Goal: Communication & Community: Answer question/provide support

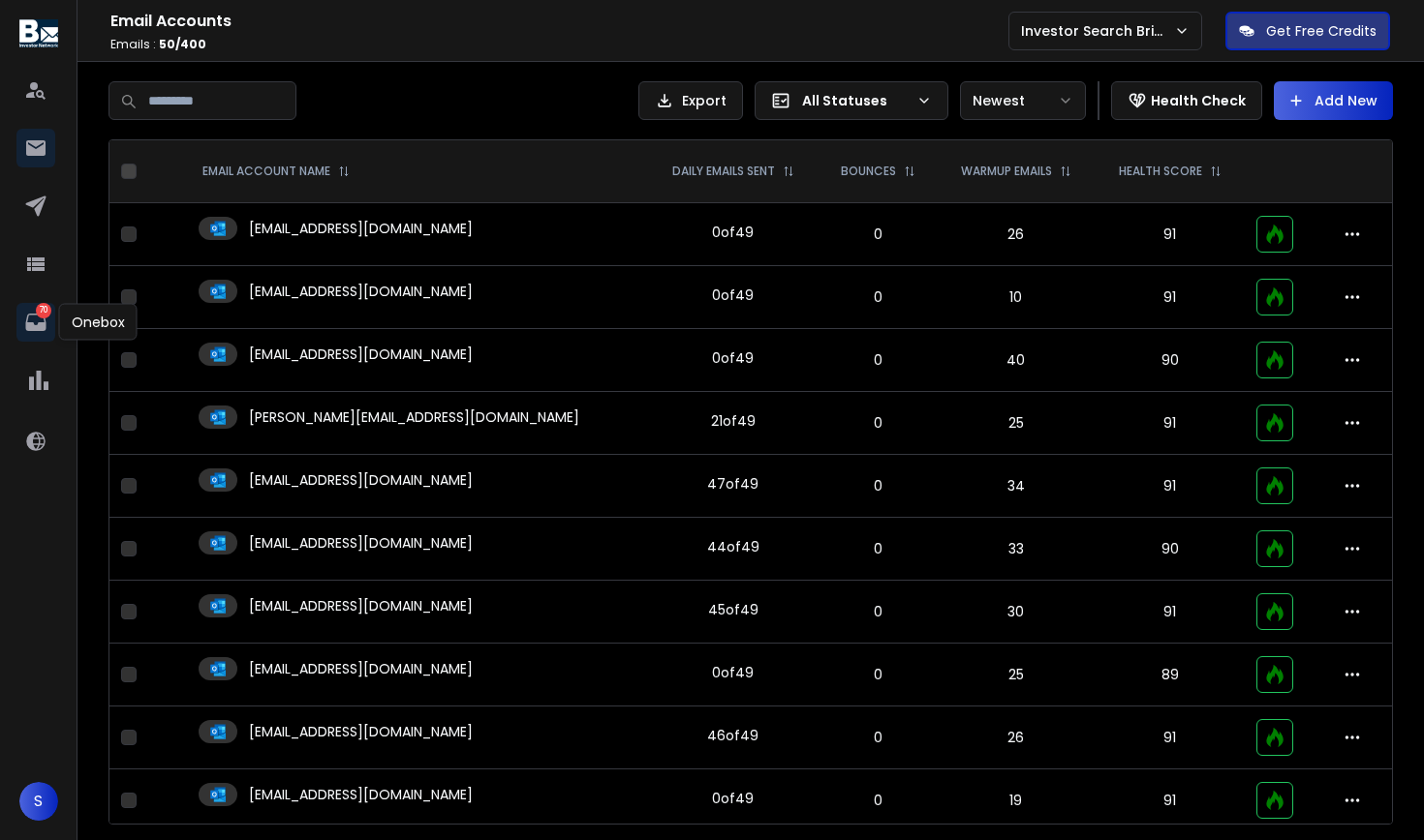
click at [35, 321] on icon at bounding box center [36, 322] width 24 height 24
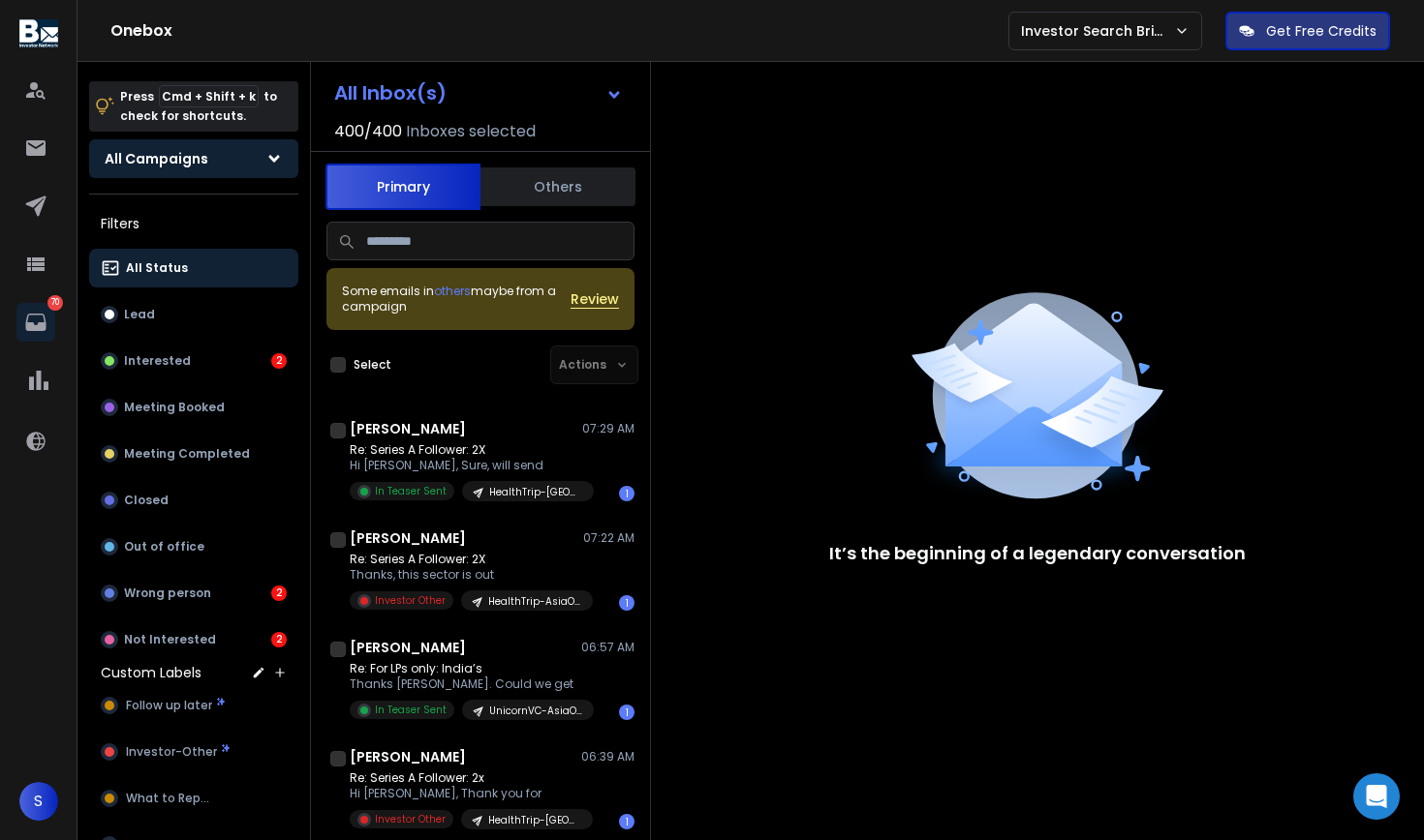
click at [227, 159] on button "All Campaigns" at bounding box center [193, 159] width 209 height 39
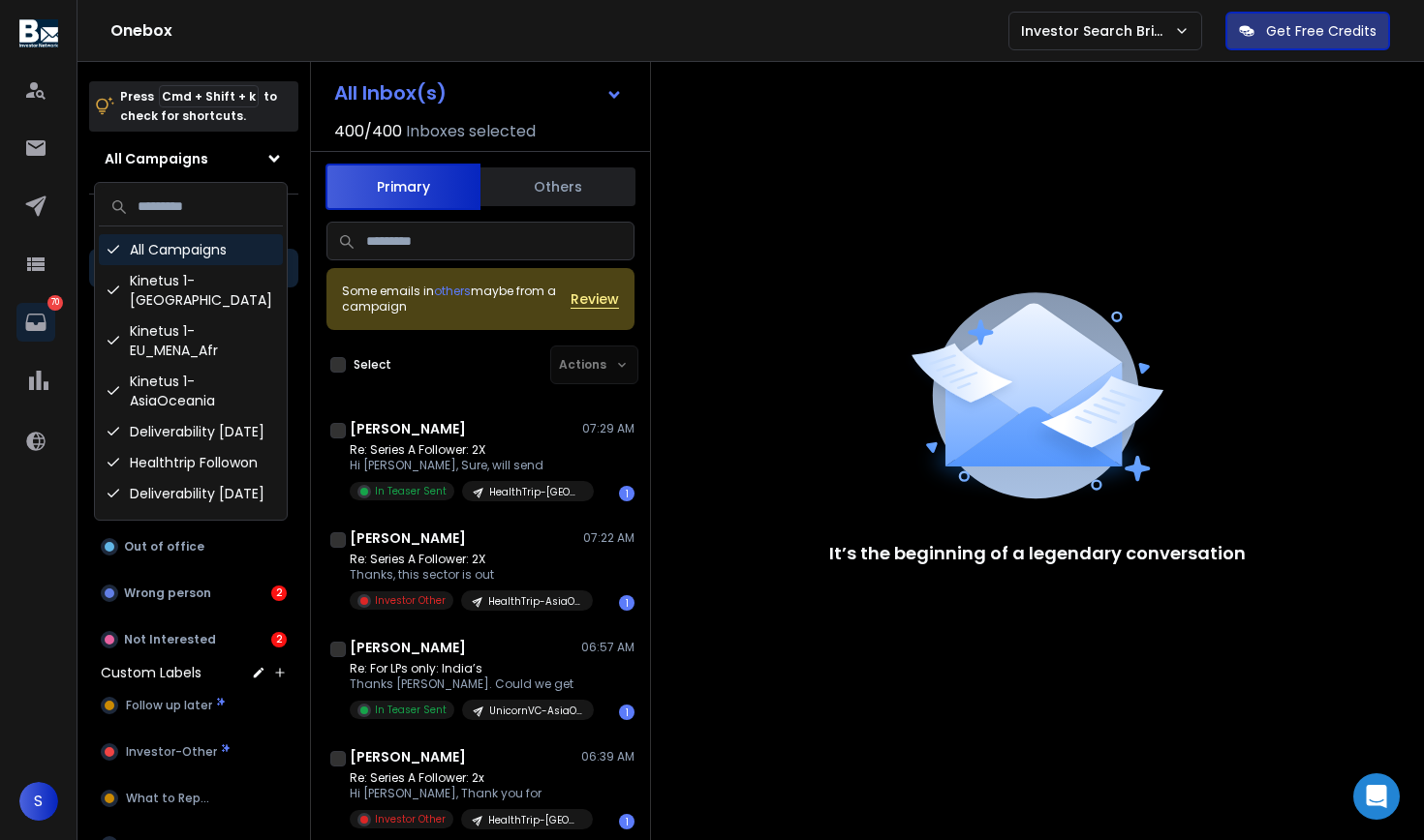
click at [194, 244] on div "All Campaigns" at bounding box center [191, 250] width 184 height 31
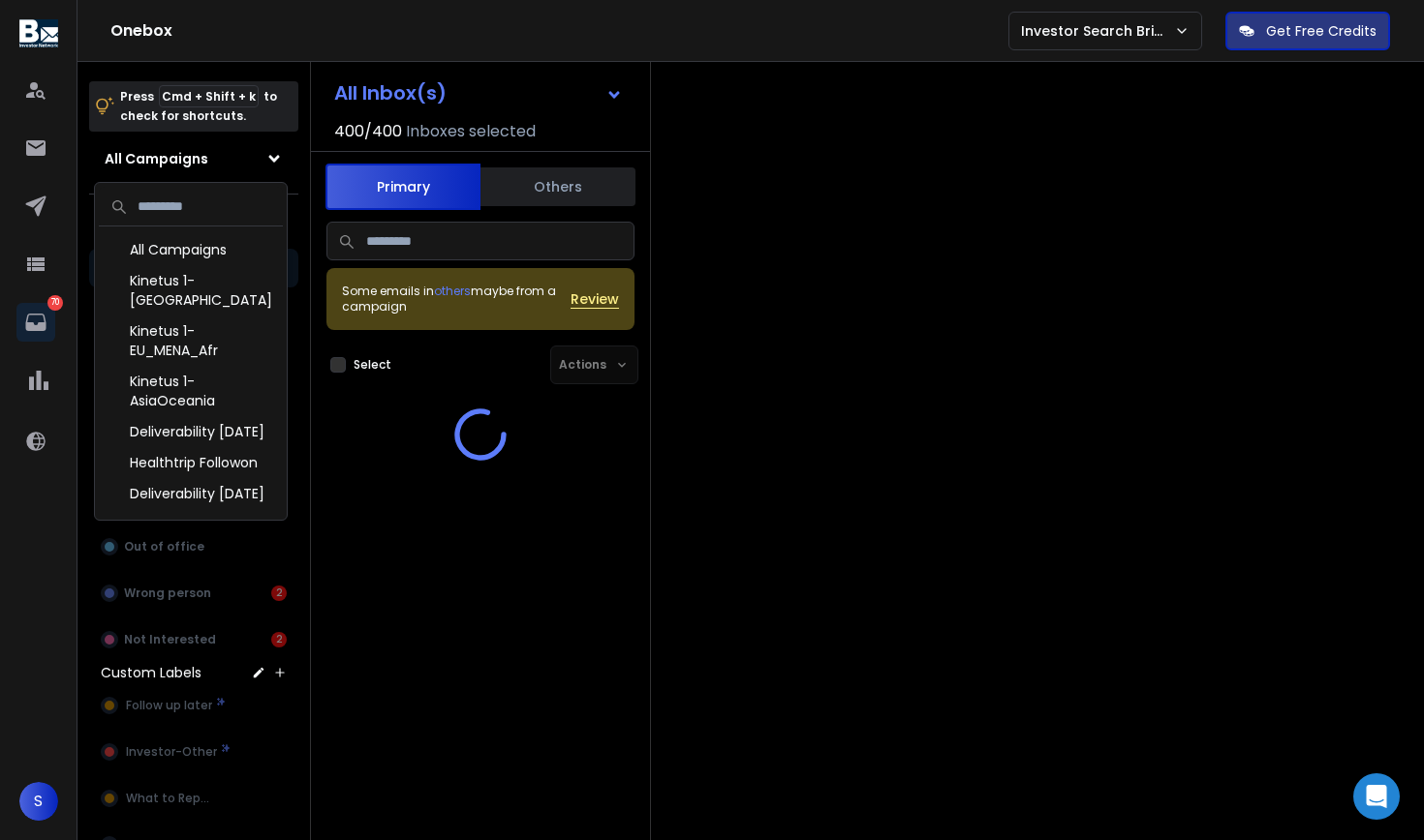
click at [221, 214] on input at bounding box center [191, 207] width 184 height 39
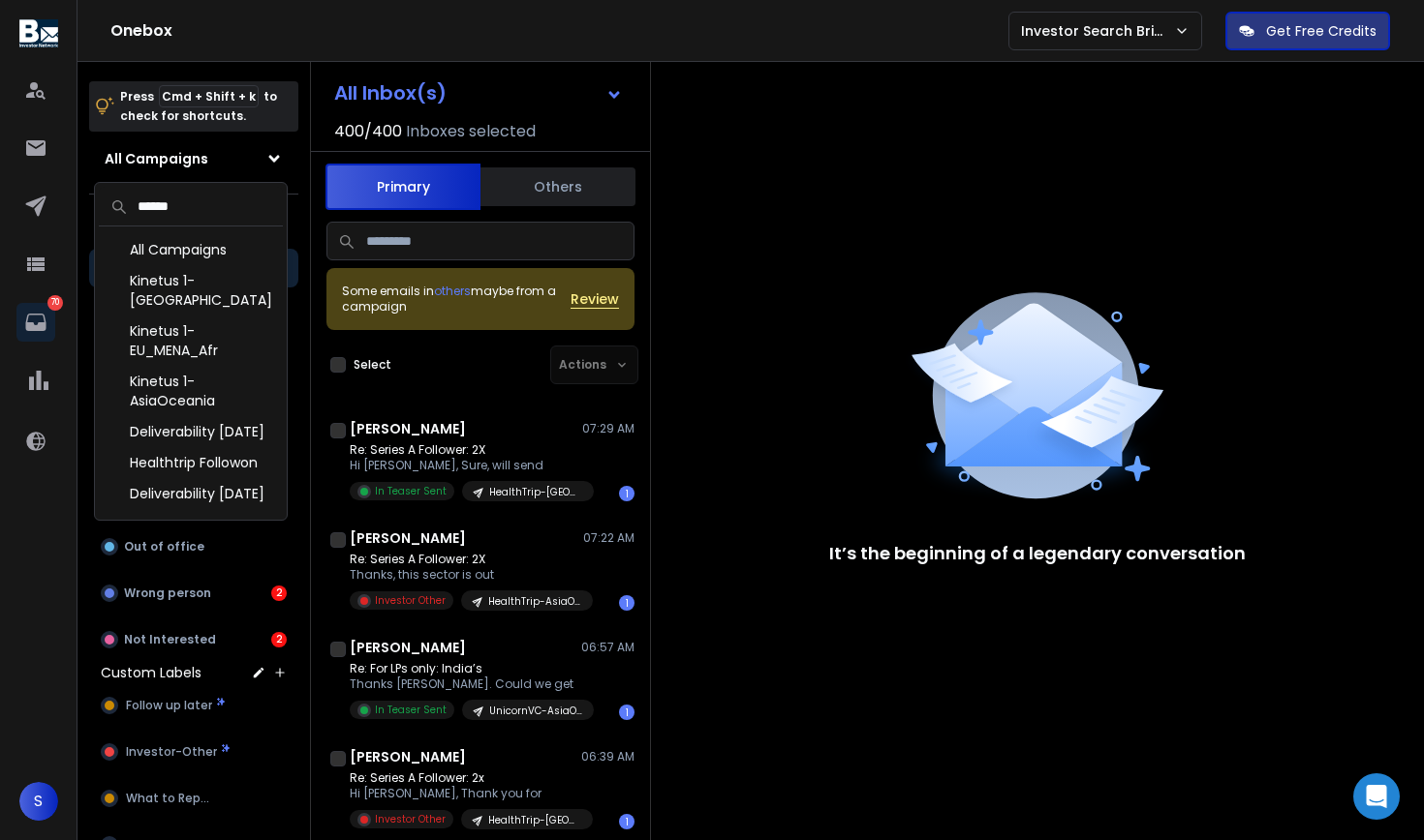
type input "******"
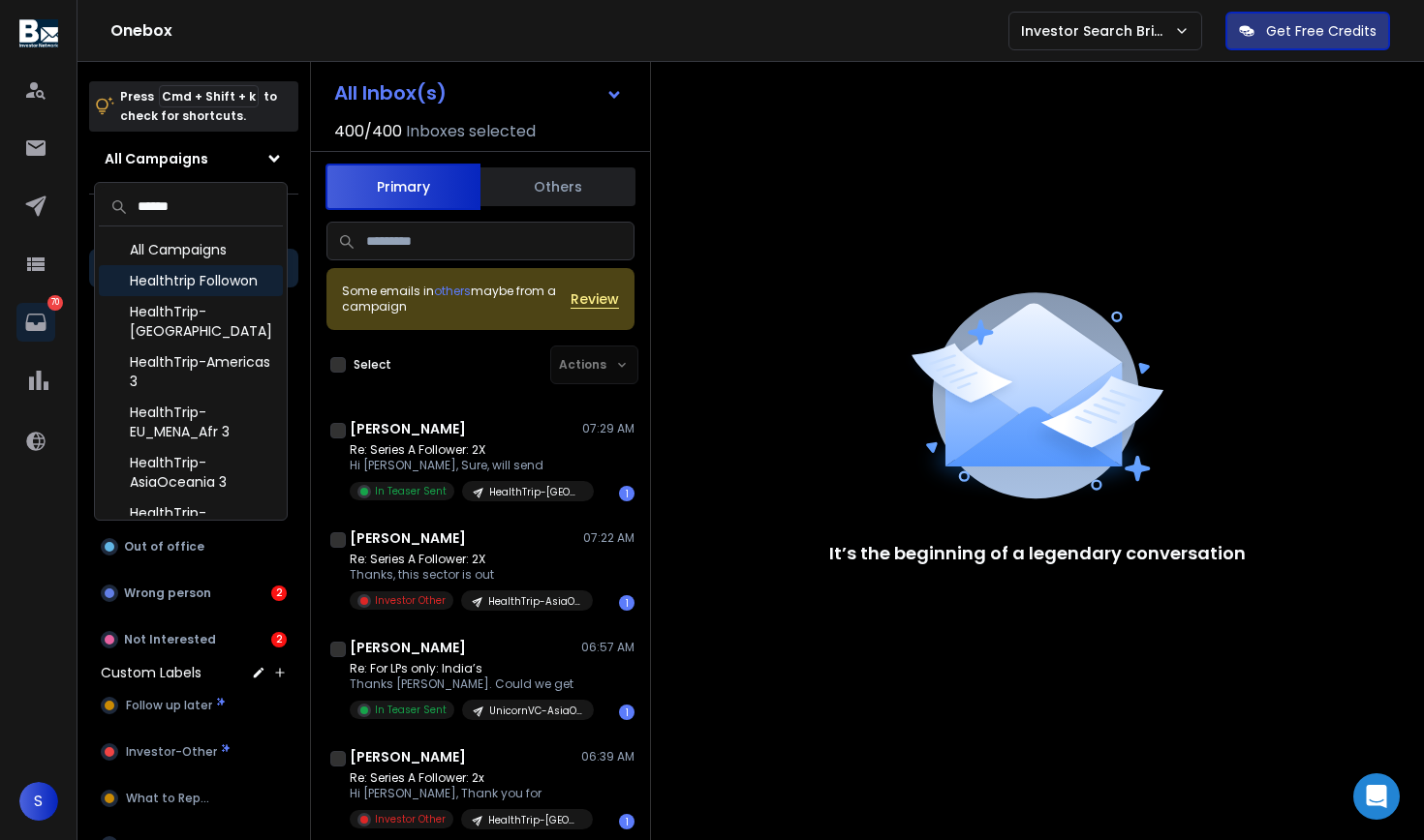
click at [217, 279] on div "Healthtrip Followon" at bounding box center [191, 281] width 184 height 31
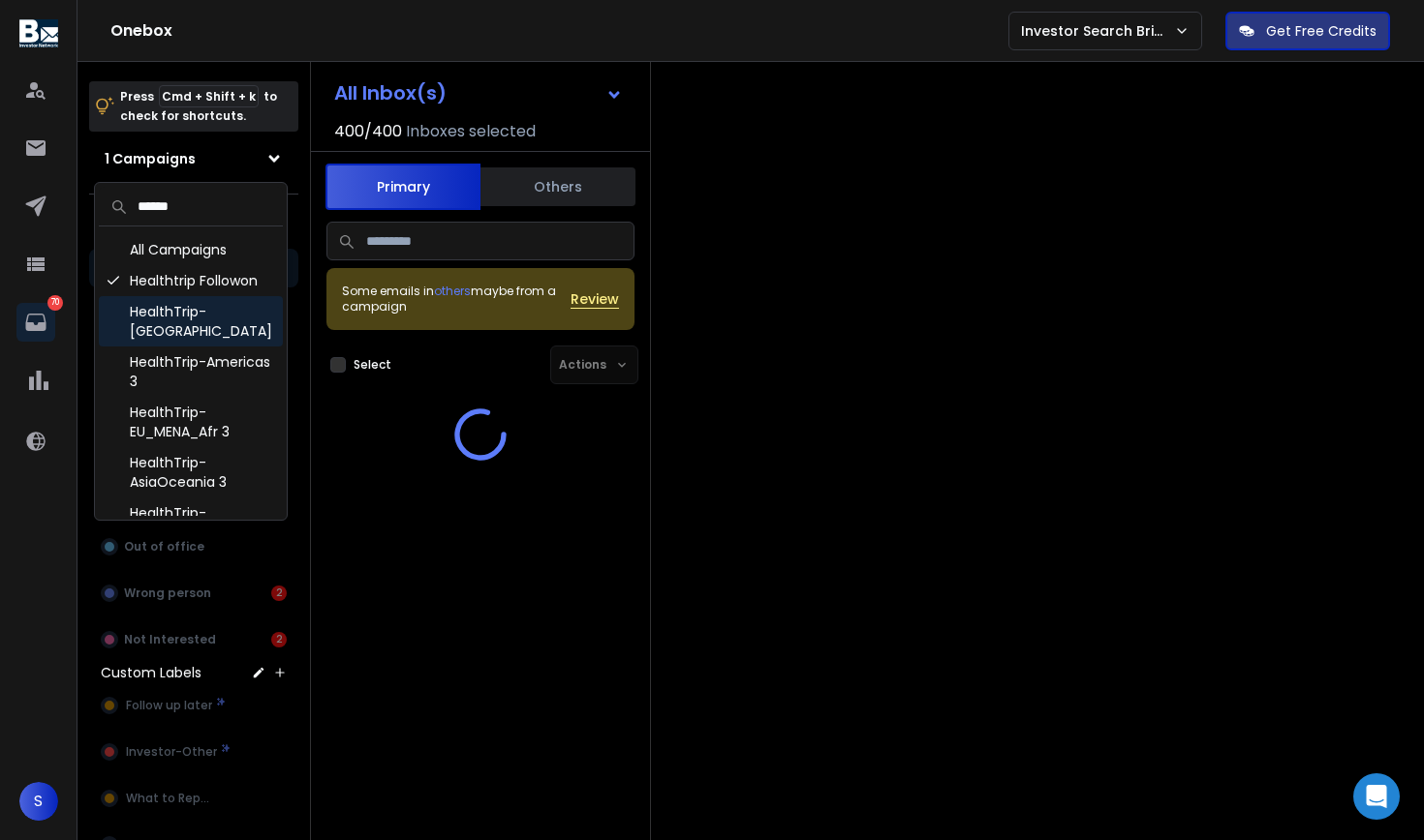
click at [212, 322] on div "HealthTrip-[GEOGRAPHIC_DATA]" at bounding box center [191, 321] width 184 height 50
click at [206, 360] on div "HealthTrip-Americas 3" at bounding box center [191, 371] width 184 height 50
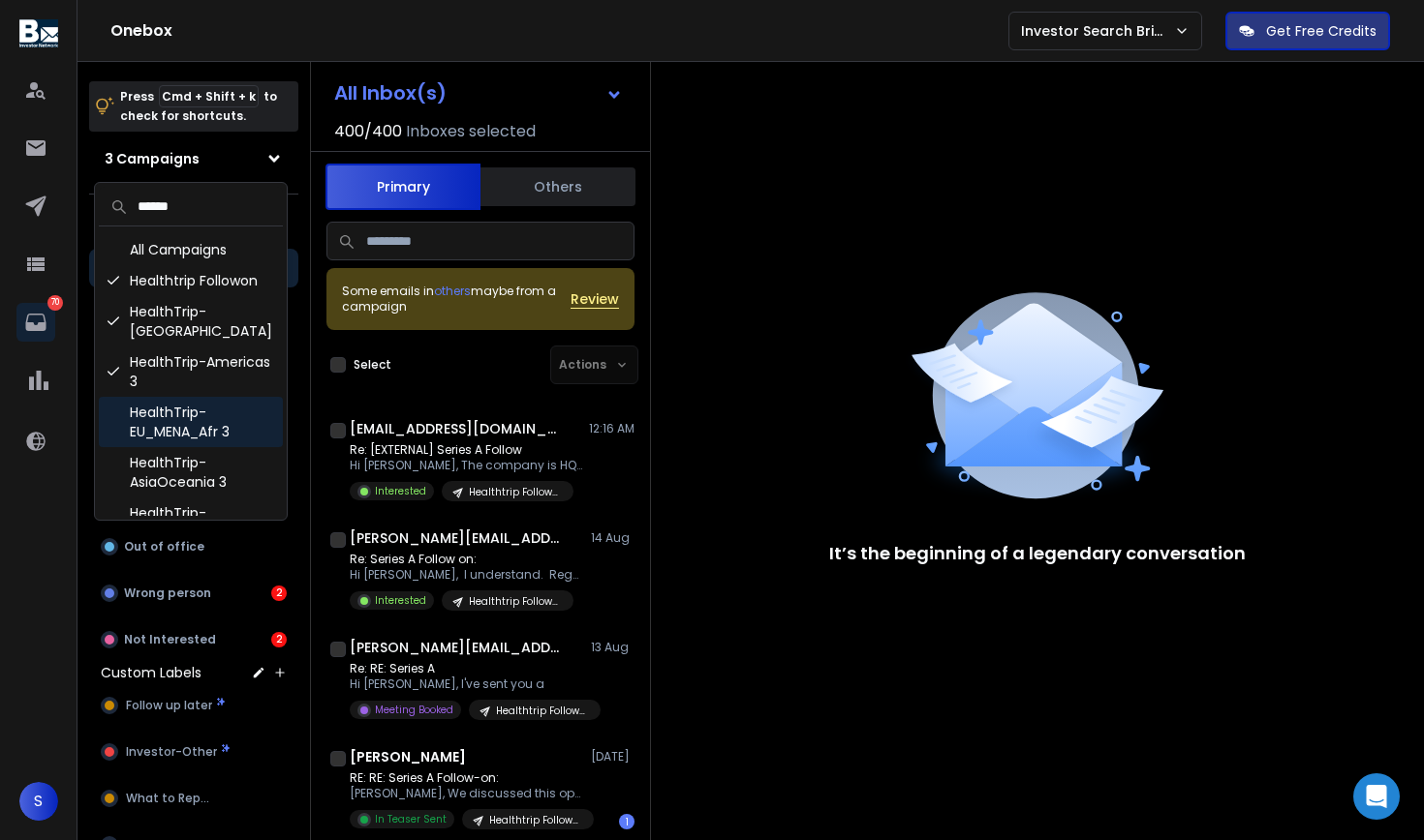
click at [202, 420] on div "HealthTrip-EU_MENA_Afr 3" at bounding box center [191, 421] width 184 height 50
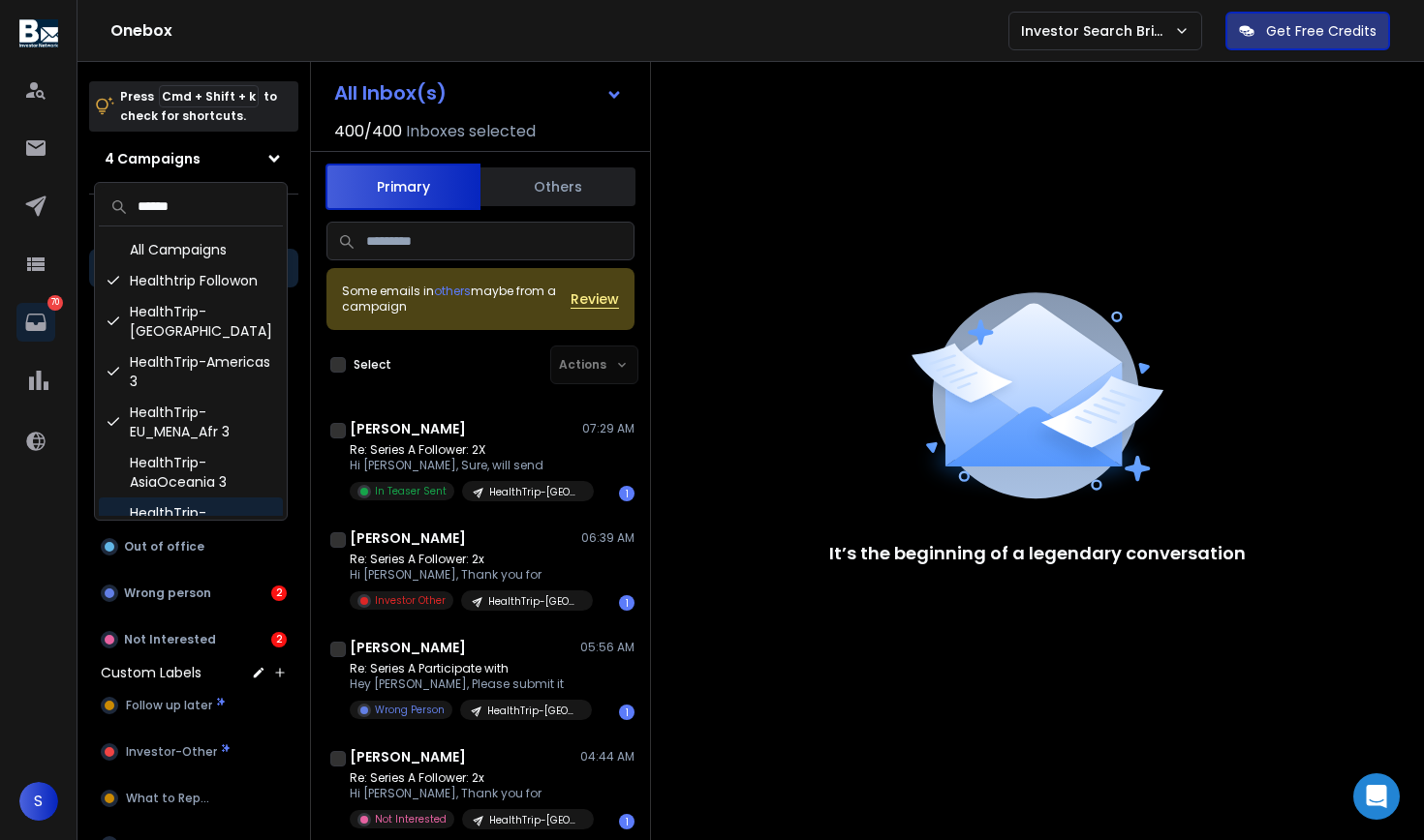
click at [199, 498] on div "HealthTrip-AsiaOceania 2" at bounding box center [191, 522] width 184 height 50
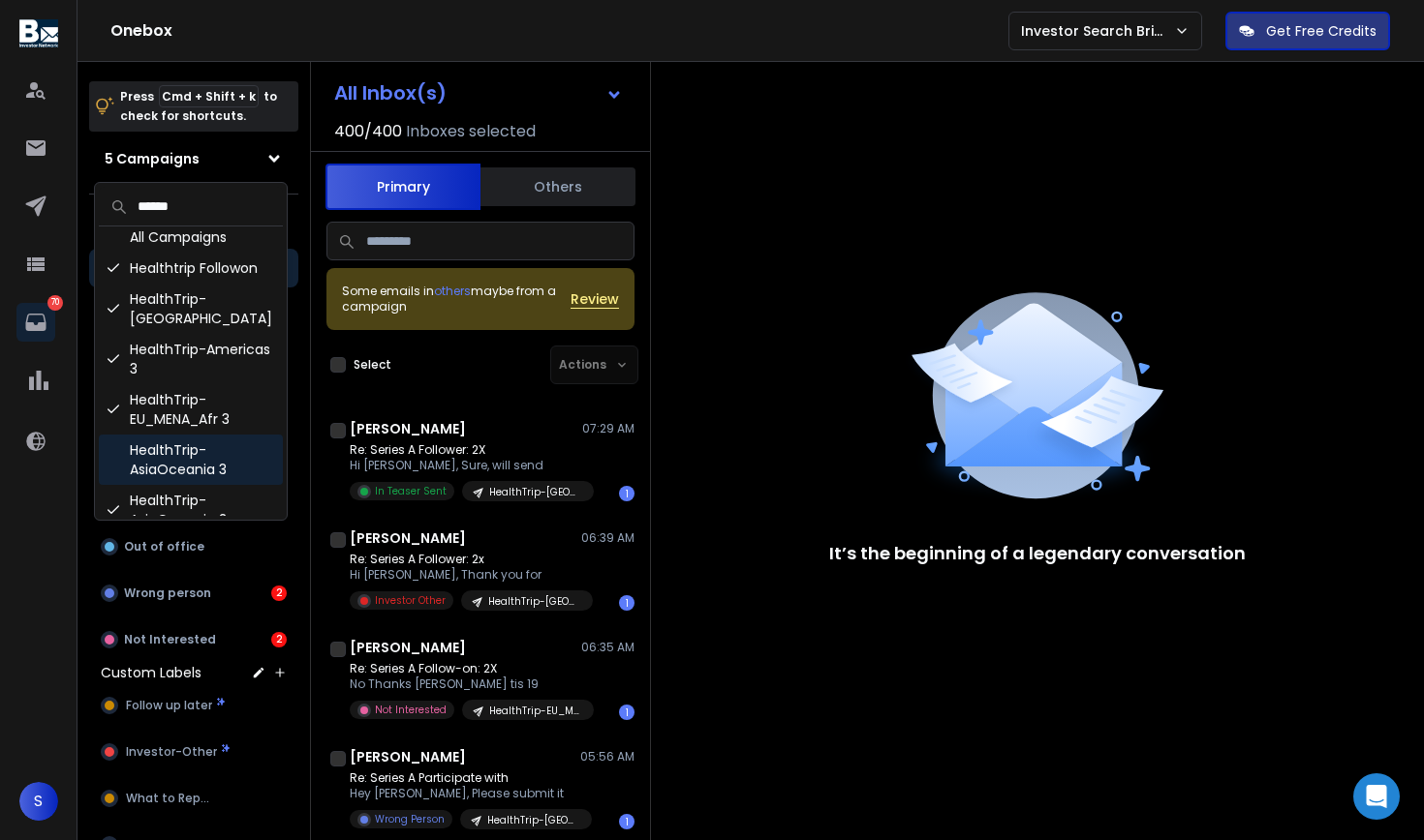
click at [204, 454] on div "HealthTrip-AsiaOceania 3" at bounding box center [191, 459] width 184 height 50
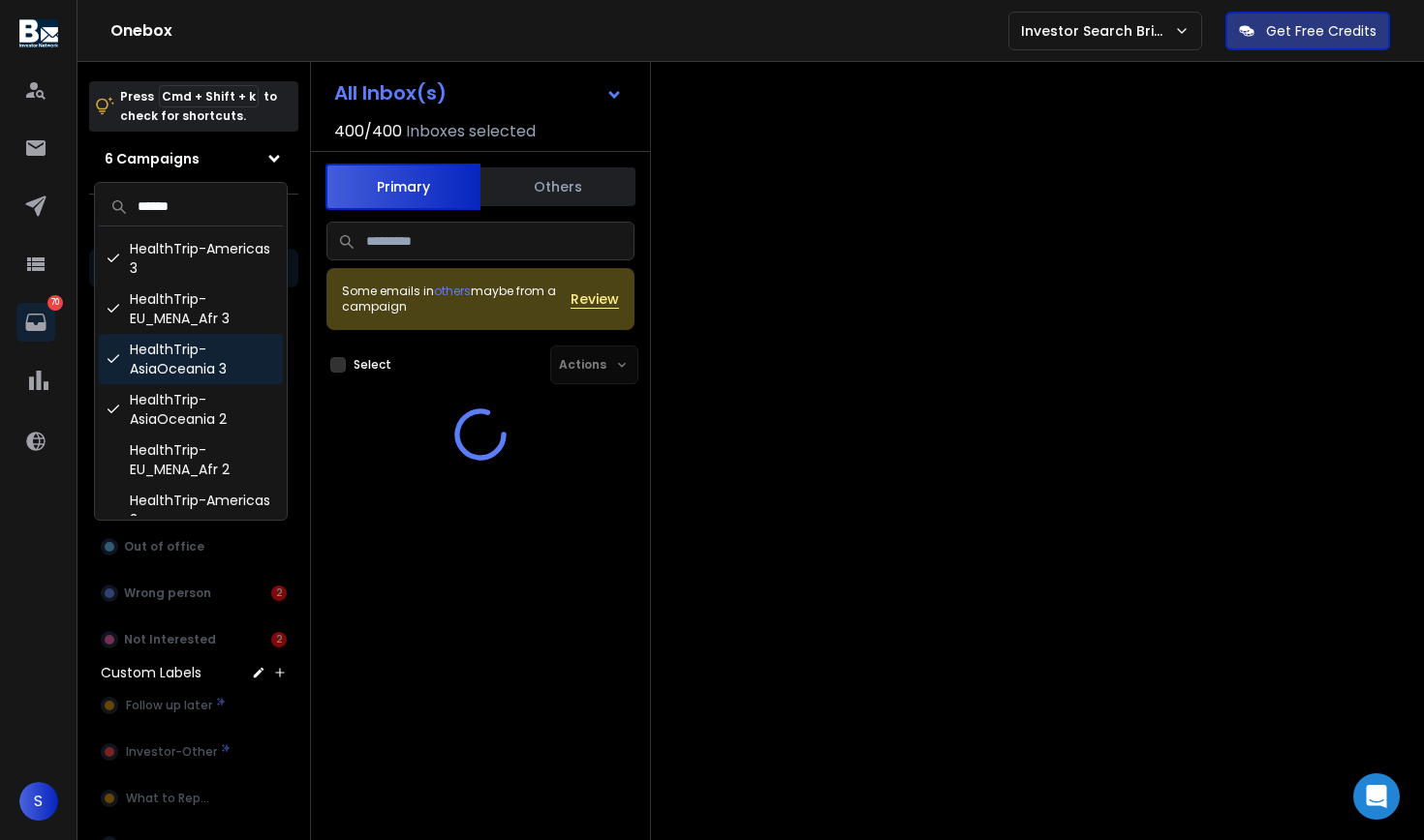
scroll to position [125, 0]
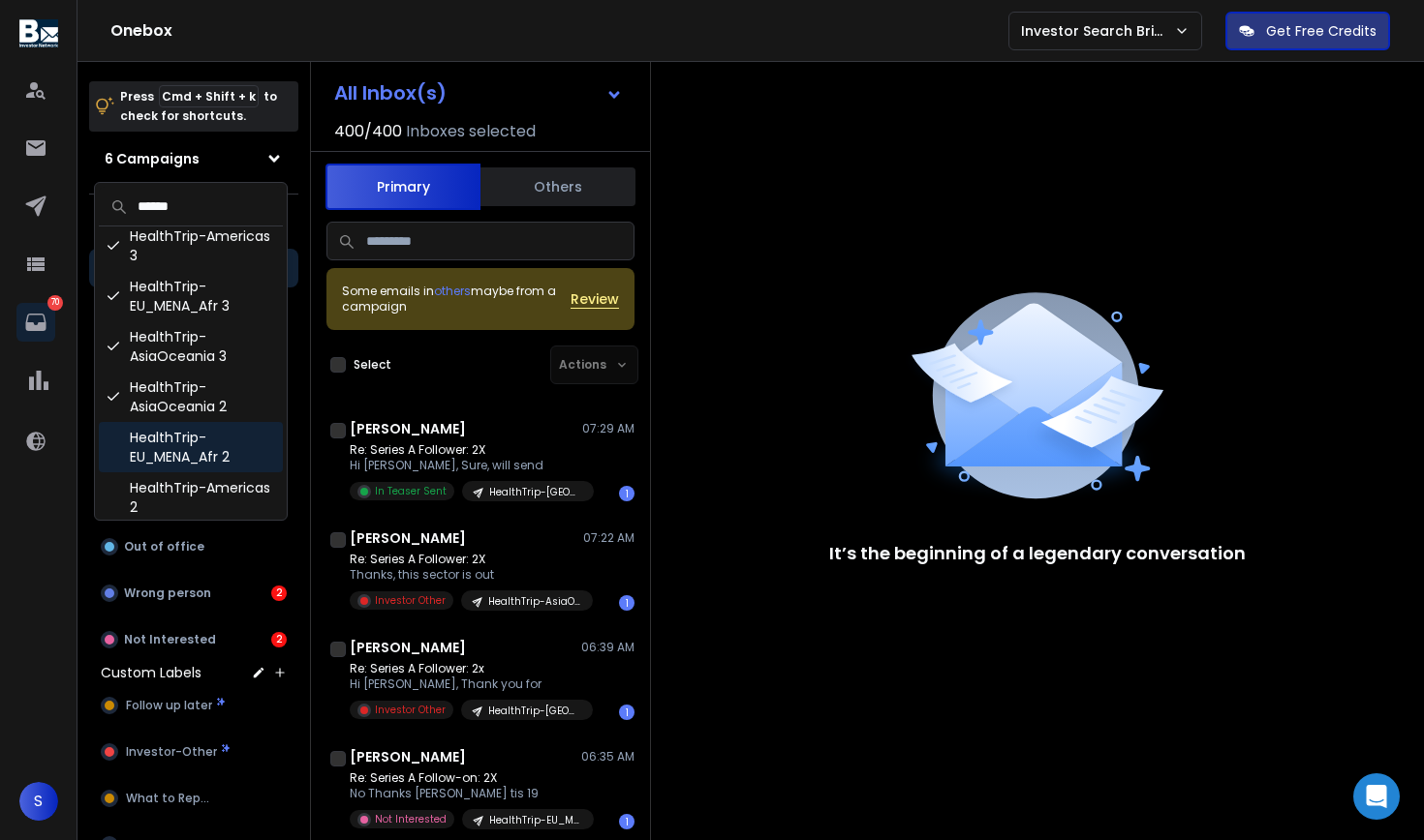
click at [215, 432] on div "HealthTrip-EU_MENA_Afr 2" at bounding box center [191, 447] width 184 height 50
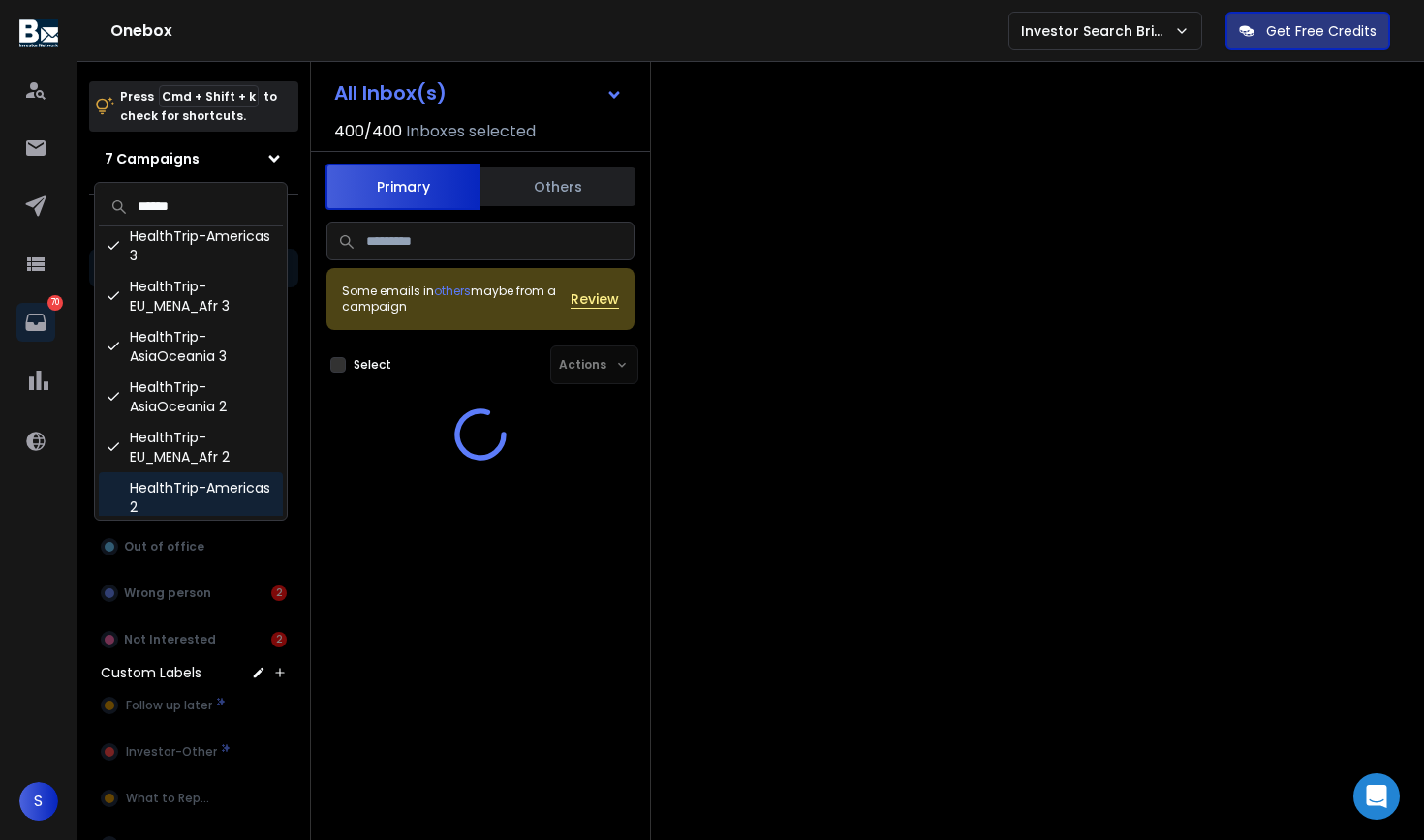
click at [206, 481] on div "HealthTrip-Americas 2" at bounding box center [191, 497] width 184 height 50
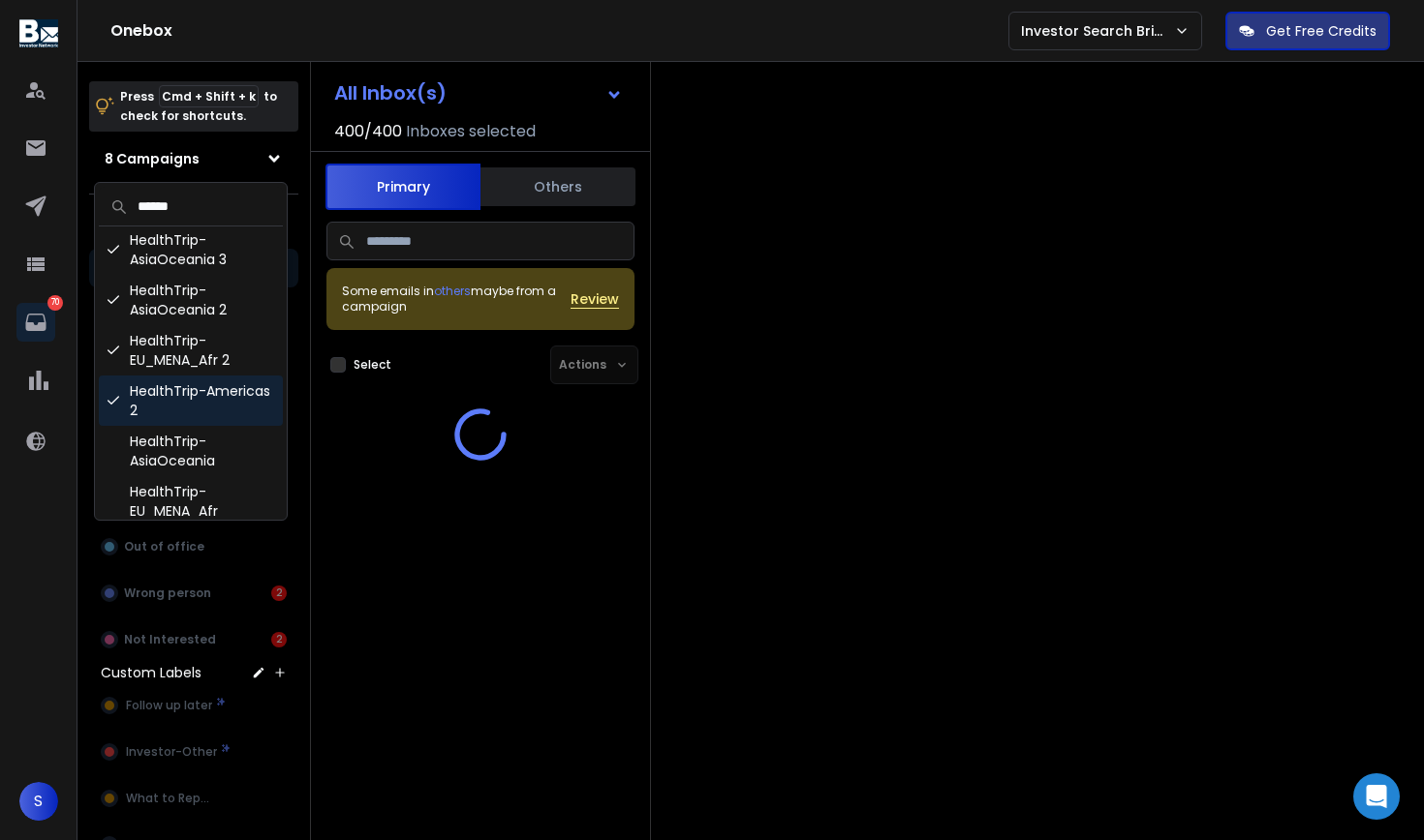
scroll to position [222, 0]
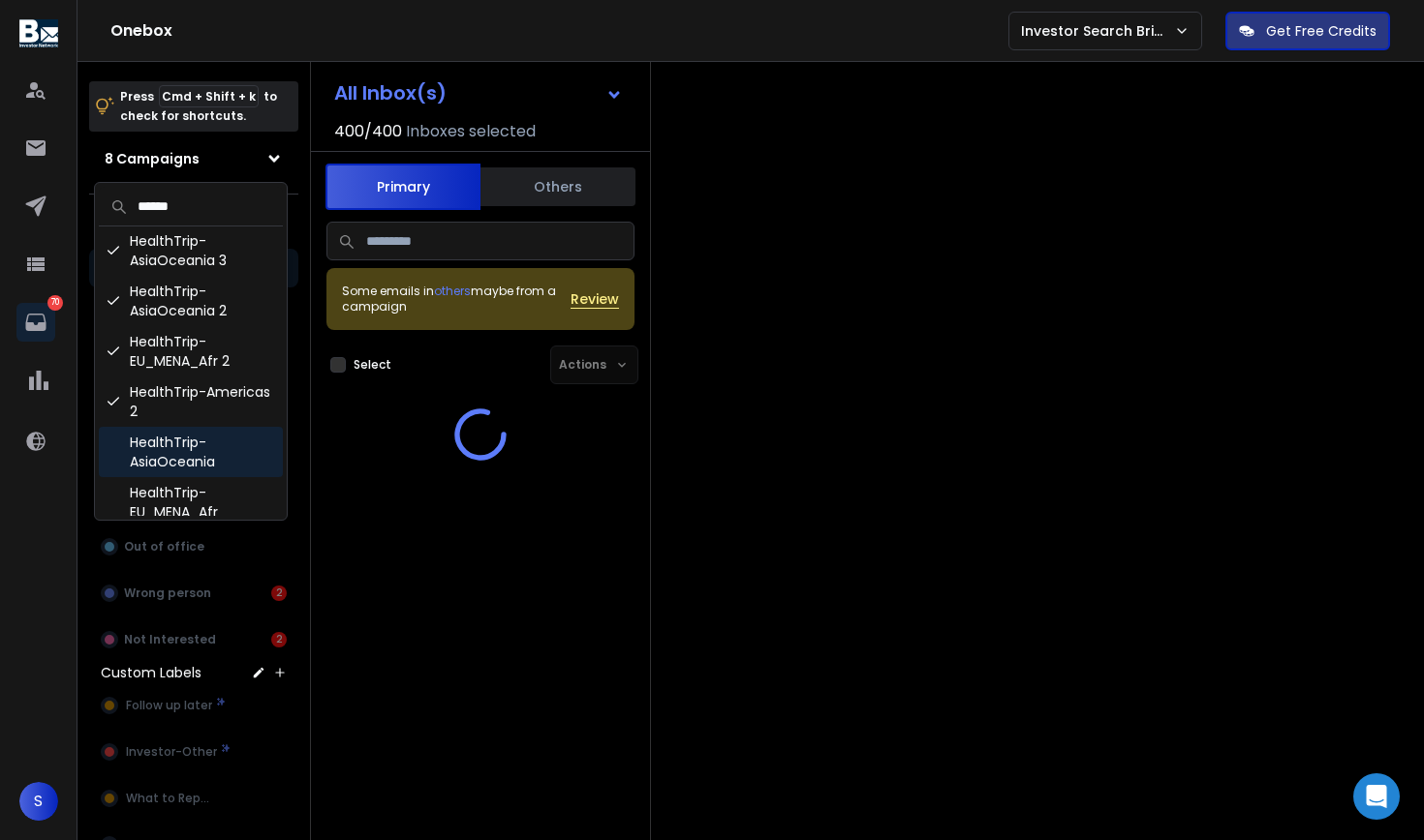
click at [219, 446] on div "HealthTrip-AsiaOceania" at bounding box center [191, 451] width 184 height 50
click at [212, 493] on div "HealthTrip-EU_MENA_Afr" at bounding box center [191, 502] width 184 height 50
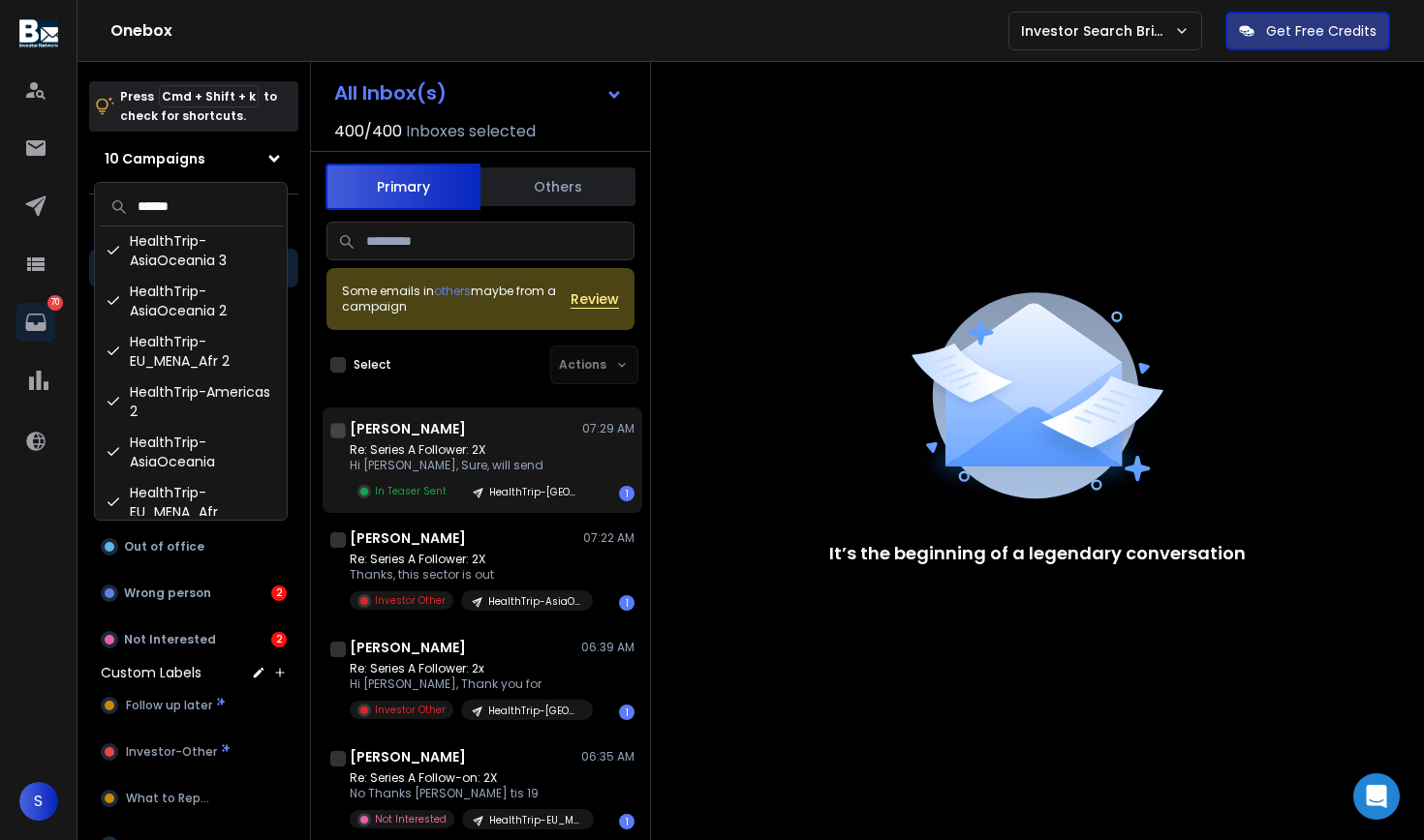
click at [442, 457] on p "Re: Series A Follower: 2X" at bounding box center [465, 450] width 232 height 16
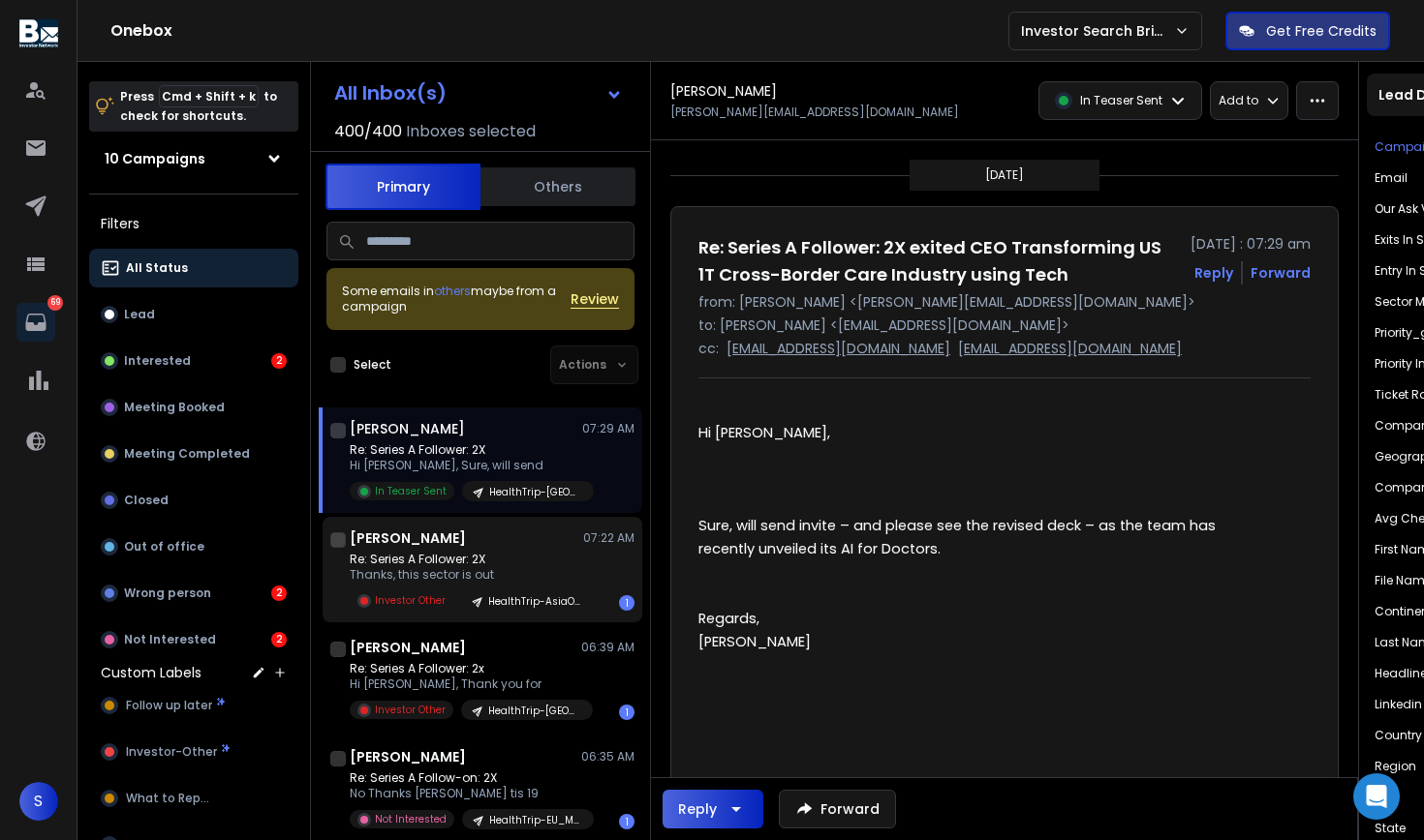
click at [494, 571] on p "Thanks, this sector is out" at bounding box center [465, 575] width 232 height 16
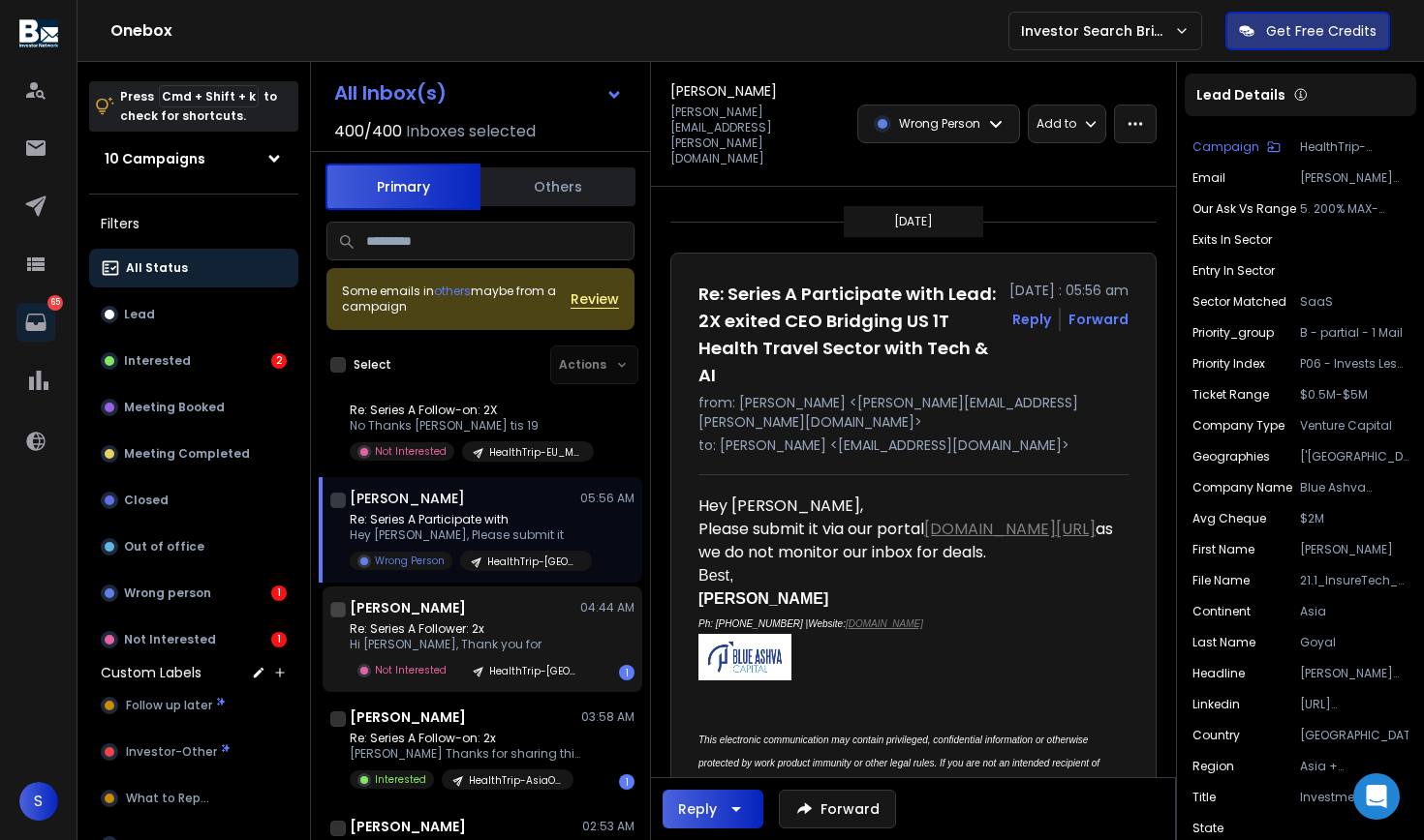
scroll to position [359, 0]
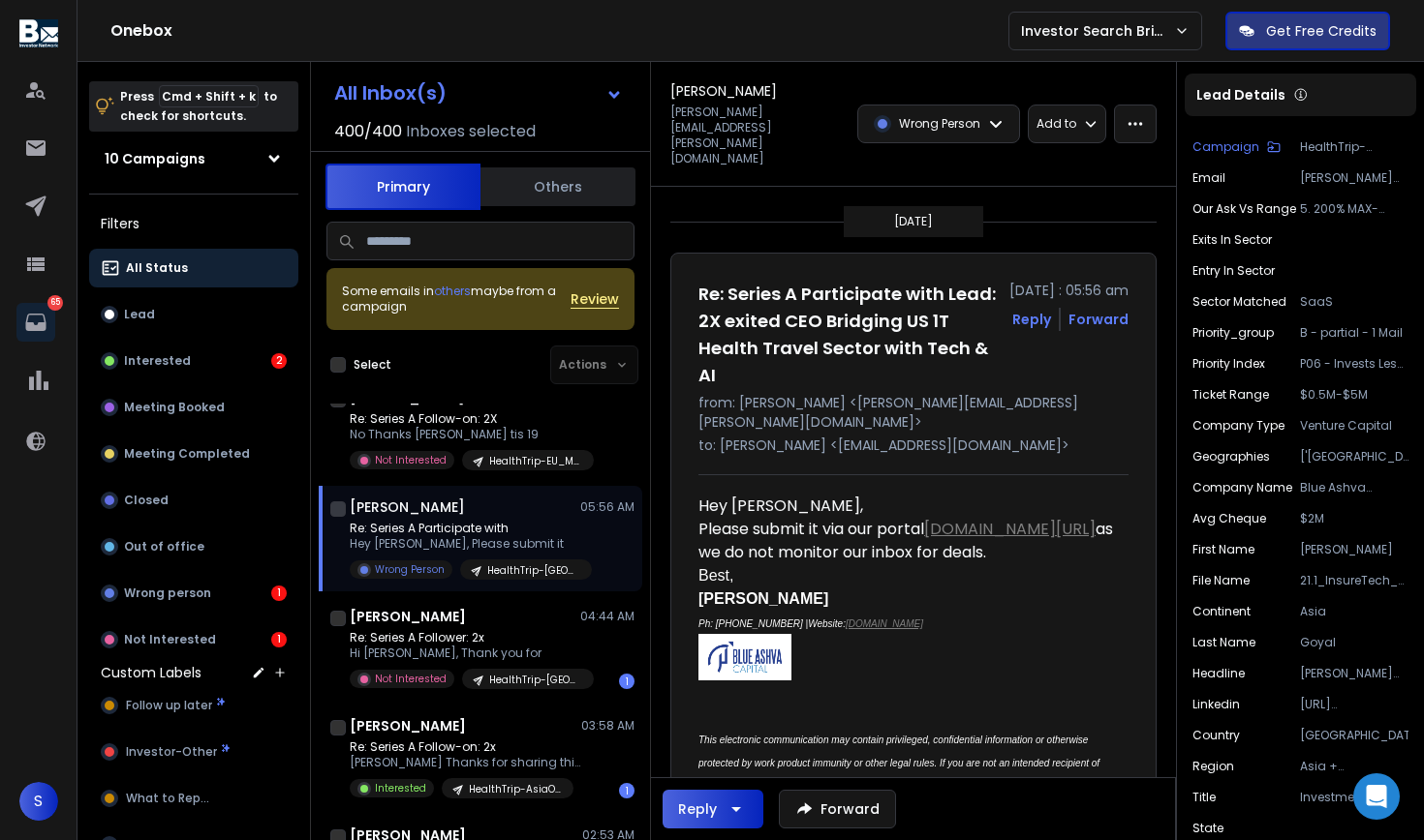
click at [737, 811] on icon "button" at bounding box center [737, 810] width 10 height 5
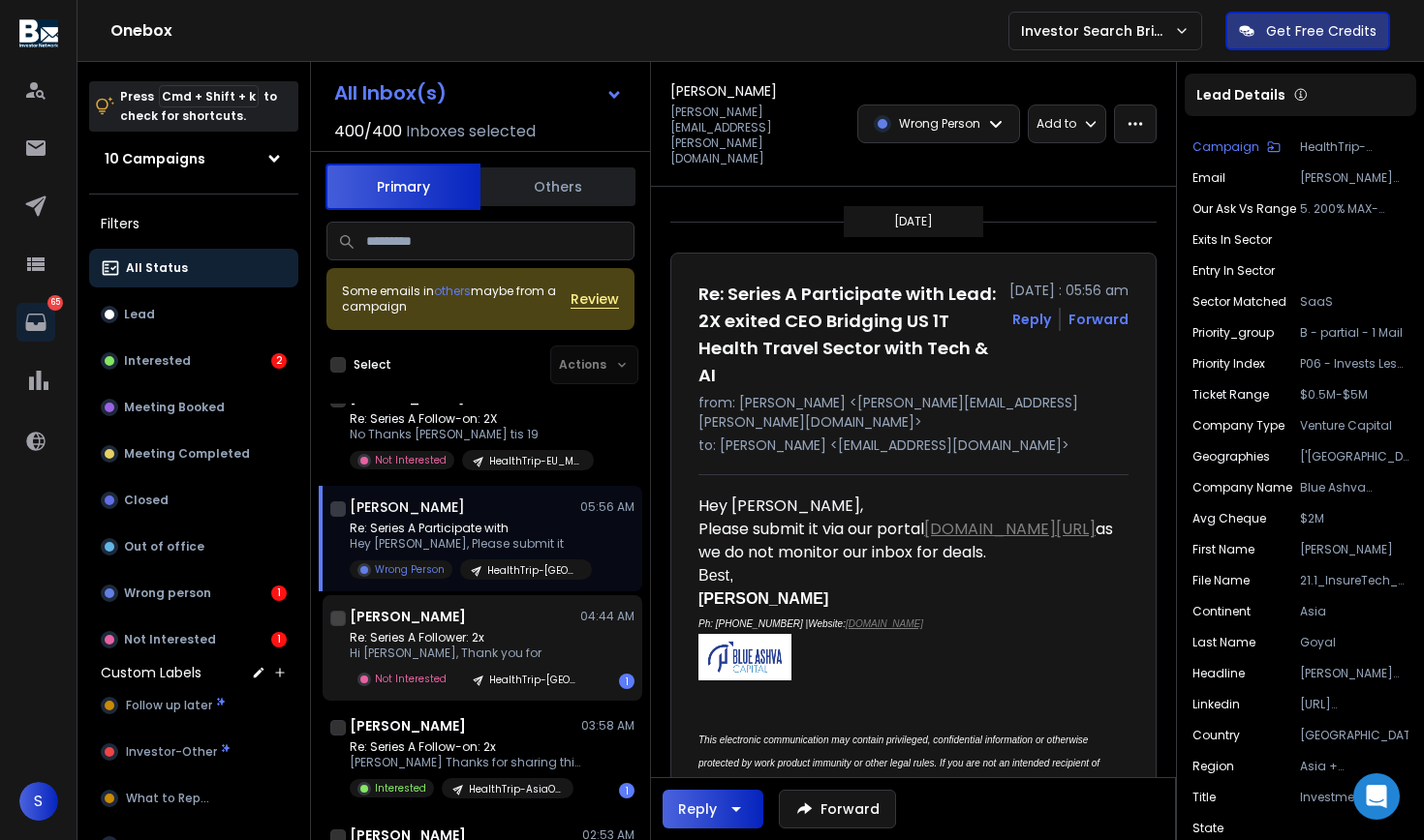
click at [448, 629] on div "[PERSON_NAME] 04:44 AM Re: Series A Follower: 2x Hi [PERSON_NAME], Thank you fo…" at bounding box center [491, 648] width 284 height 82
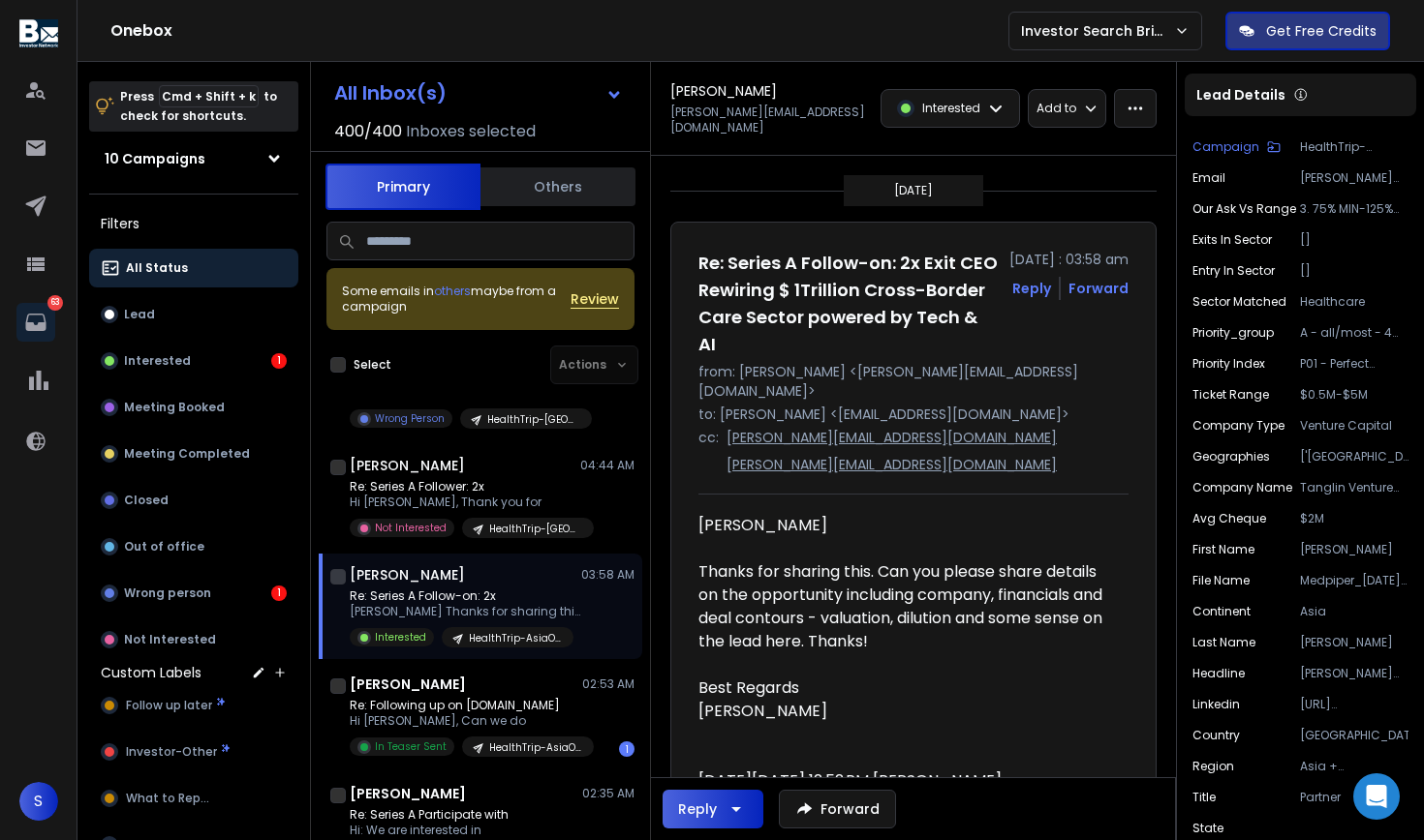
scroll to position [0, 0]
click at [745, 818] on icon "button" at bounding box center [737, 810] width 24 height 24
click at [716, 769] on p "Reply All" at bounding box center [707, 760] width 87 height 27
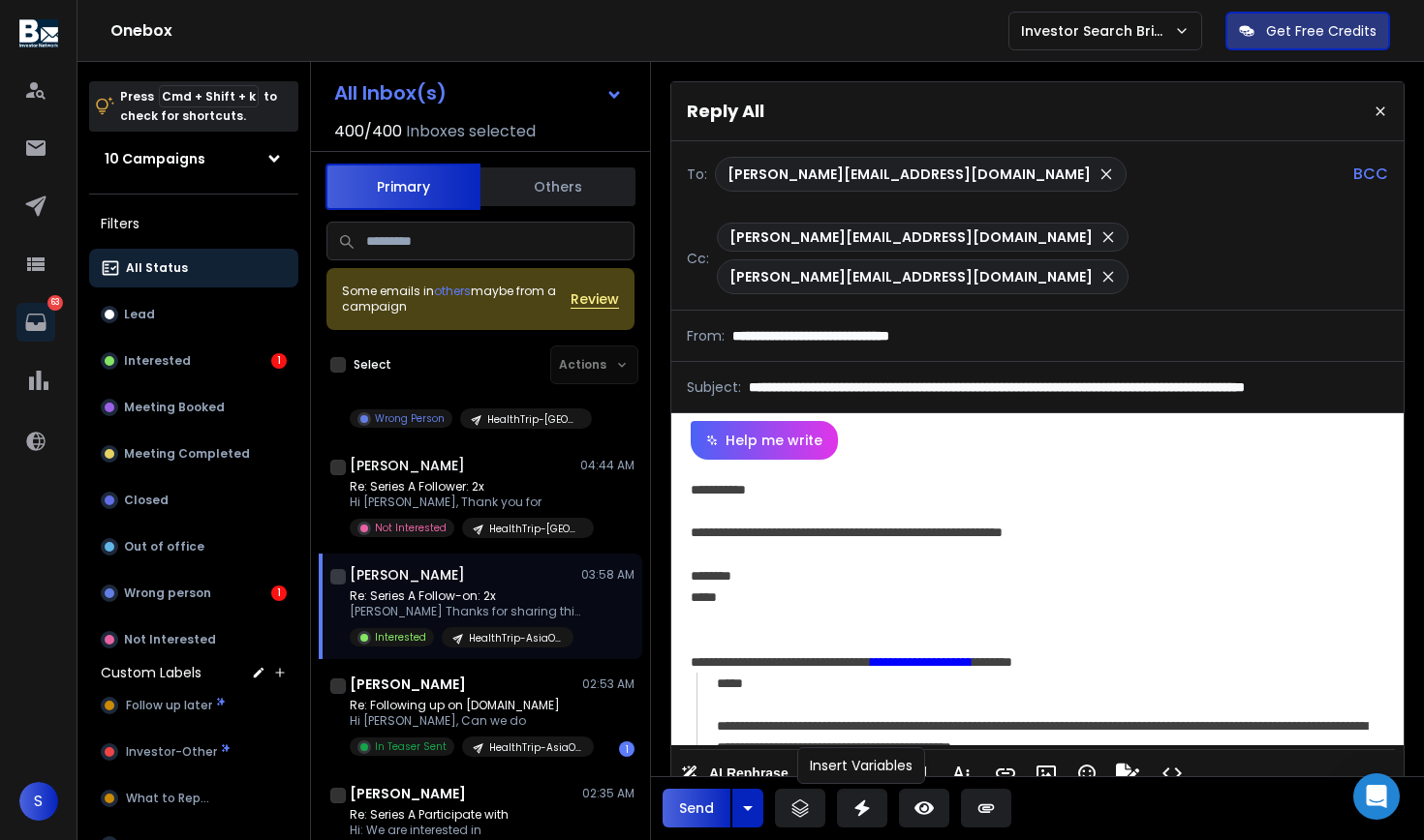
scroll to position [13, 0]
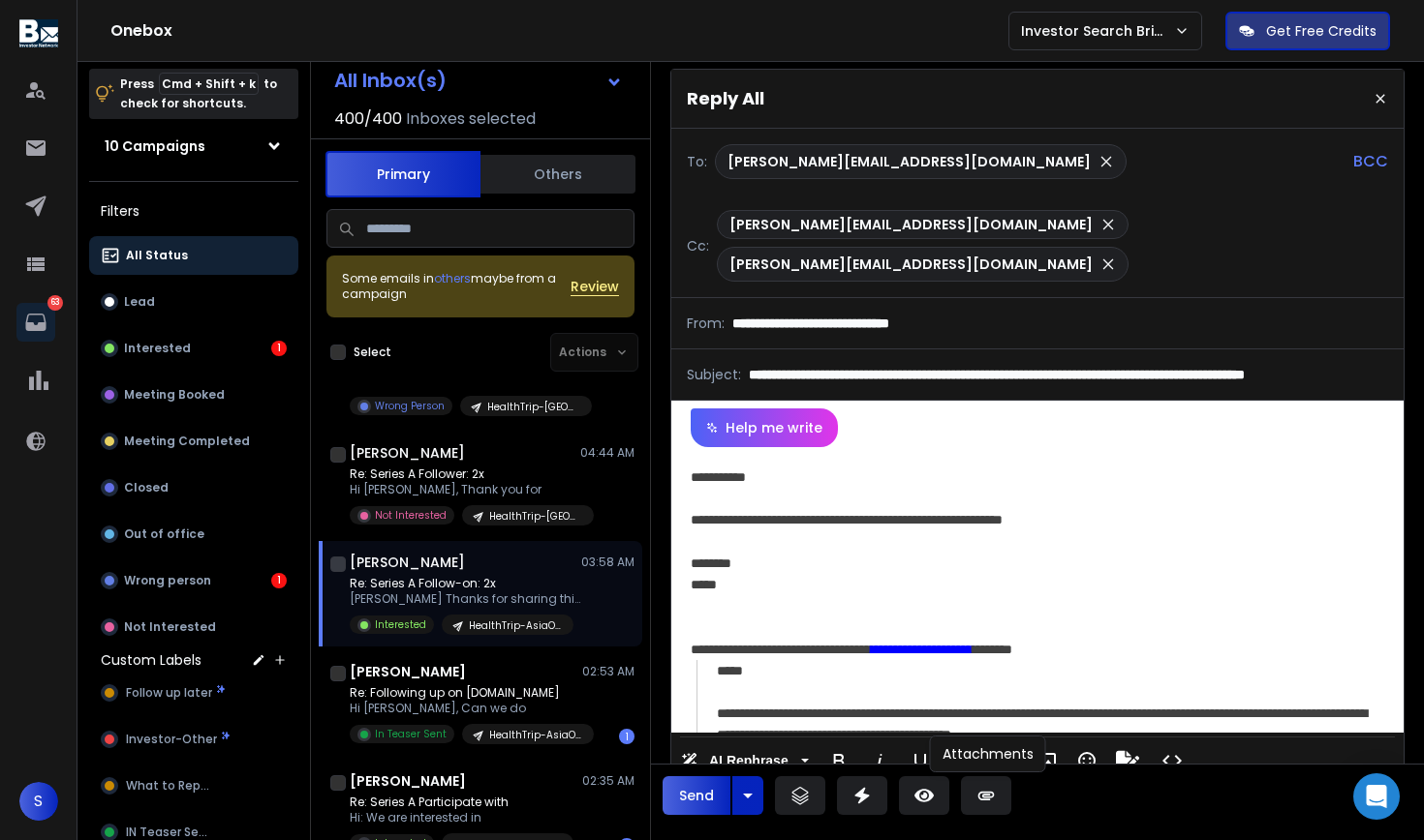
click at [989, 791] on icon at bounding box center [986, 796] width 20 height 20
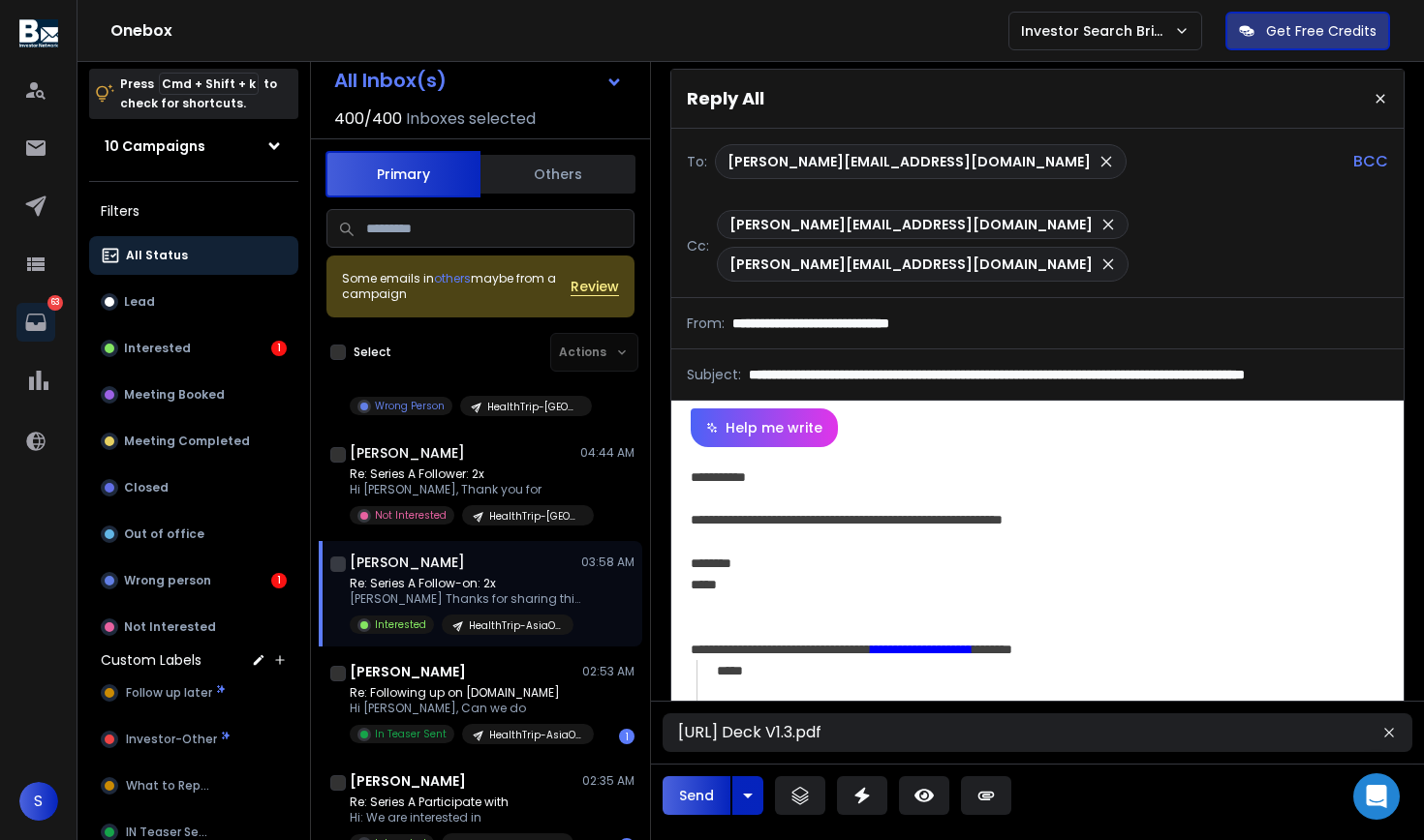
click at [1106, 531] on div "**********" at bounding box center [1037, 589] width 733 height 285
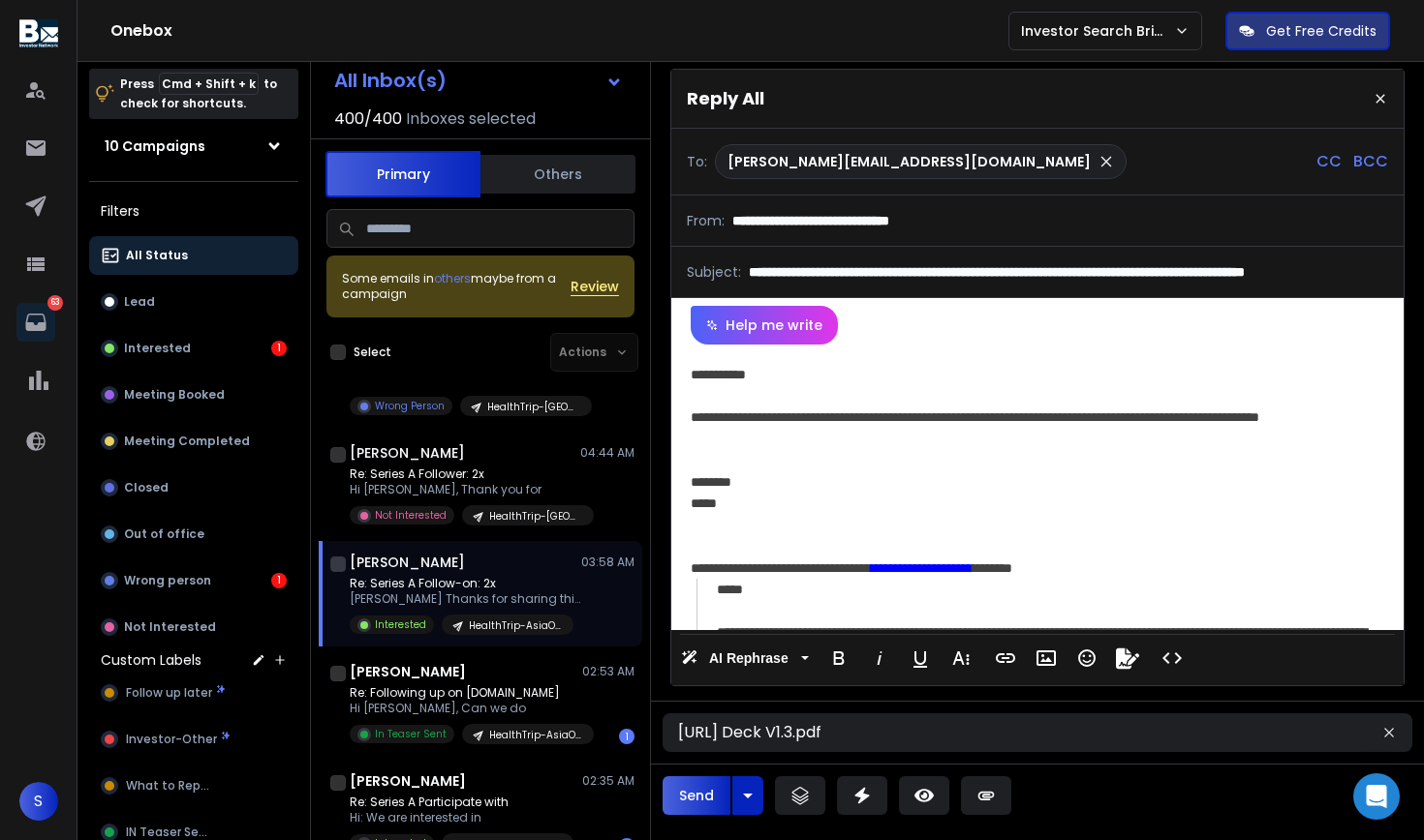
click at [1165, 426] on div "**********" at bounding box center [1034, 427] width 687 height 42
click at [1160, 422] on div "**********" at bounding box center [1034, 427] width 687 height 42
click at [992, 449] on div "**********" at bounding box center [1034, 427] width 687 height 42
click at [1060, 420] on div "**********" at bounding box center [1034, 427] width 687 height 42
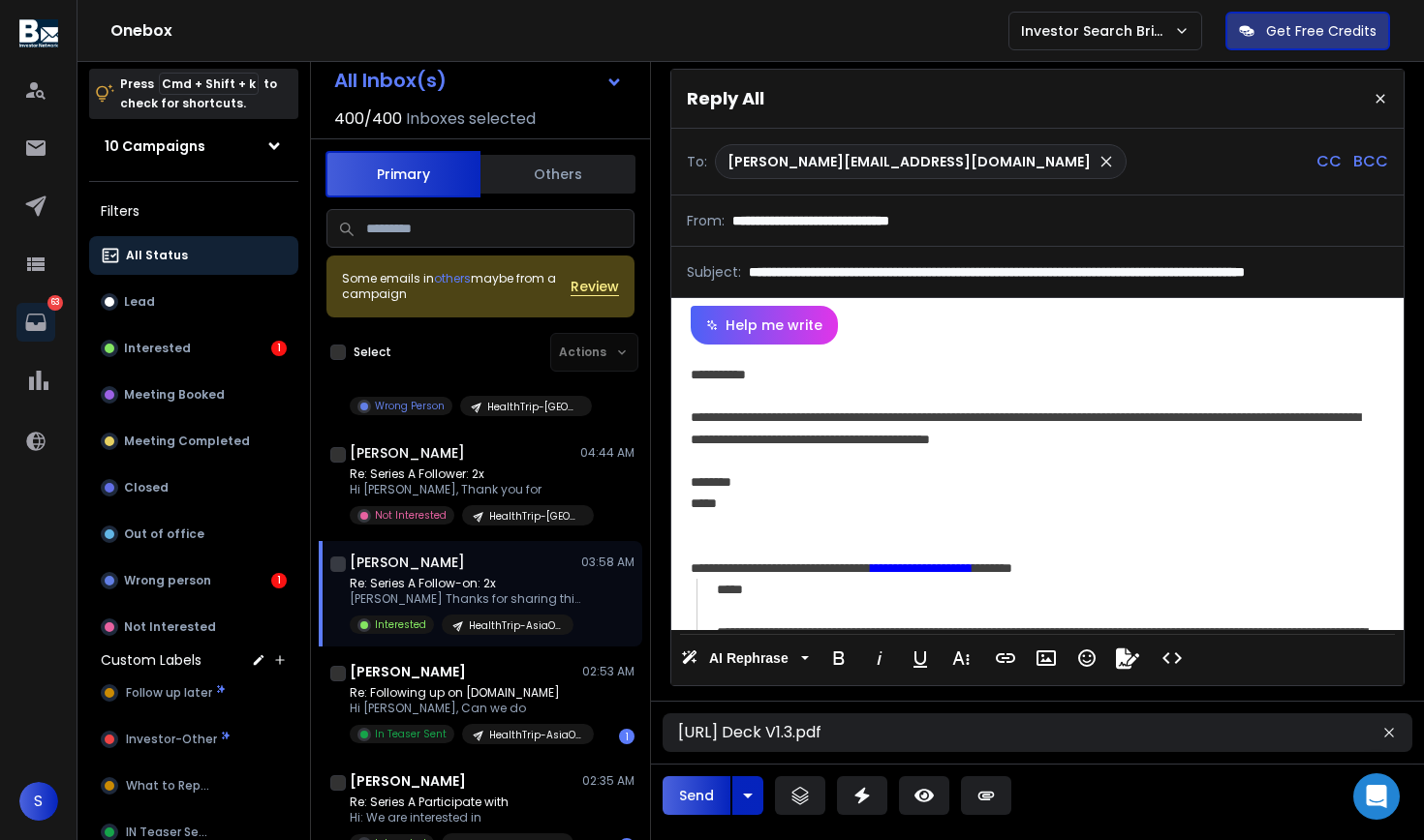
click at [977, 442] on div "**********" at bounding box center [1034, 427] width 687 height 42
click at [1076, 427] on div "**********" at bounding box center [1034, 427] width 687 height 42
click at [973, 437] on div "**********" at bounding box center [1034, 427] width 687 height 42
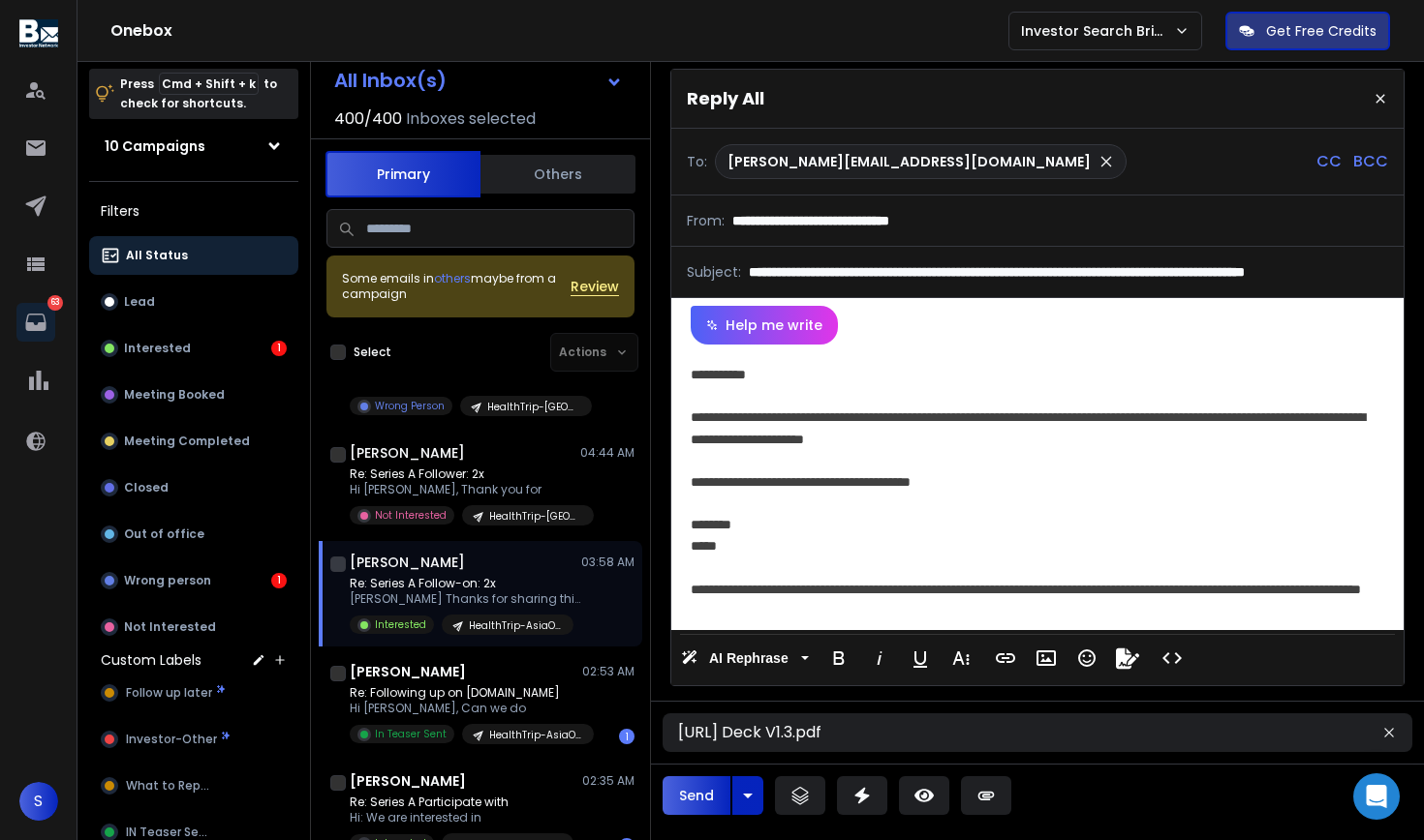
click at [1310, 161] on div "To: [PERSON_NAME][EMAIL_ADDRESS][DOMAIN_NAME] CC BCC" at bounding box center [1037, 161] width 733 height 66
click at [1319, 162] on p "CC" at bounding box center [1329, 162] width 25 height 24
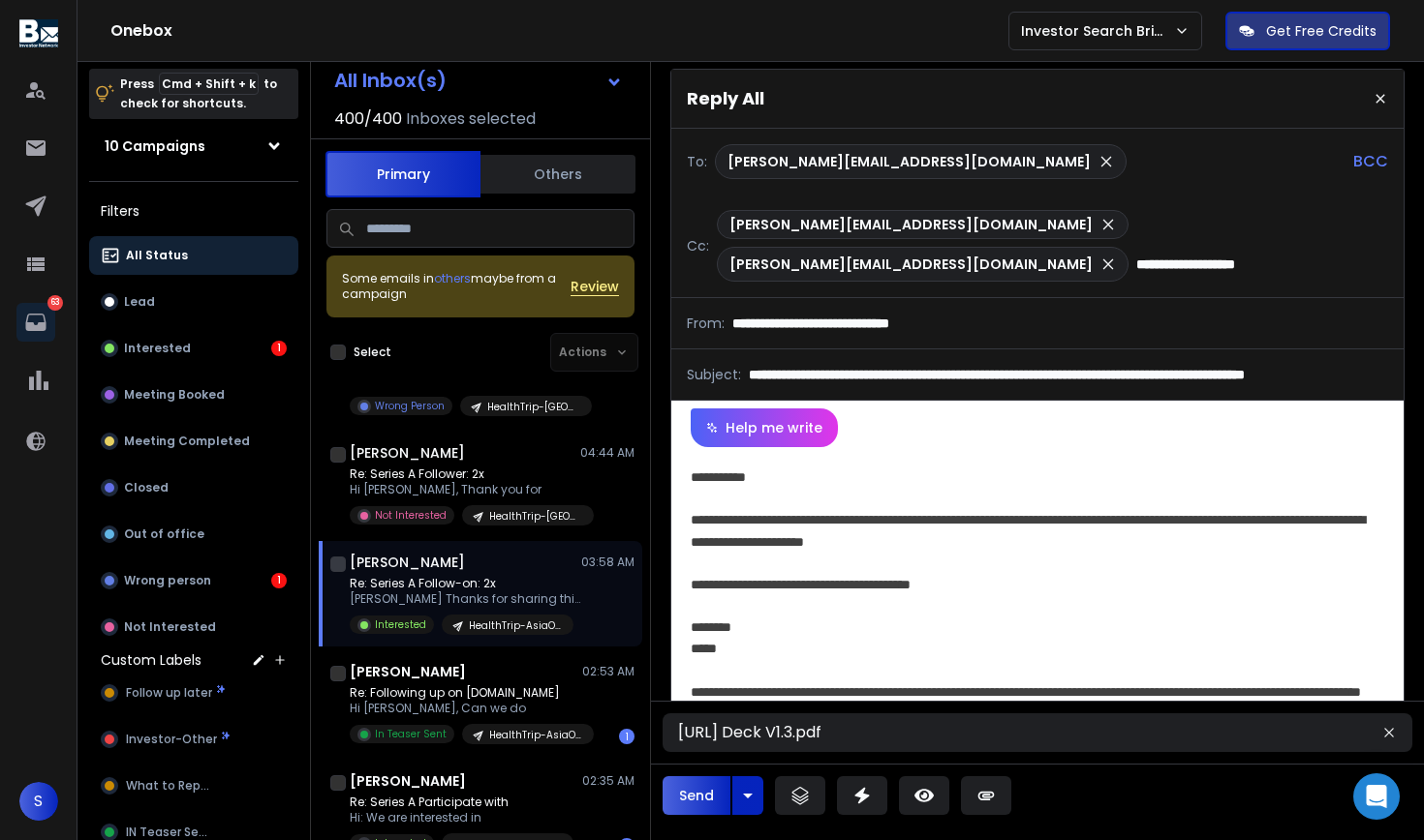
type input "**********"
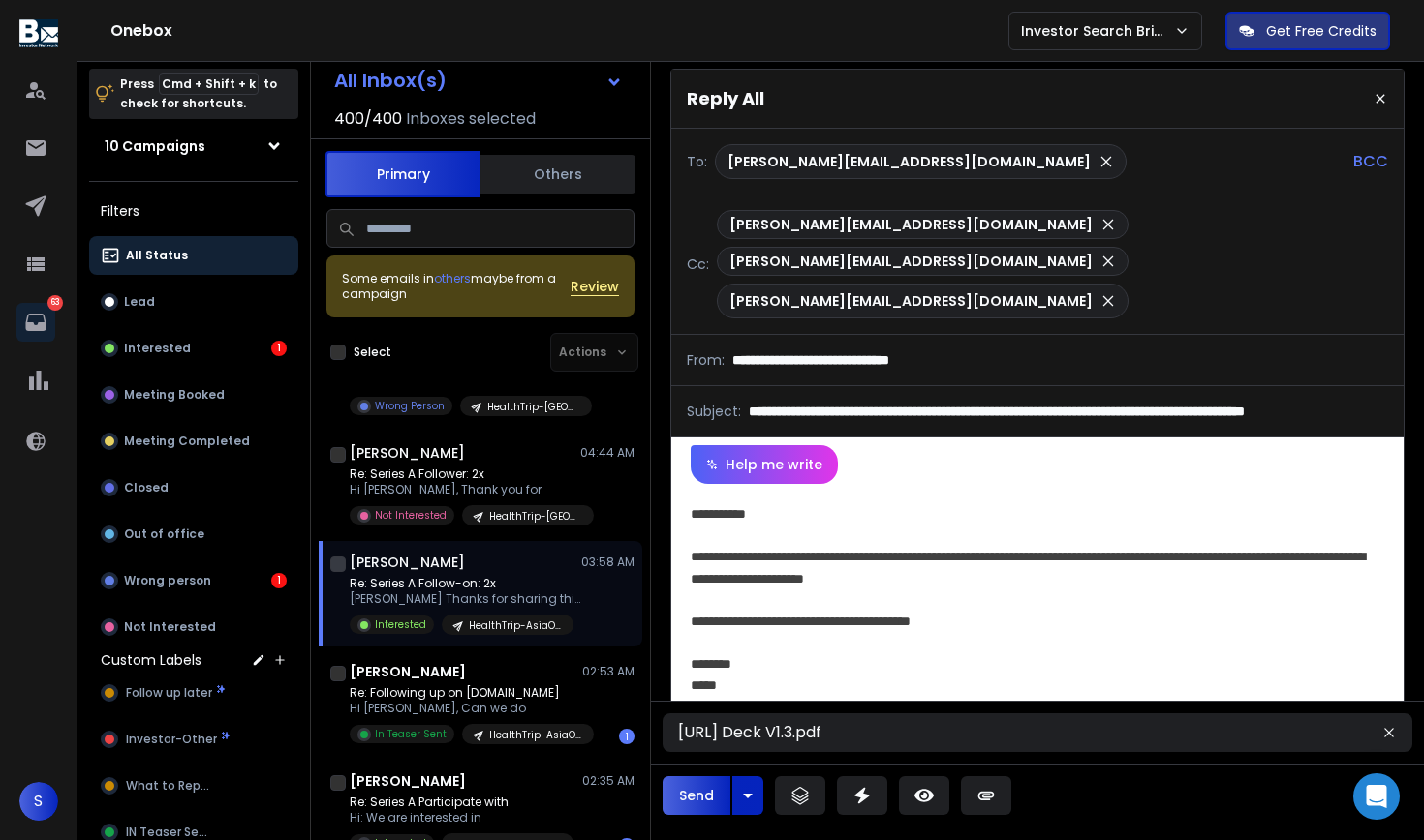
click at [718, 785] on button "Send" at bounding box center [695, 796] width 68 height 39
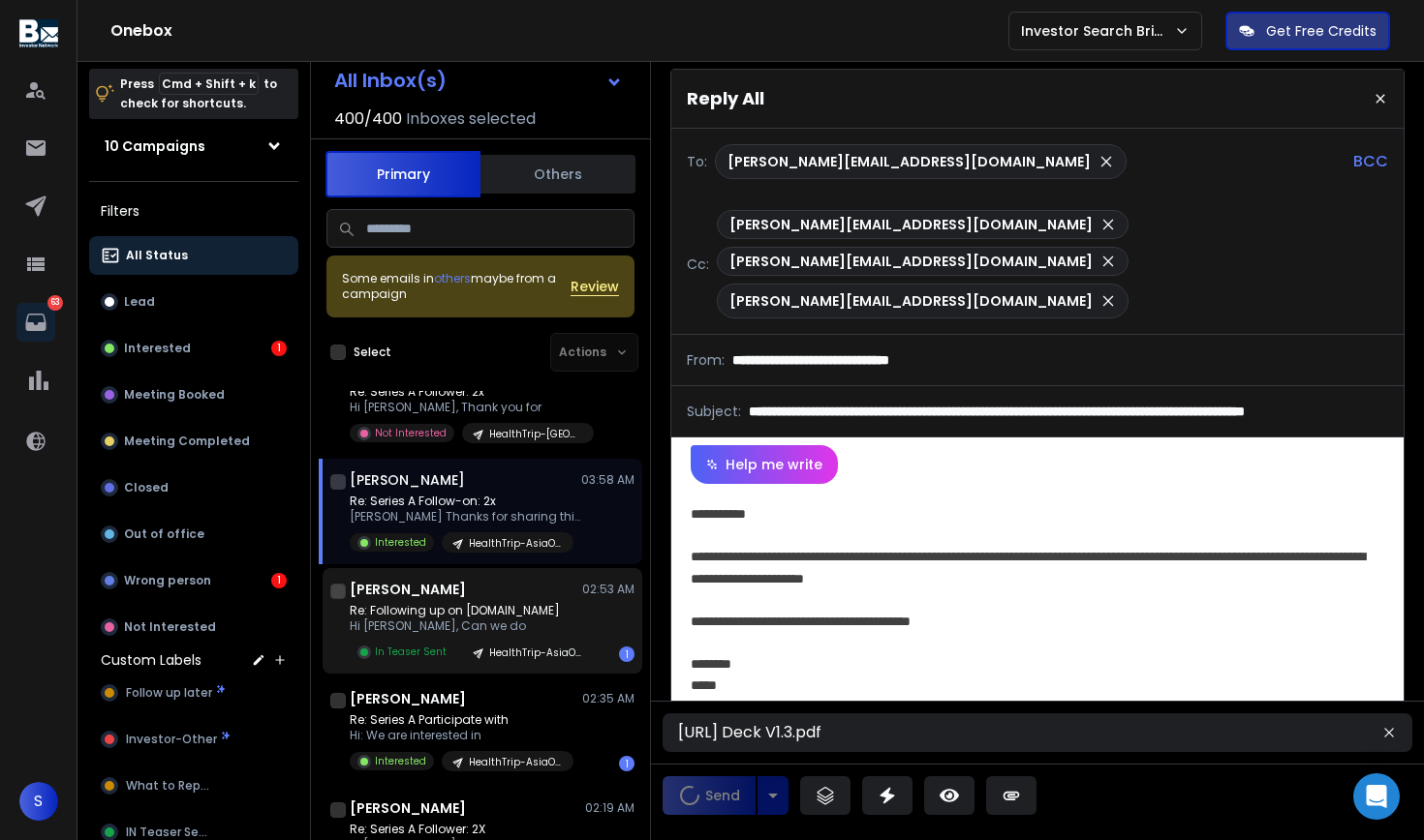
scroll to position [605, 0]
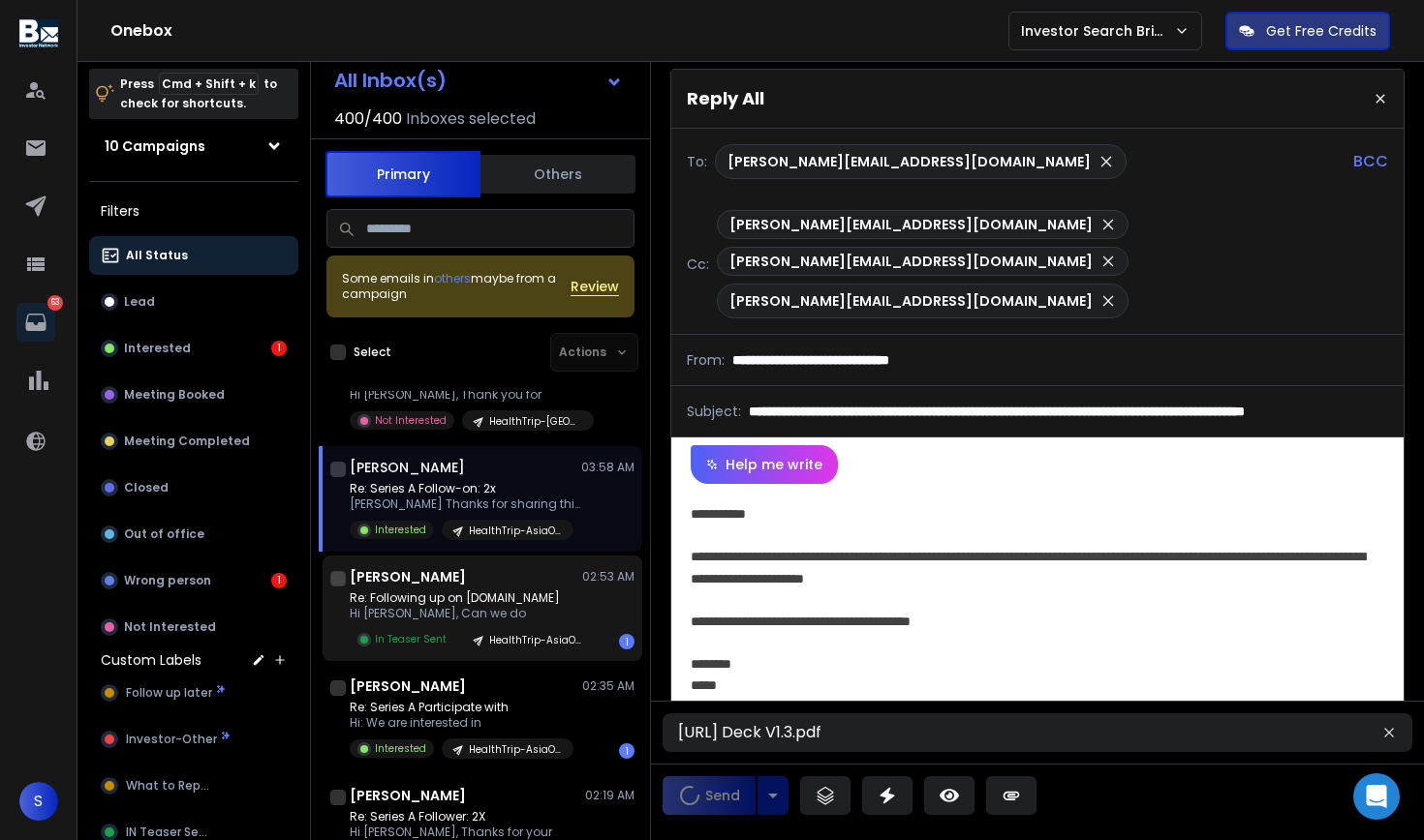
click at [450, 596] on p "Re: Following up on [DOMAIN_NAME]" at bounding box center [465, 598] width 232 height 16
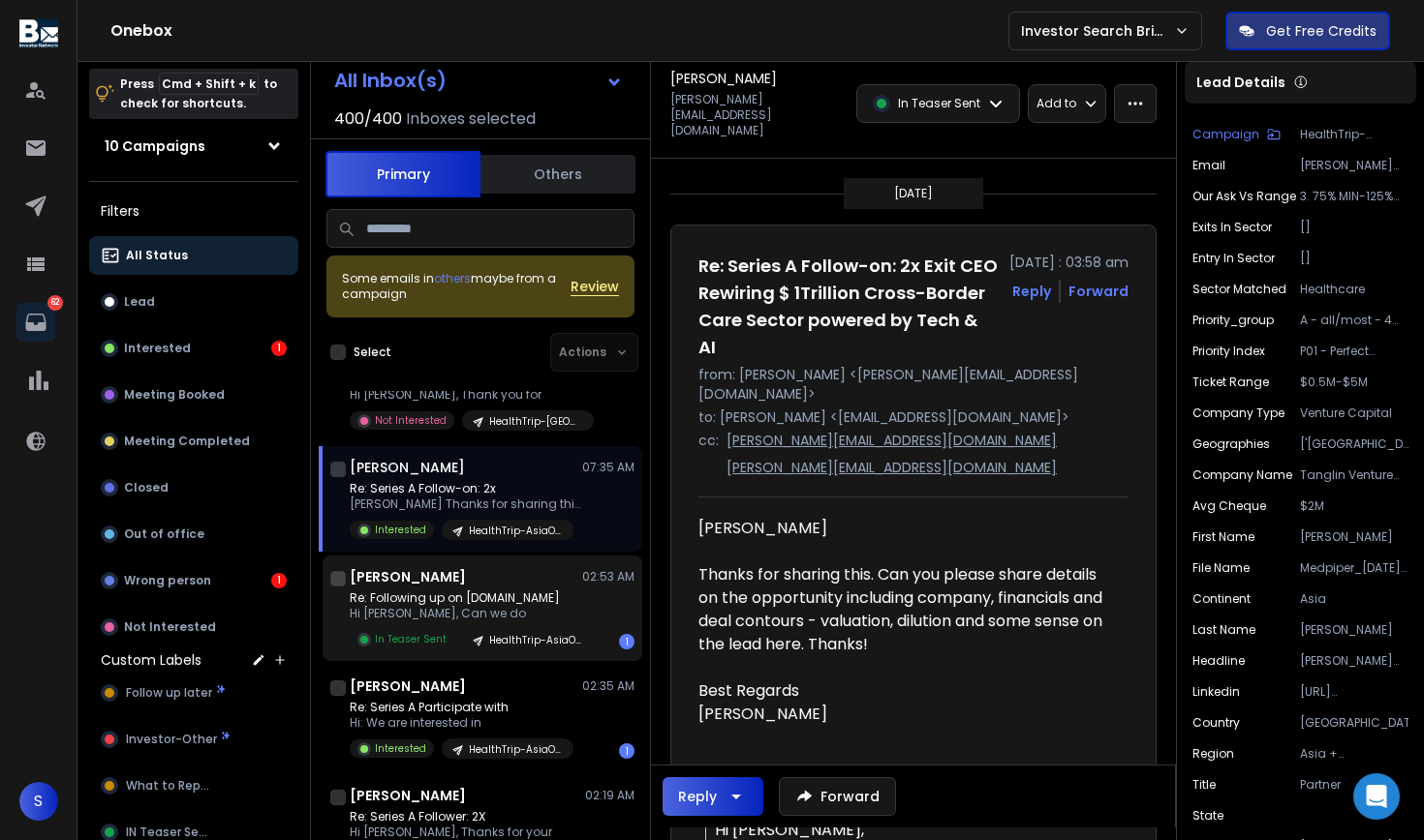
click at [452, 603] on p "Re: Following up on [DOMAIN_NAME]" at bounding box center [465, 598] width 232 height 16
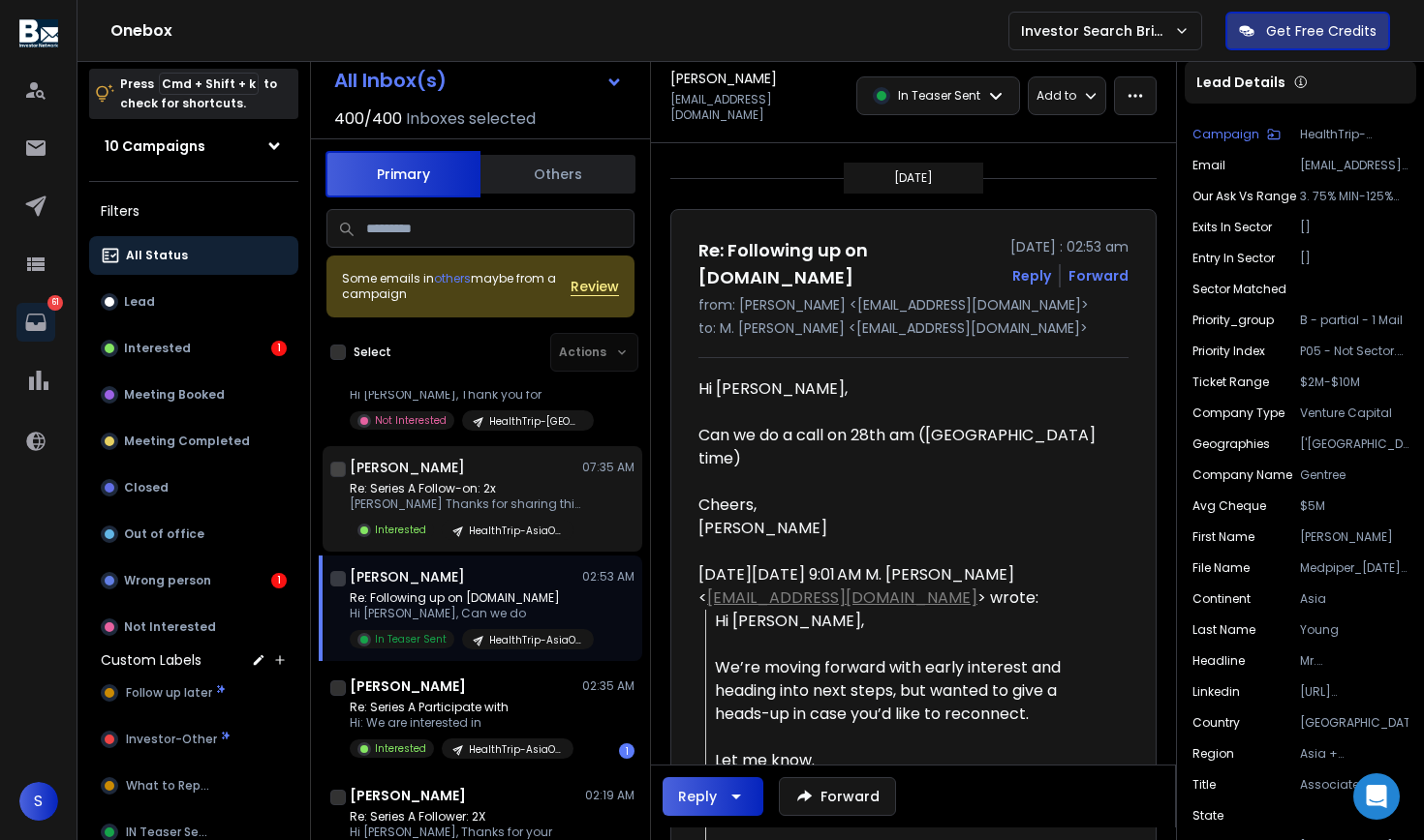
click at [481, 506] on p "[PERSON_NAME] Thanks for sharing this." at bounding box center [465, 505] width 232 height 16
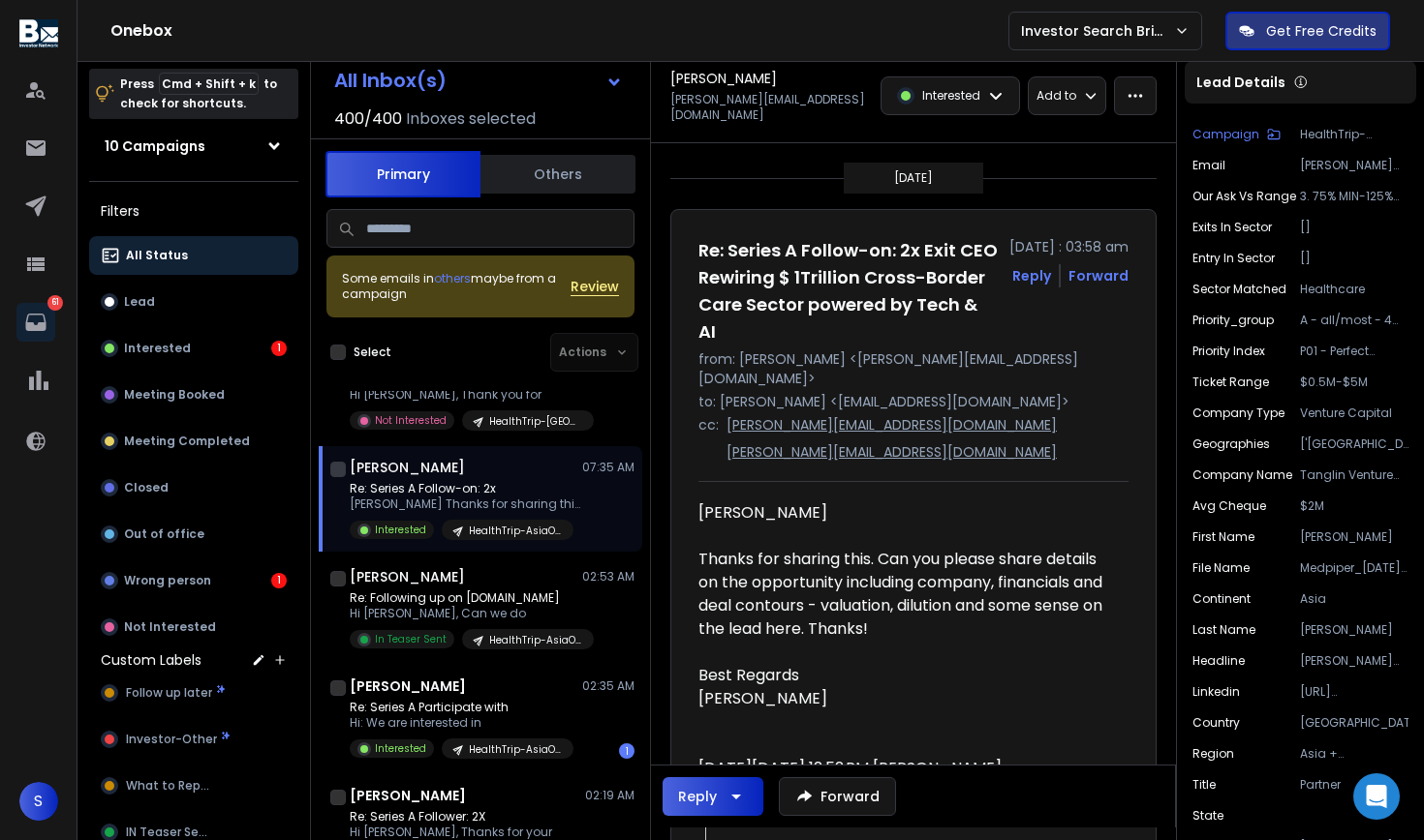
click at [971, 82] on div "Interested" at bounding box center [950, 96] width 137 height 37
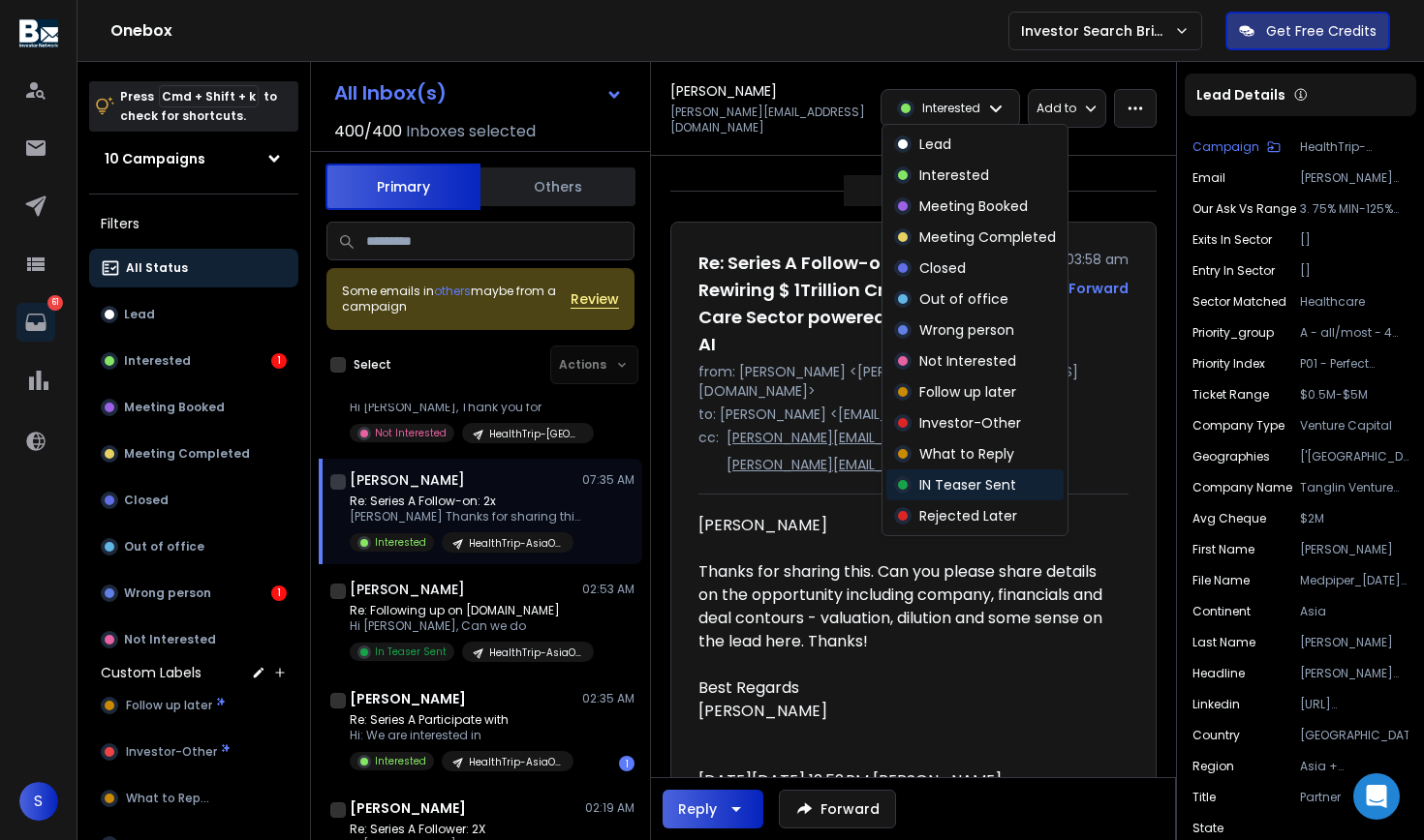
click at [913, 488] on div "IN Teaser Sent" at bounding box center [954, 485] width 122 height 20
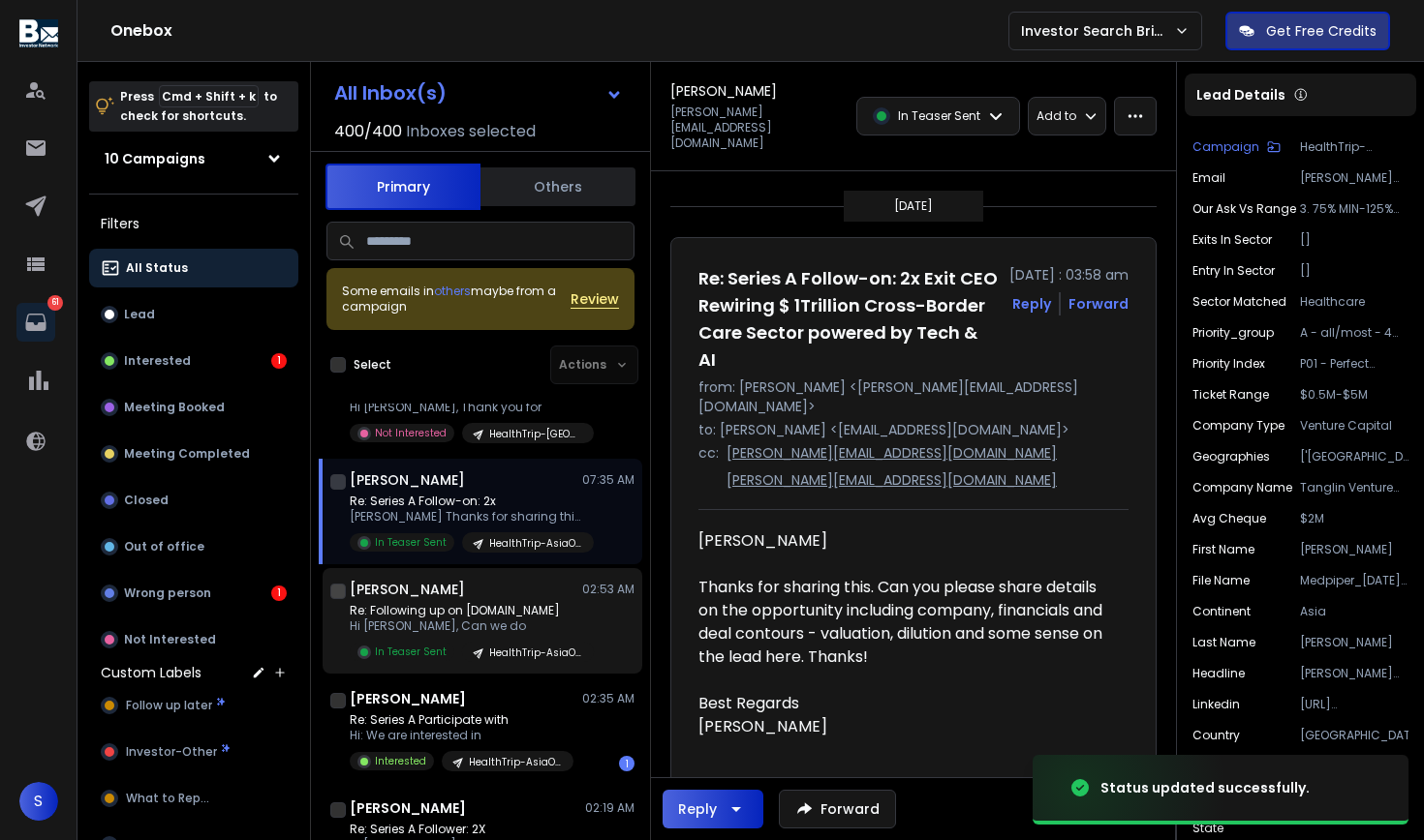
click at [470, 613] on p "Re: Following up on [DOMAIN_NAME]" at bounding box center [465, 611] width 232 height 16
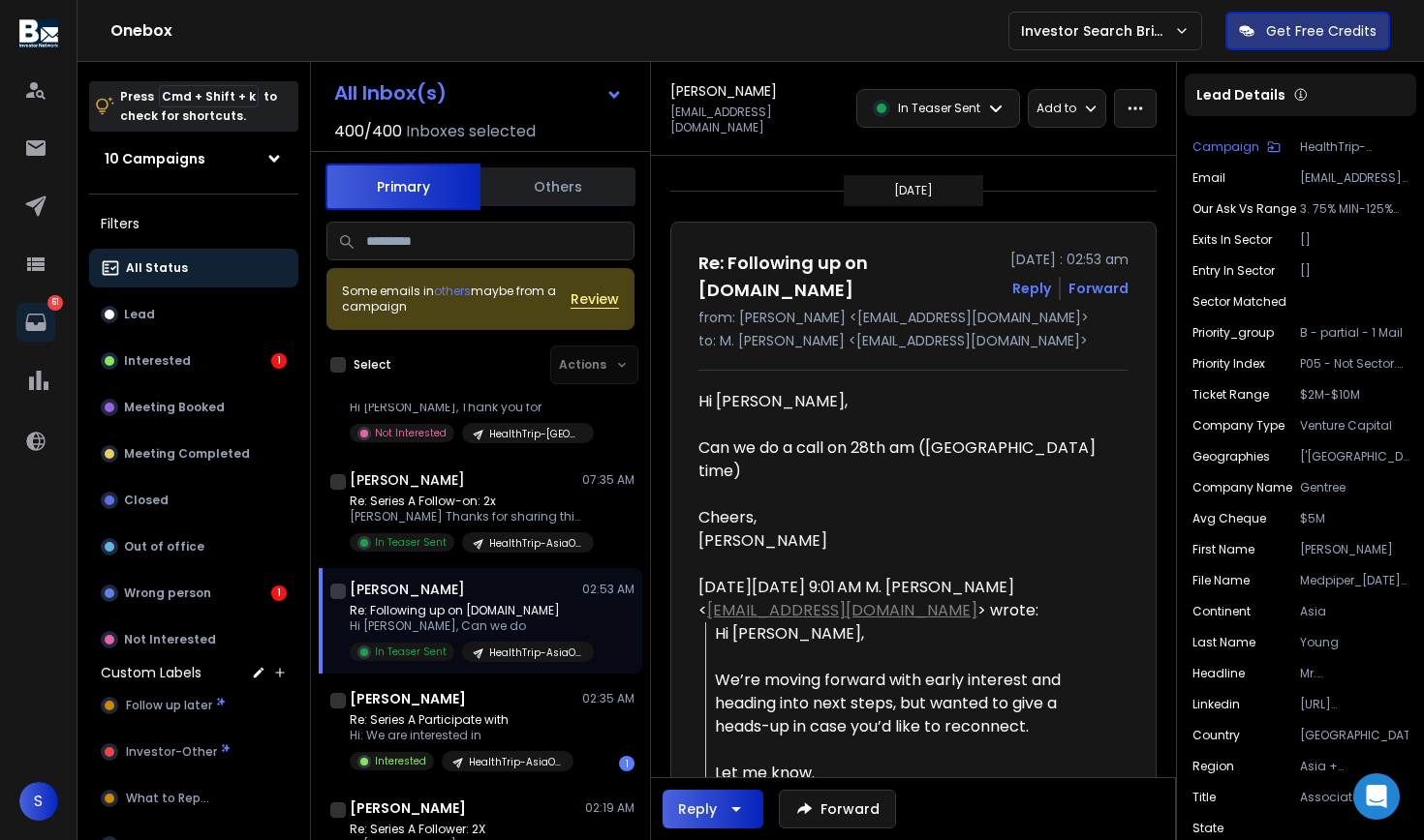
click at [744, 809] on icon "button" at bounding box center [737, 810] width 24 height 24
click at [705, 764] on p "Reply All" at bounding box center [720, 760] width 54 height 20
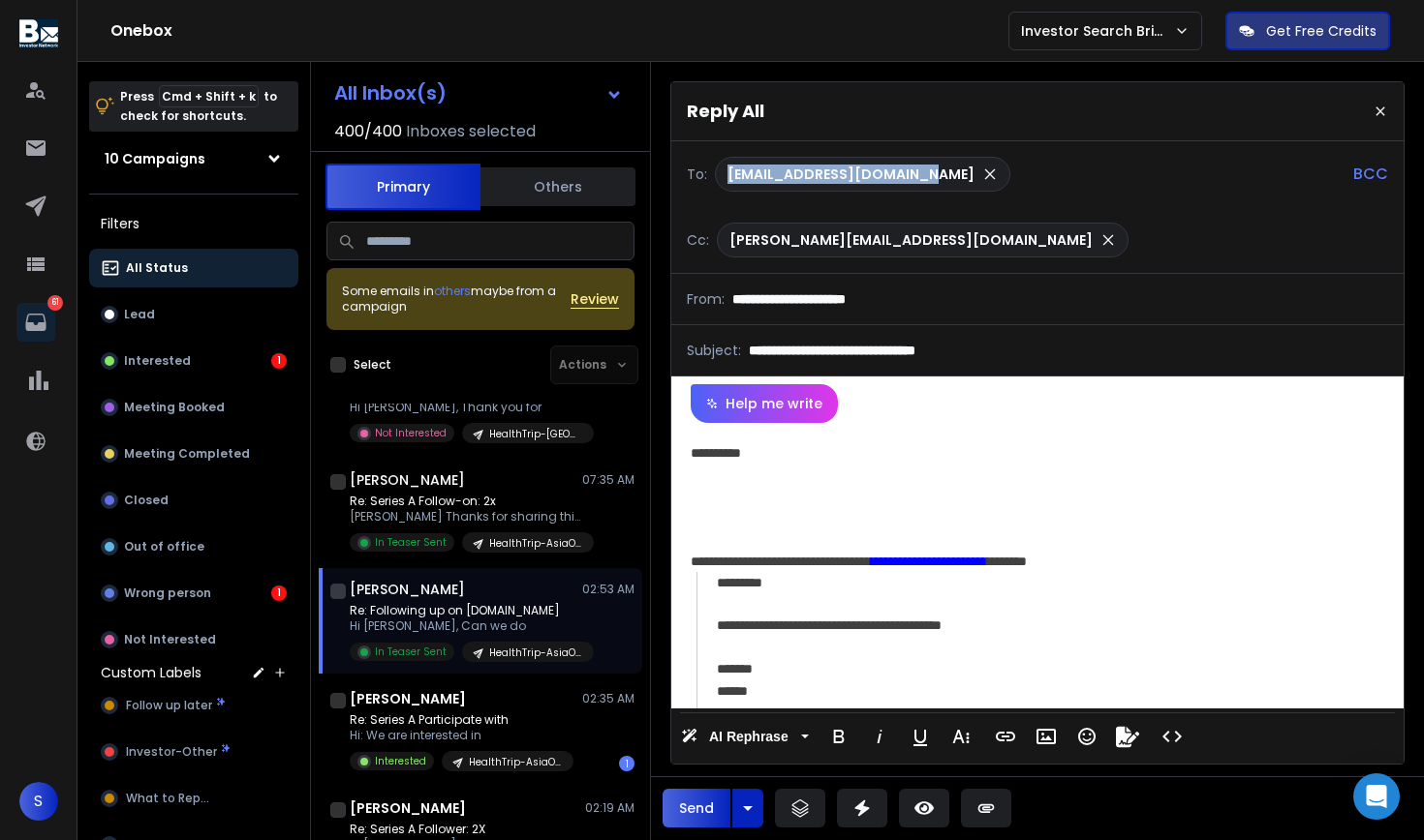
drag, startPoint x: 918, startPoint y: 176, endPoint x: 721, endPoint y: 173, distance: 197.0
click at [721, 173] on div "[EMAIL_ADDRESS][DOMAIN_NAME]" at bounding box center [862, 174] width 295 height 35
click at [794, 479] on div "**********" at bounding box center [1037, 566] width 733 height 285
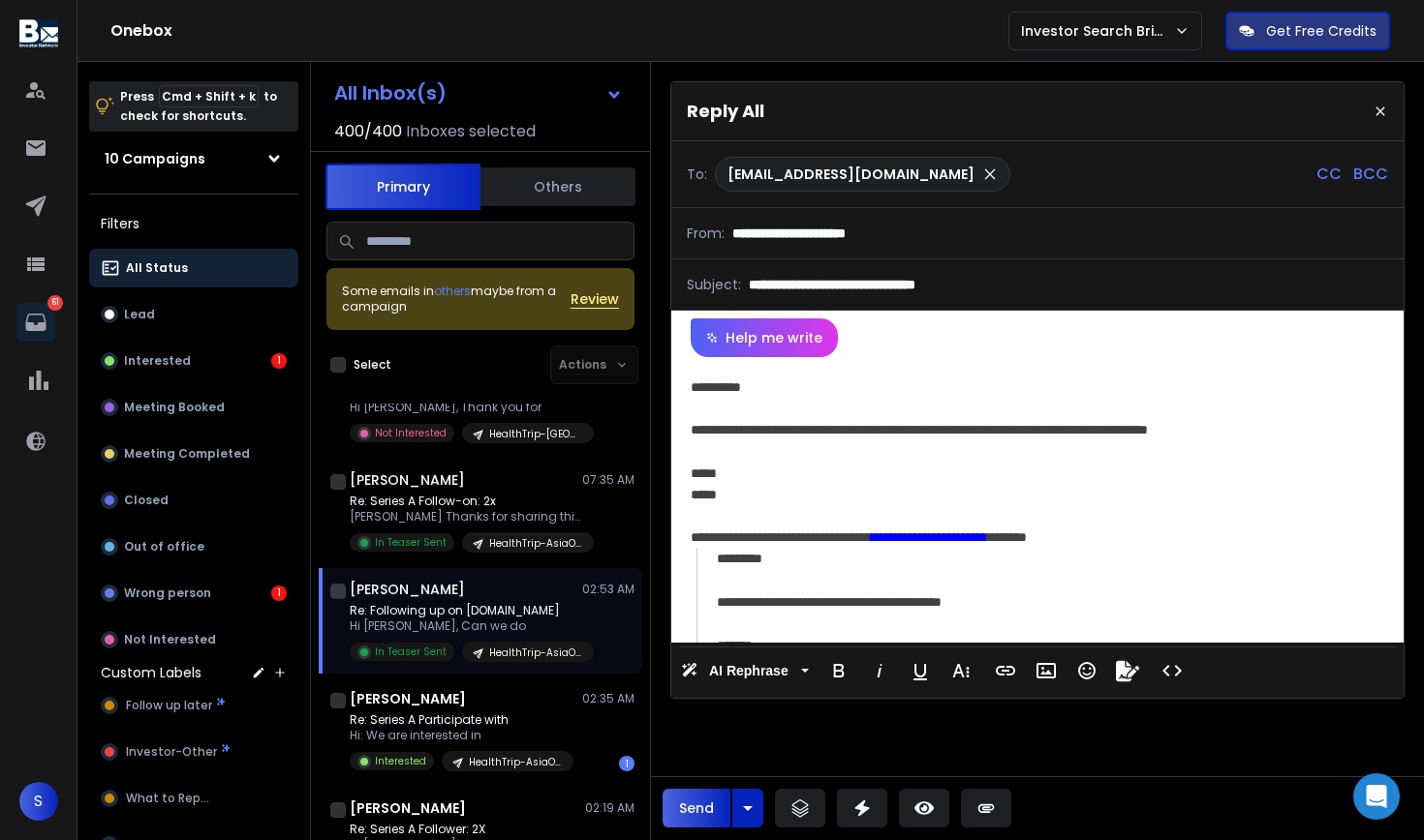
click at [1302, 427] on div "**********" at bounding box center [1034, 430] width 687 height 22
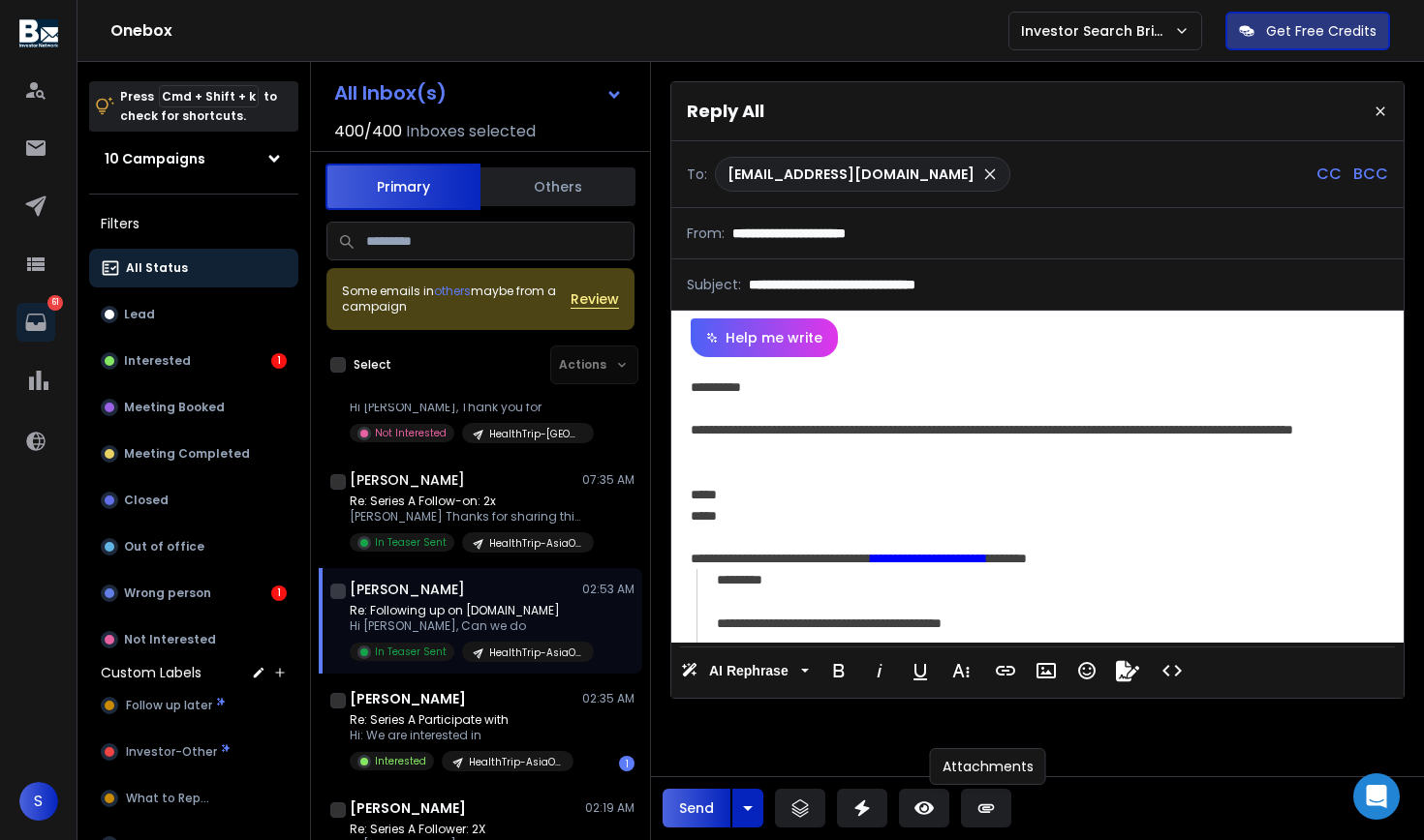
click at [996, 829] on div "Send" at bounding box center [1038, 808] width 773 height 63
click at [996, 815] on button at bounding box center [986, 809] width 50 height 39
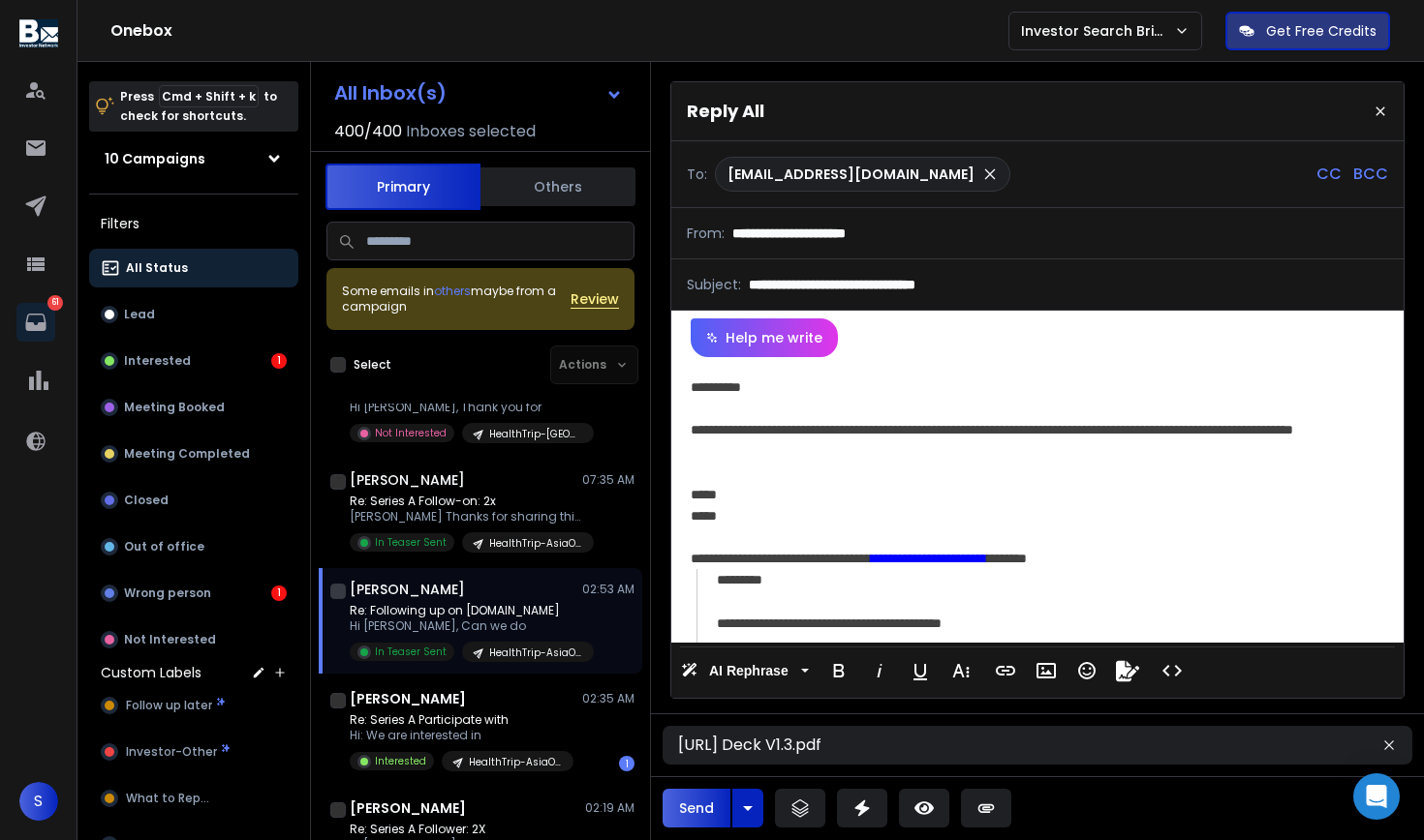
click at [694, 817] on button "Send" at bounding box center [695, 809] width 68 height 39
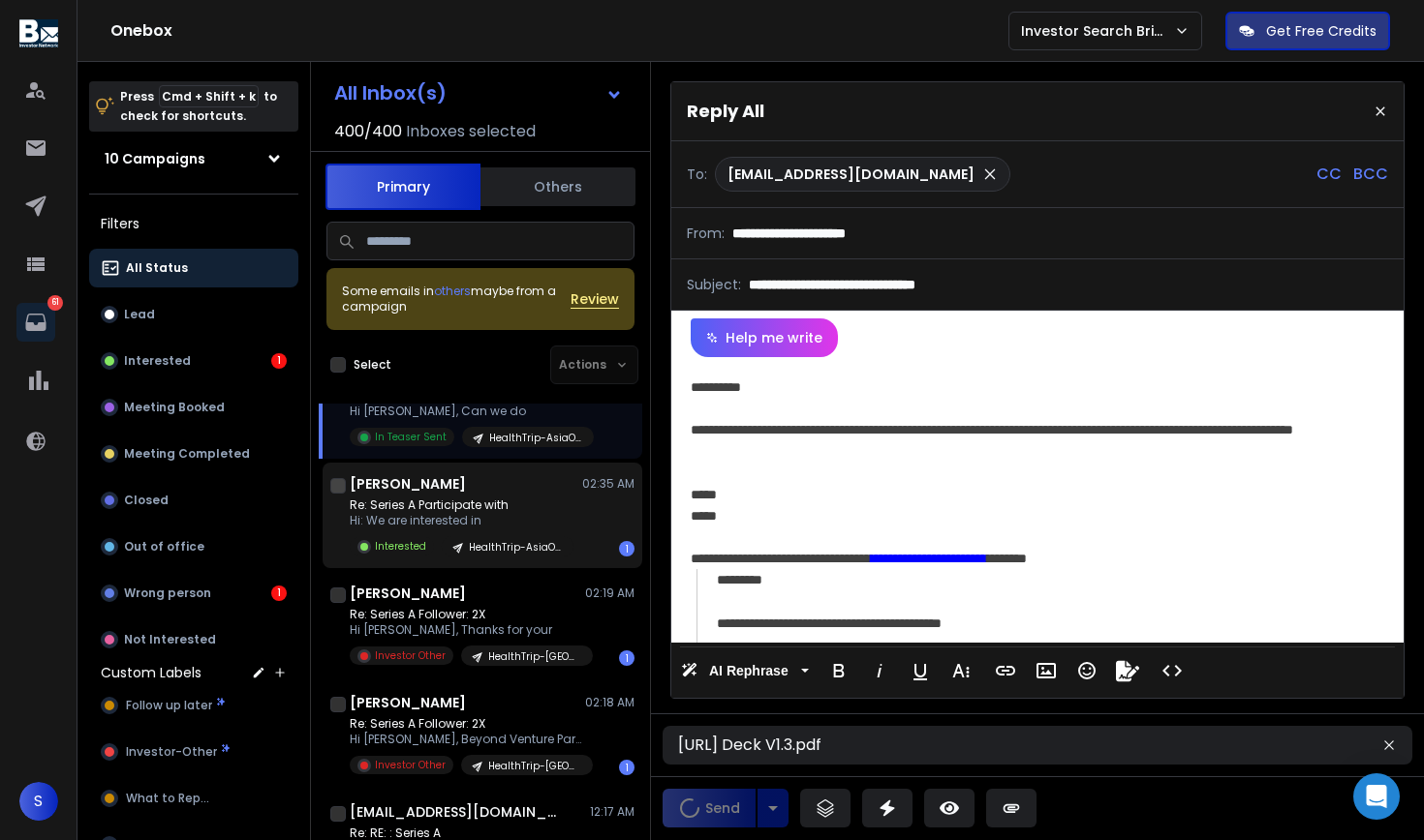
scroll to position [837, 0]
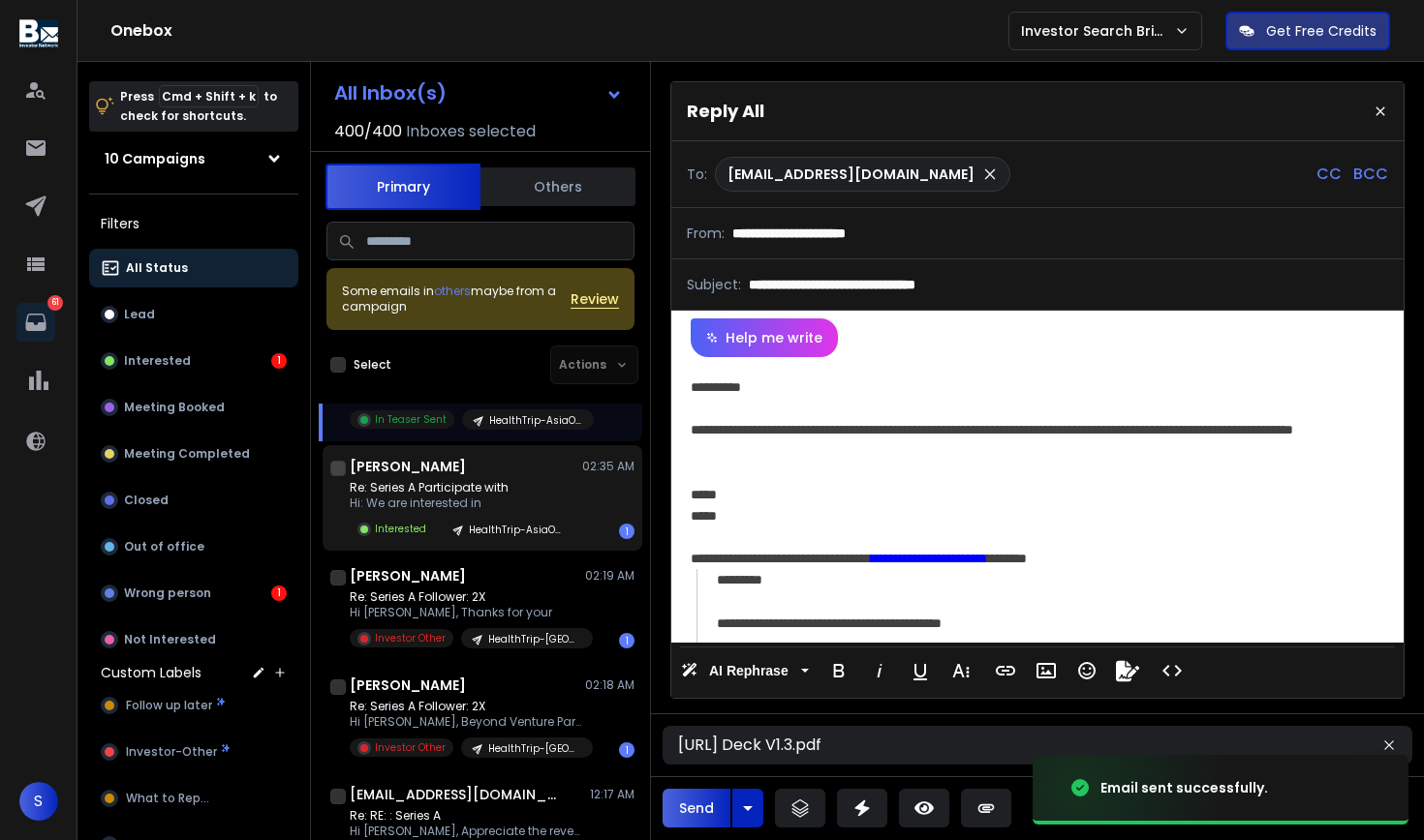
click at [503, 504] on p "Hi: We are interested in" at bounding box center [461, 504] width 224 height 16
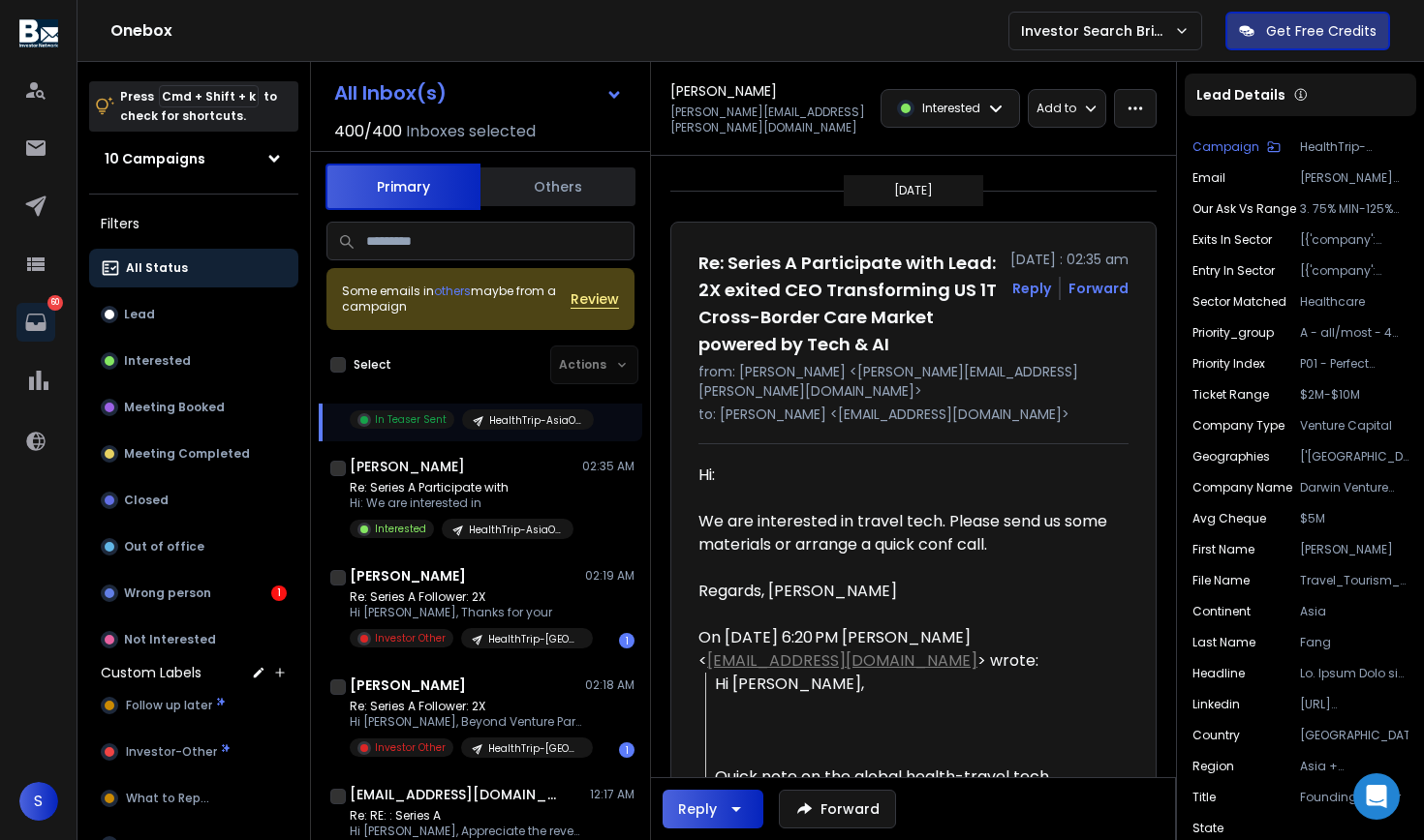
click at [737, 814] on icon "button" at bounding box center [737, 810] width 24 height 24
click at [730, 760] on p "Reply All" at bounding box center [720, 760] width 54 height 20
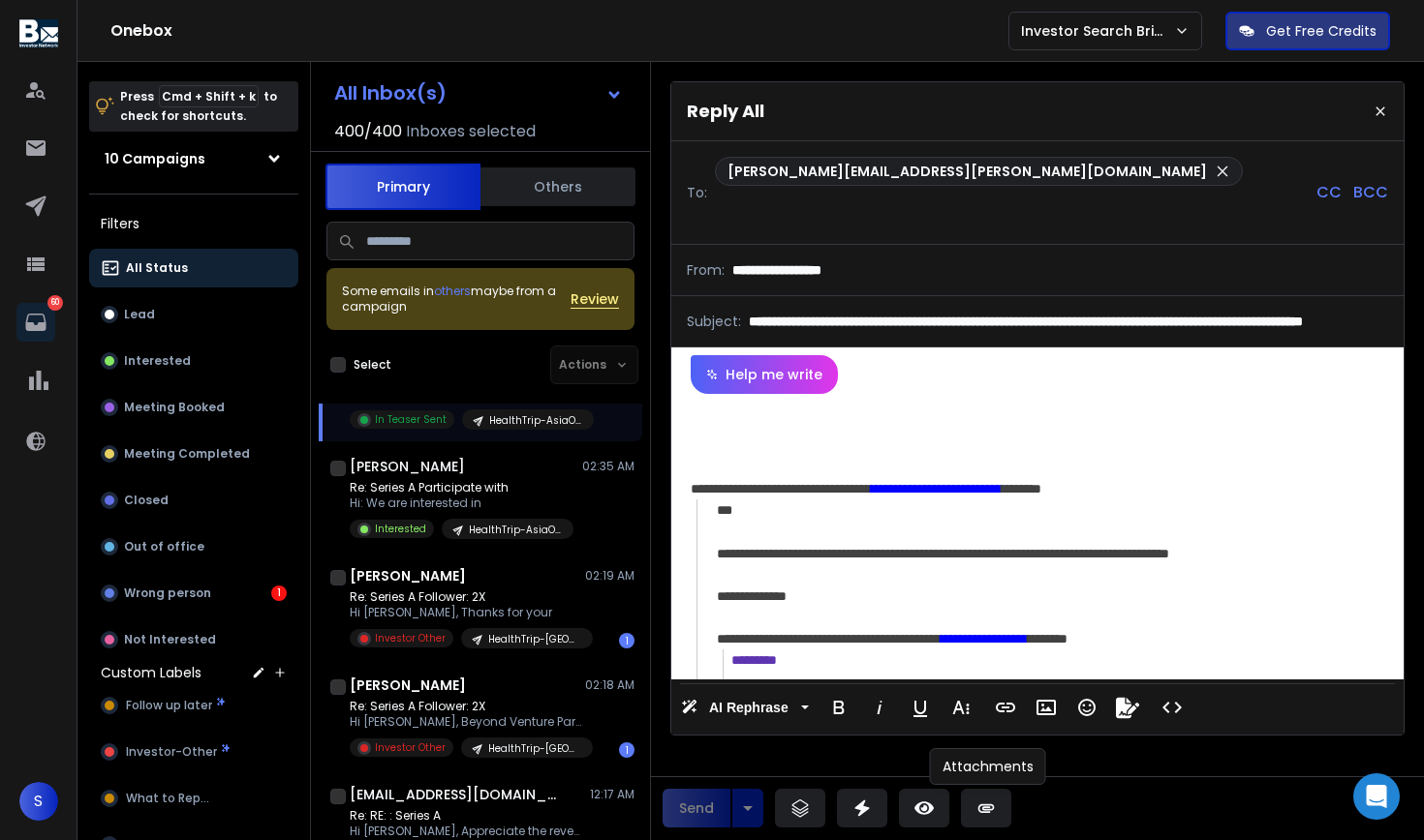
click at [992, 813] on icon at bounding box center [986, 809] width 20 height 20
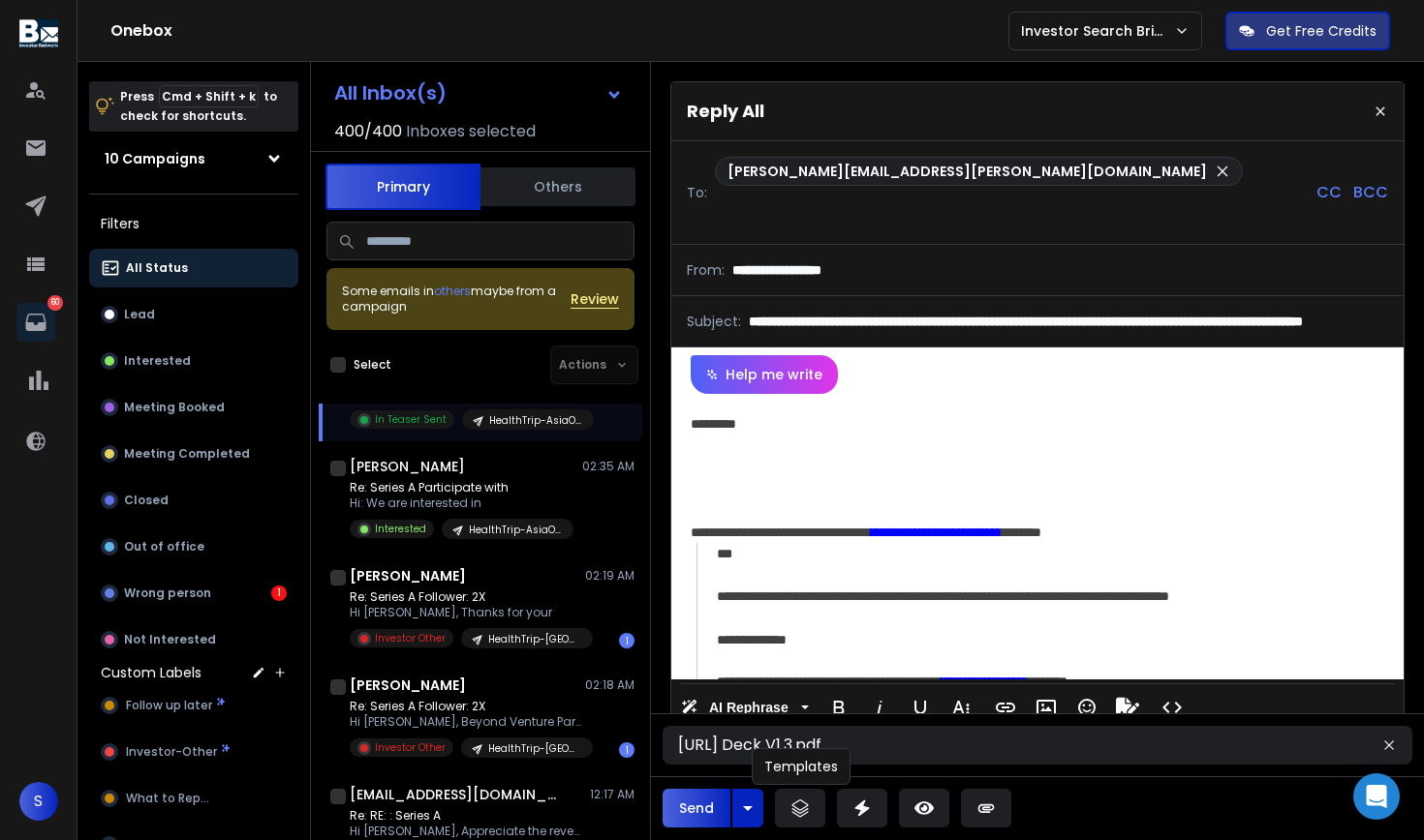
click at [795, 811] on icon at bounding box center [799, 812] width 17 height 6
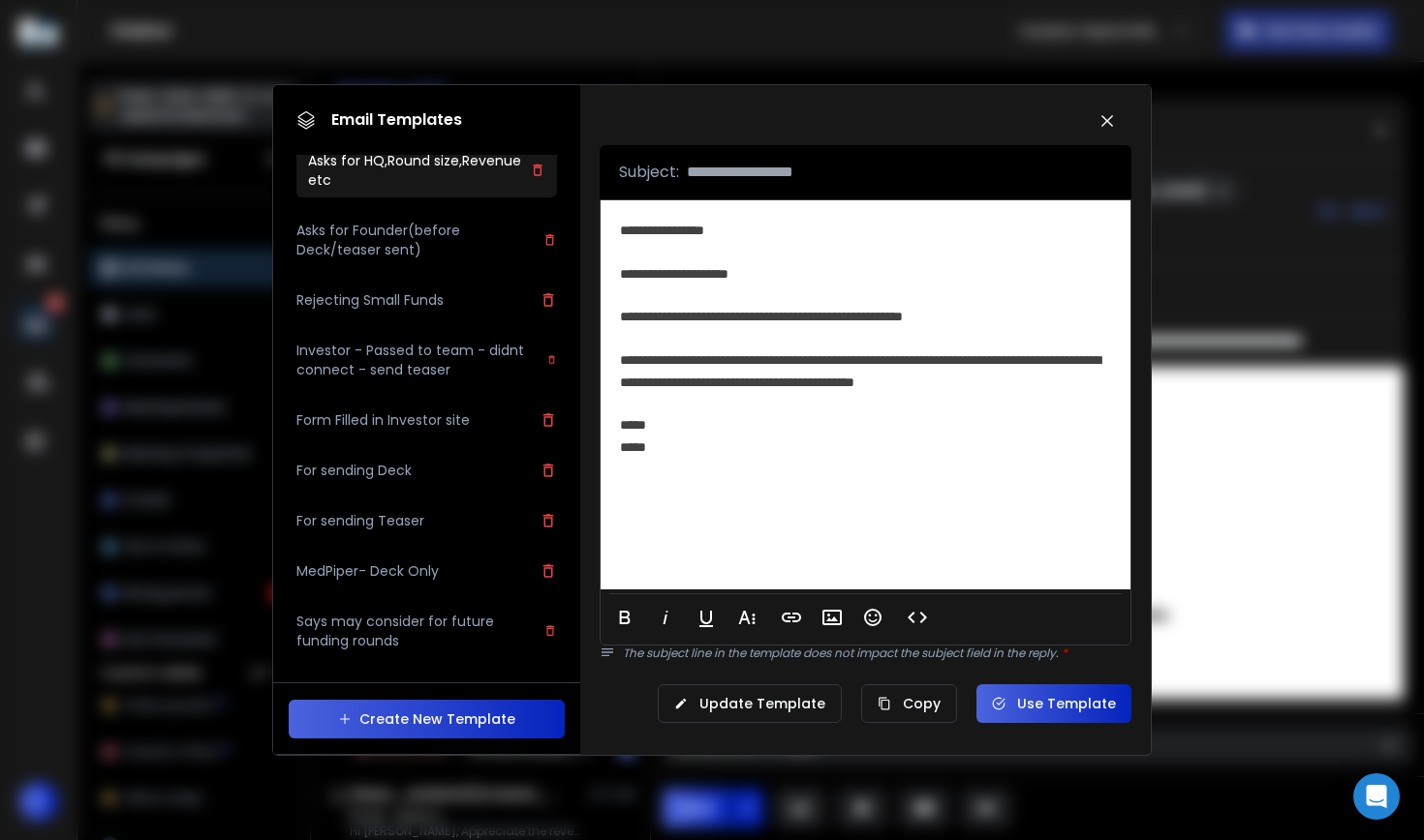
scroll to position [137, 0]
click at [460, 194] on div "For sending Deck" at bounding box center [427, 174] width 237 height 39
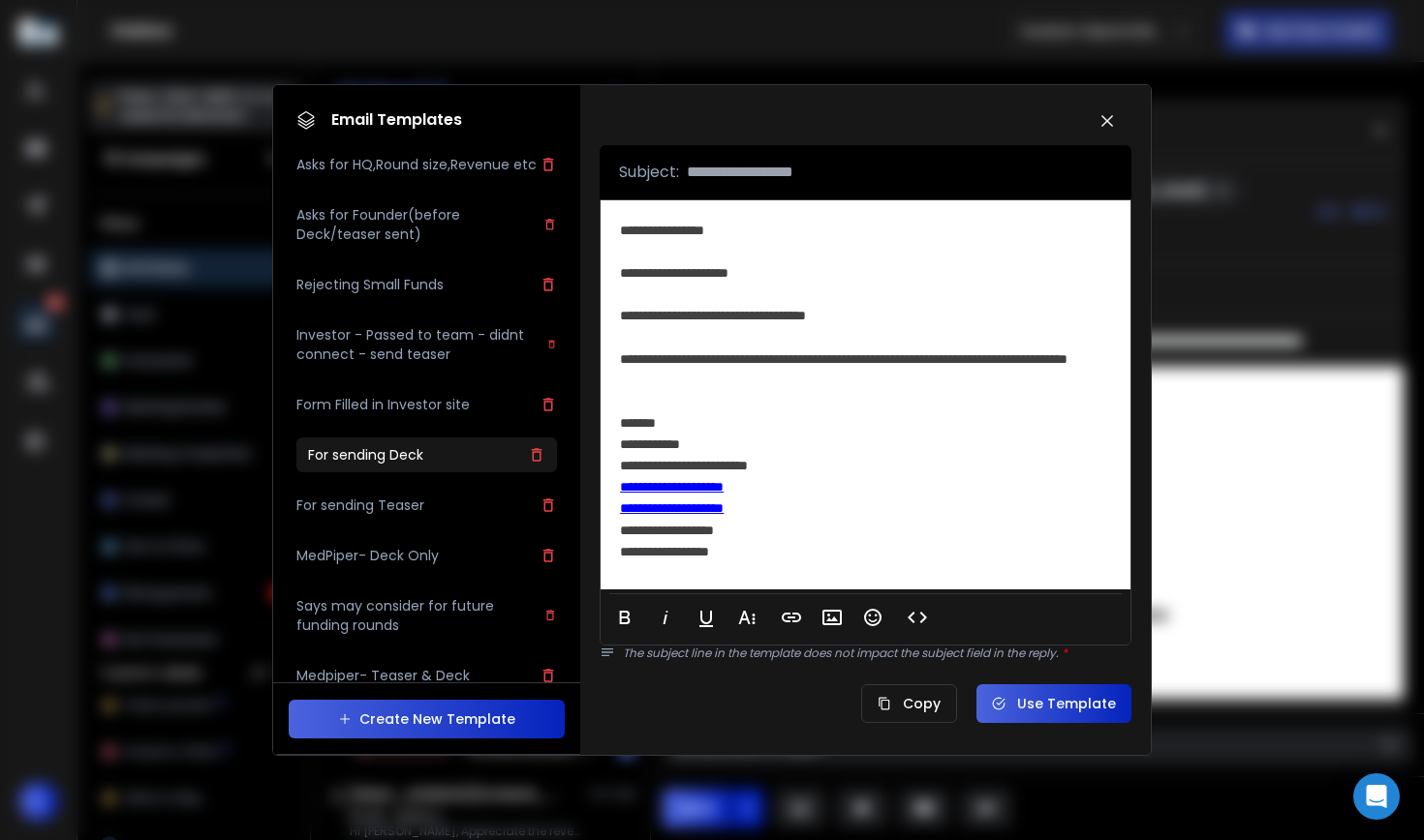
click at [1046, 707] on button "Use Template" at bounding box center [1053, 704] width 155 height 39
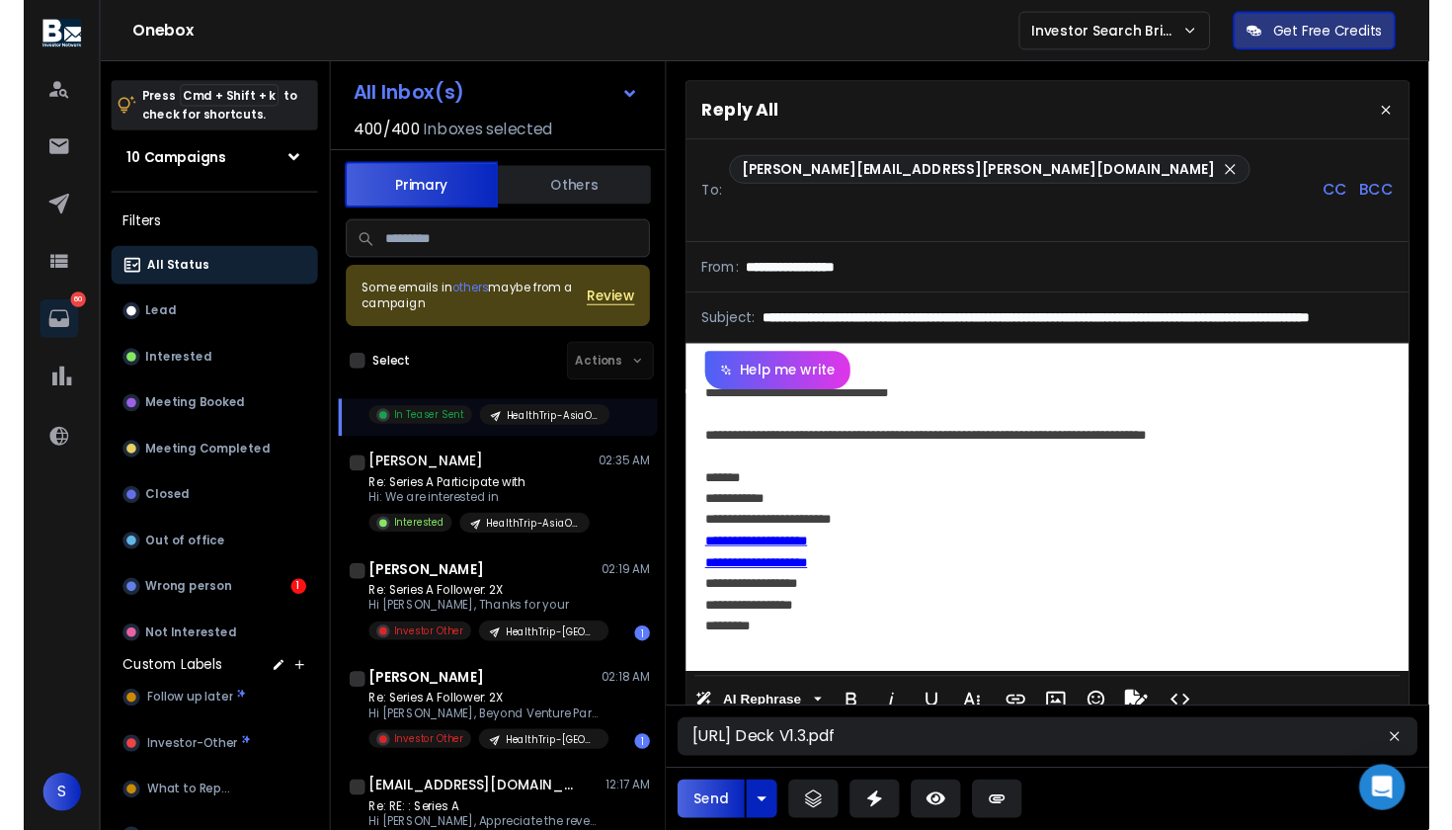
scroll to position [139, 0]
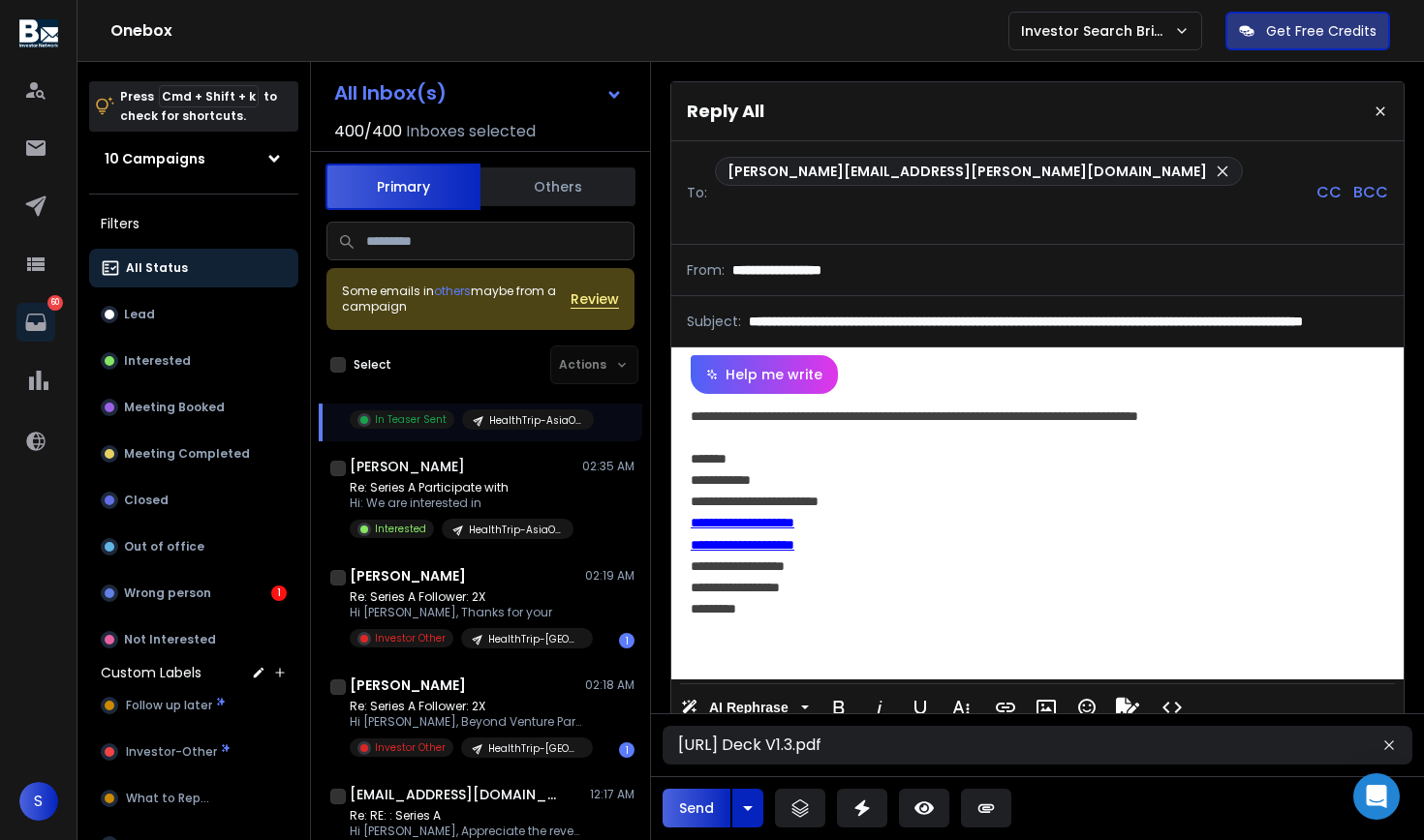
click at [852, 598] on div "*********" at bounding box center [1034, 609] width 687 height 22
click at [1291, 406] on div "**********" at bounding box center [1034, 417] width 687 height 22
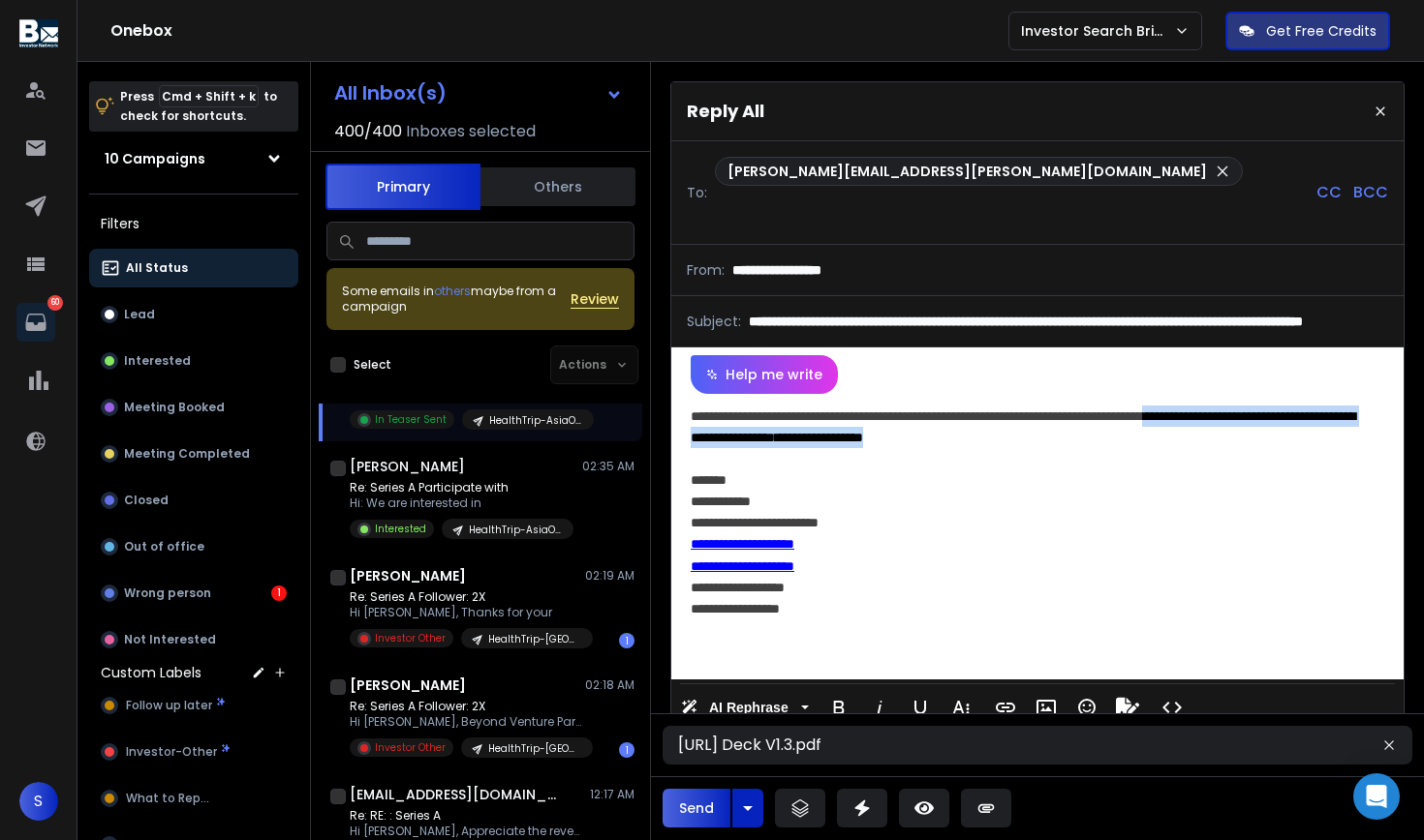
click at [679, 814] on button "Send" at bounding box center [695, 809] width 68 height 39
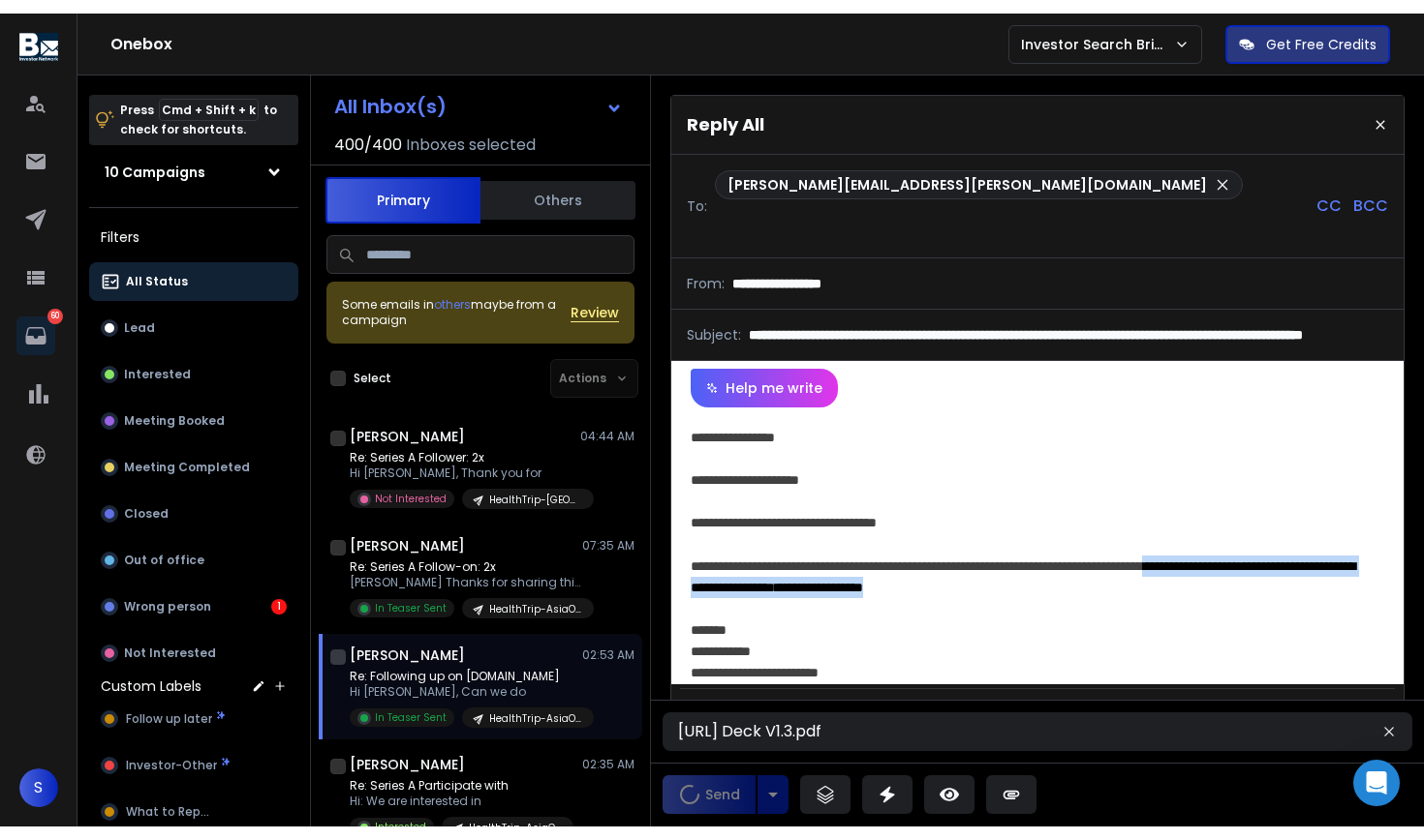
scroll to position [544, 0]
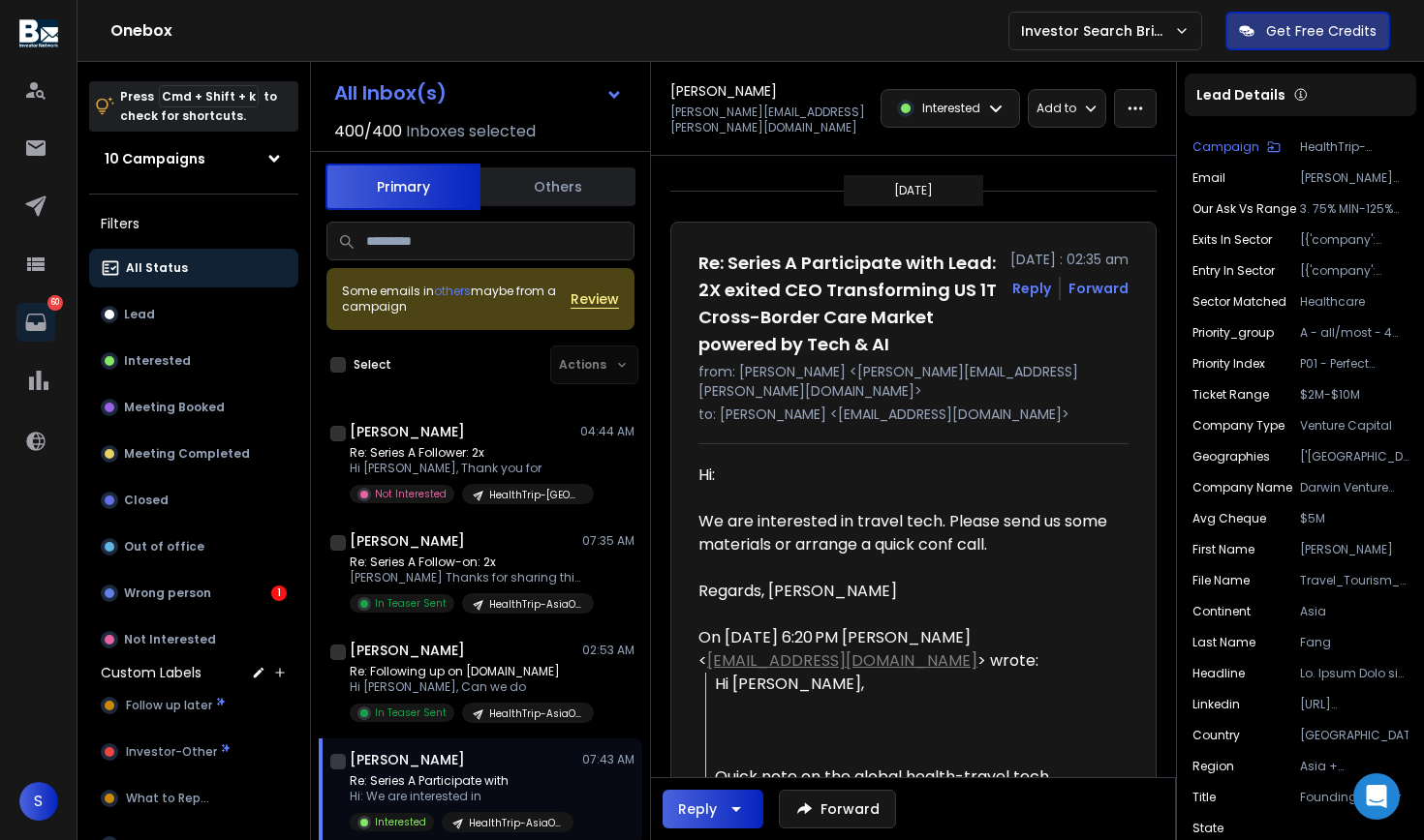
click at [986, 109] on div "Interested" at bounding box center [950, 109] width 137 height 37
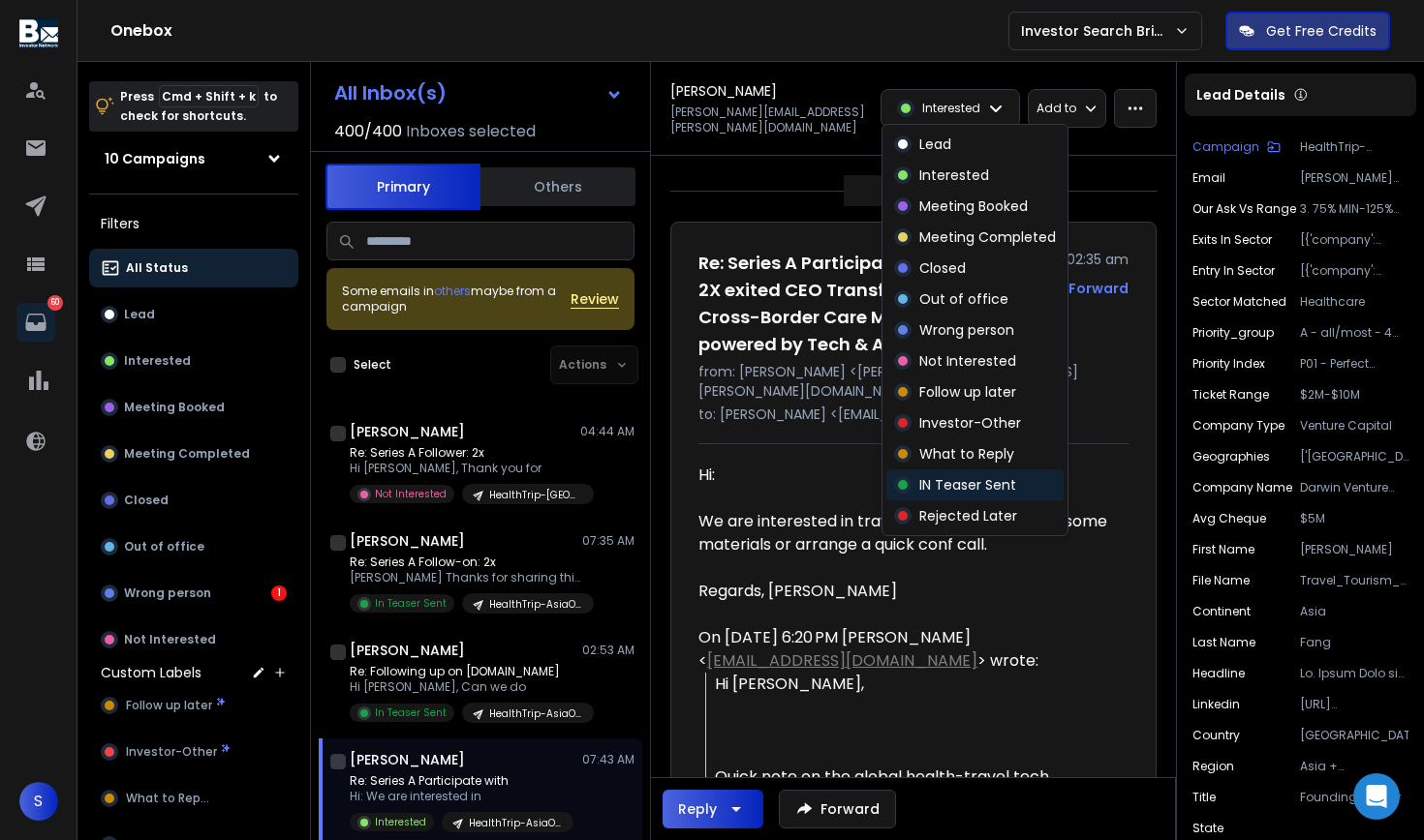
click at [931, 487] on p "IN Teaser Sent" at bounding box center [967, 485] width 97 height 20
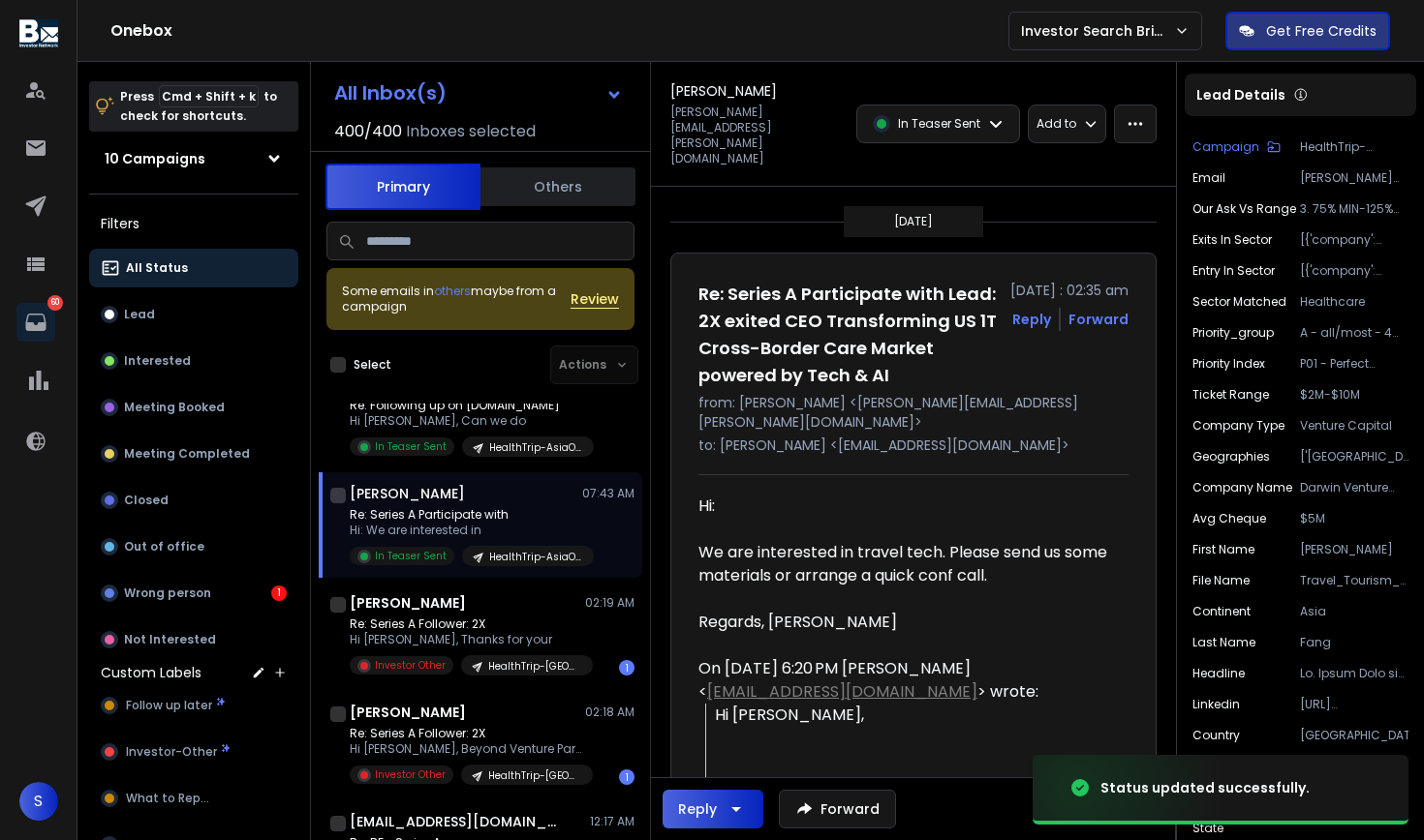
scroll to position [875, 0]
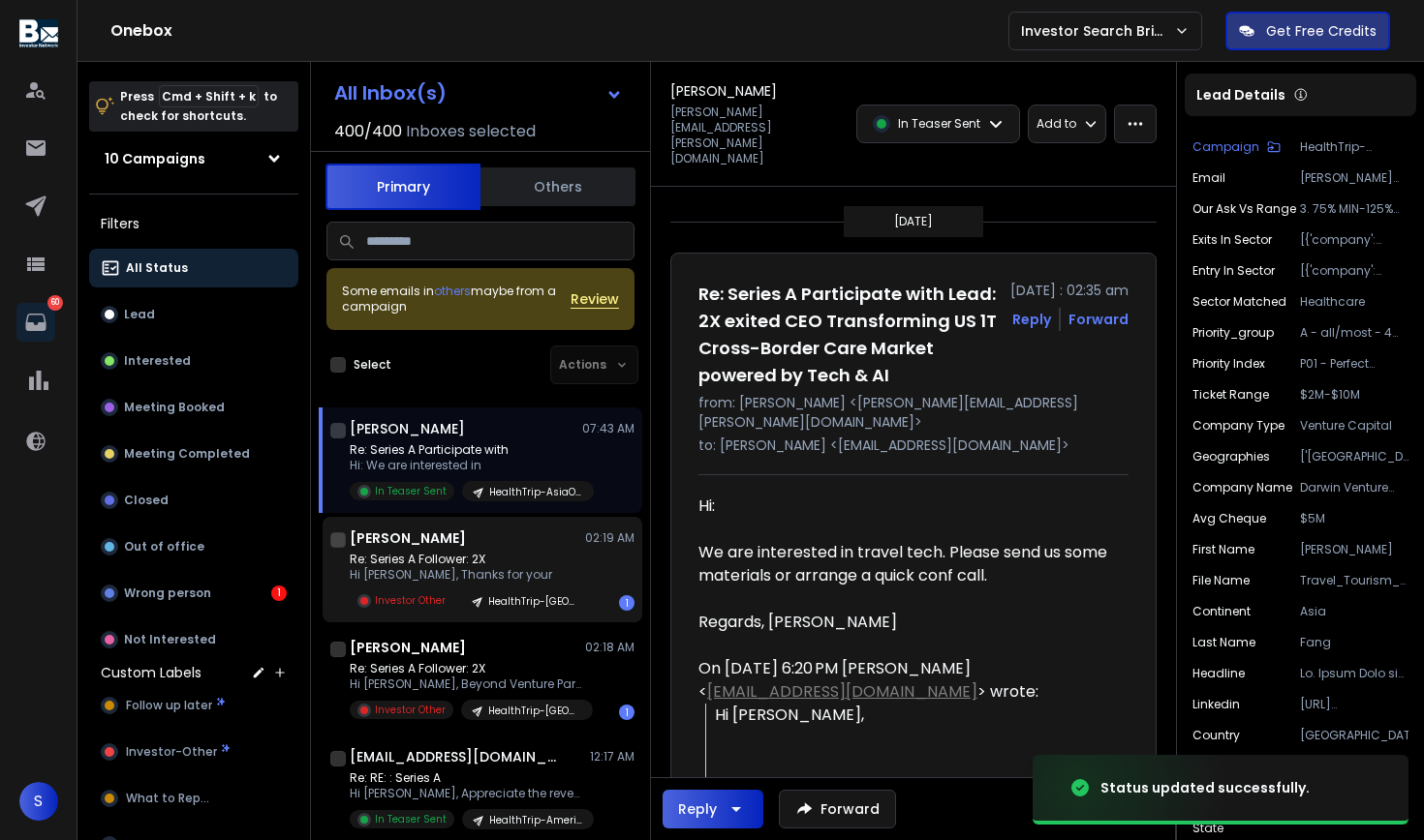
click at [509, 570] on p "Hi [PERSON_NAME], Thanks for your" at bounding box center [465, 575] width 232 height 16
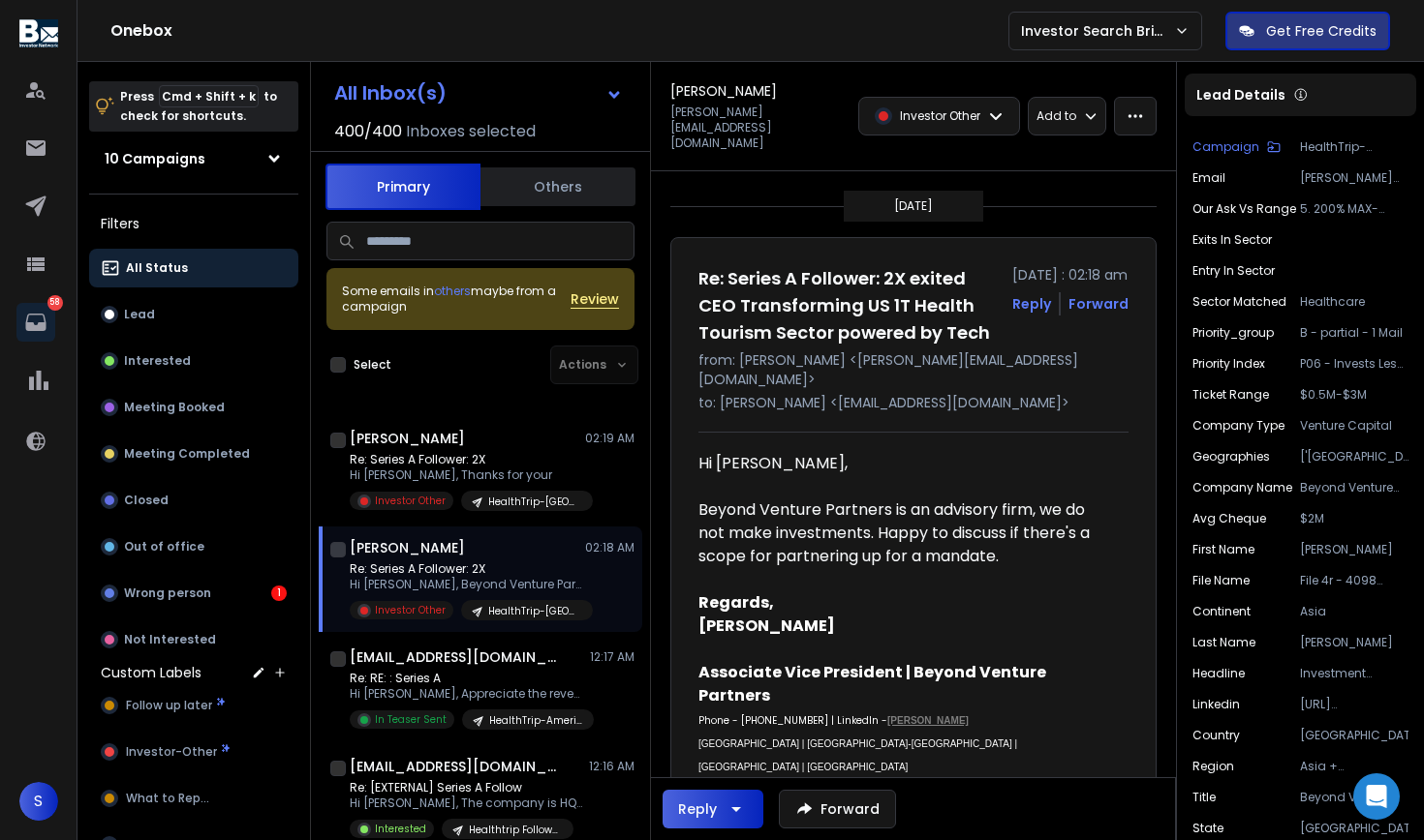
scroll to position [0, 0]
click at [1097, 110] on icon at bounding box center [1091, 117] width 14 height 14
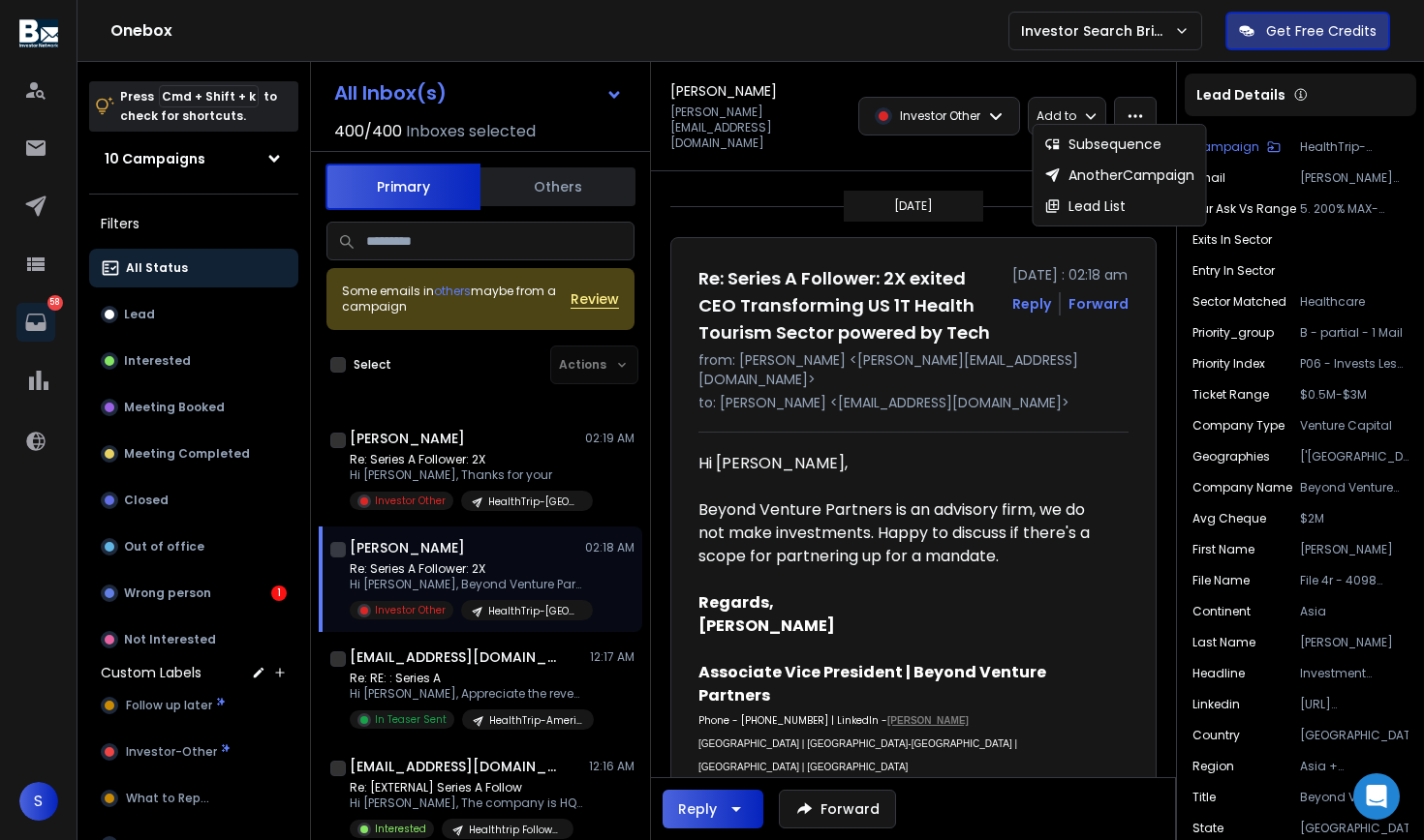
click at [1143, 108] on icon "button" at bounding box center [1135, 117] width 18 height 18
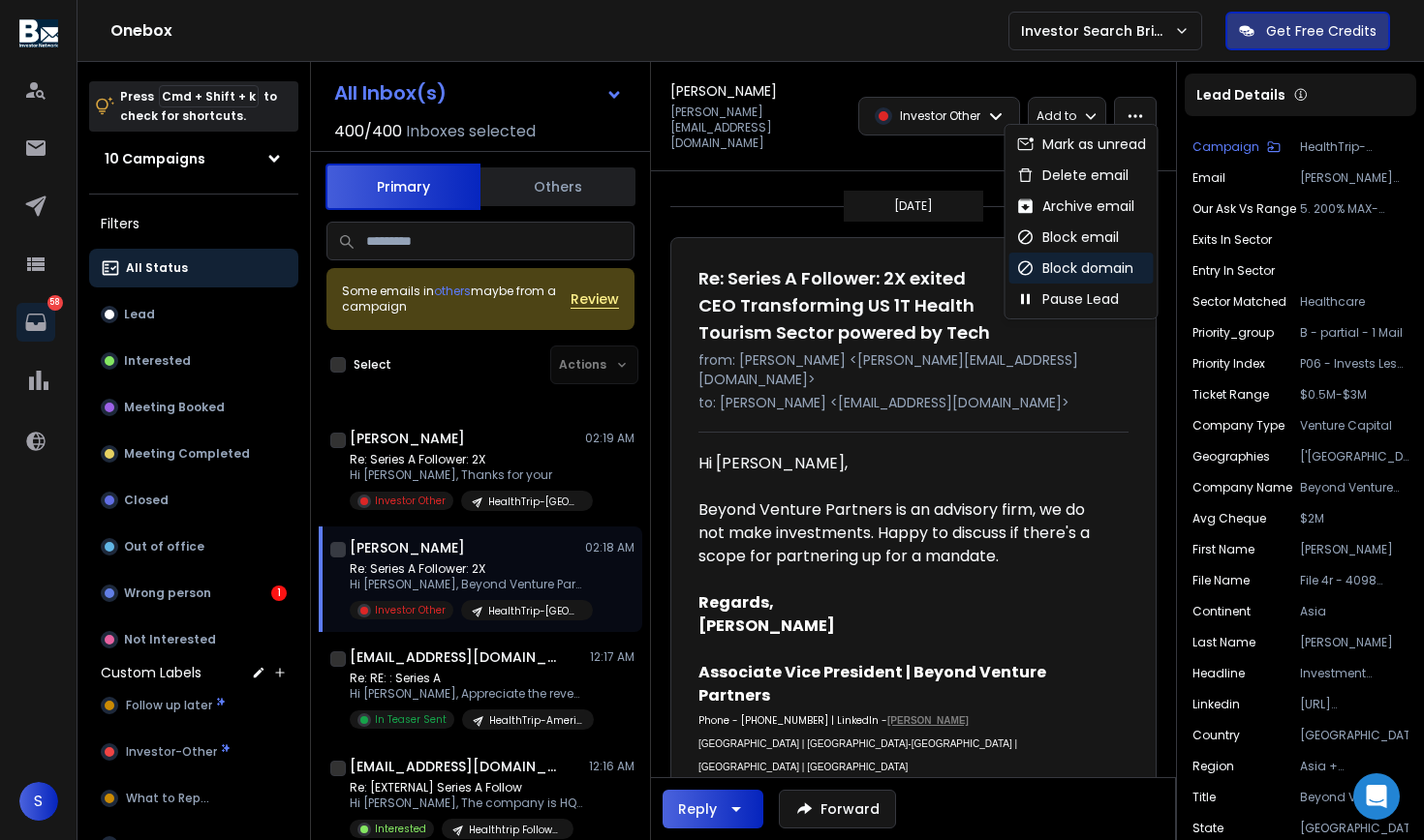
click at [1092, 266] on div "Block domain" at bounding box center [1075, 269] width 117 height 20
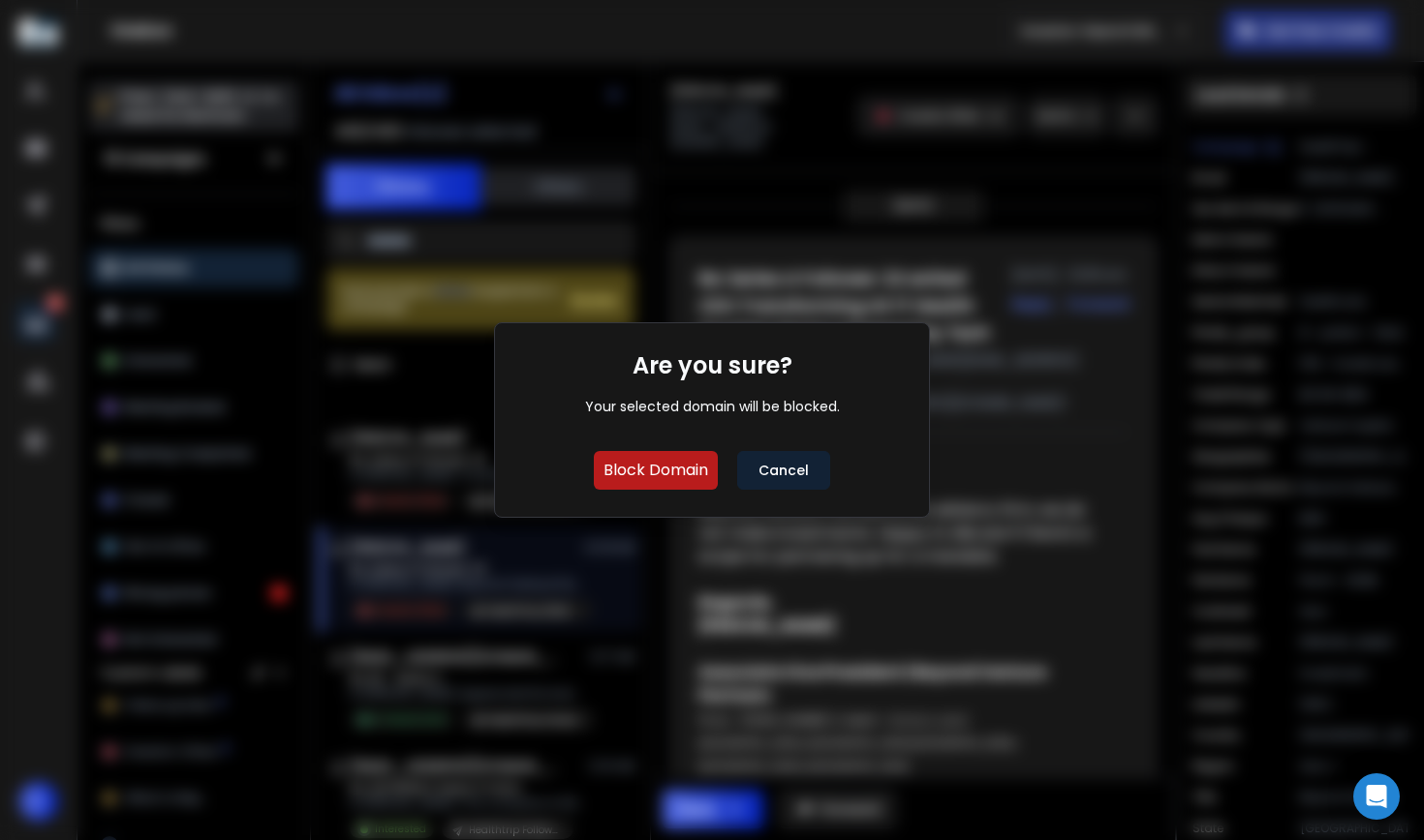
click at [661, 467] on button "Block Domain" at bounding box center [655, 470] width 124 height 39
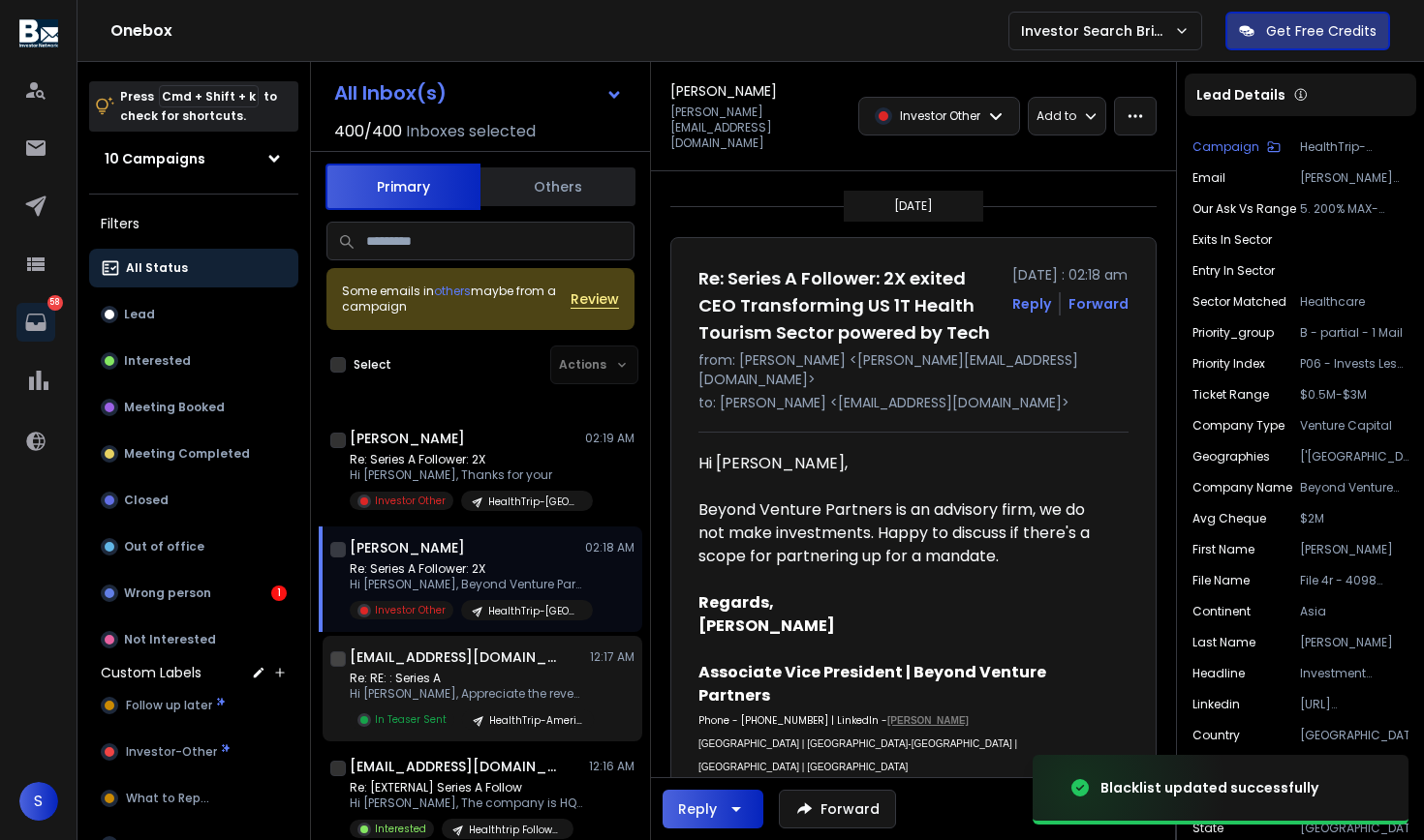
click at [501, 652] on h1 "[EMAIL_ADDRESS][DOMAIN_NAME]" at bounding box center [455, 658] width 213 height 20
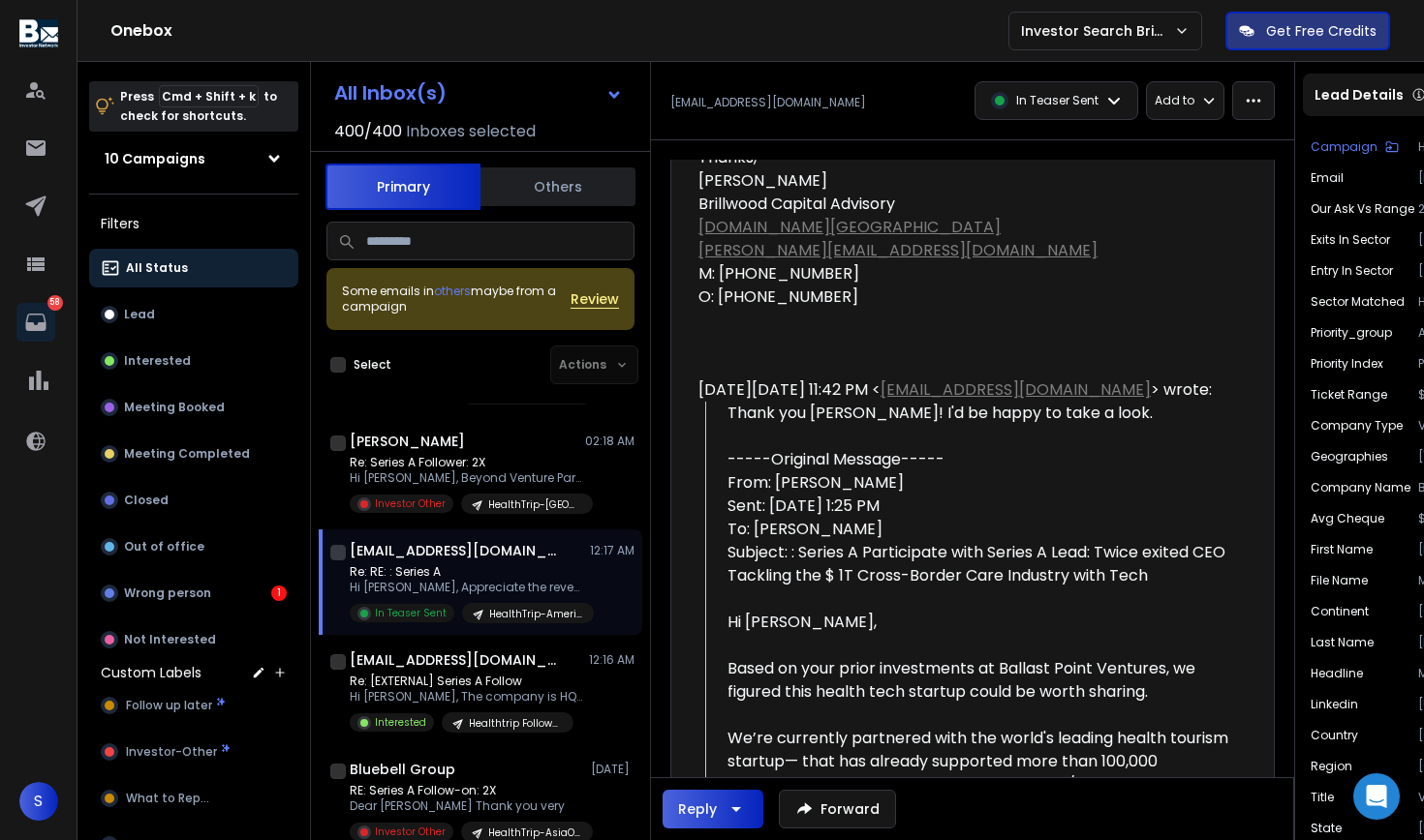
scroll to position [1094, 0]
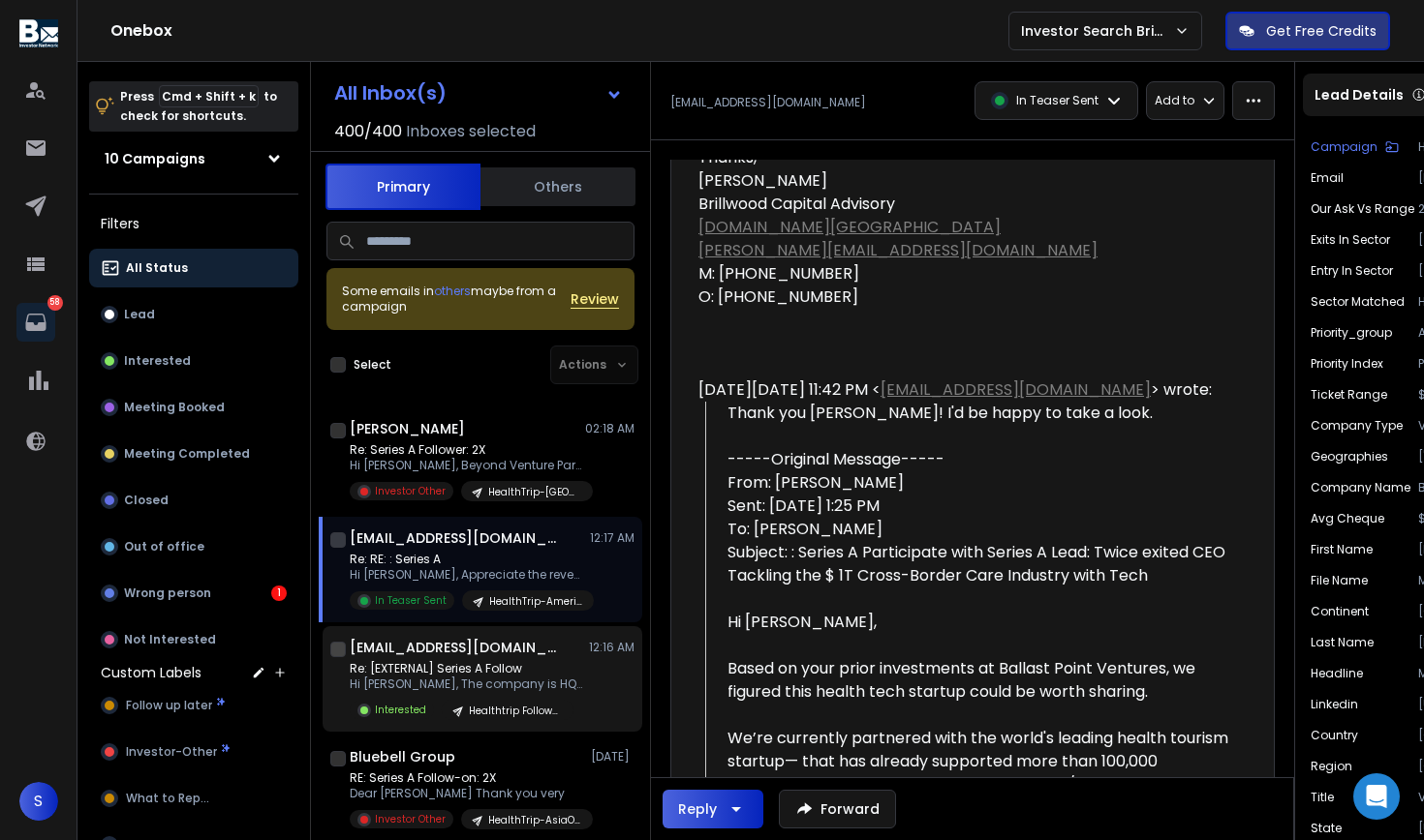
click at [541, 652] on h1 "[EMAIL_ADDRESS][DOMAIN_NAME]" at bounding box center [455, 648] width 213 height 20
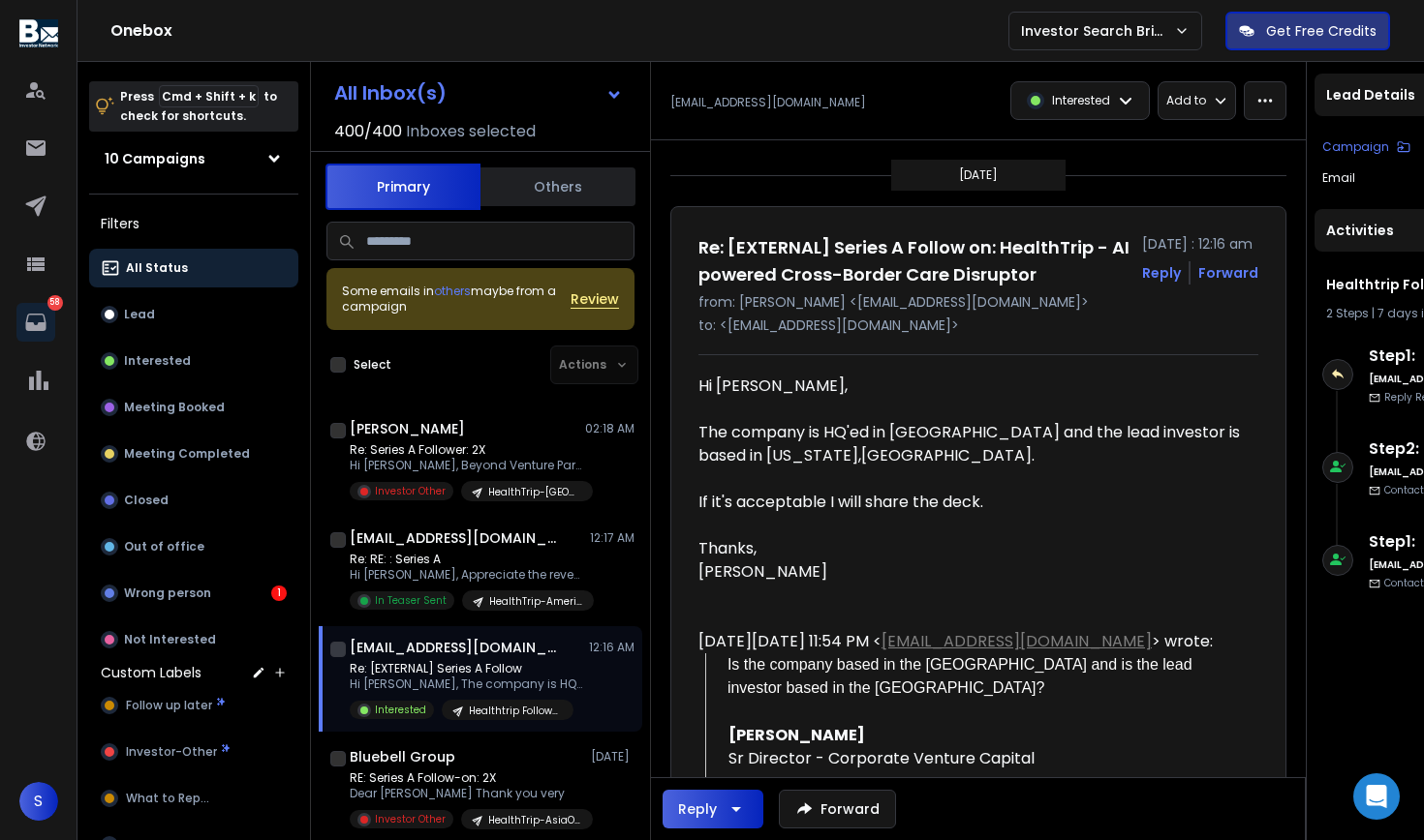
scroll to position [0, 0]
click at [1132, 94] on icon at bounding box center [1126, 101] width 16 height 16
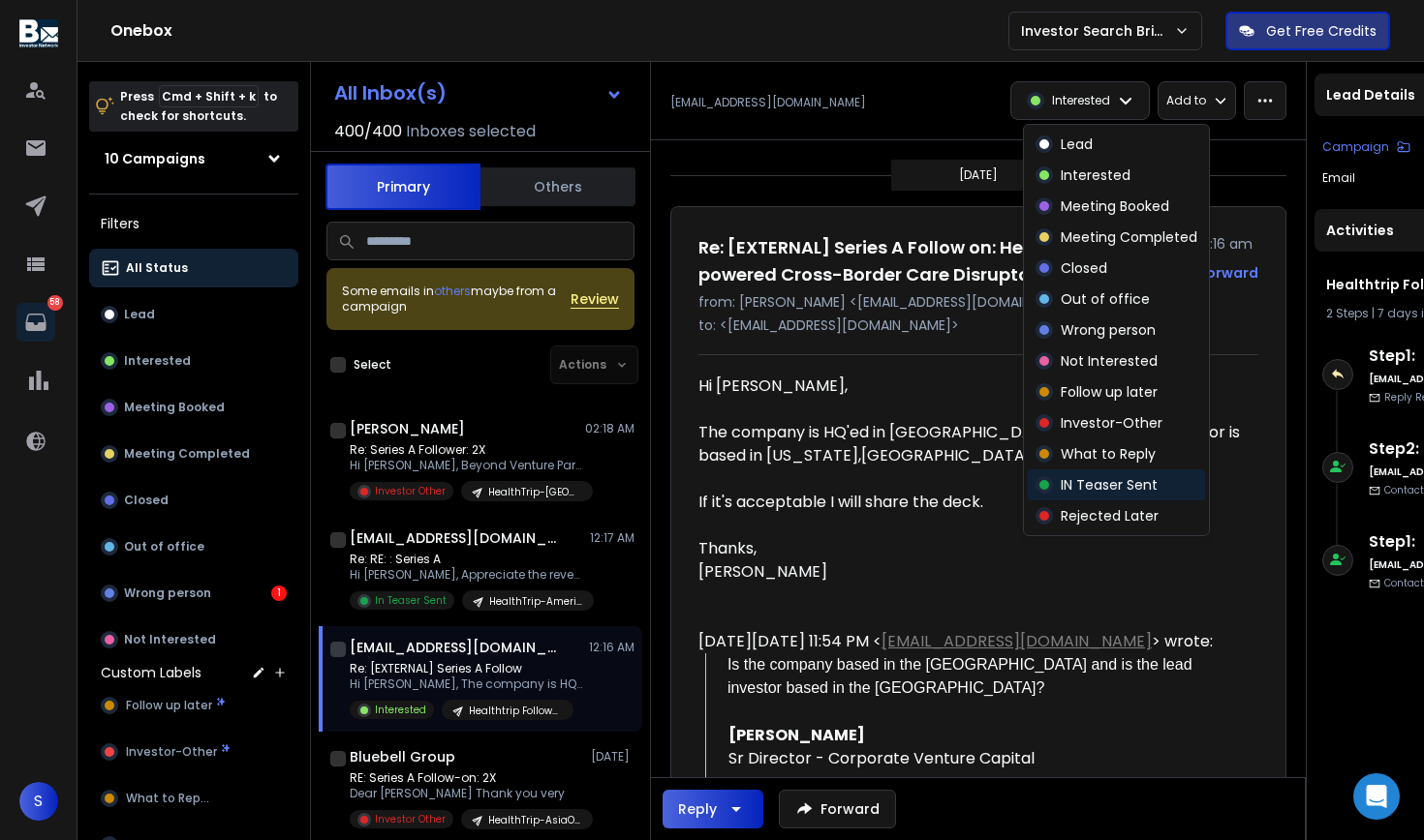
click at [1037, 480] on span at bounding box center [1044, 485] width 18 height 18
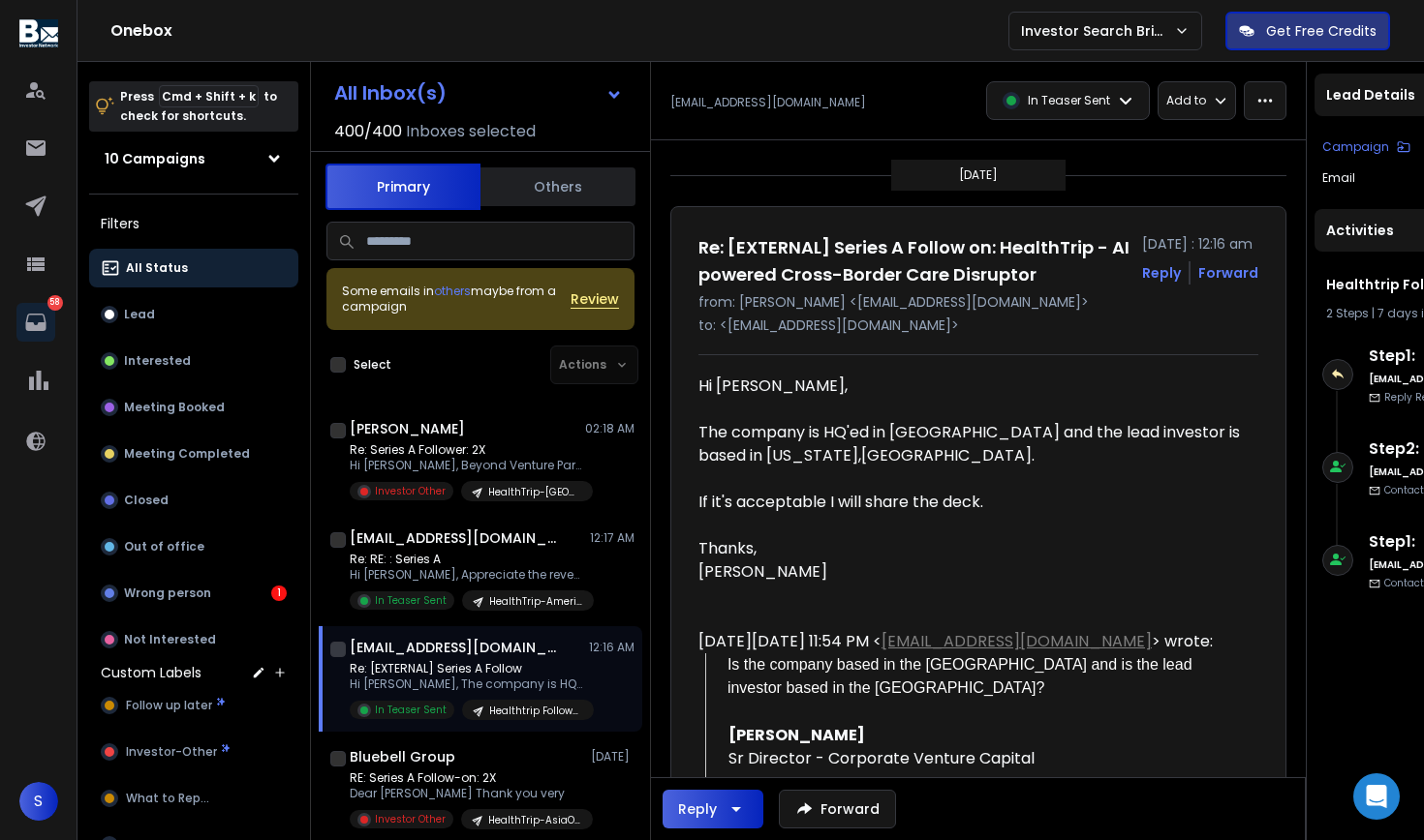
click at [727, 822] on button "Reply" at bounding box center [712, 810] width 101 height 39
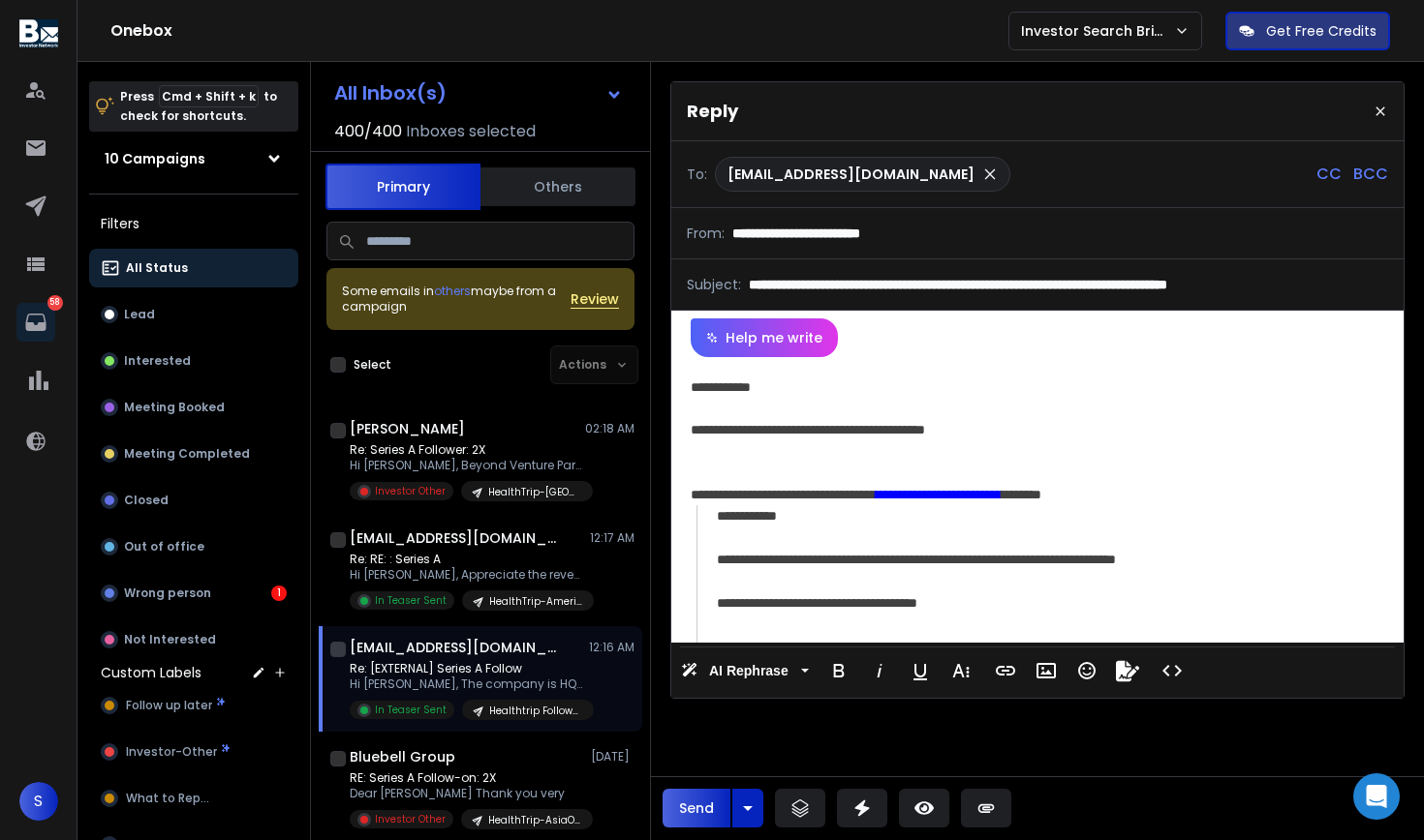
click at [766, 431] on div "**********" at bounding box center [1034, 430] width 687 height 22
click at [967, 435] on div "**********" at bounding box center [1034, 430] width 687 height 22
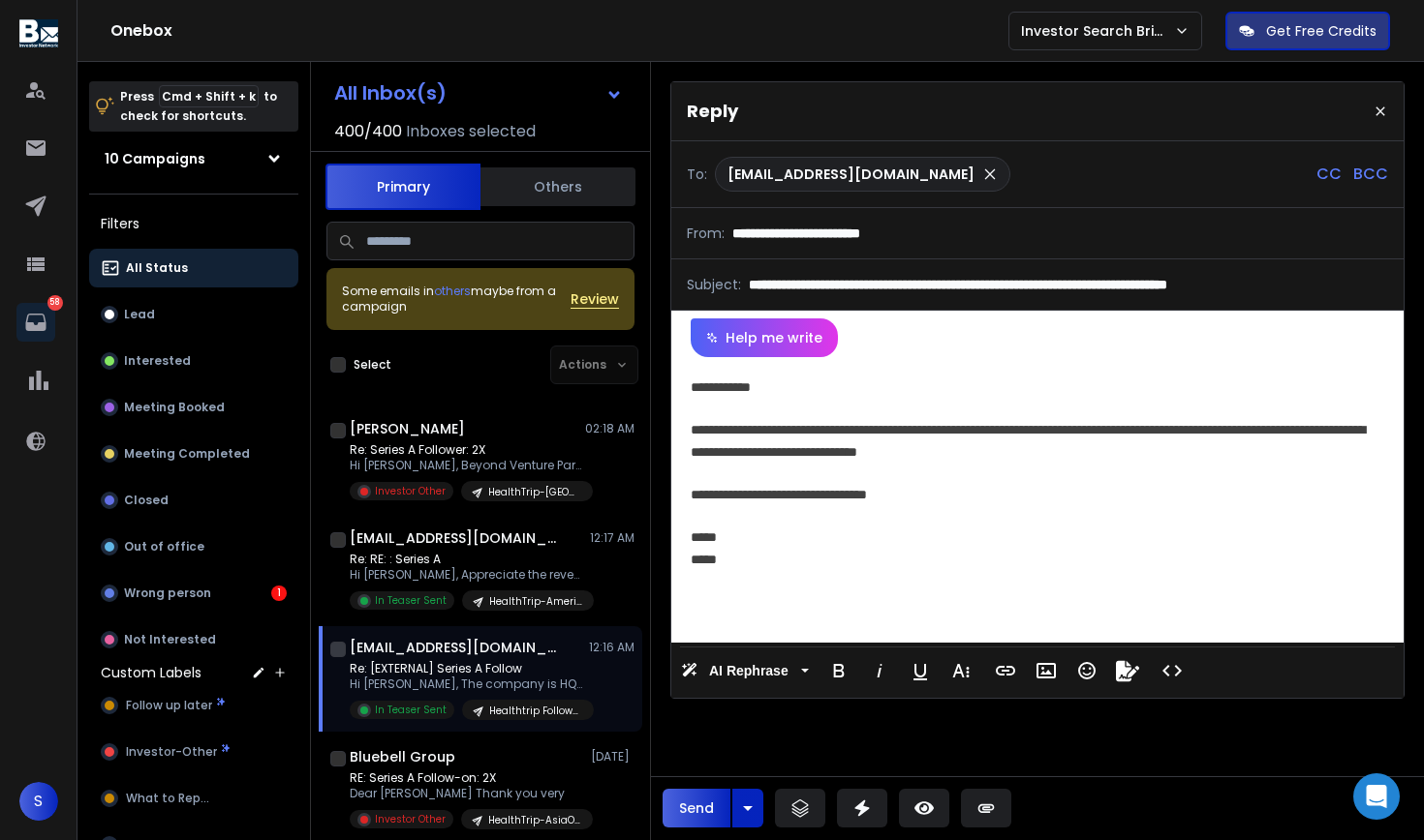
scroll to position [111, 0]
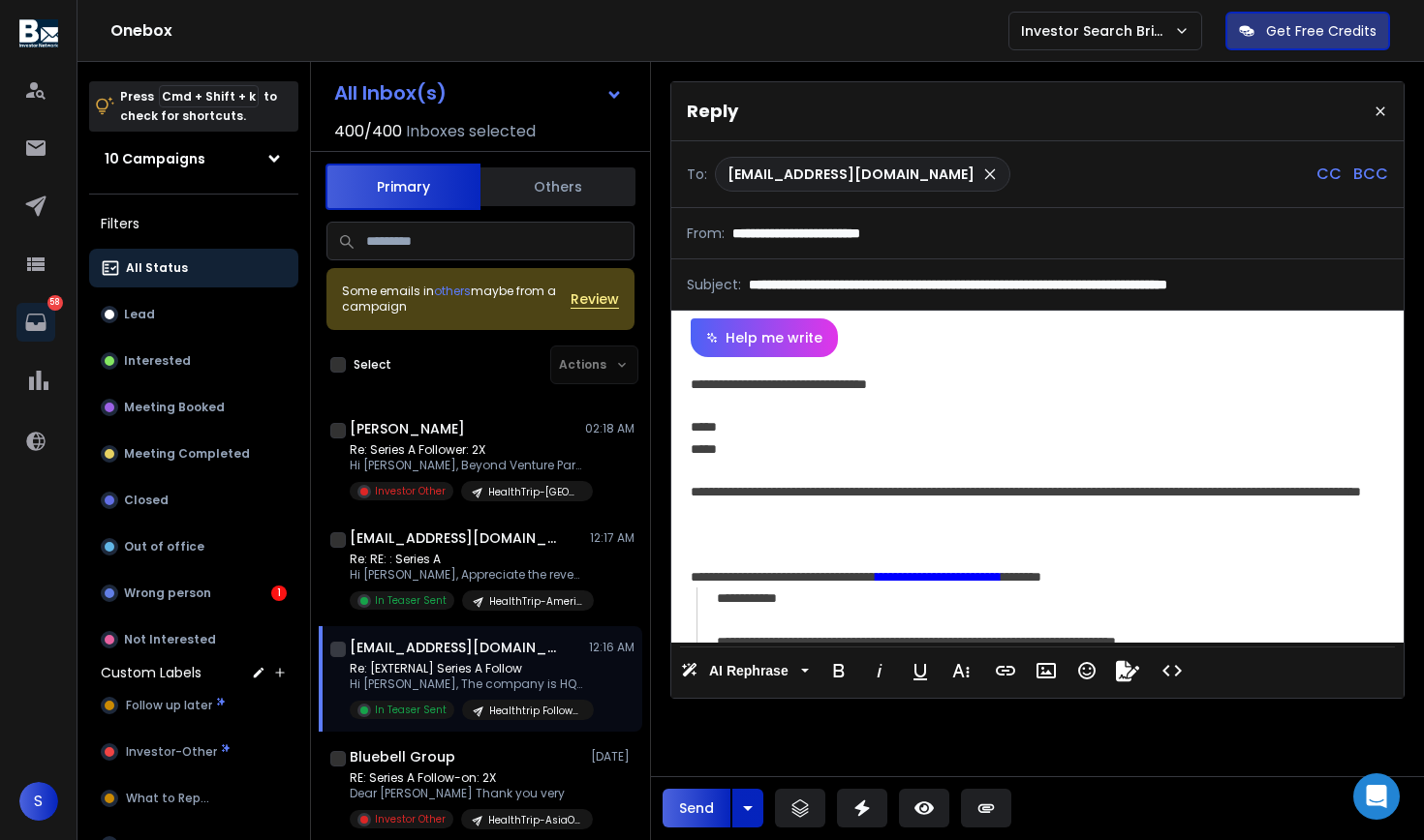
click at [1051, 382] on div "**********" at bounding box center [1034, 384] width 687 height 22
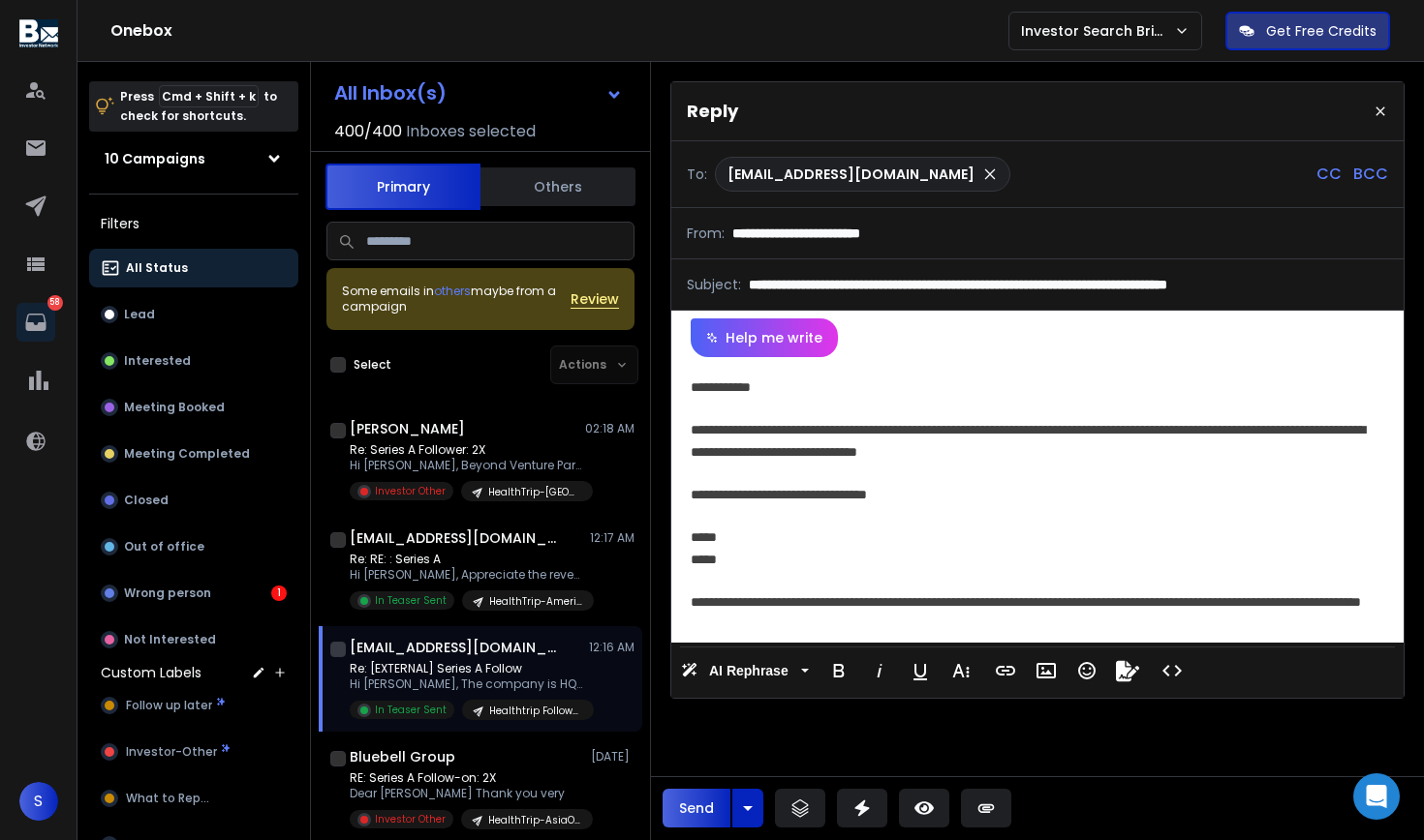
scroll to position [0, 0]
click at [984, 808] on icon at bounding box center [986, 809] width 17 height 9
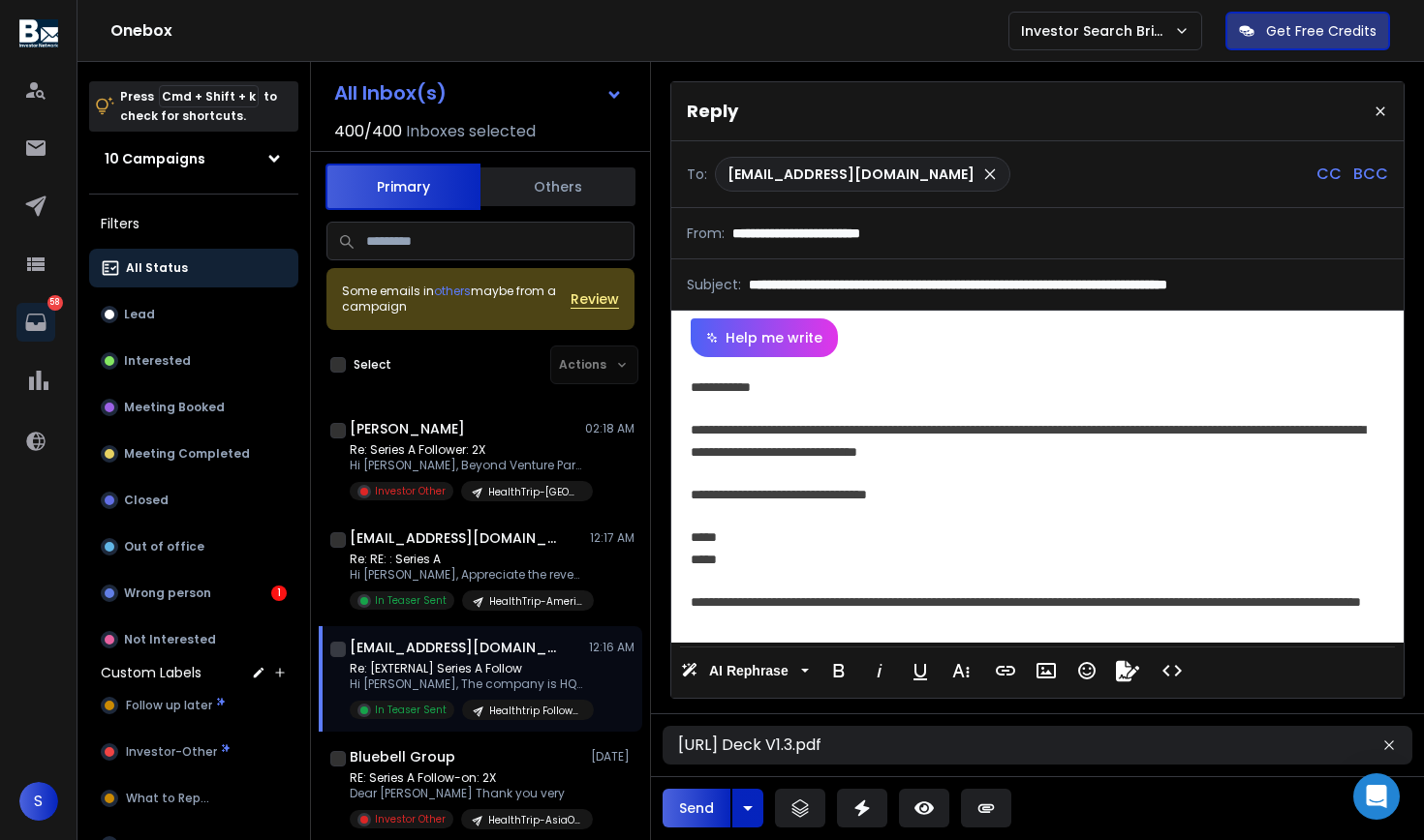
click at [697, 805] on button "Send" at bounding box center [695, 809] width 68 height 39
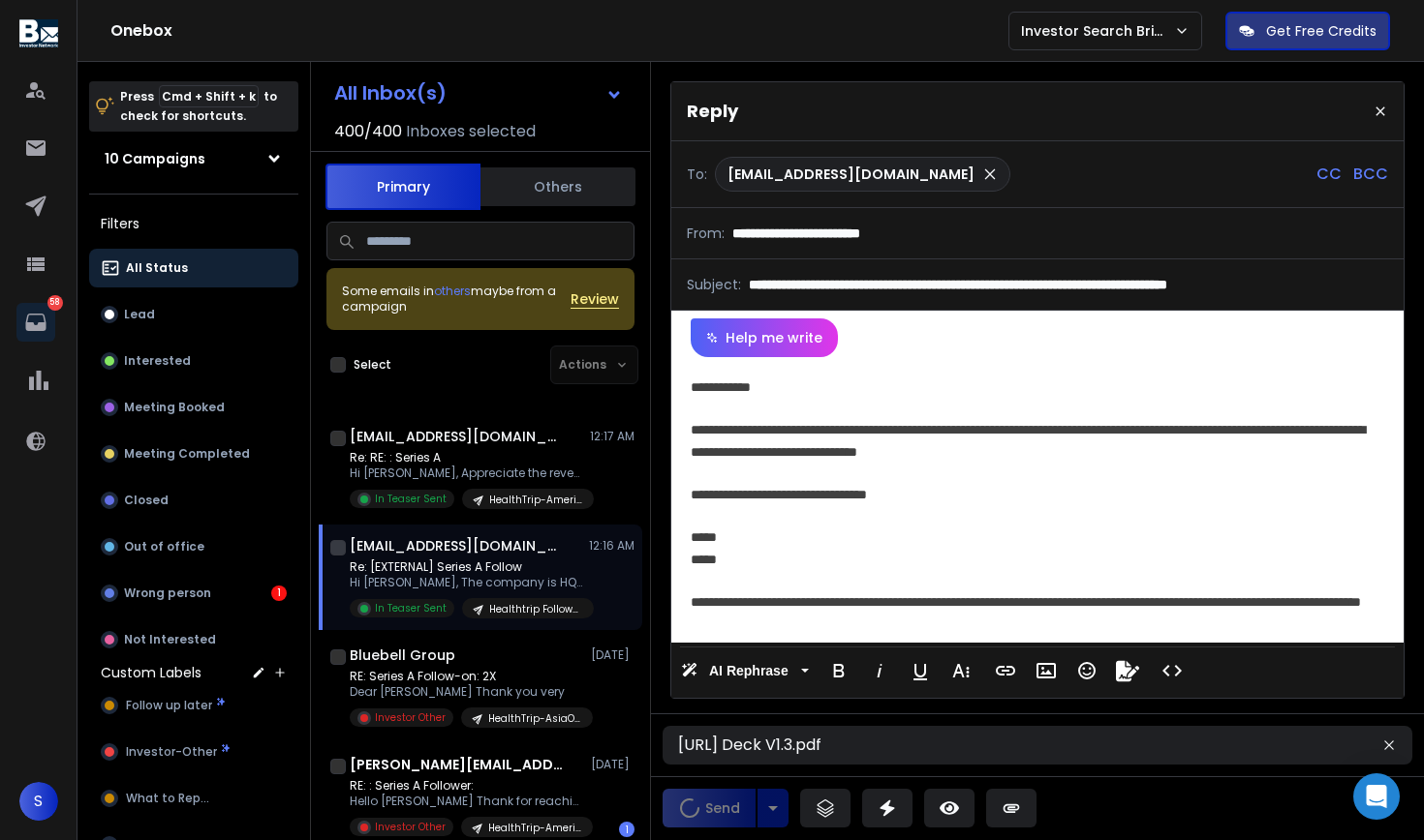
scroll to position [1331, 0]
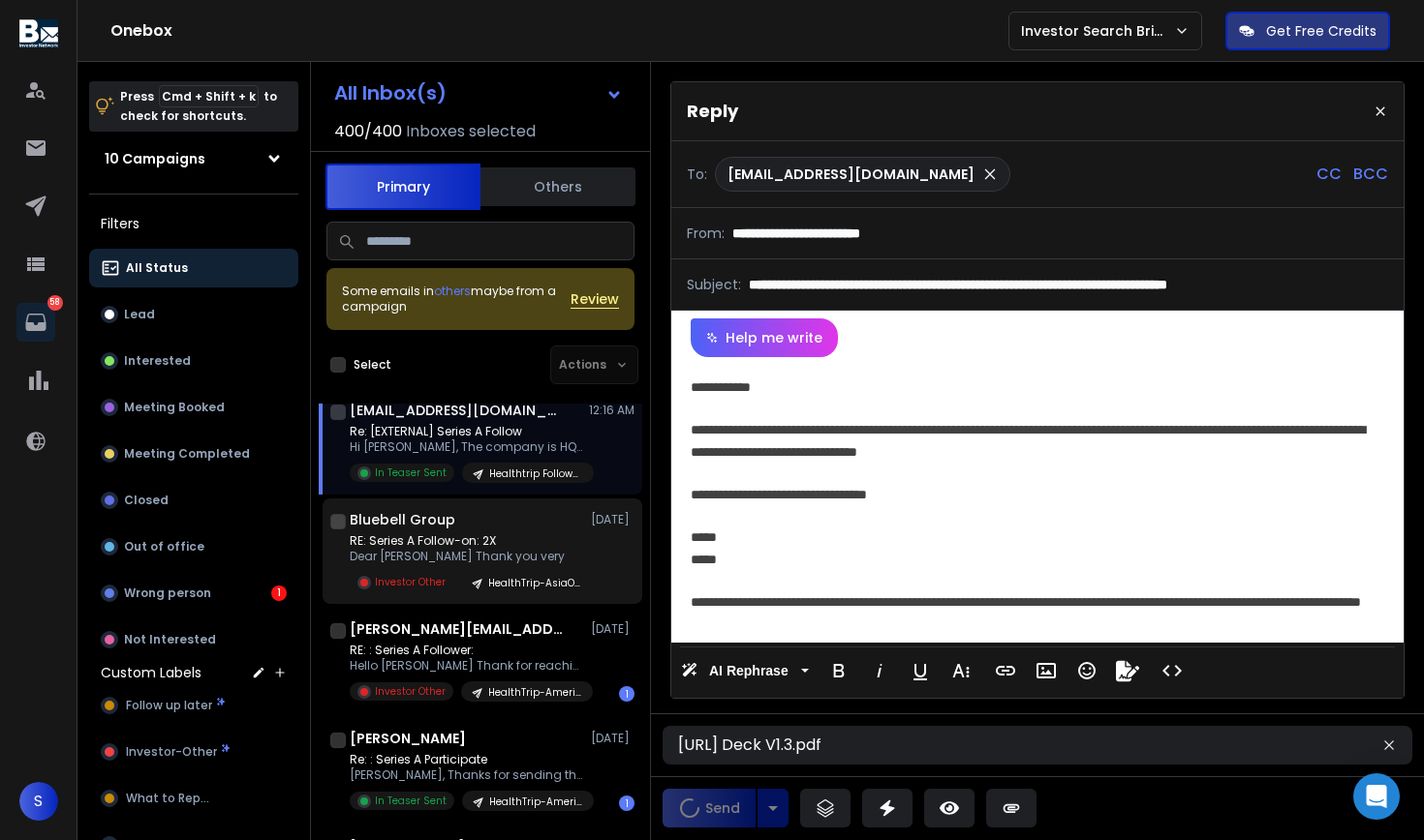
click at [471, 561] on p "Dear [PERSON_NAME] Thank you very" at bounding box center [465, 557] width 232 height 16
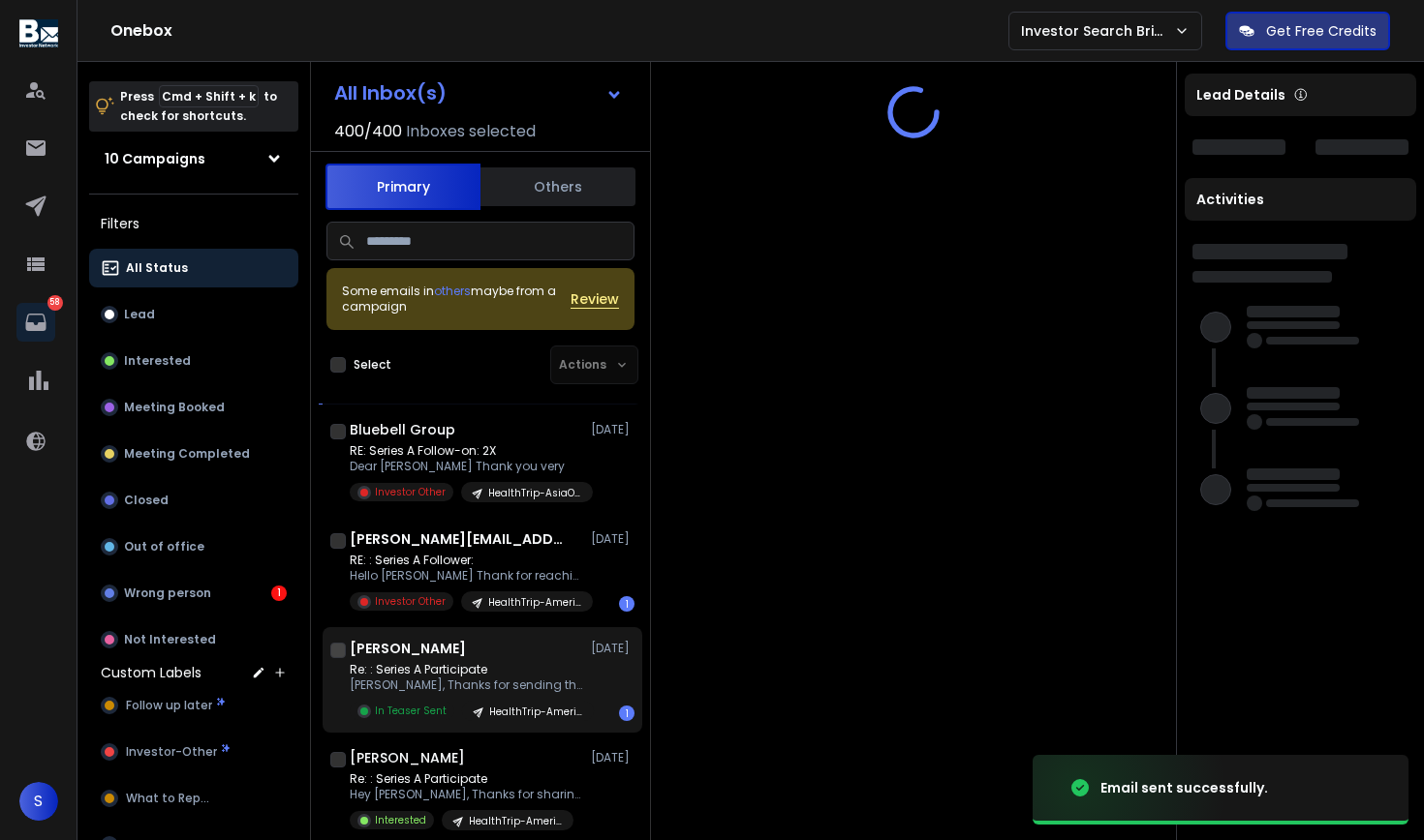
scroll to position [1391, 0]
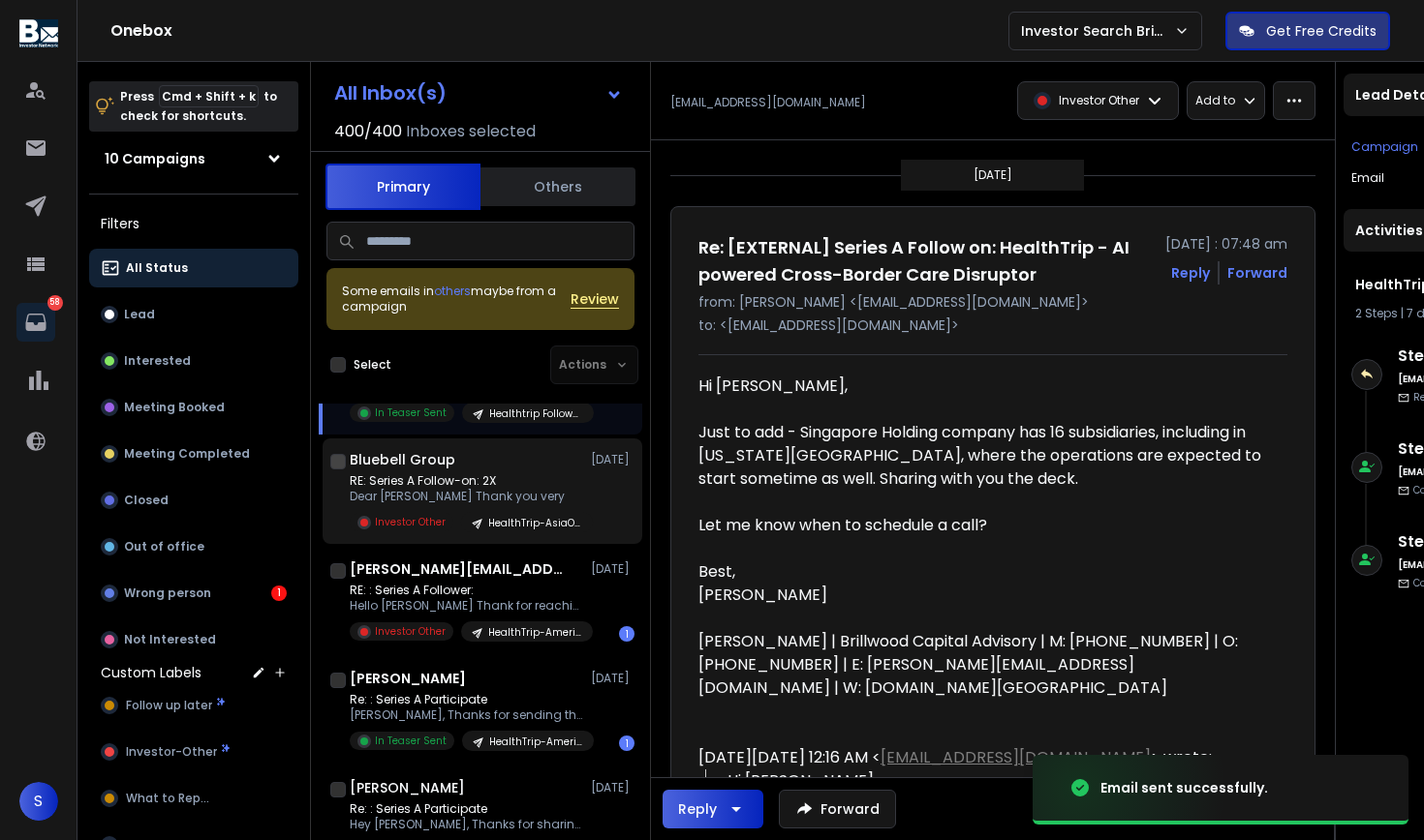
click at [513, 471] on div "Bluebell Group [DATE] RE: Series A Follow-on: 2X Dear [PERSON_NAME] Thank you v…" at bounding box center [491, 491] width 284 height 82
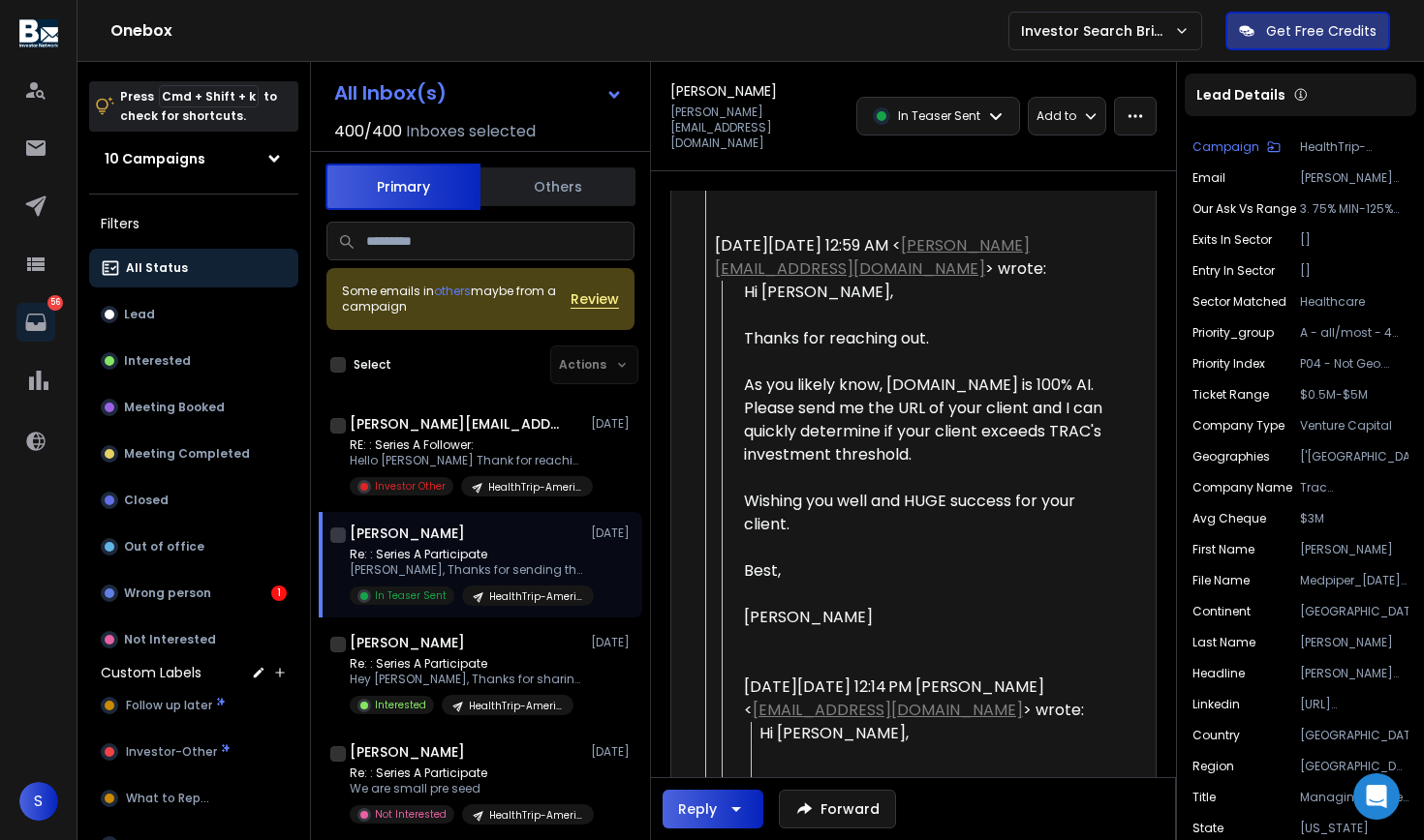
scroll to position [1556, 0]
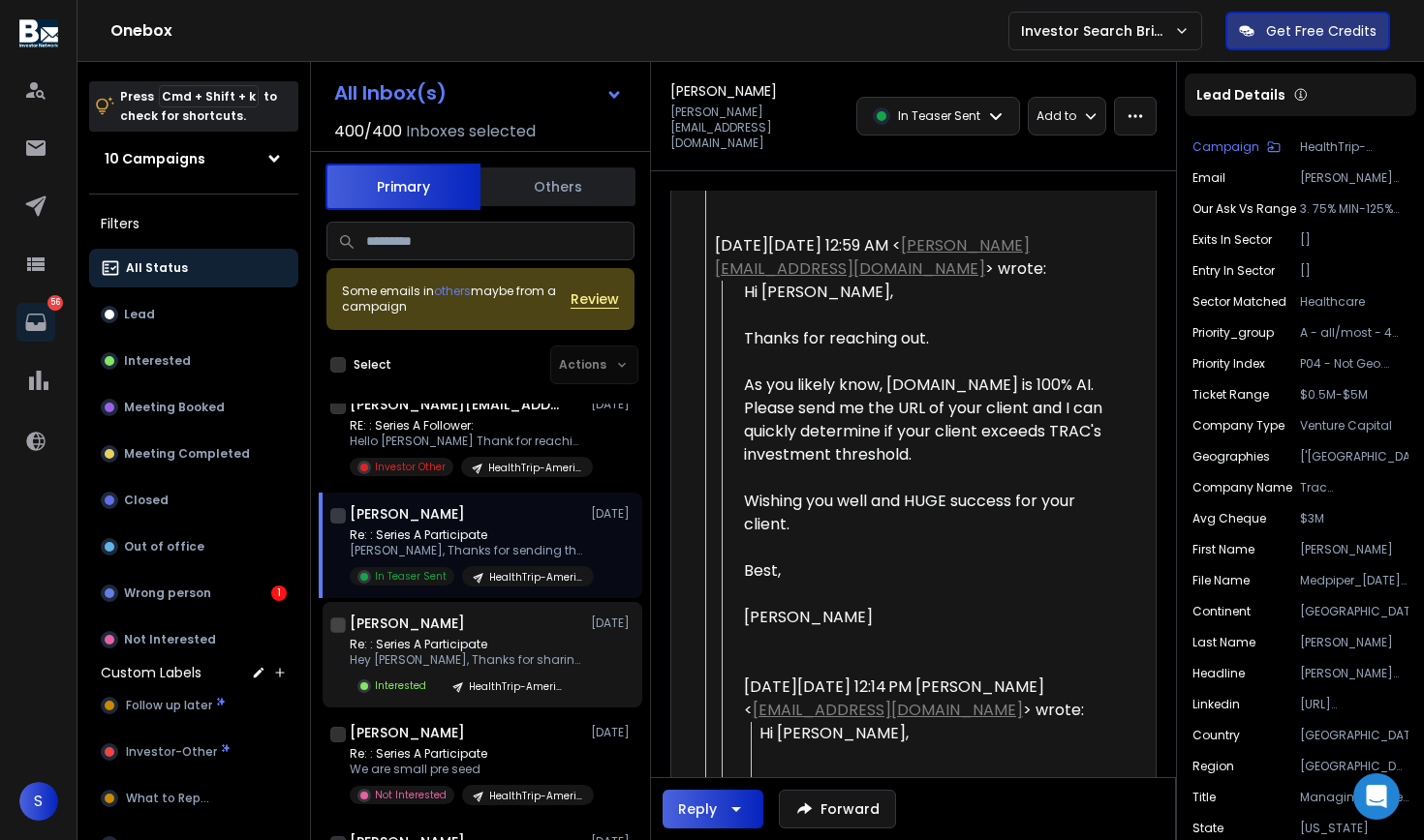
click at [506, 647] on p "Re: : Series A Participate" at bounding box center [465, 645] width 232 height 16
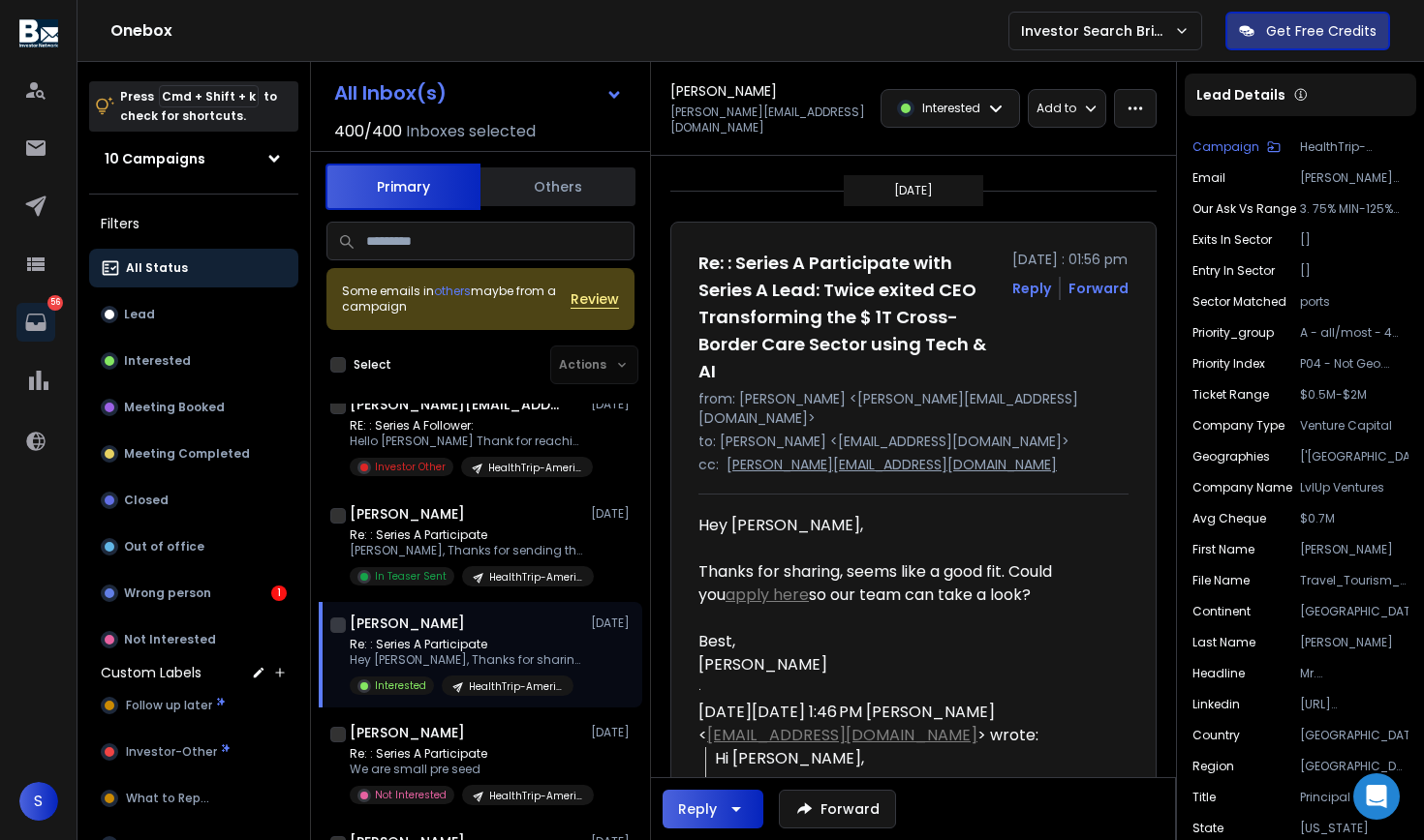
click at [760, 583] on link "apply here" at bounding box center [767, 594] width 83 height 23
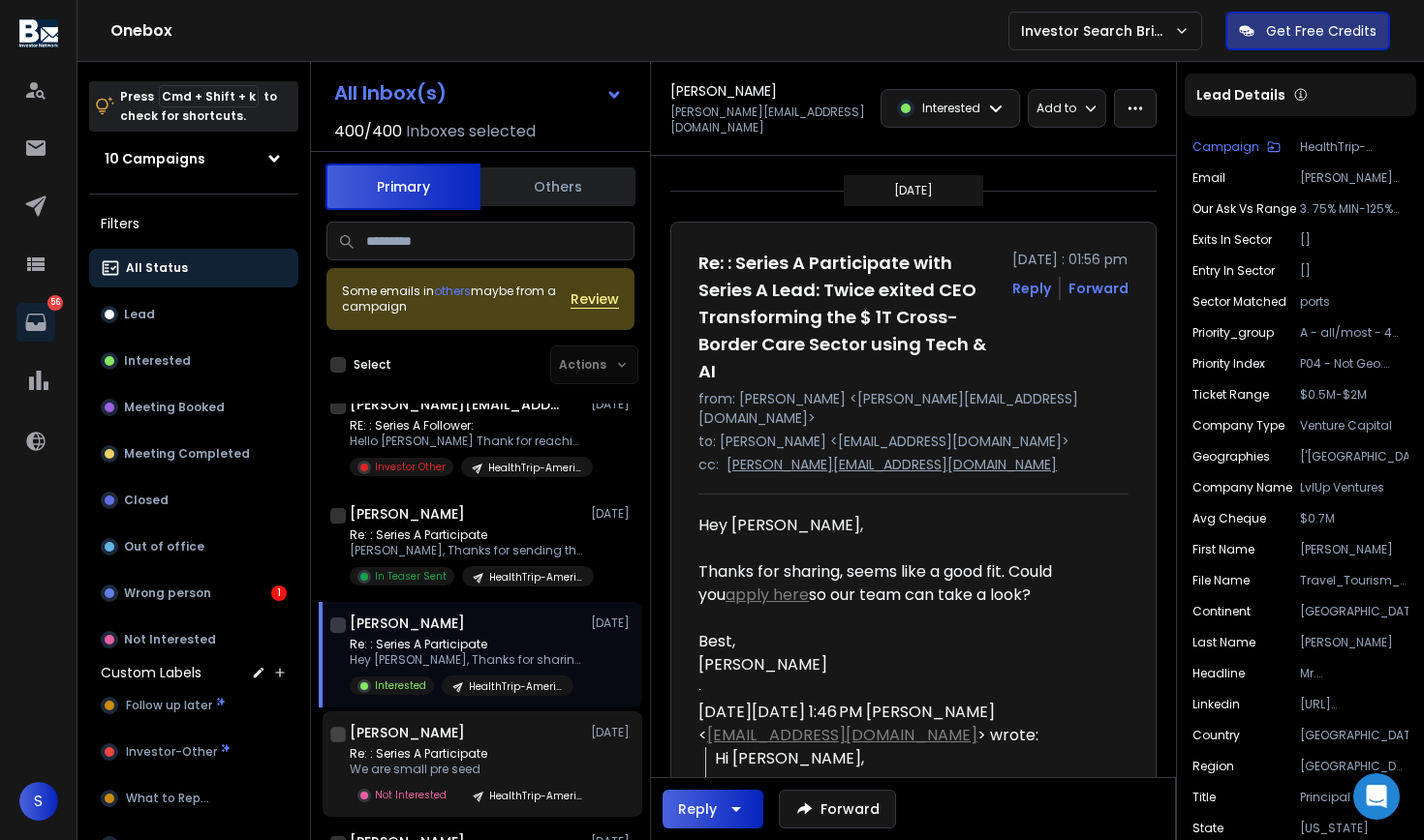
click at [424, 759] on p "Re: : Series A Participate" at bounding box center [465, 754] width 232 height 16
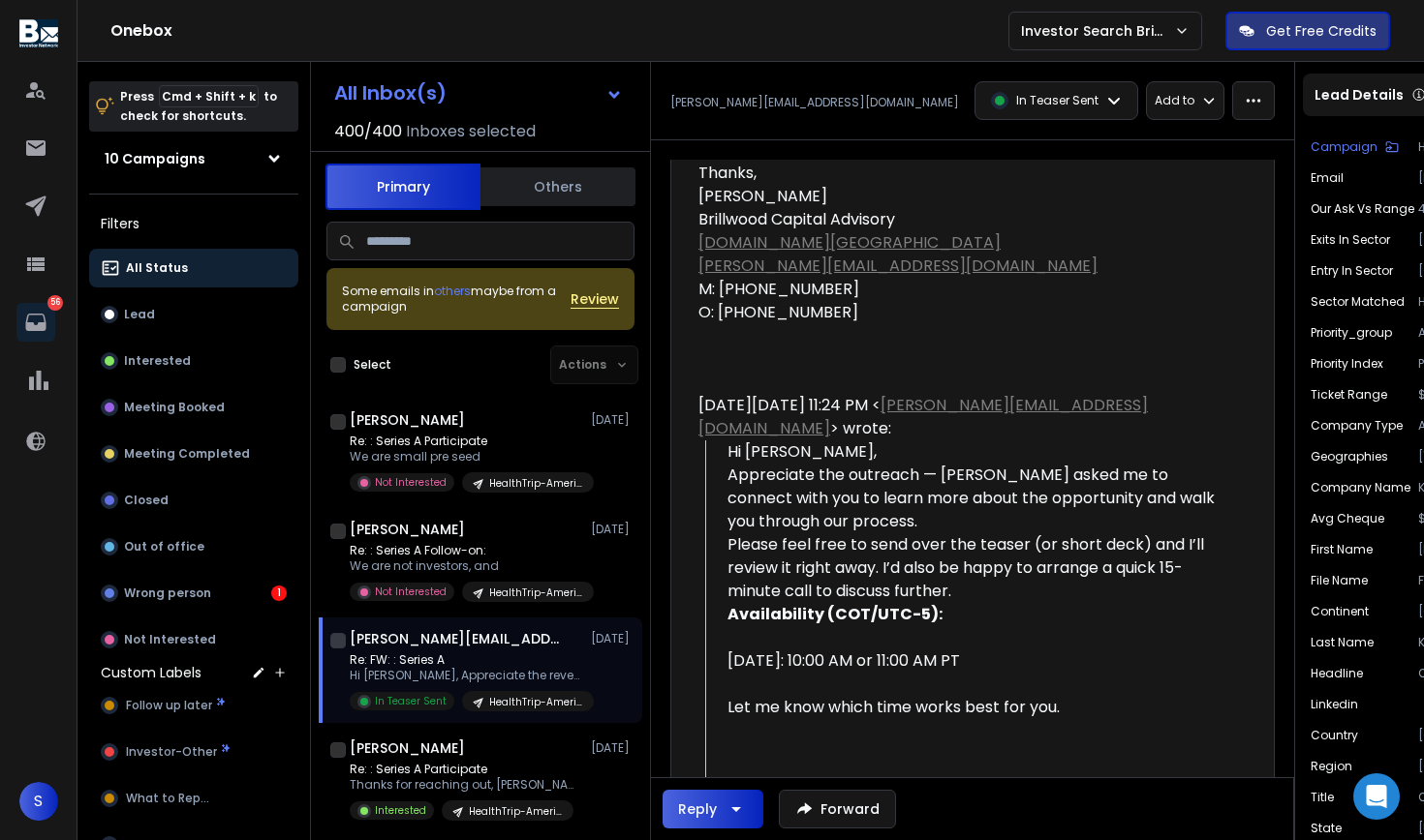
scroll to position [2029, 0]
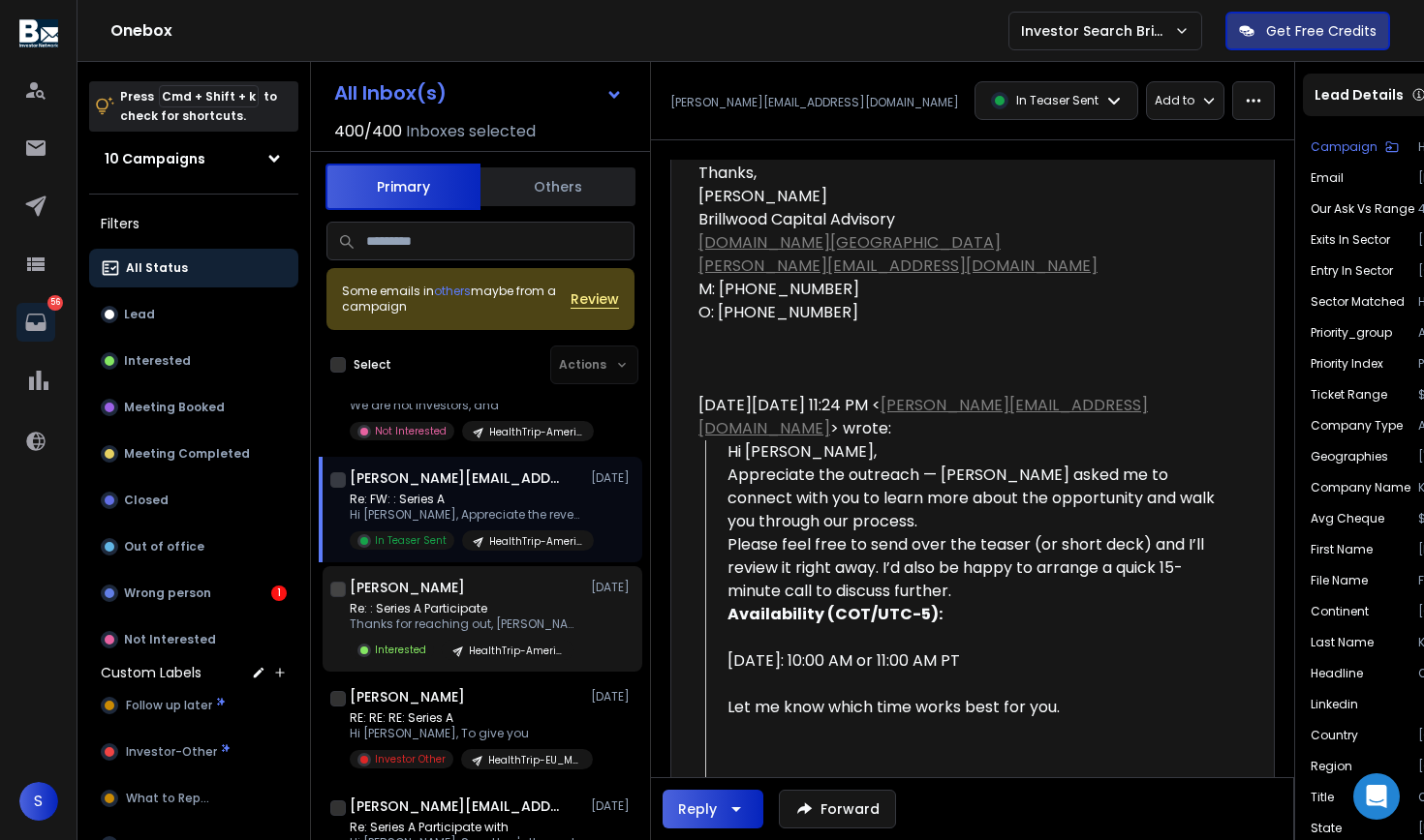
click at [515, 635] on div "Re: : Series A Participate Thanks for reaching out, [PERSON_NAME]. Interested H…" at bounding box center [465, 630] width 232 height 59
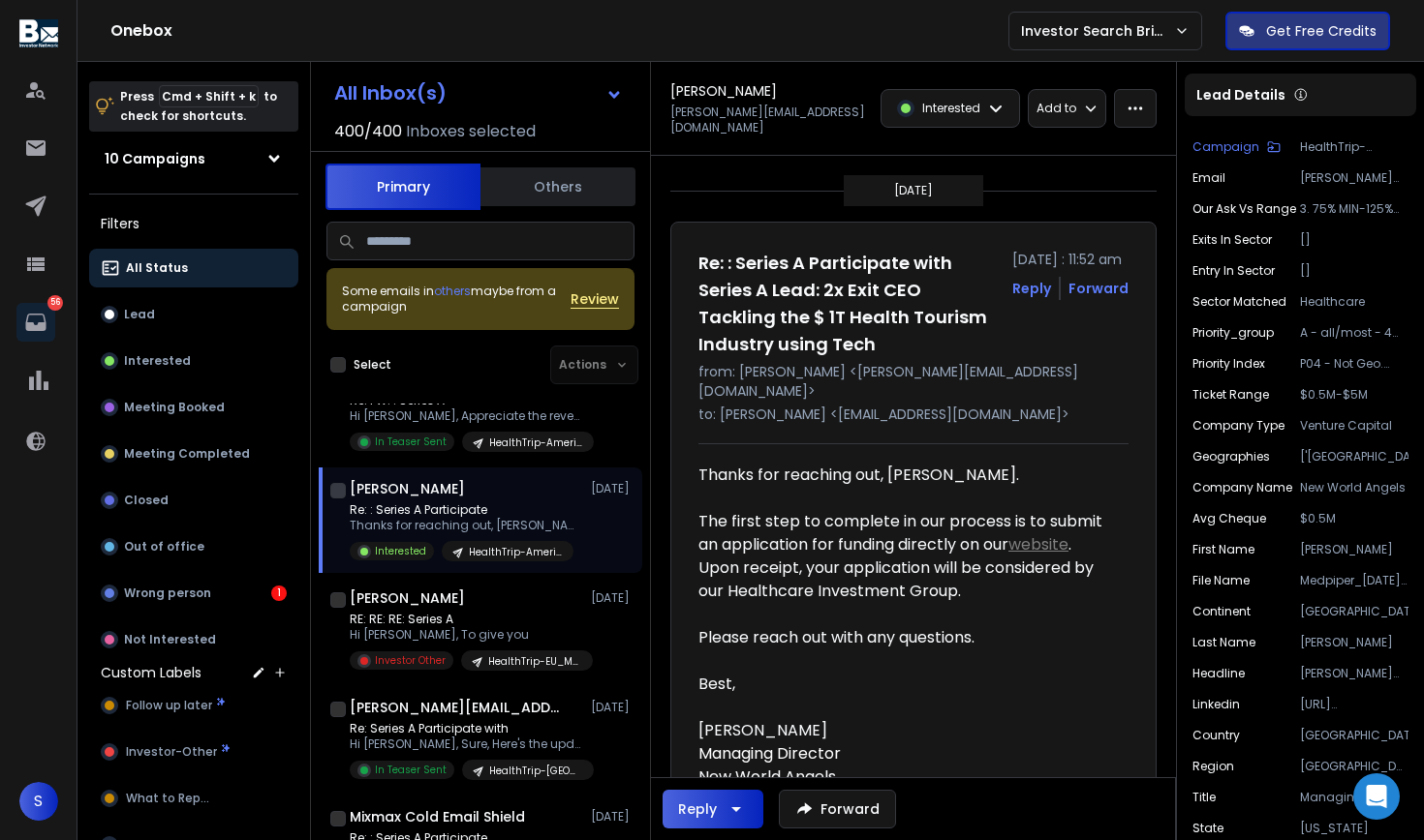
scroll to position [2135, 0]
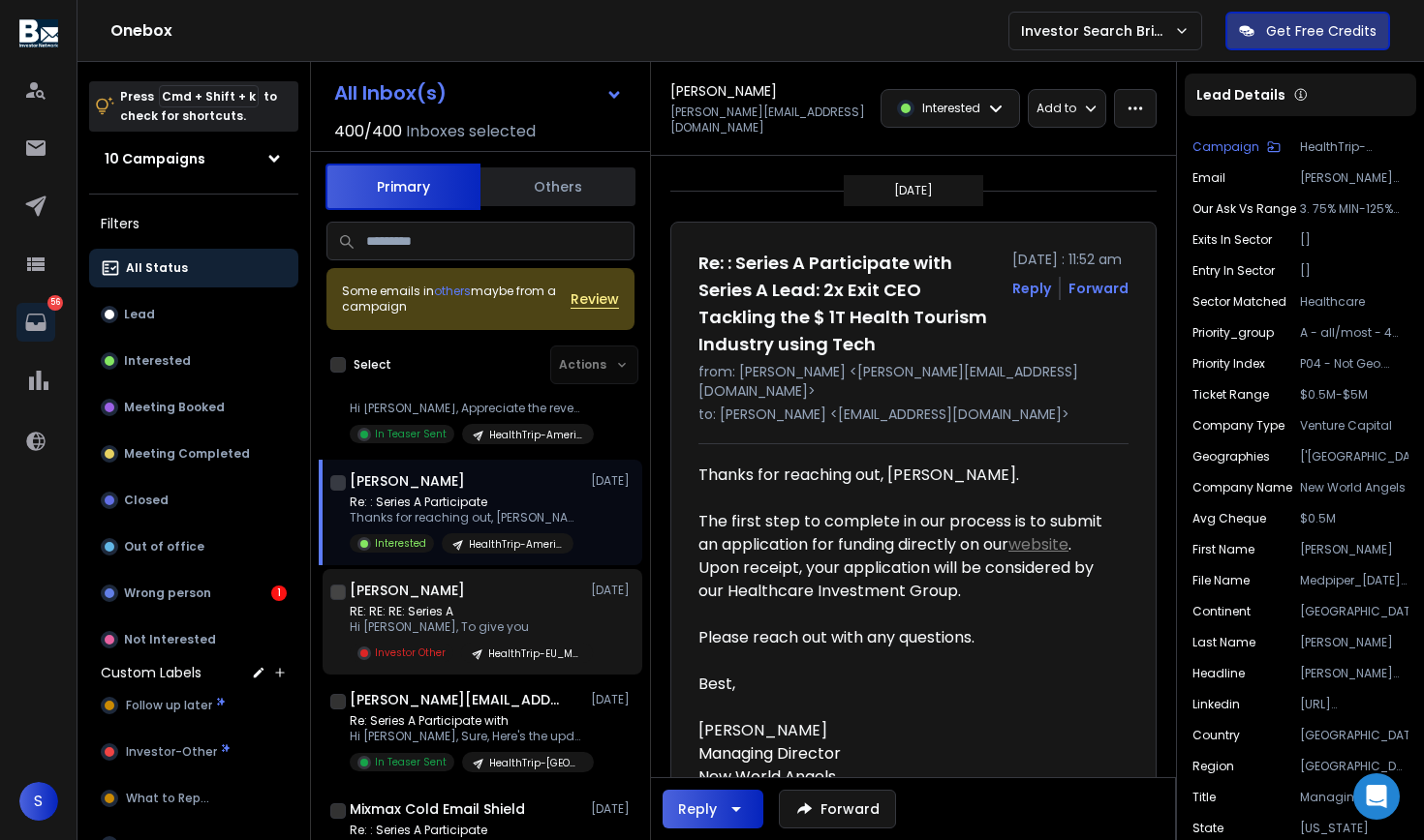
click at [517, 610] on p "RE: RE: RE: Series A" at bounding box center [465, 612] width 232 height 16
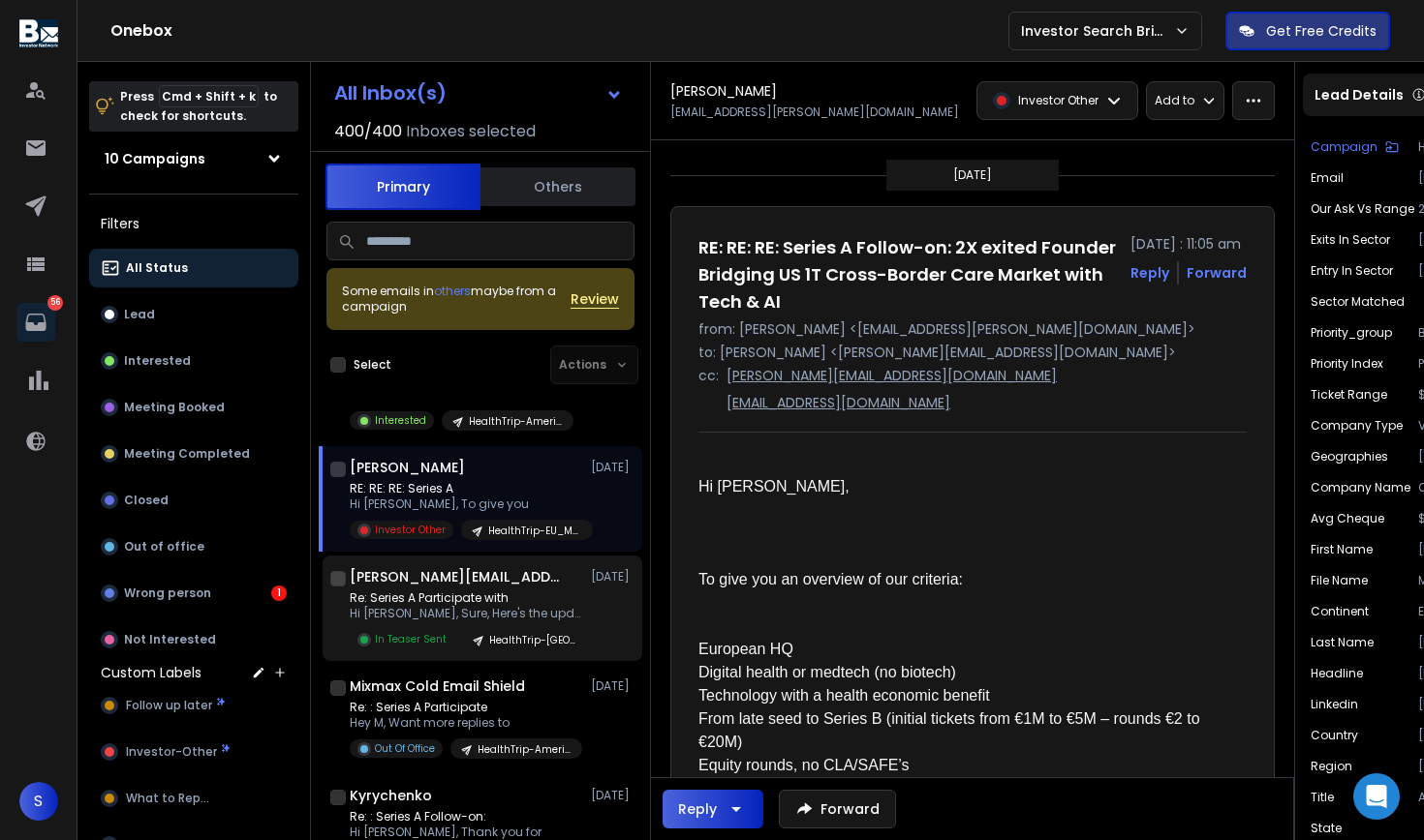
scroll to position [2260, 0]
click at [487, 605] on p "Hi [PERSON_NAME], Sure, Here's the updated" at bounding box center [465, 612] width 232 height 16
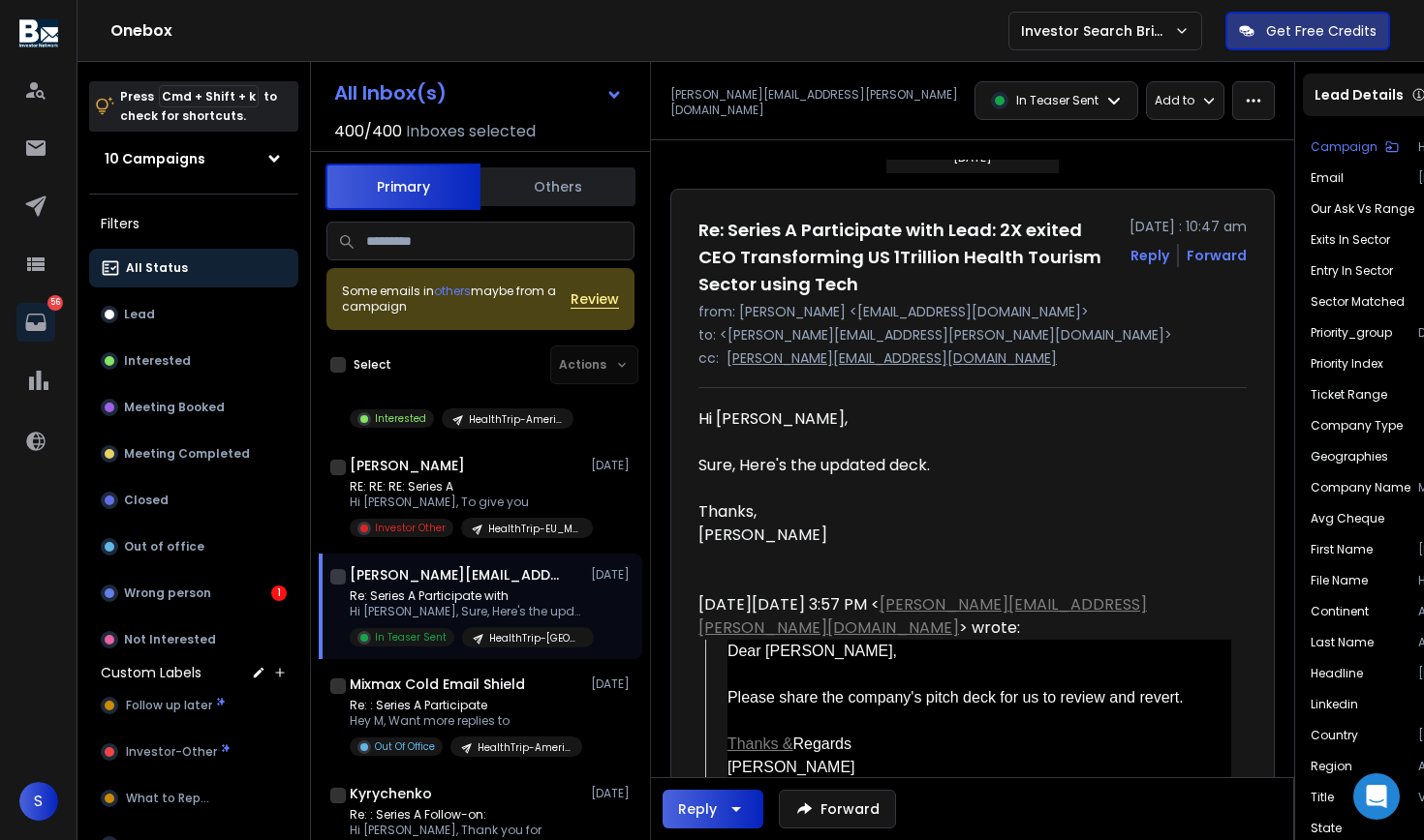
scroll to position [233, 0]
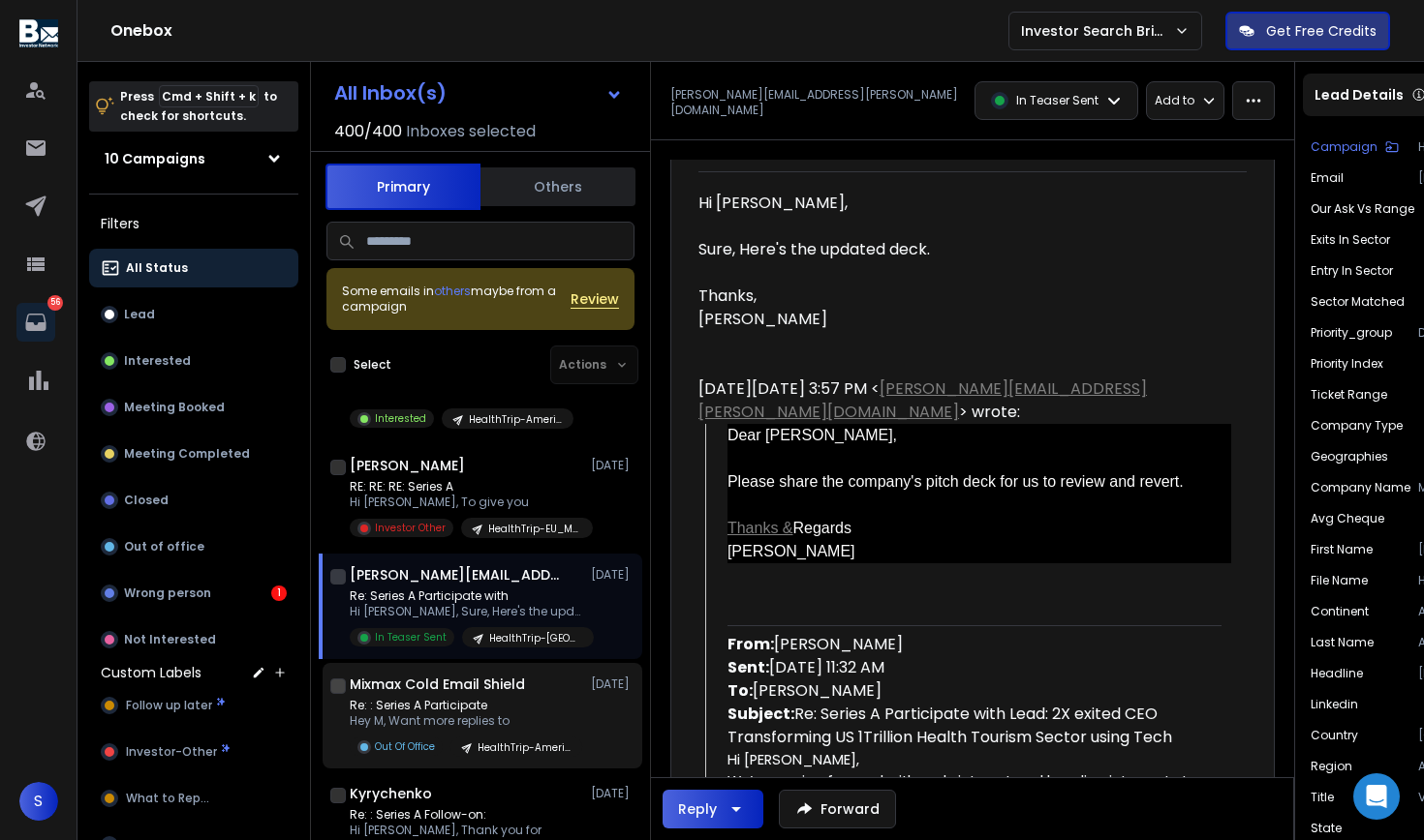
click at [493, 705] on p "Re: : Series A Participate" at bounding box center [465, 706] width 232 height 16
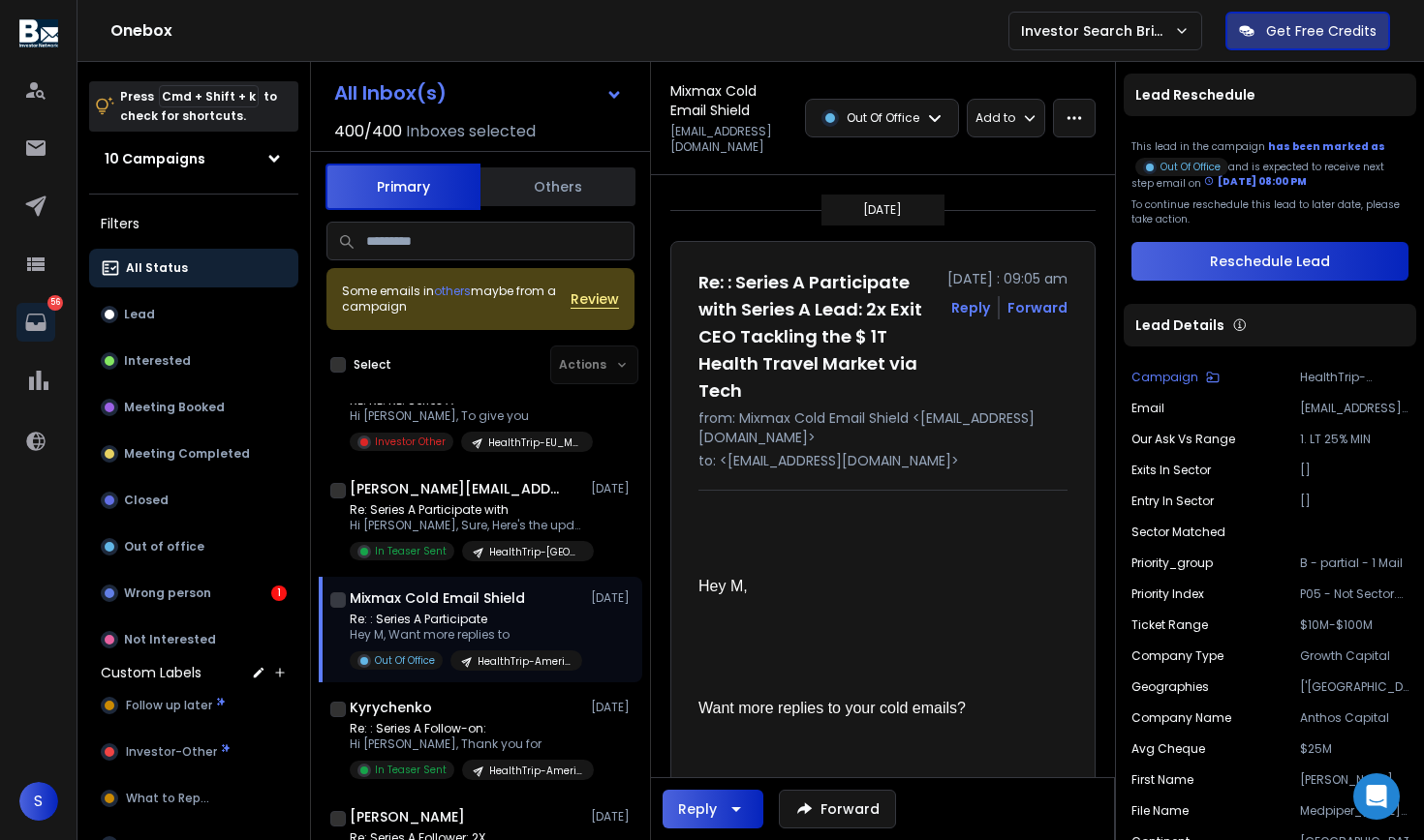
scroll to position [2403, 0]
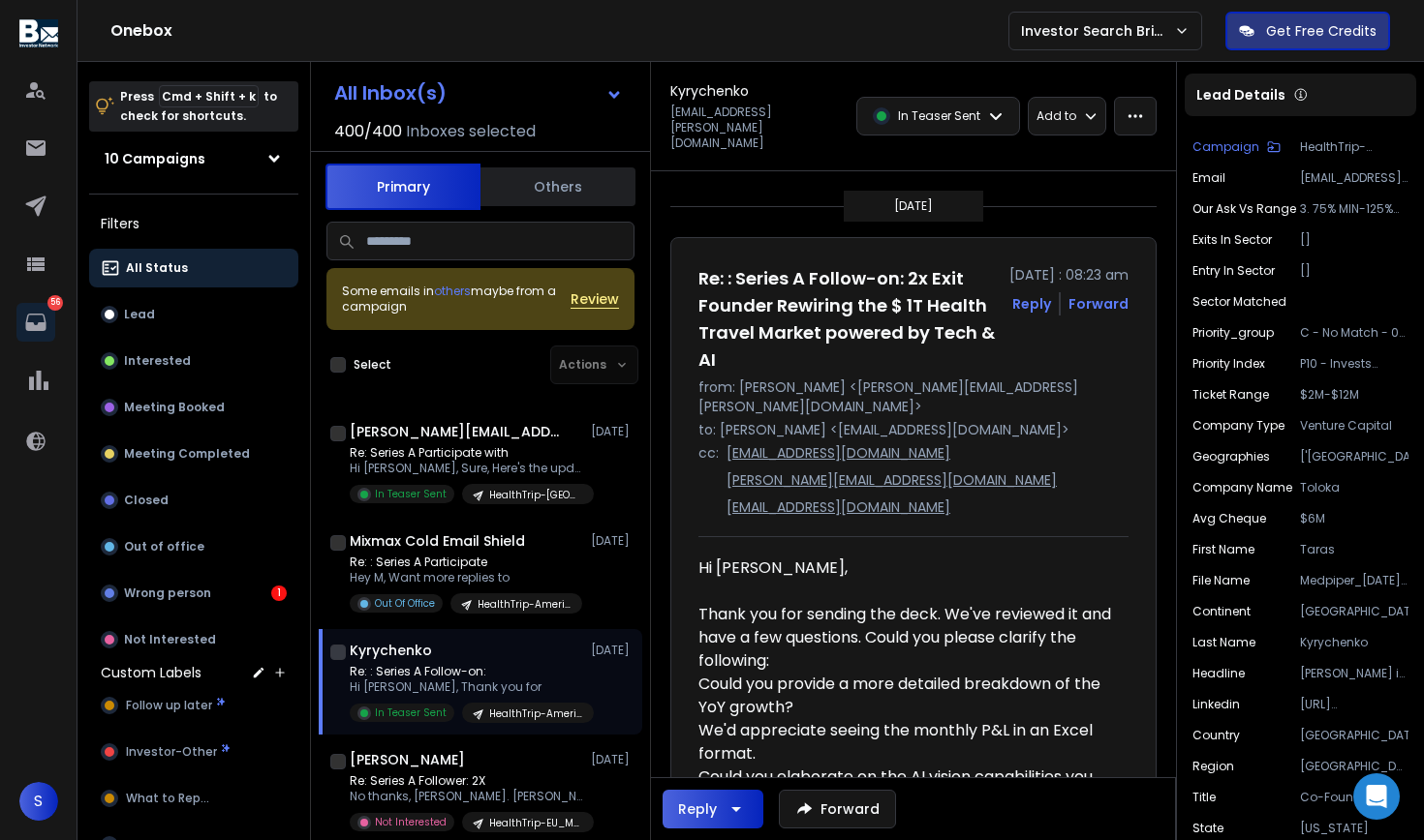
click at [495, 677] on p "Re: : Series A Follow-on:" at bounding box center [465, 671] width 232 height 16
click at [828, 672] on li "Could you provide a more detailed breakdown of the YoY growth?" at bounding box center [905, 695] width 415 height 46
click at [739, 813] on icon "button" at bounding box center [737, 810] width 24 height 24
click at [689, 757] on div "Reply All" at bounding box center [707, 760] width 79 height 20
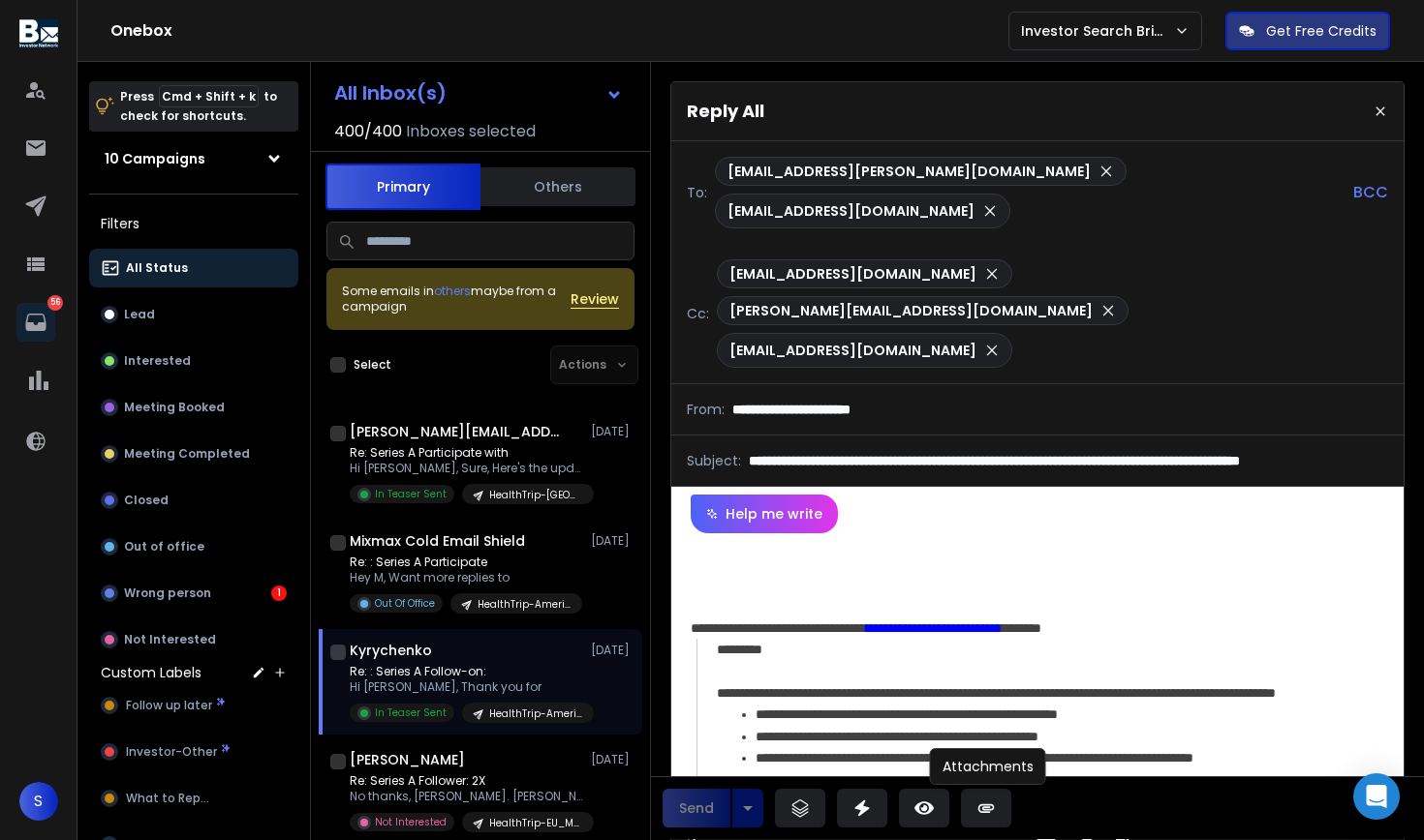
click at [982, 800] on icon at bounding box center [986, 809] width 20 height 20
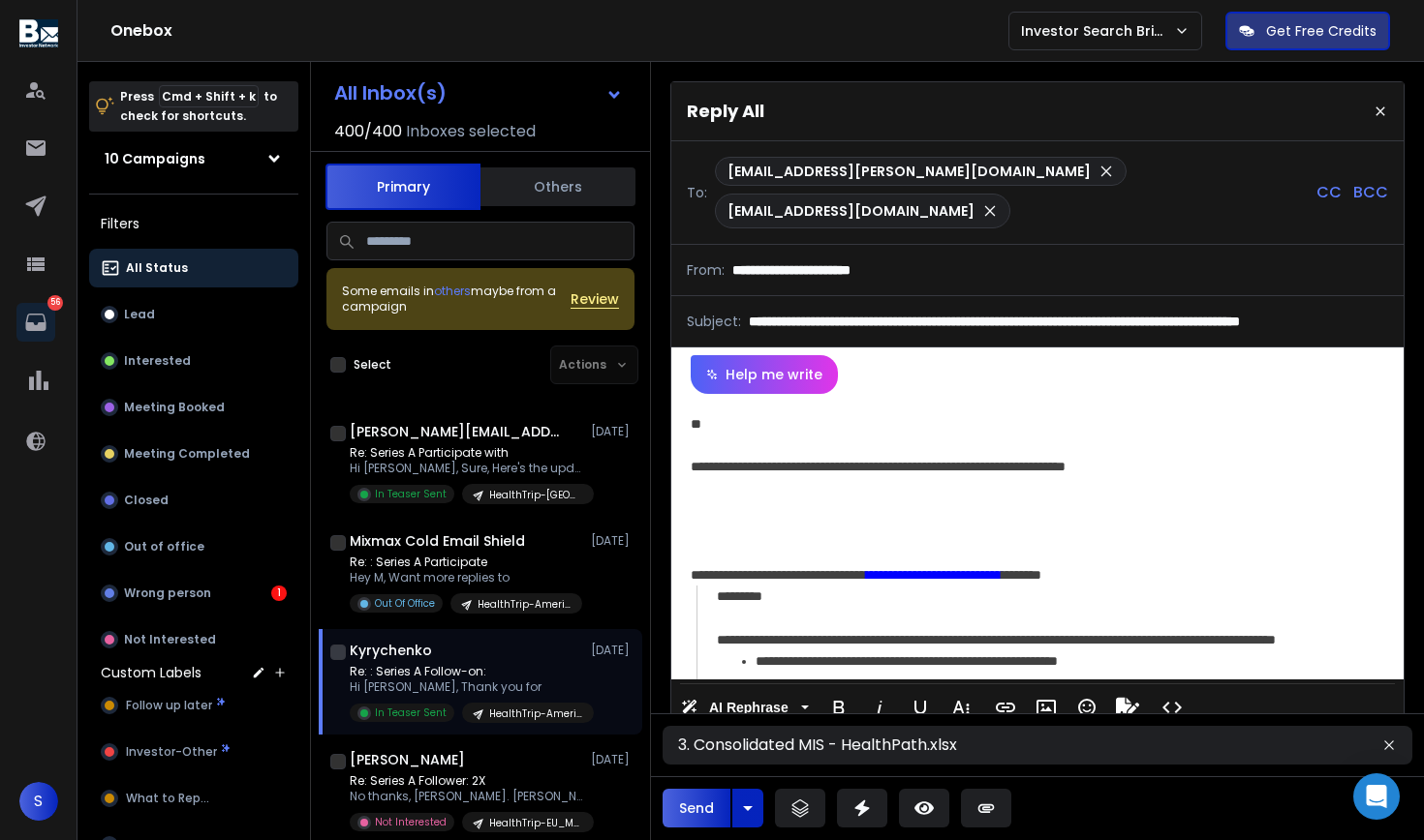
scroll to position [0, 0]
click at [784, 538] on div "**********" at bounding box center [1034, 536] width 727 height 285
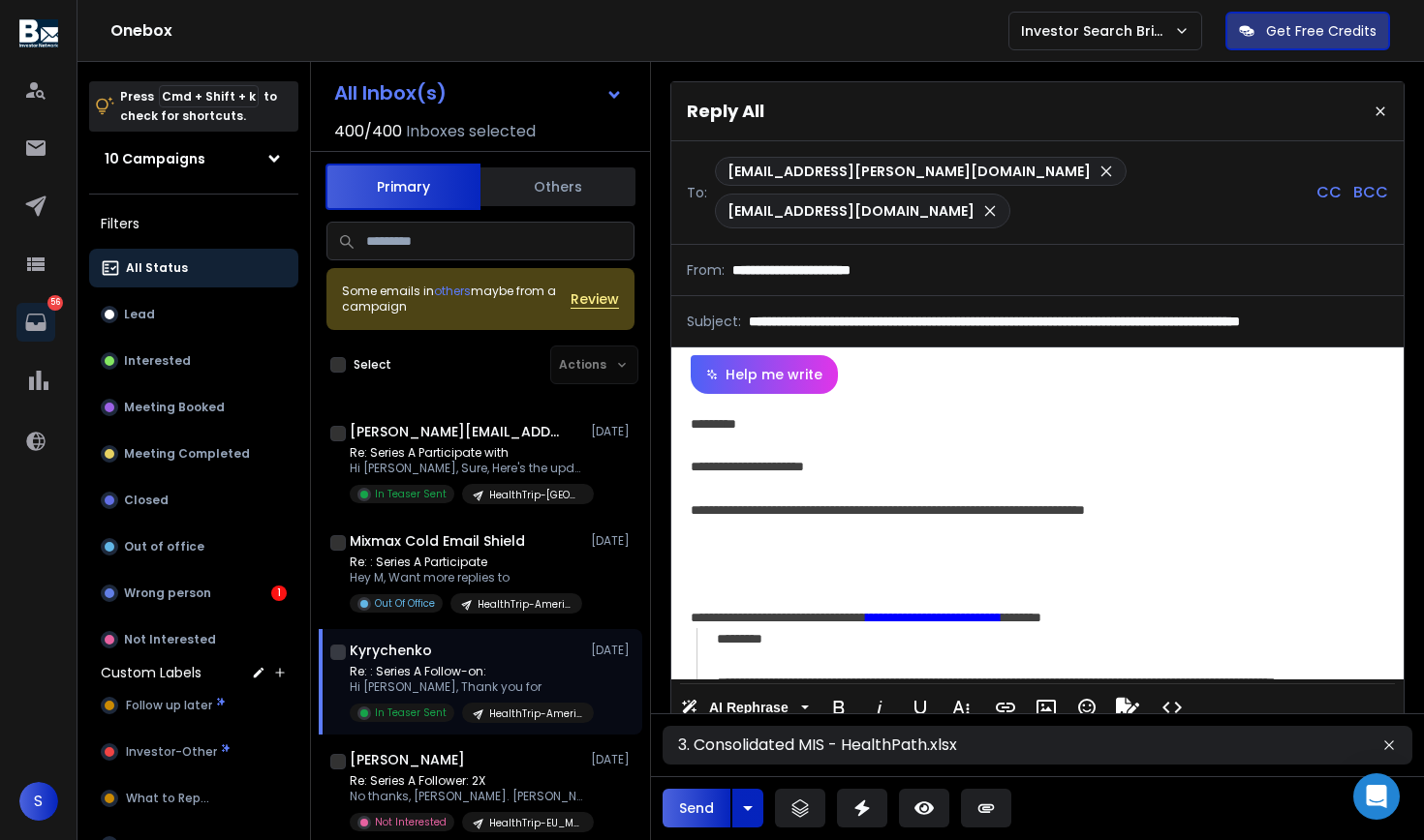
click at [867, 513] on div "**********" at bounding box center [1034, 511] width 687 height 22
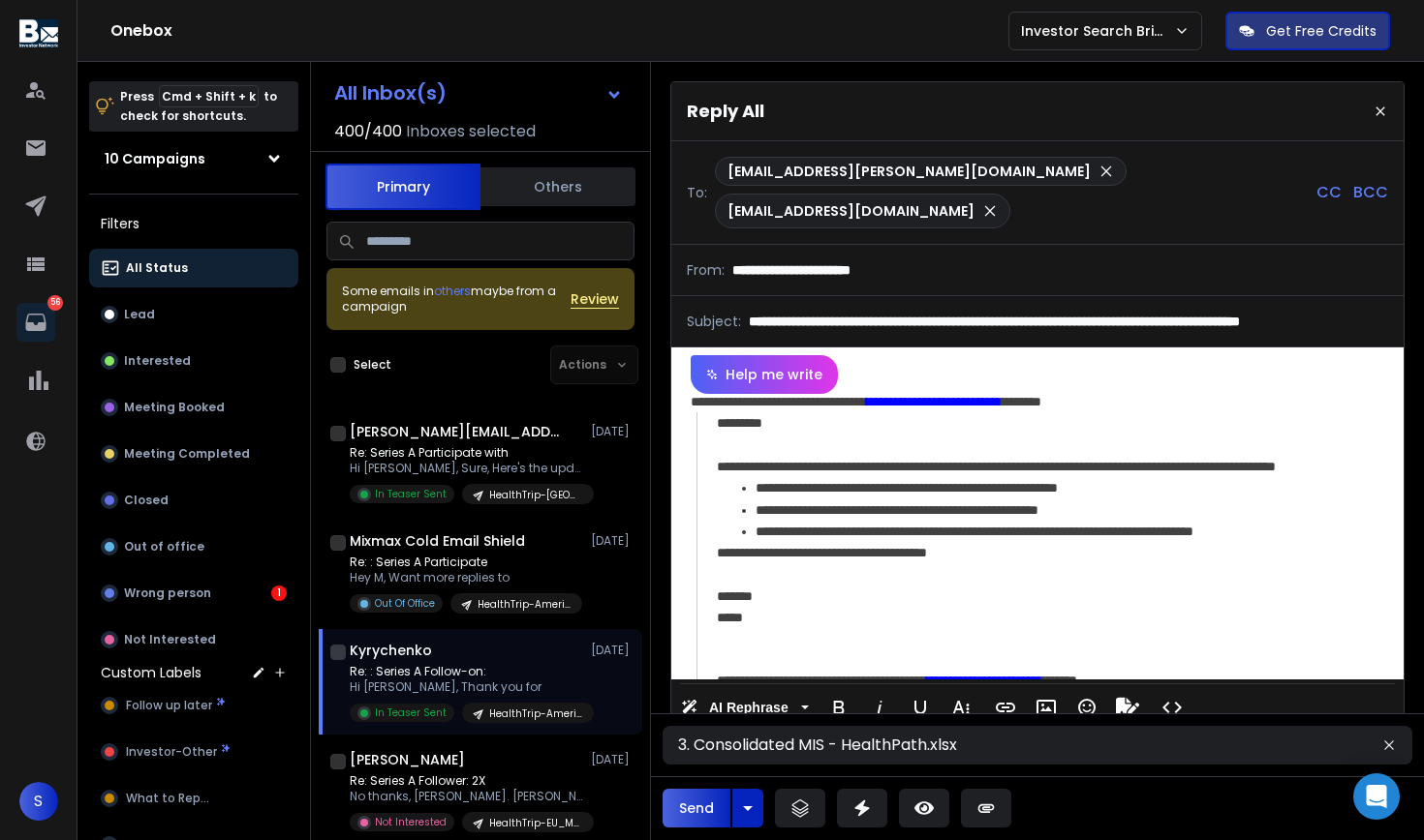
scroll to position [16, 0]
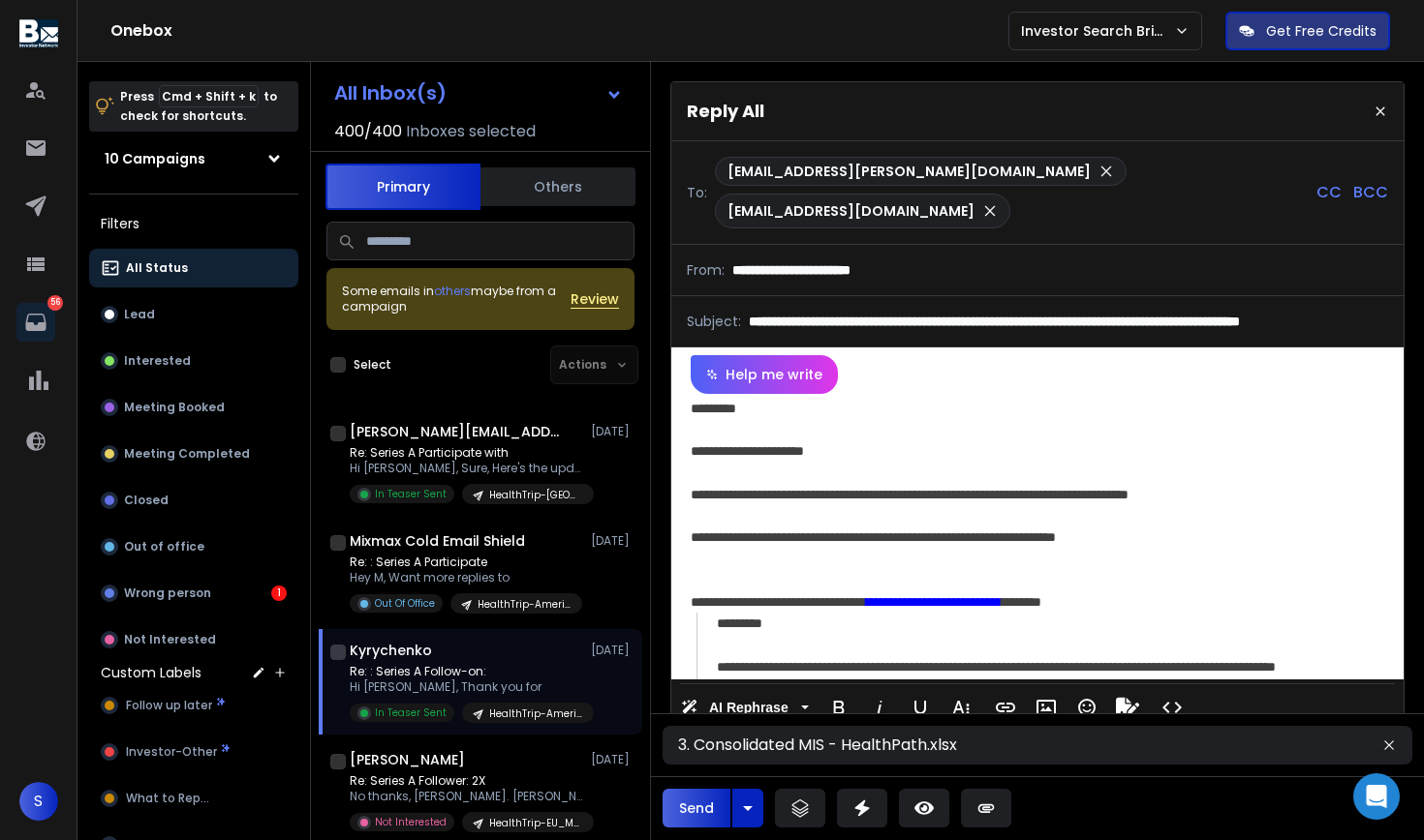
click at [818, 537] on div "**********" at bounding box center [1034, 537] width 687 height 22
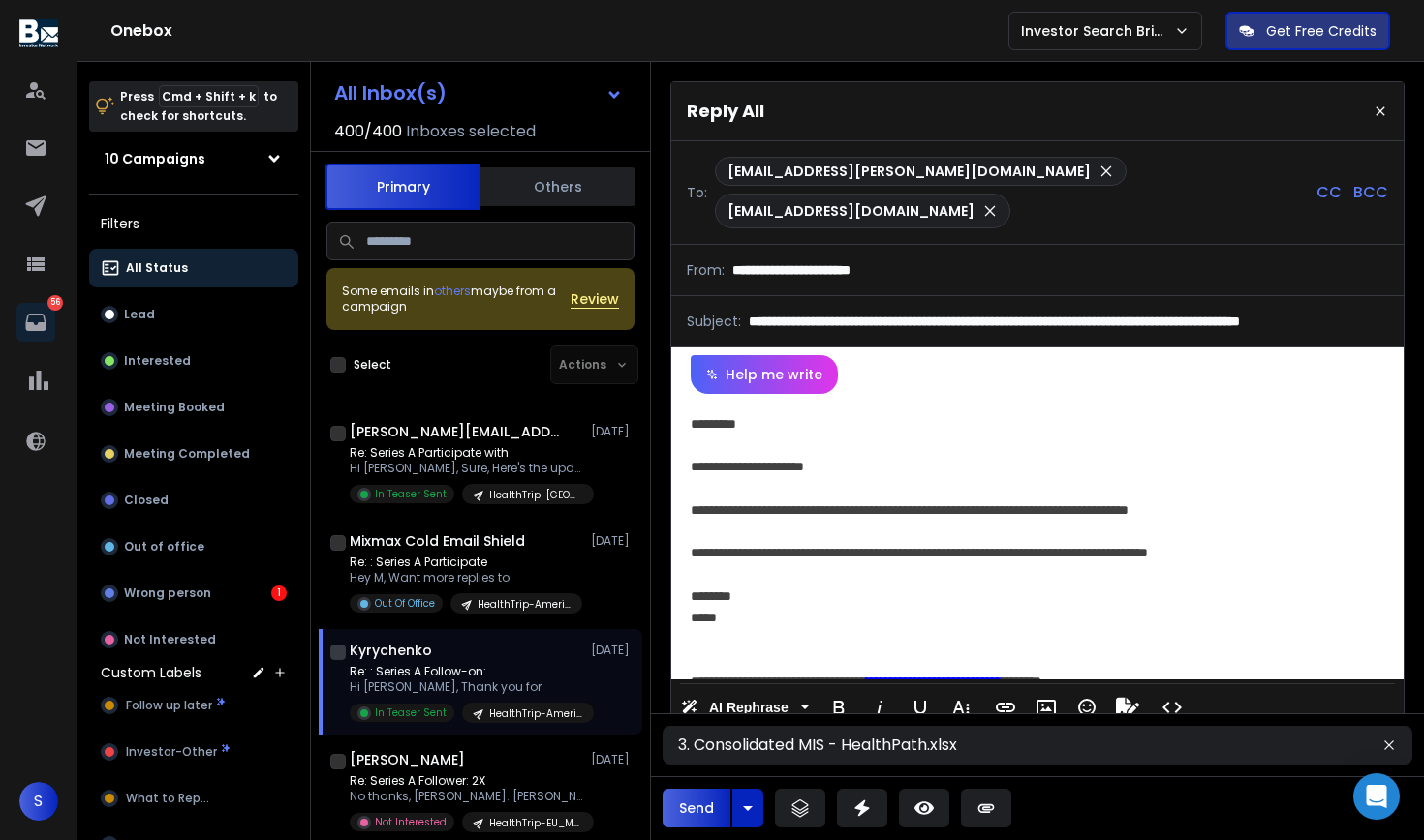
scroll to position [0, 0]
click at [885, 568] on div at bounding box center [1034, 574] width 687 height 22
click at [1295, 502] on div "**********" at bounding box center [1034, 511] width 687 height 22
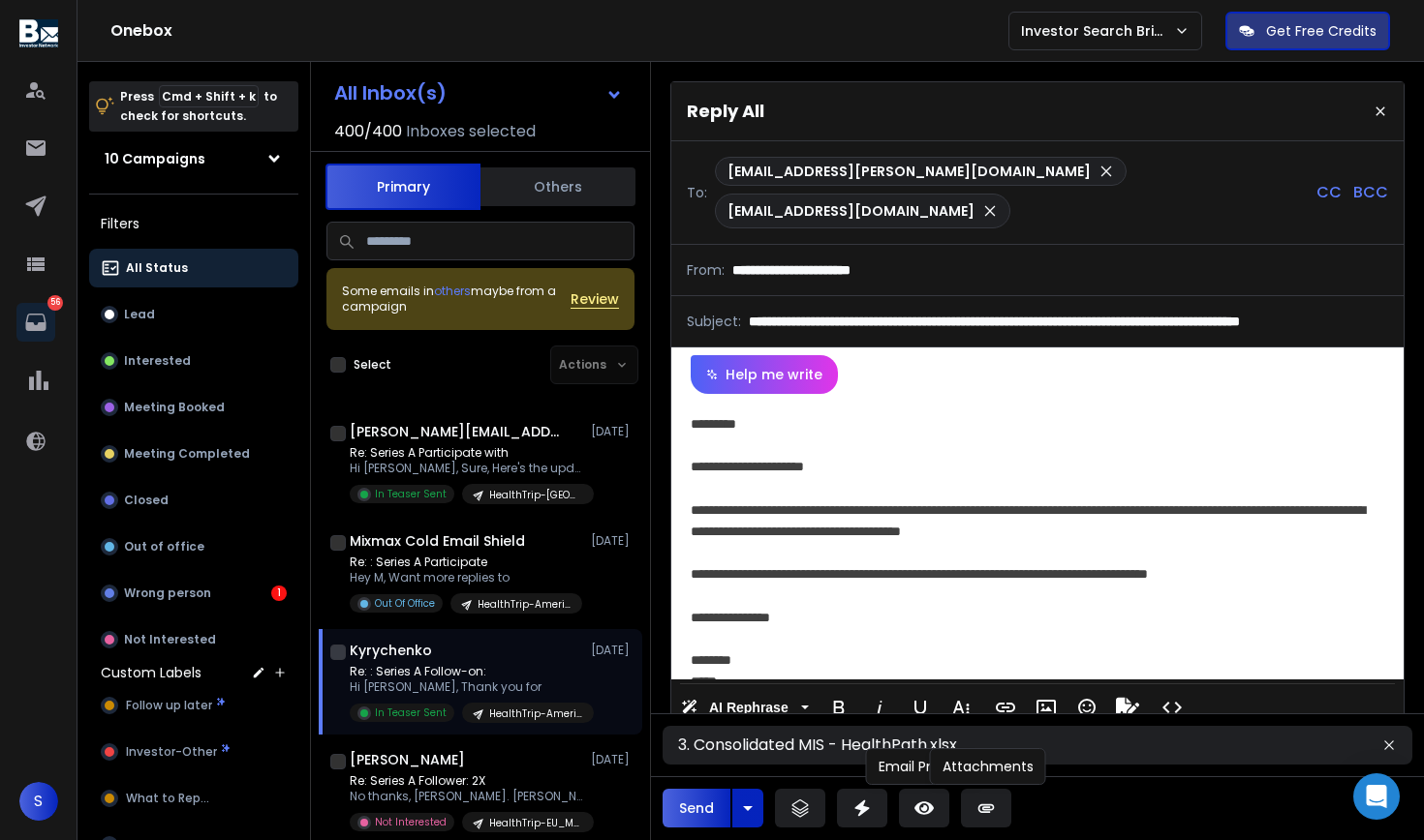
click at [969, 815] on button at bounding box center [986, 809] width 50 height 39
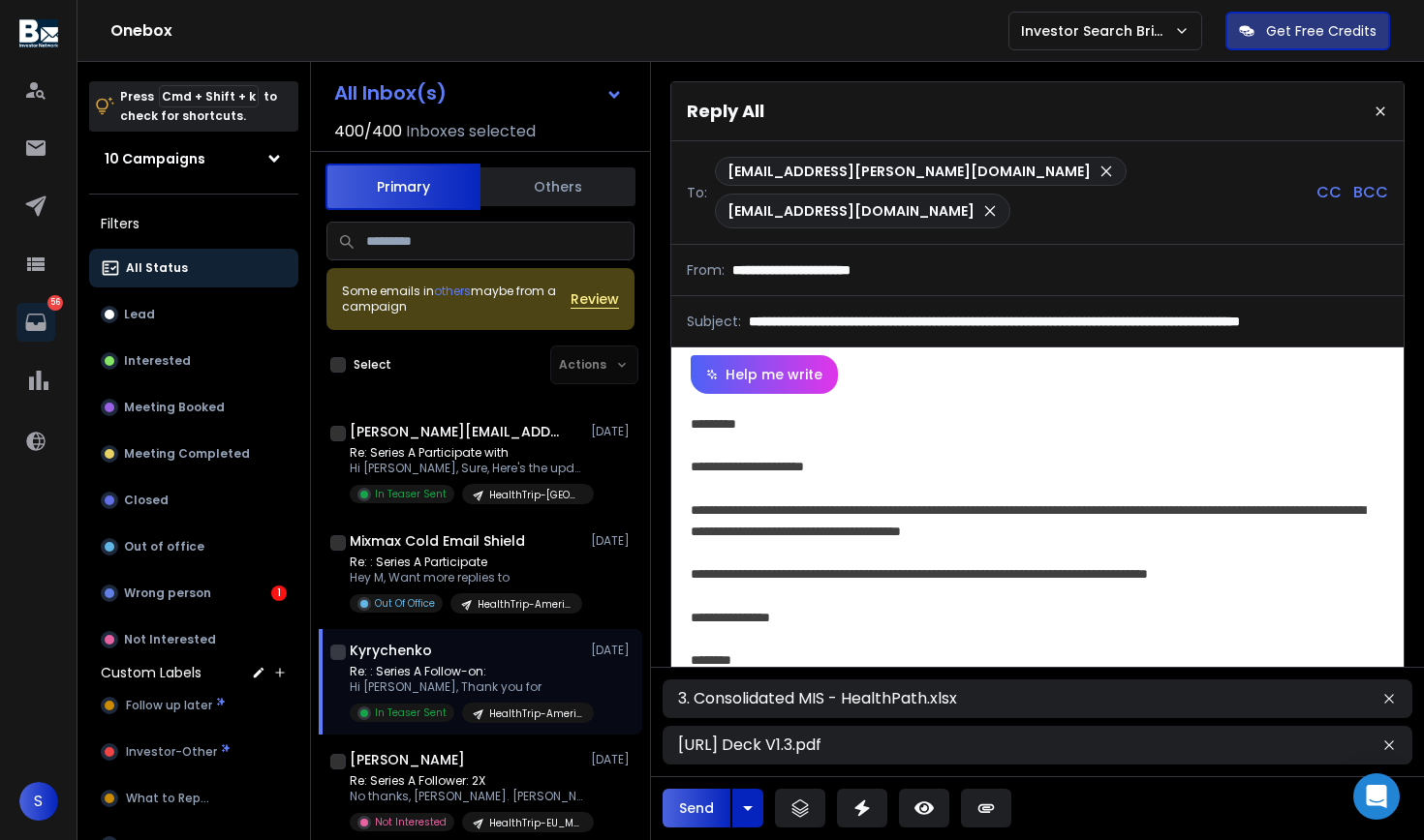
click at [691, 812] on button "Send" at bounding box center [695, 809] width 68 height 39
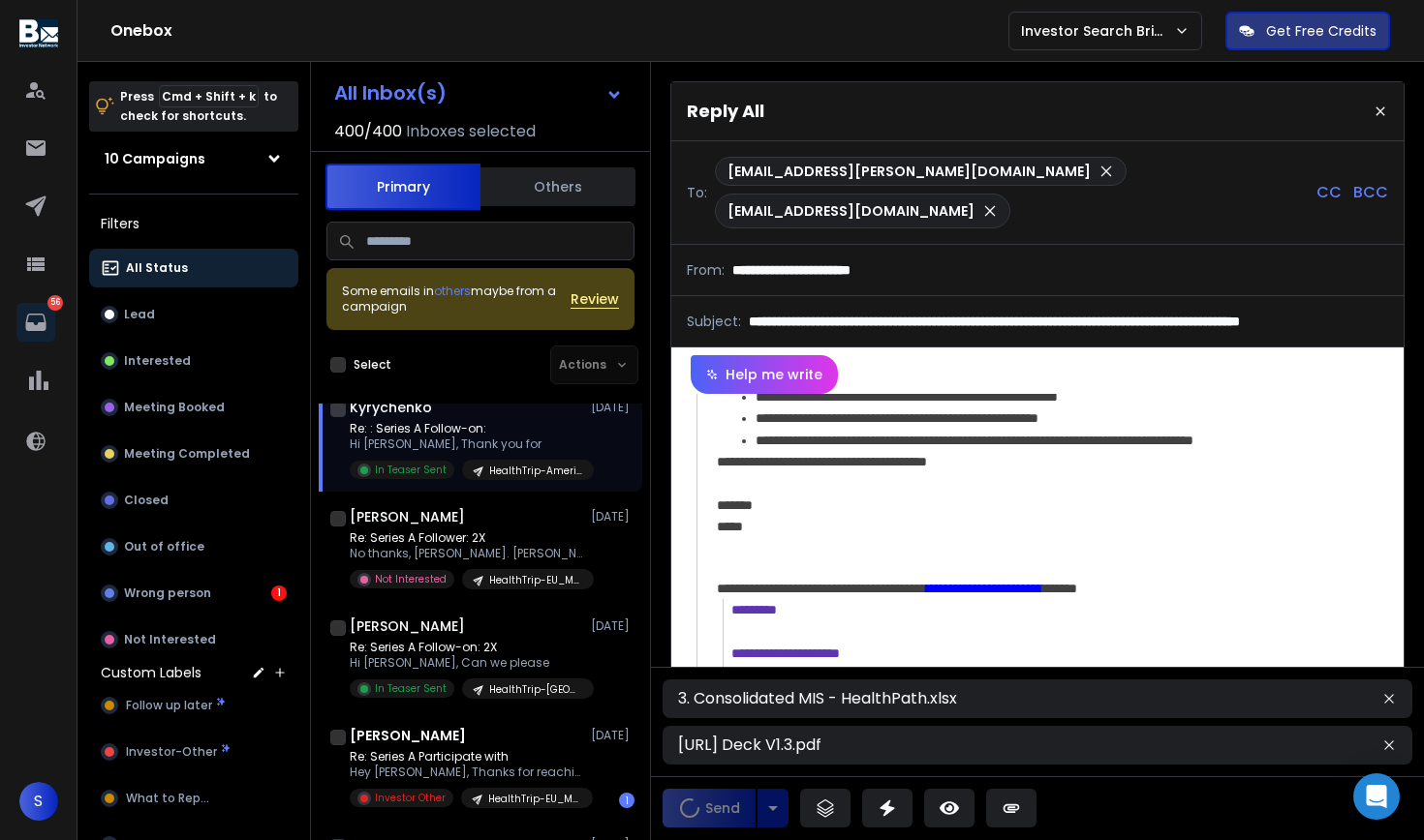
scroll to position [481, 0]
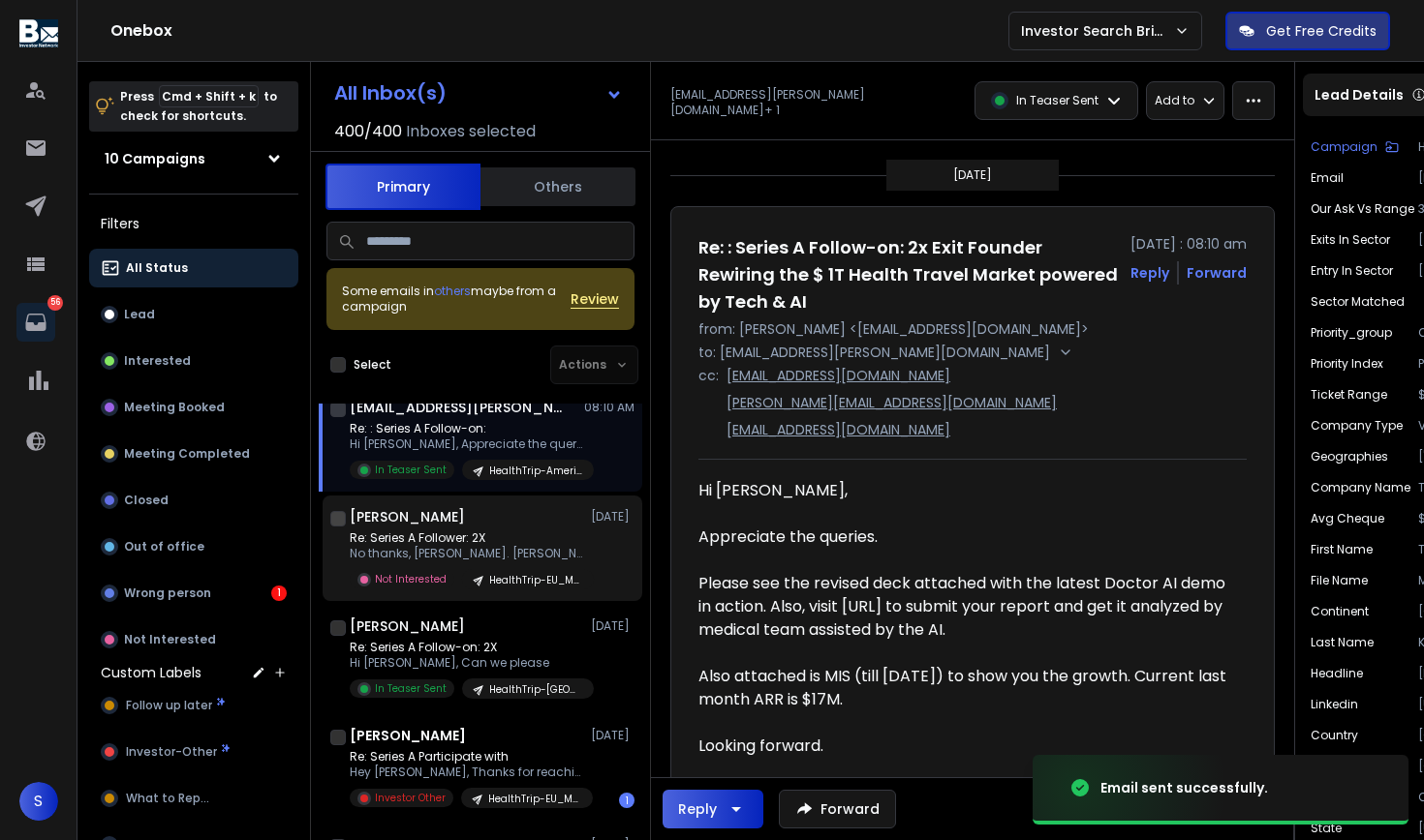
click at [507, 547] on p "No thanks, [PERSON_NAME]. [PERSON_NAME]" at bounding box center [465, 554] width 232 height 16
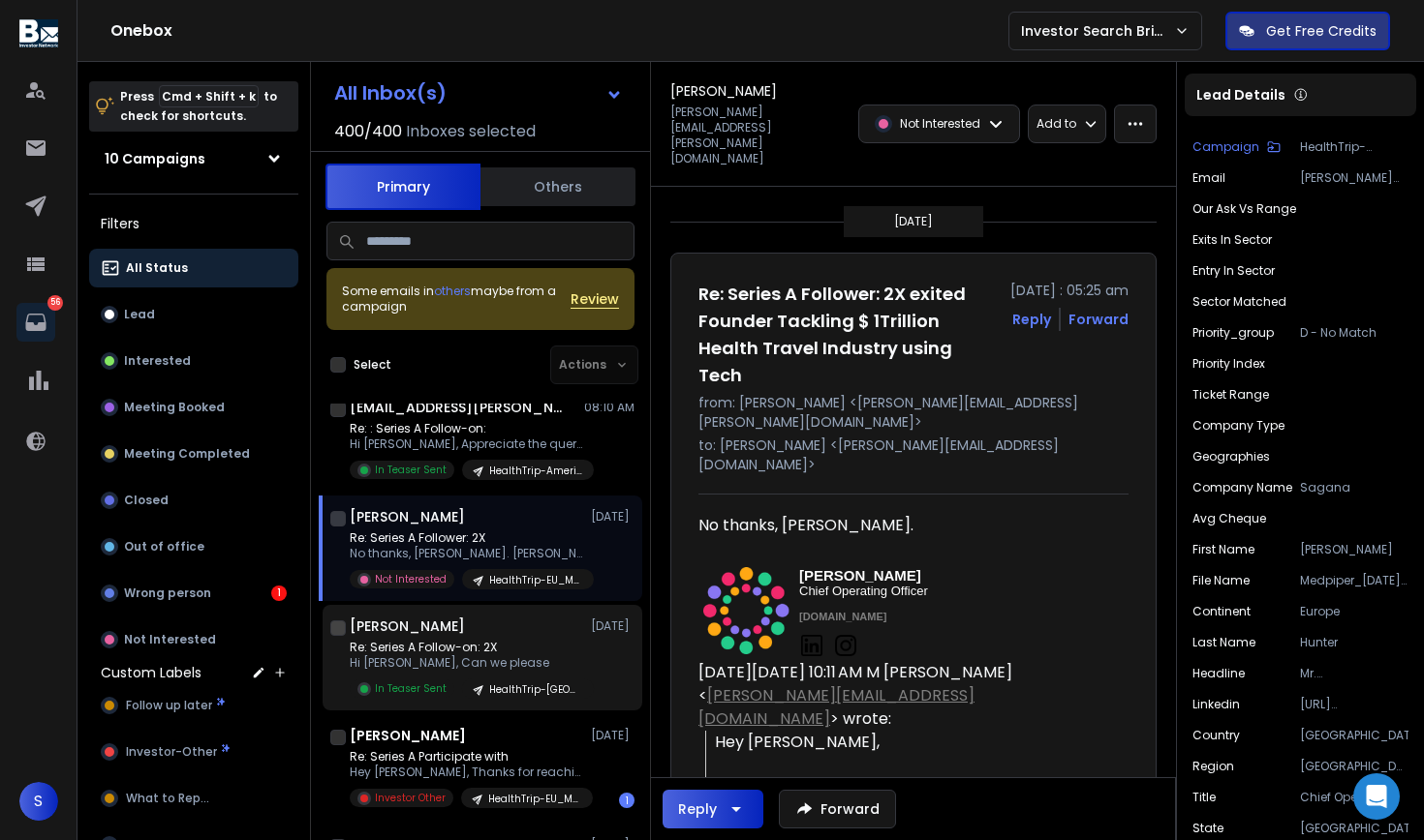
click at [485, 644] on p "Re: Series A Follow-on: 2X" at bounding box center [465, 648] width 232 height 16
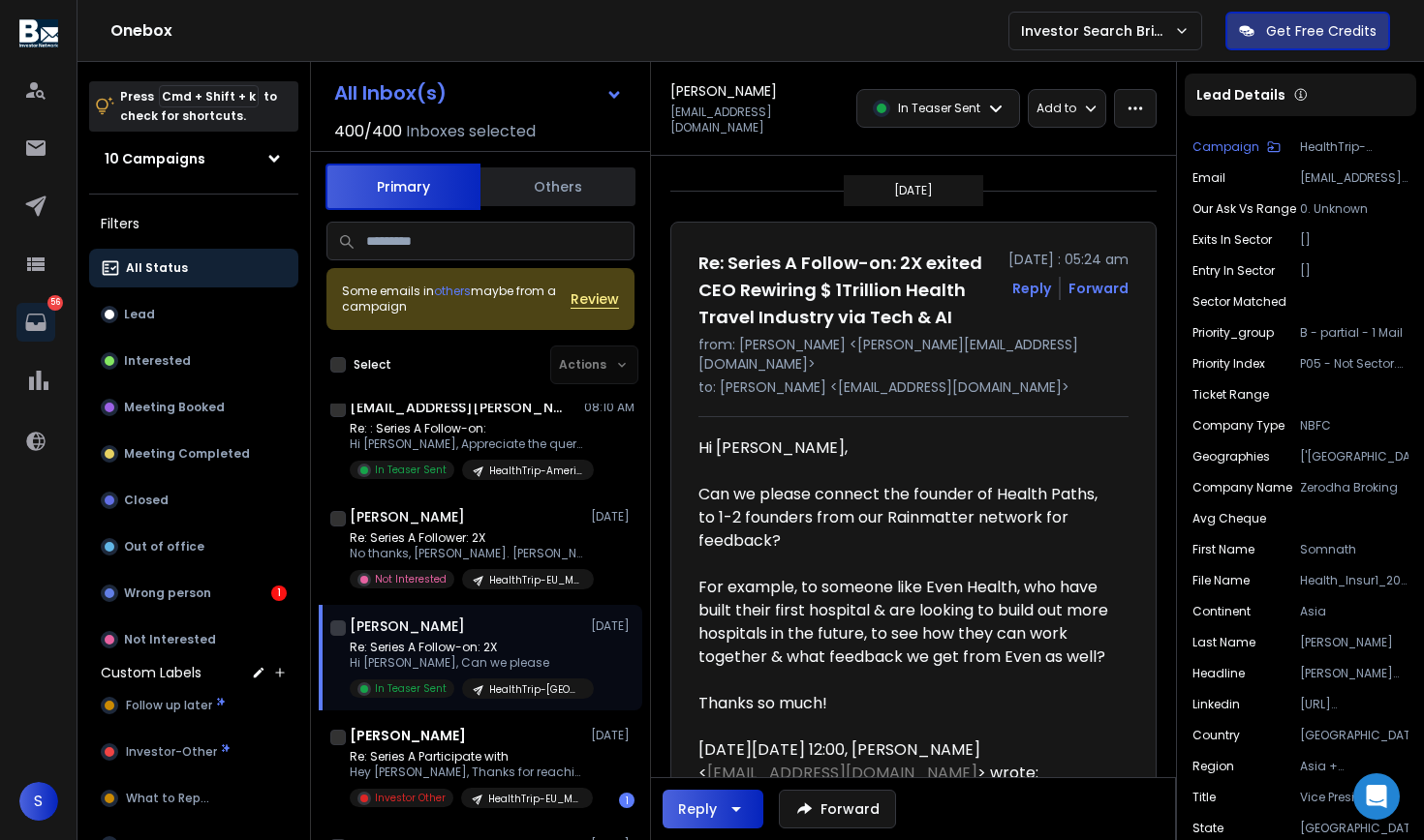
click at [741, 813] on icon "button" at bounding box center [737, 810] width 24 height 24
click at [710, 748] on p "Reply All" at bounding box center [707, 760] width 87 height 27
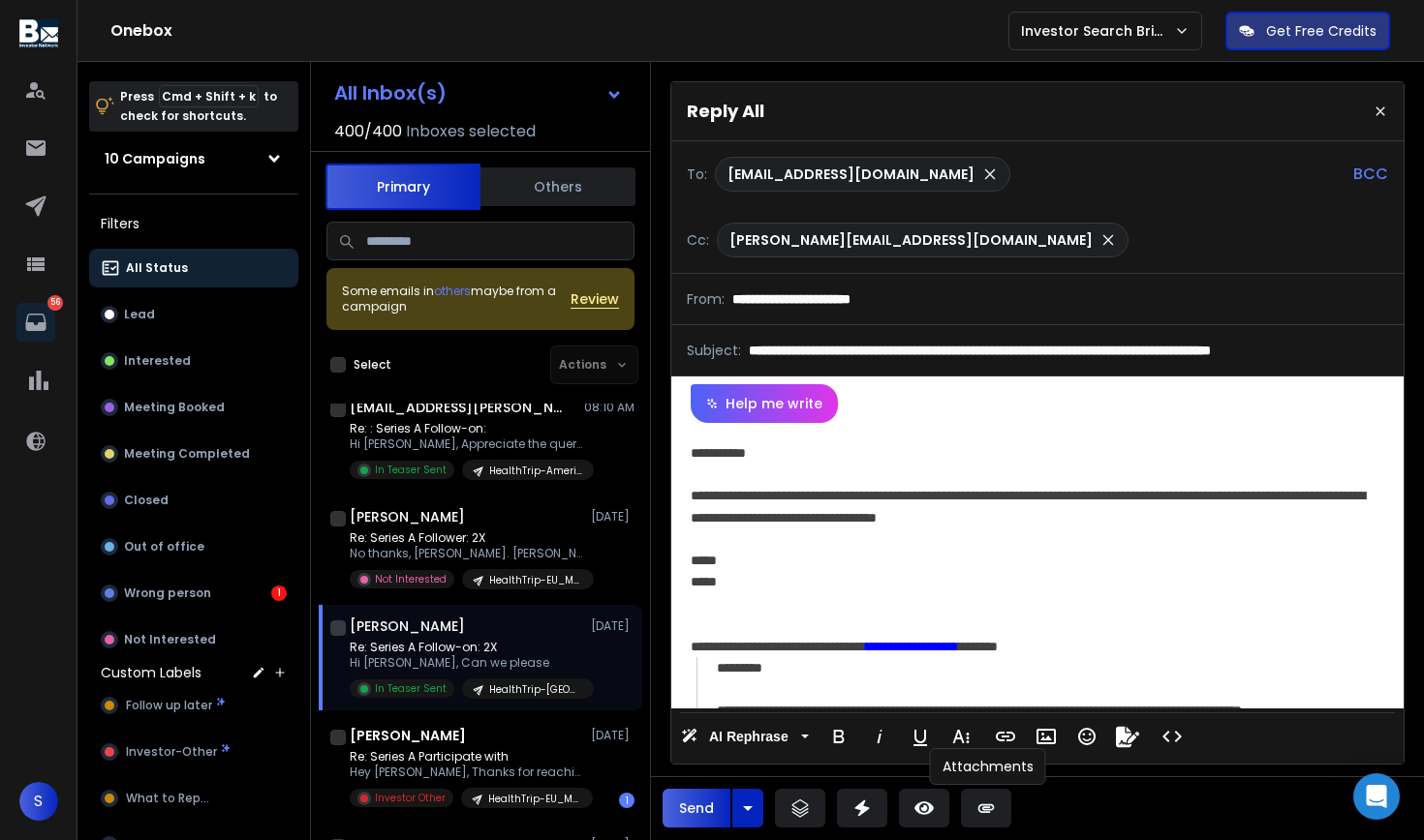
click at [980, 811] on icon at bounding box center [986, 809] width 20 height 20
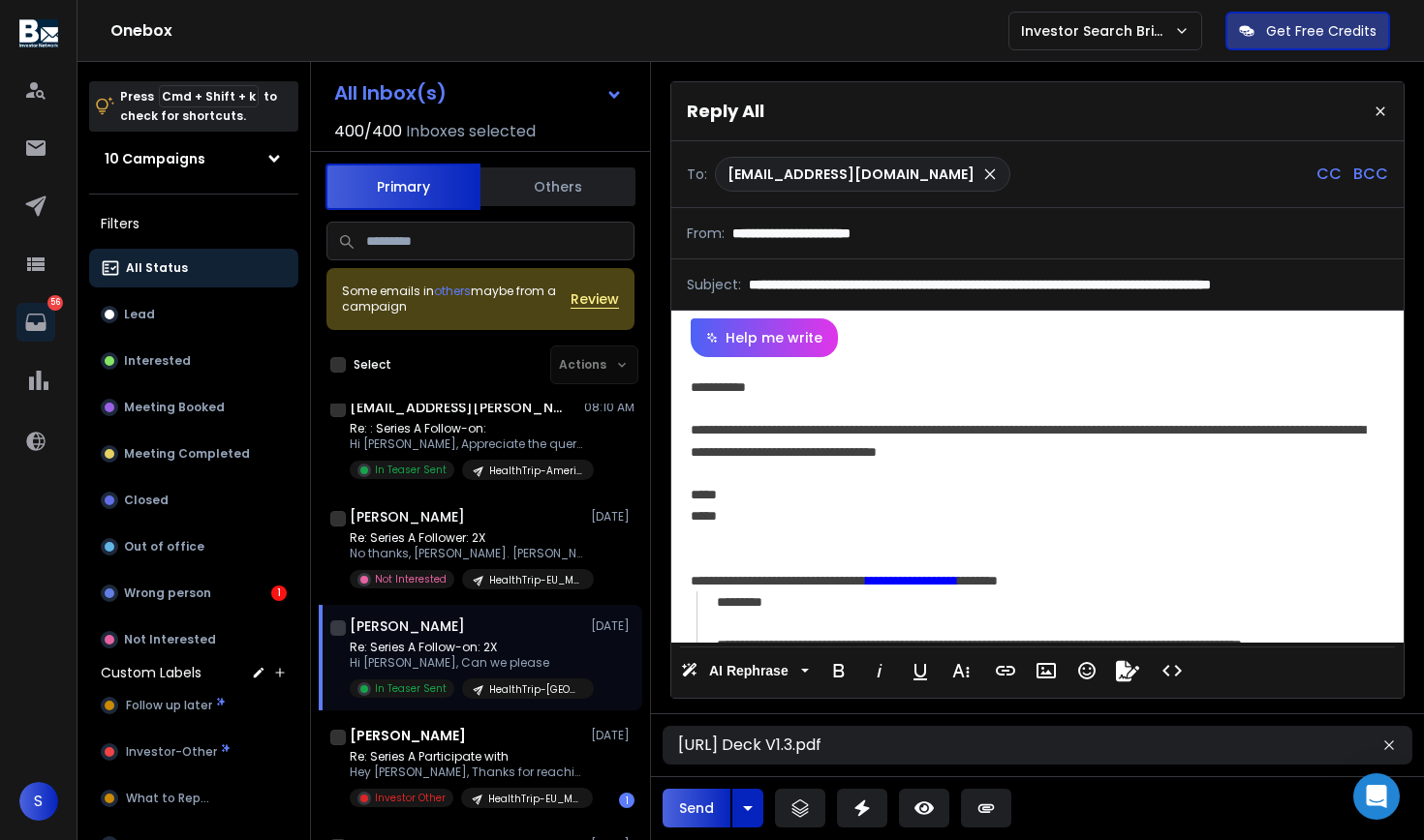
click at [787, 522] on div "**********" at bounding box center [1037, 499] width 733 height 285
click at [787, 522] on div "***** *****" at bounding box center [1034, 505] width 687 height 42
click at [800, 449] on div "**********" at bounding box center [1034, 440] width 687 height 42
click at [945, 453] on div "**********" at bounding box center [1034, 440] width 687 height 42
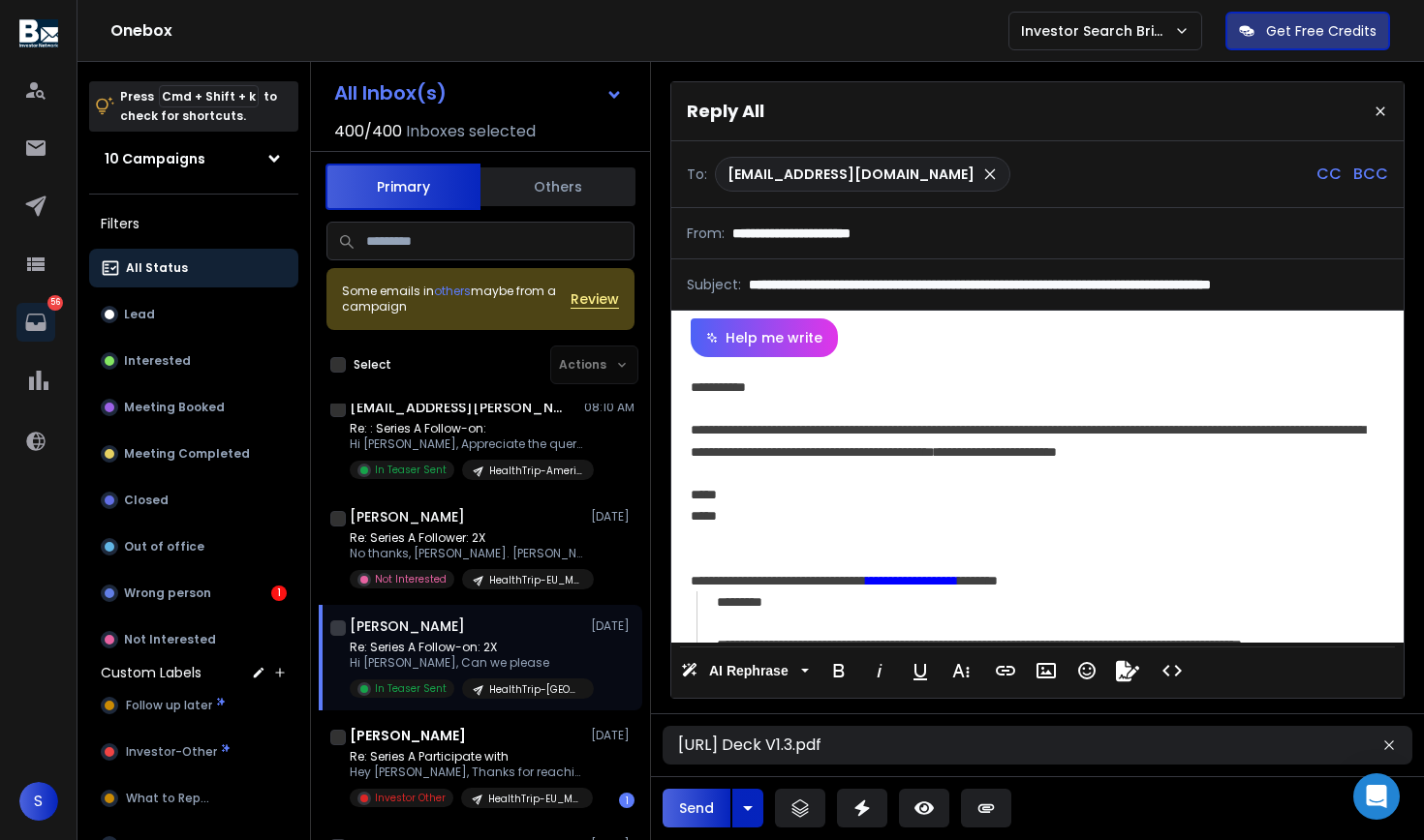
click at [886, 455] on div "**********" at bounding box center [1034, 440] width 687 height 42
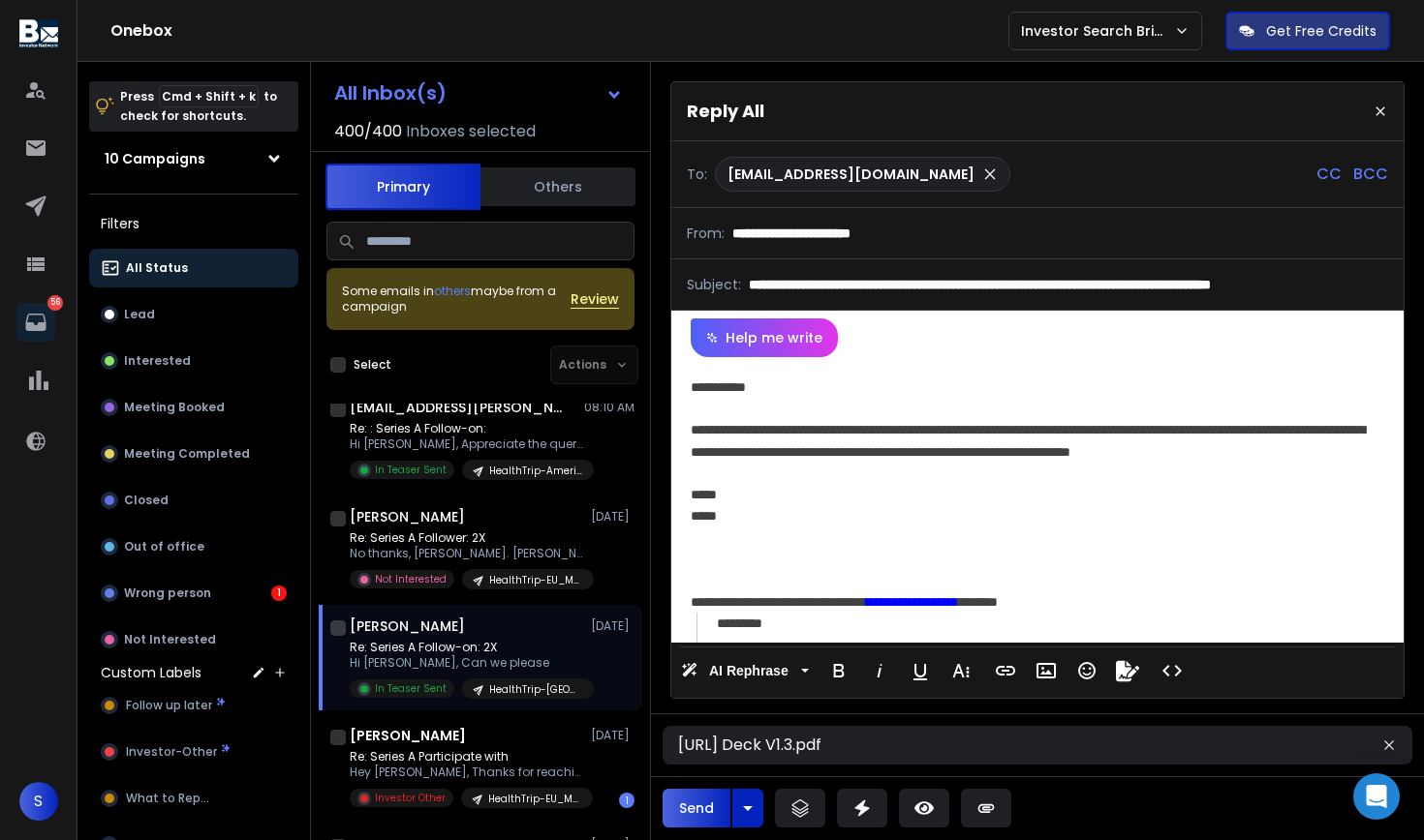
scroll to position [0, 0]
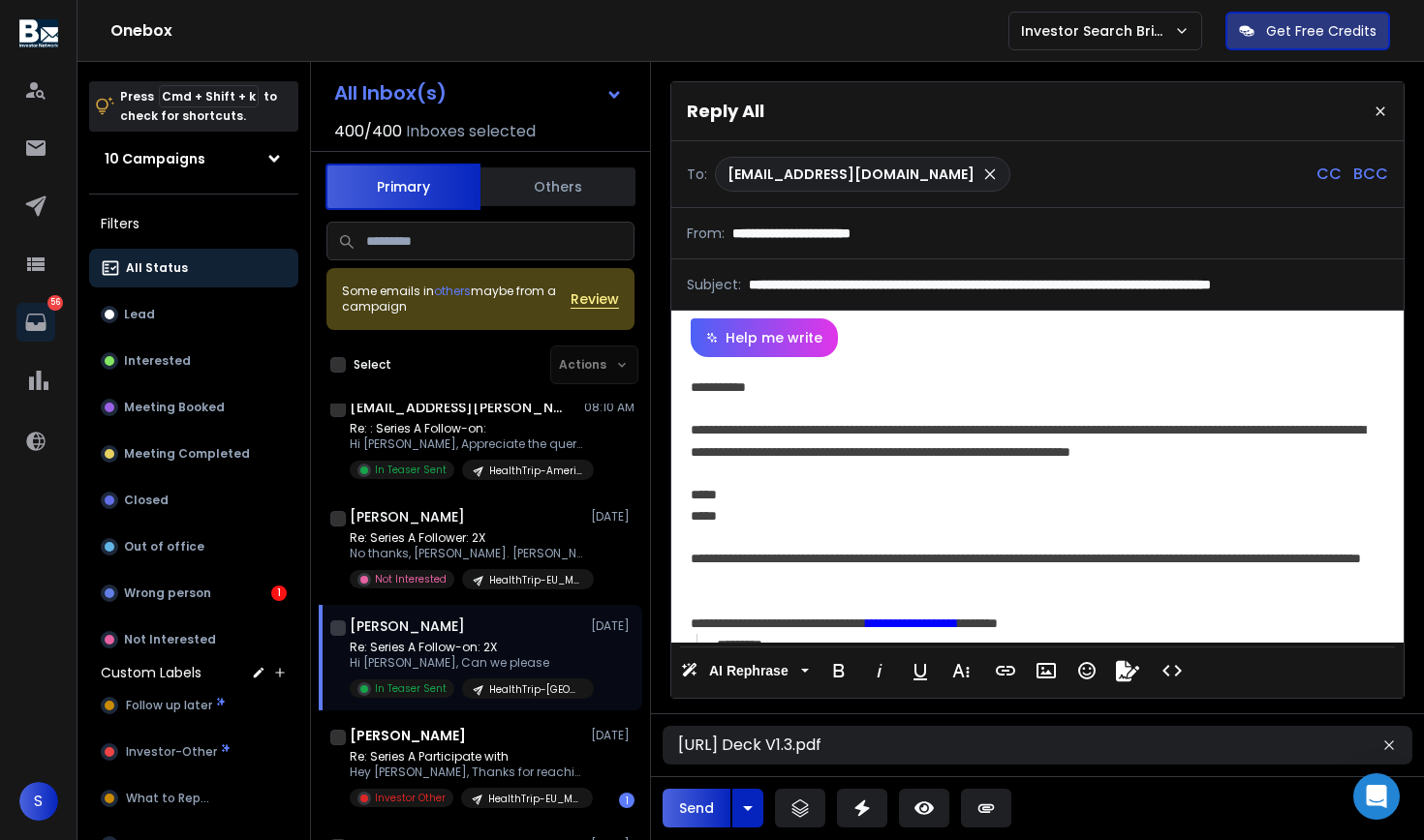
click at [690, 807] on button "Send" at bounding box center [695, 809] width 68 height 39
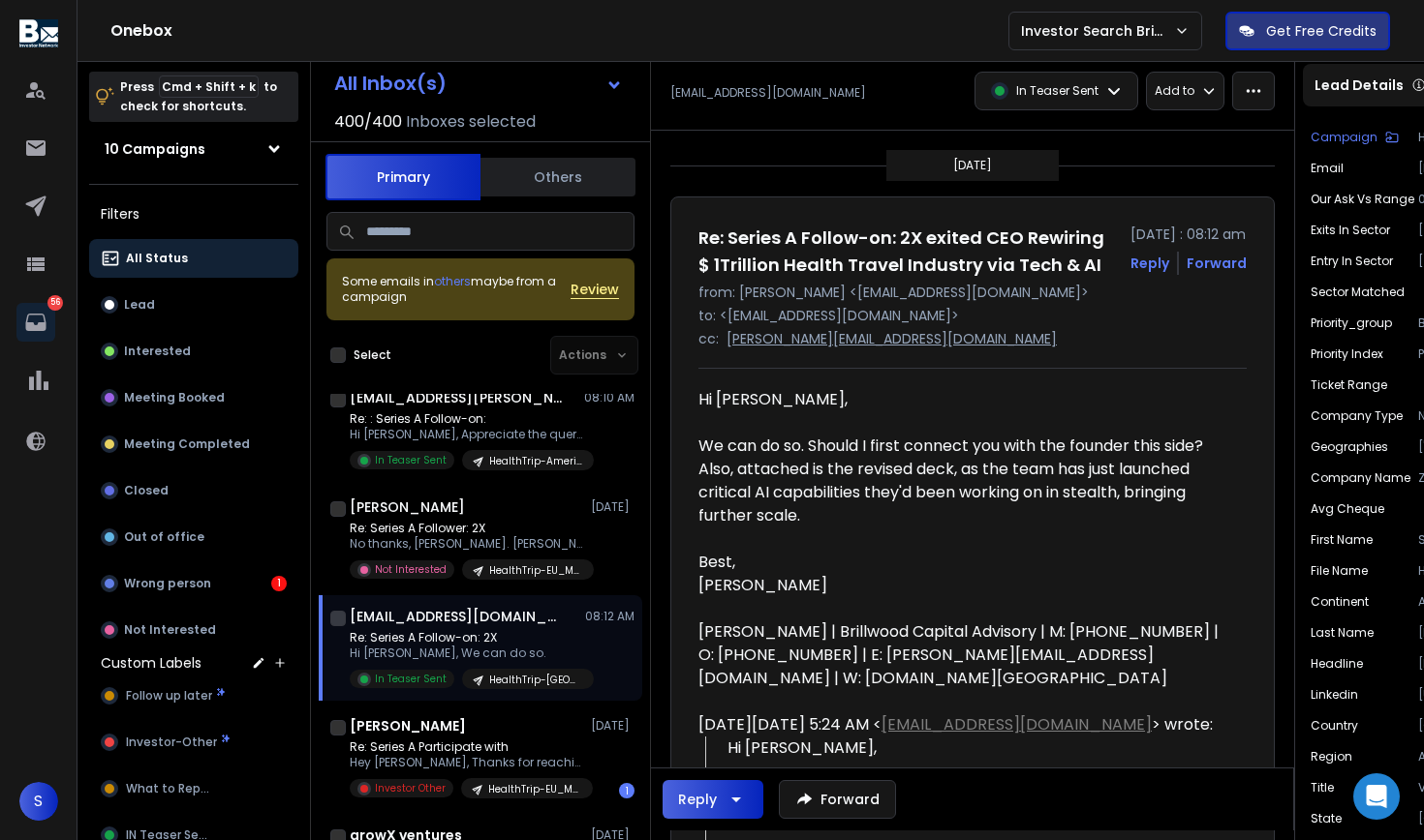
scroll to position [352, 0]
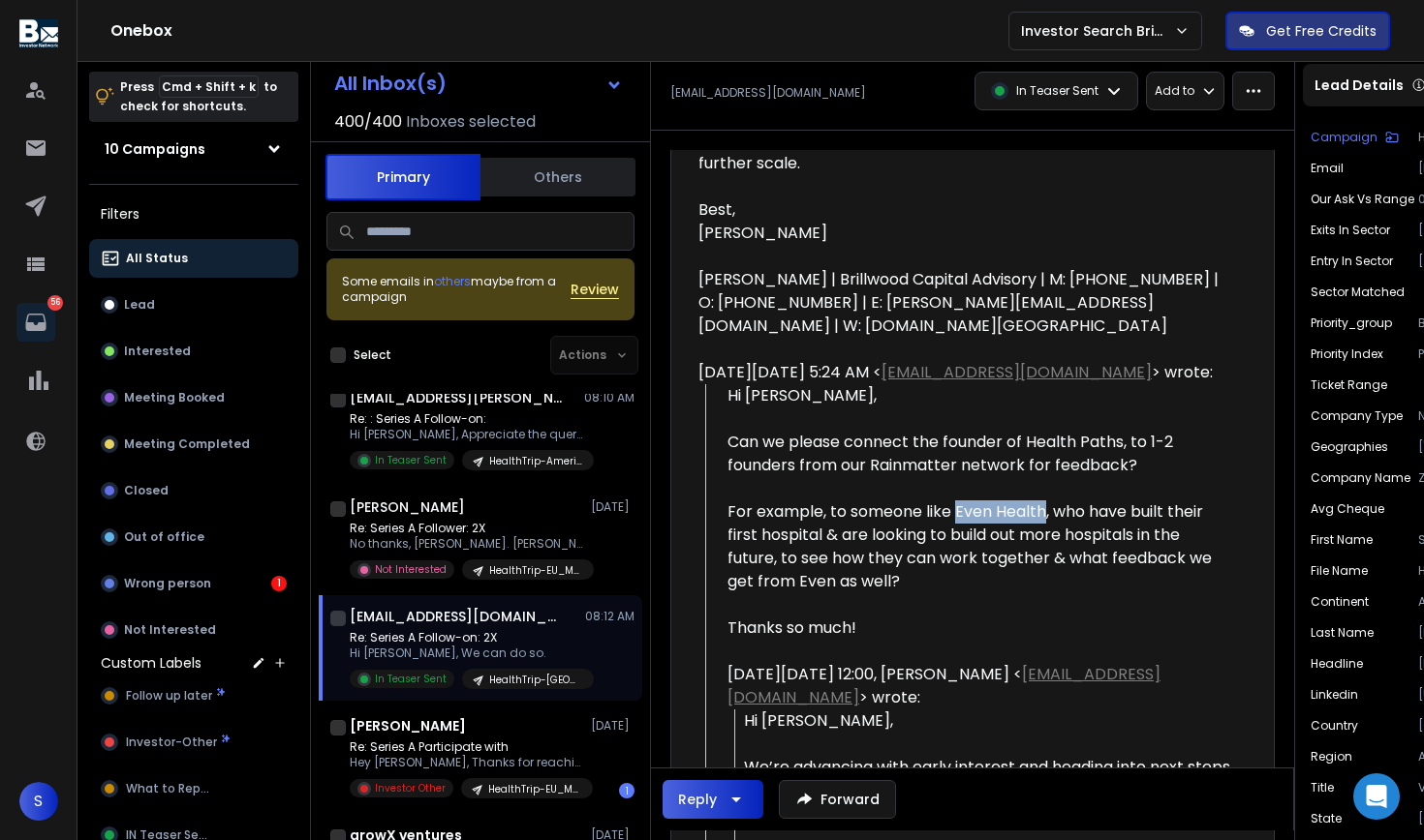
drag, startPoint x: 956, startPoint y: 519, endPoint x: 1046, endPoint y: 520, distance: 90.0
click at [1046, 520] on div "For example, to someone like Even Health, who have built their first hospital &…" at bounding box center [980, 547] width 504 height 93
copy div "Even Health"
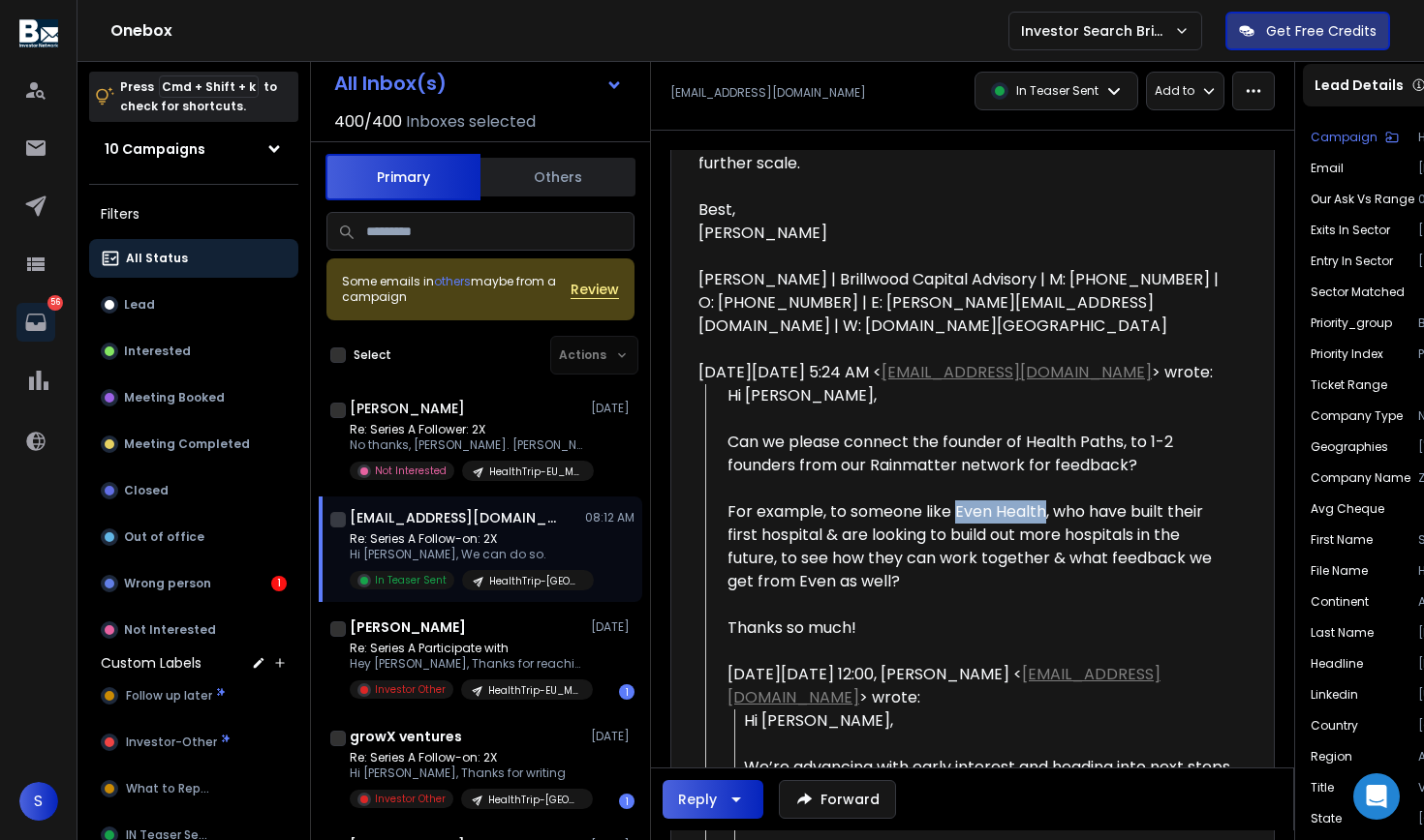
scroll to position [2833, 0]
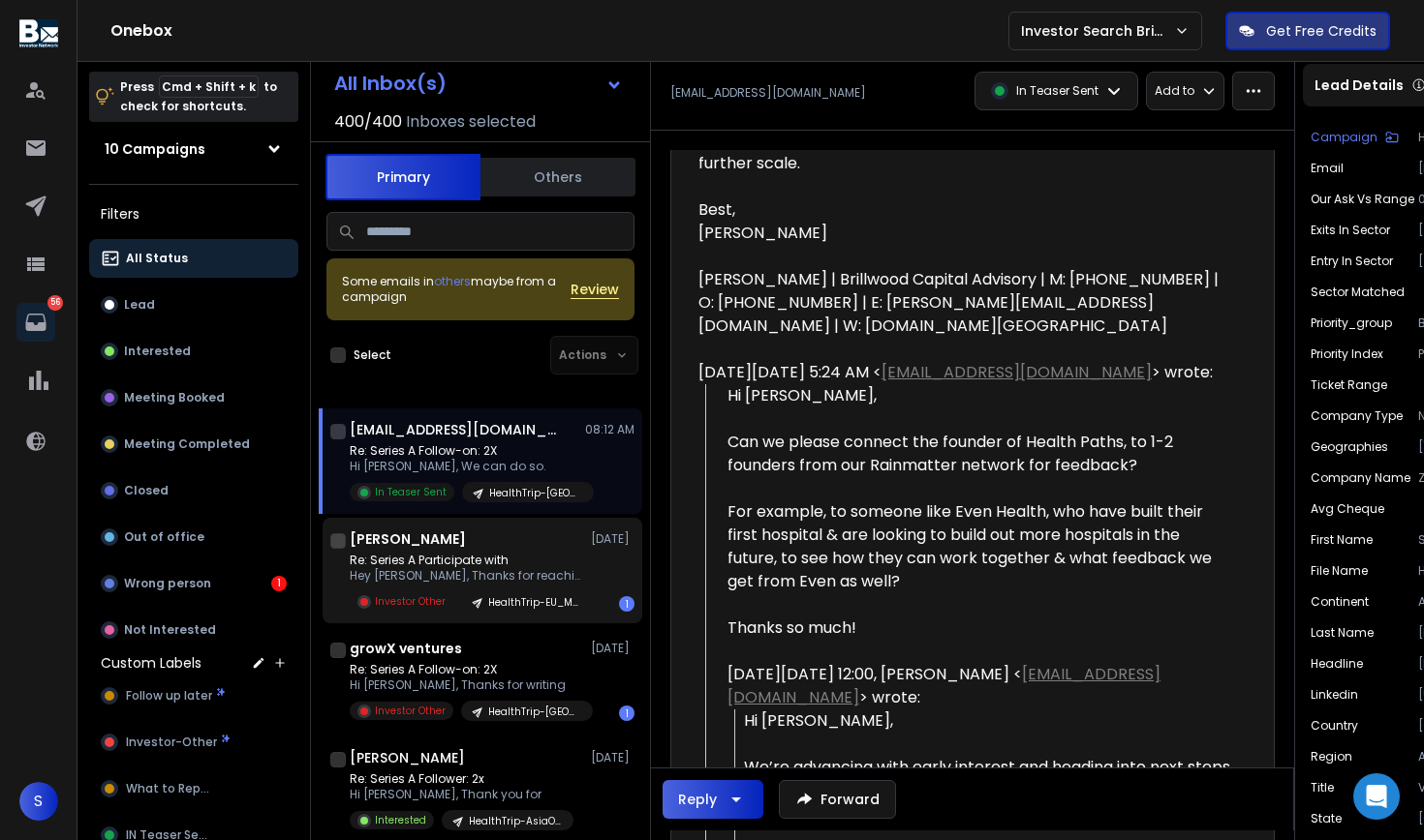
click at [527, 547] on div "[PERSON_NAME] [DATE]" at bounding box center [491, 539] width 284 height 20
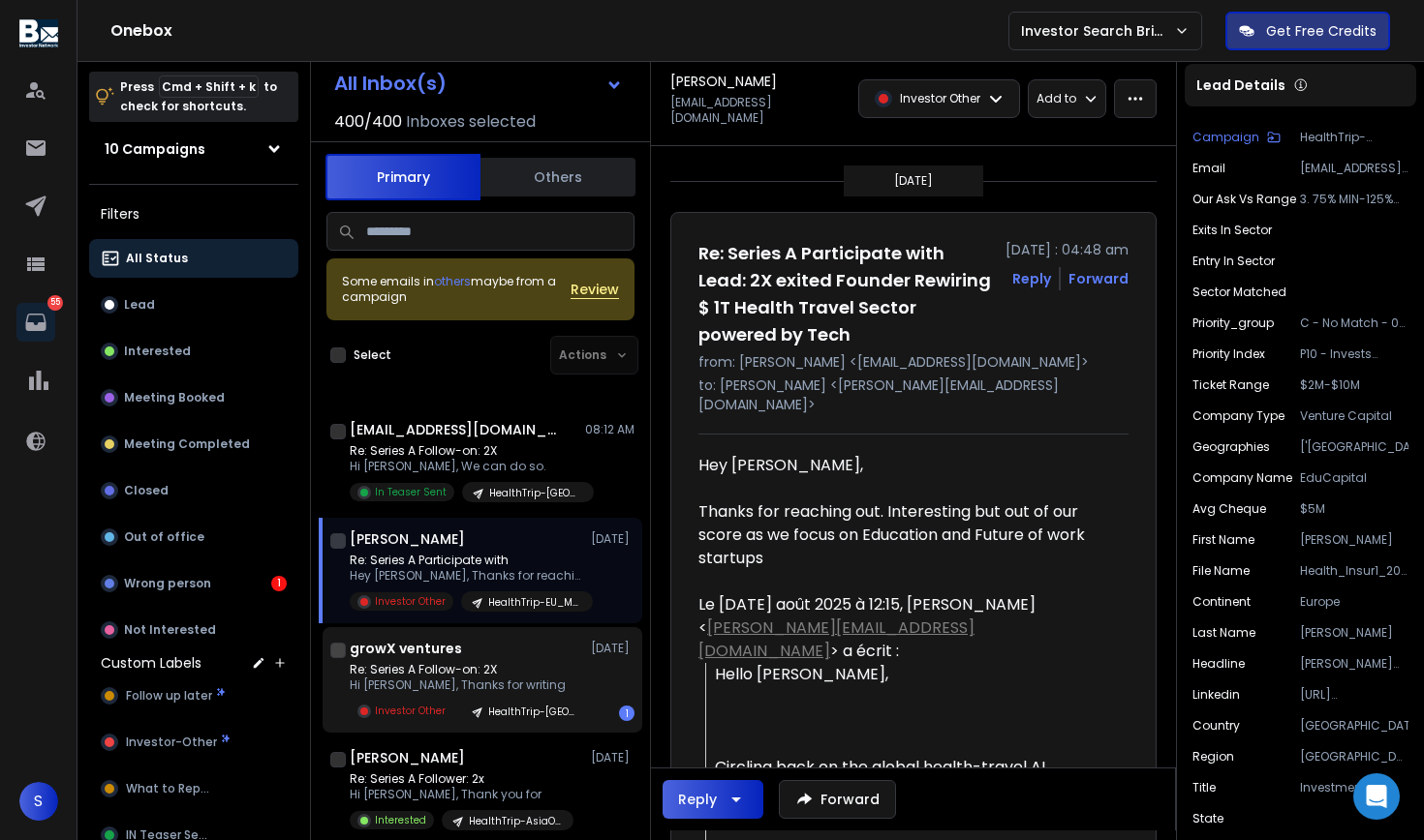
click at [499, 700] on div "Re: Series A Follow-on: 2X Hi [PERSON_NAME], Thanks for writing Investor Other …" at bounding box center [471, 691] width 243 height 59
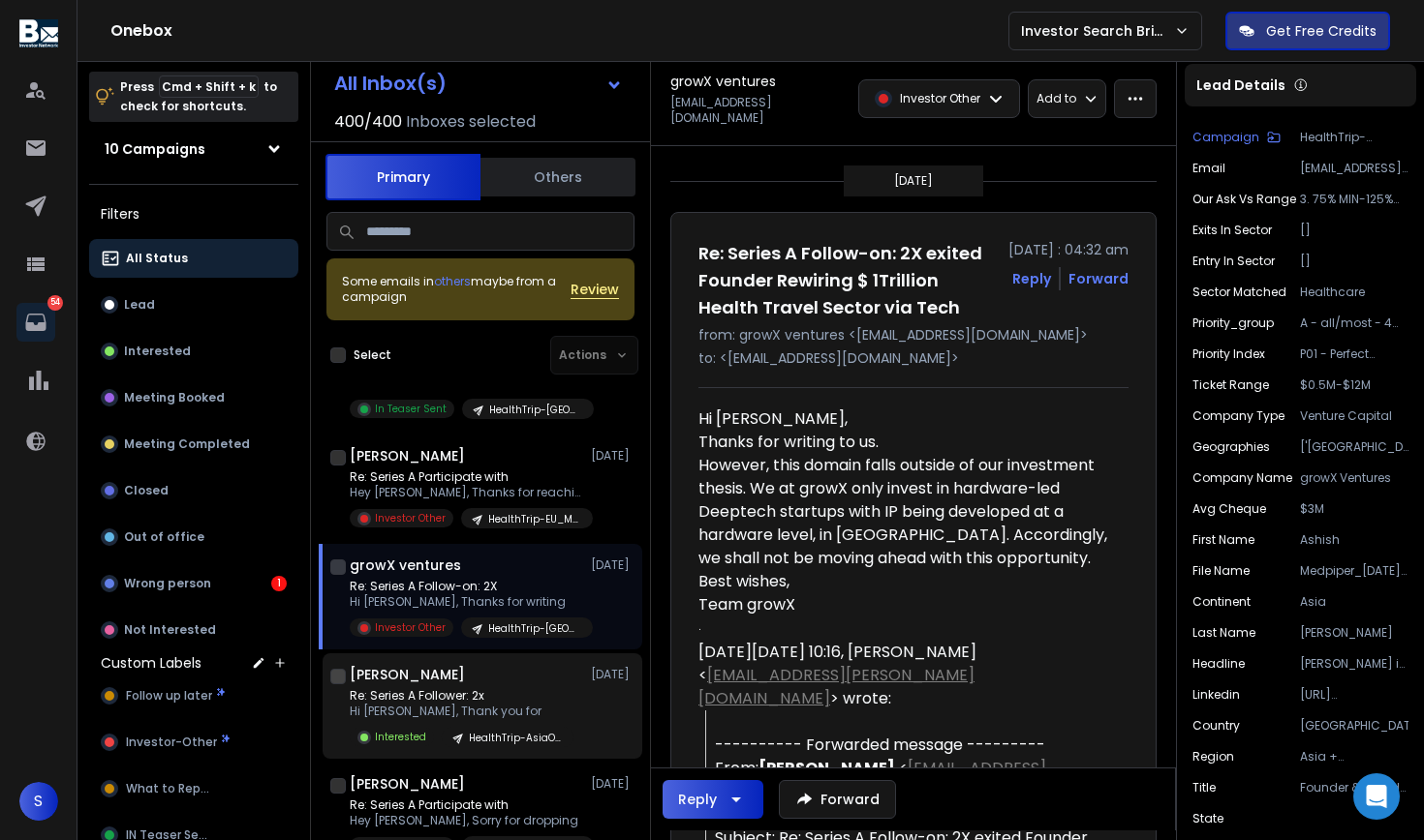
scroll to position [2912, 0]
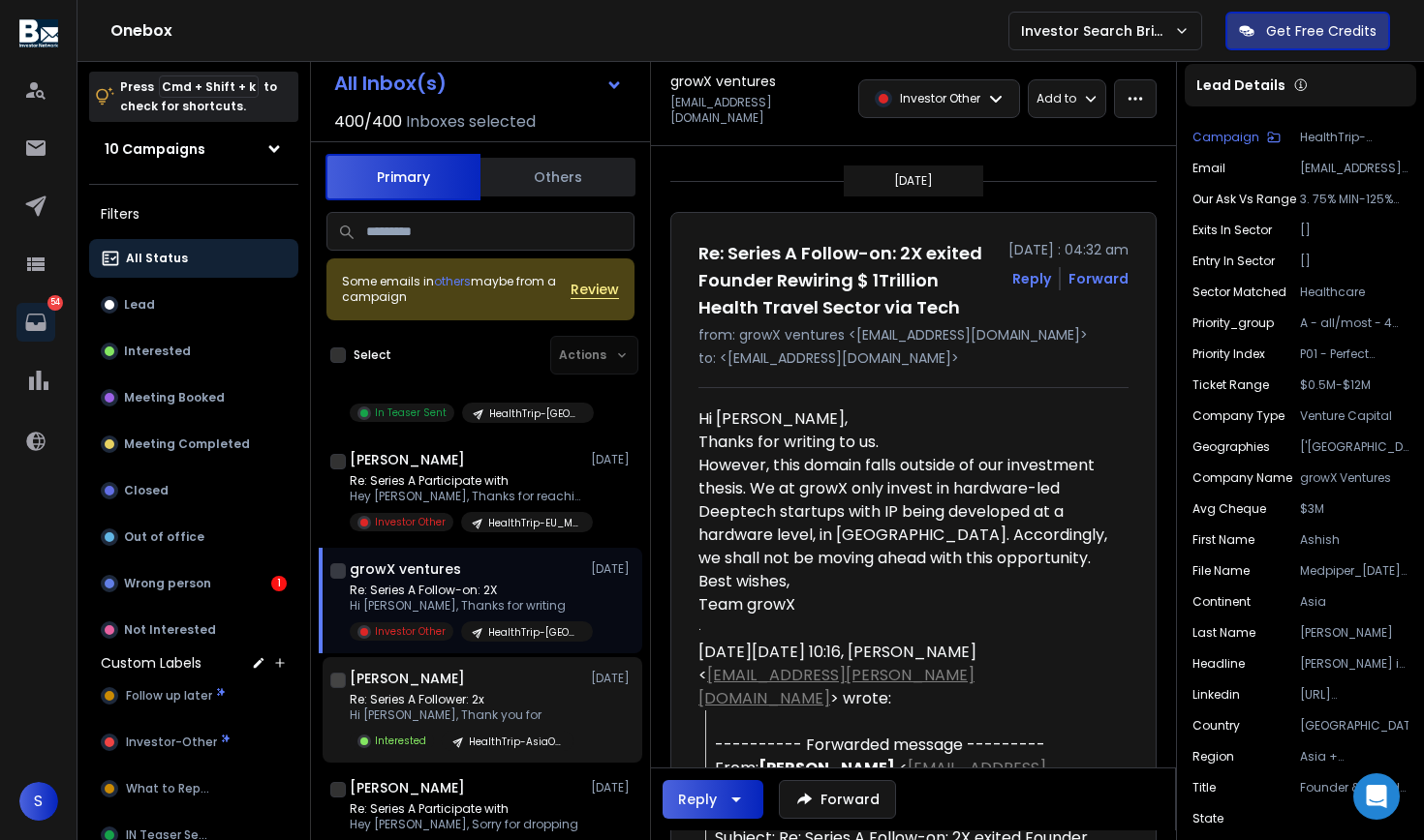
click at [499, 700] on p "Re: Series A Follower: 2x" at bounding box center [461, 700] width 224 height 16
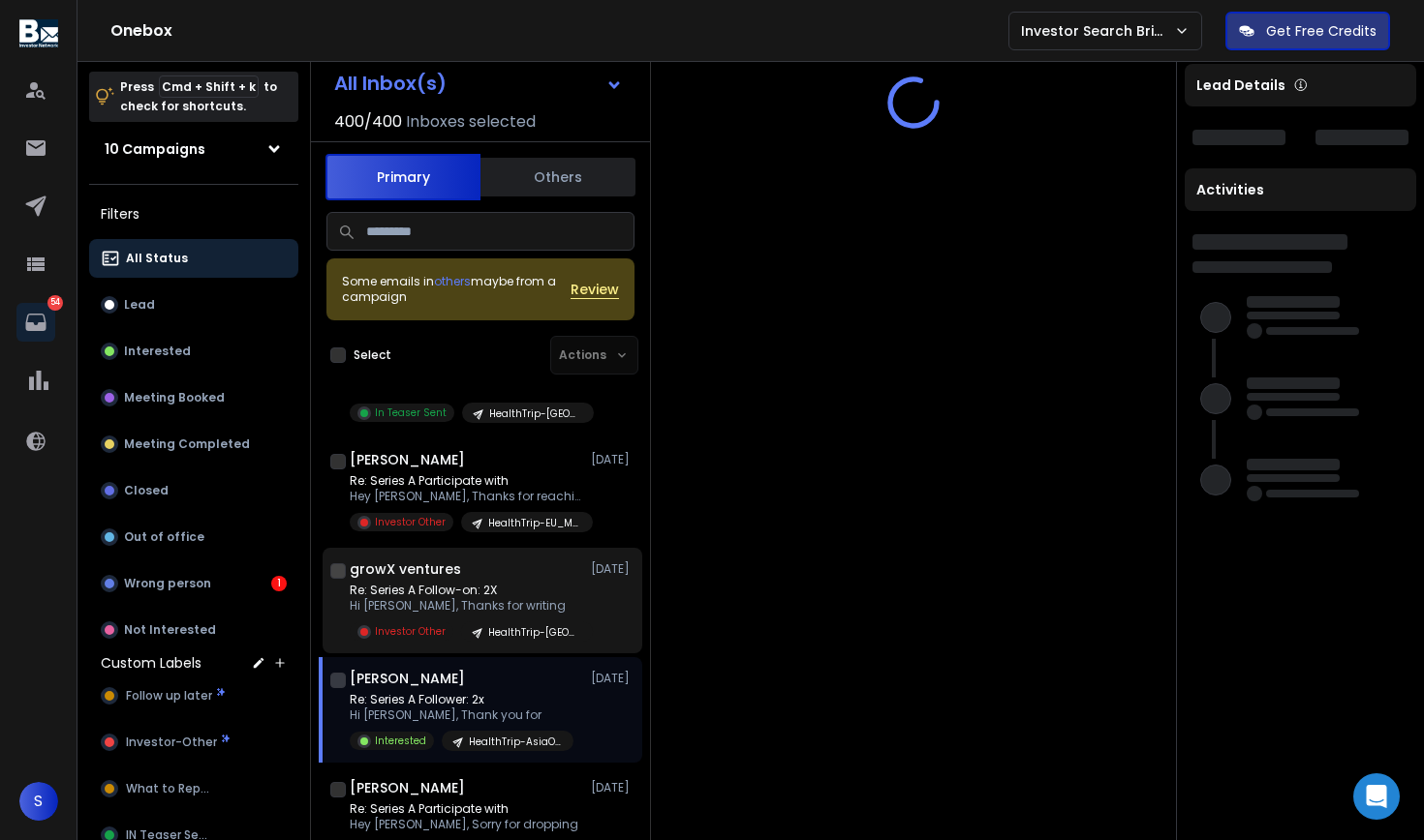
click at [497, 572] on div "growX ventures [DATE]" at bounding box center [491, 569] width 284 height 20
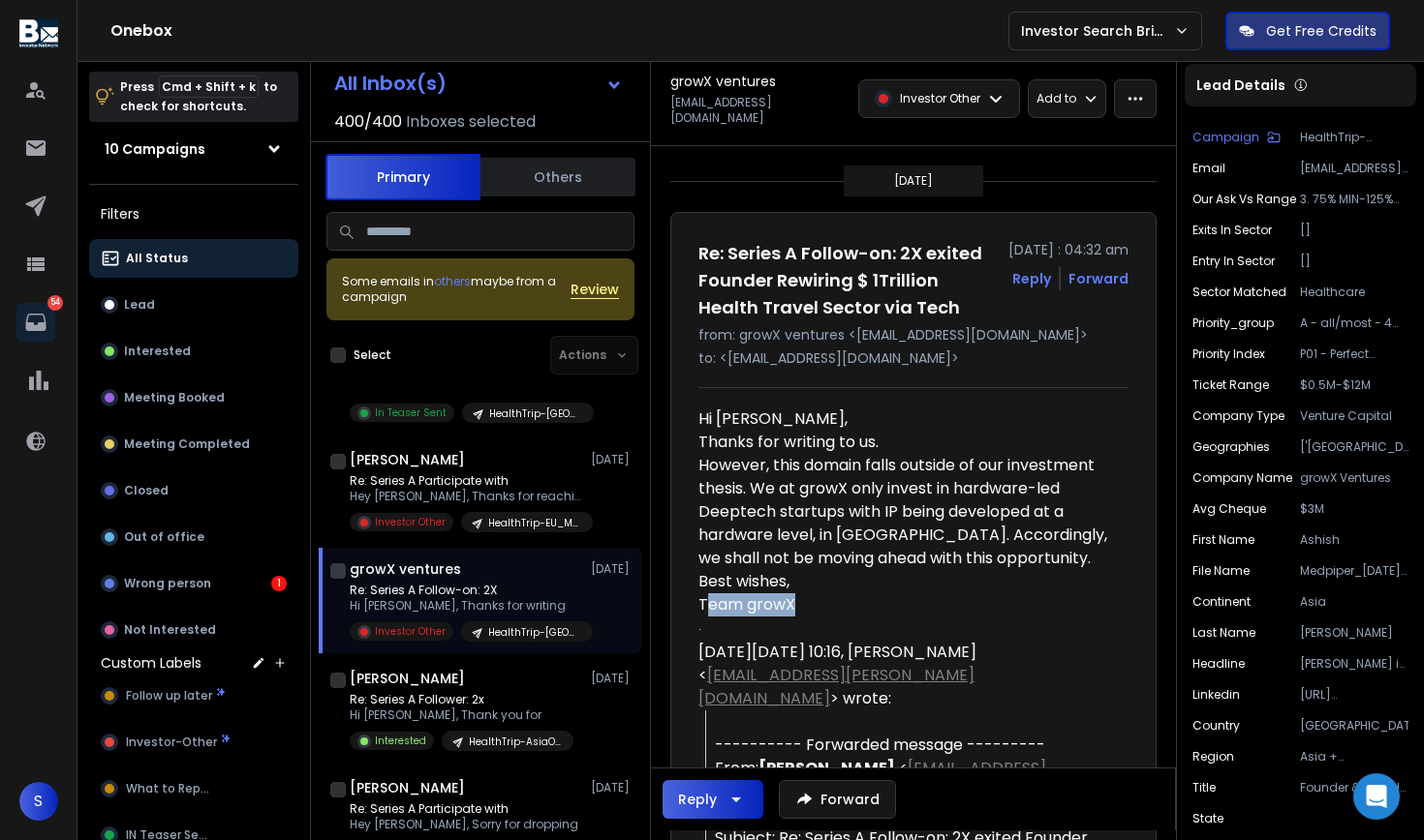
drag, startPoint x: 819, startPoint y: 634, endPoint x: 703, endPoint y: 614, distance: 117.7
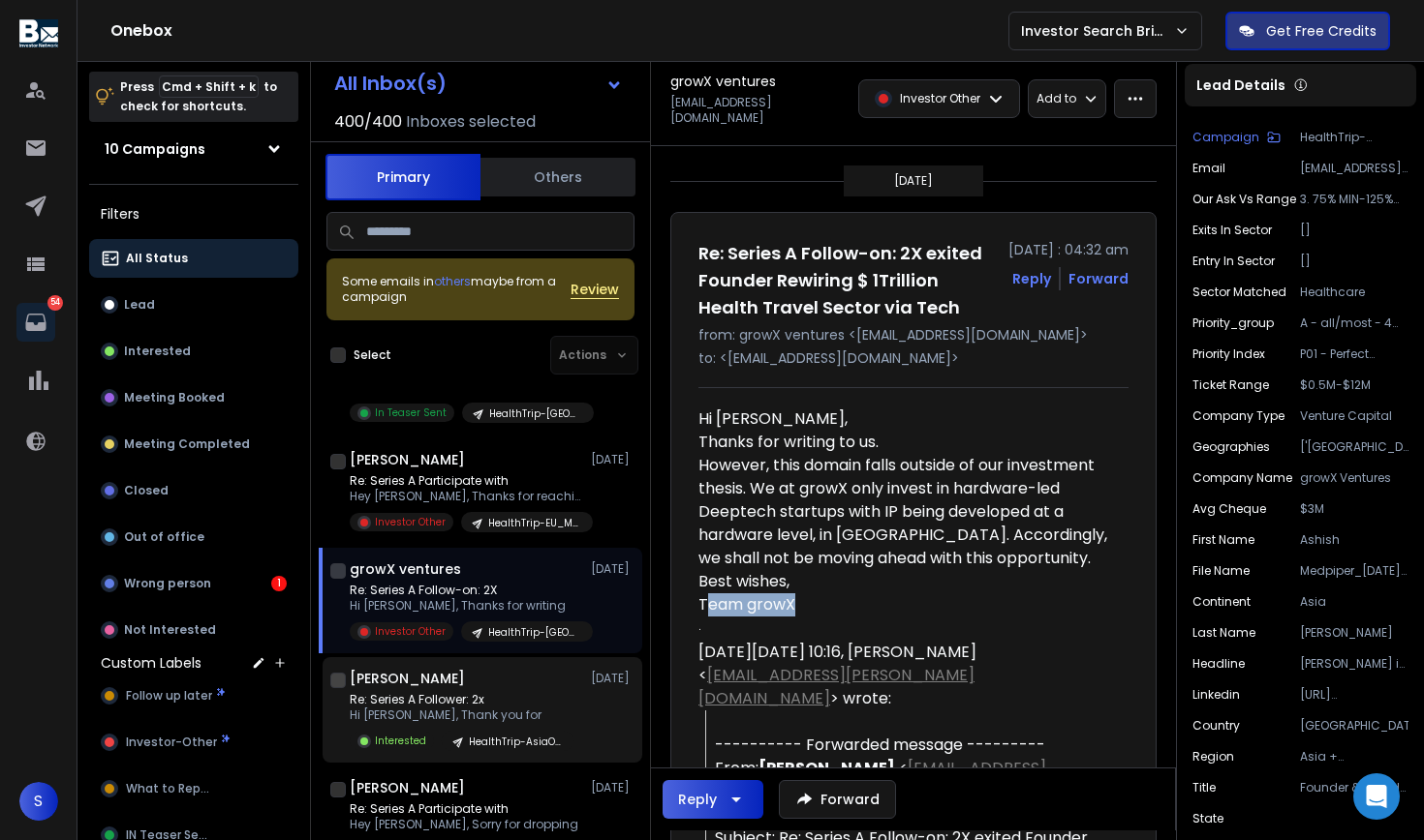
click at [476, 698] on p "Re: Series A Follower: 2x" at bounding box center [461, 700] width 224 height 16
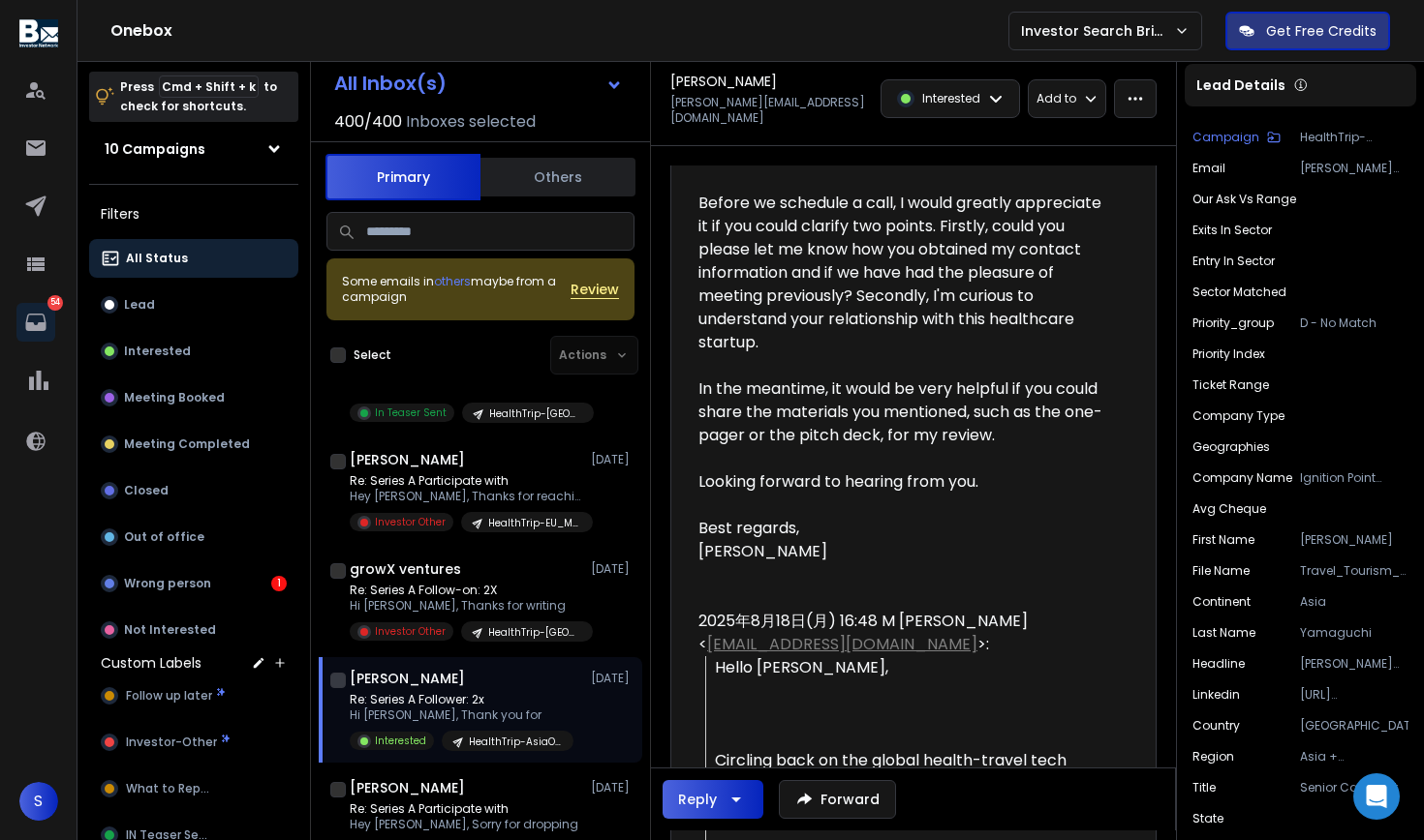
scroll to position [496, 0]
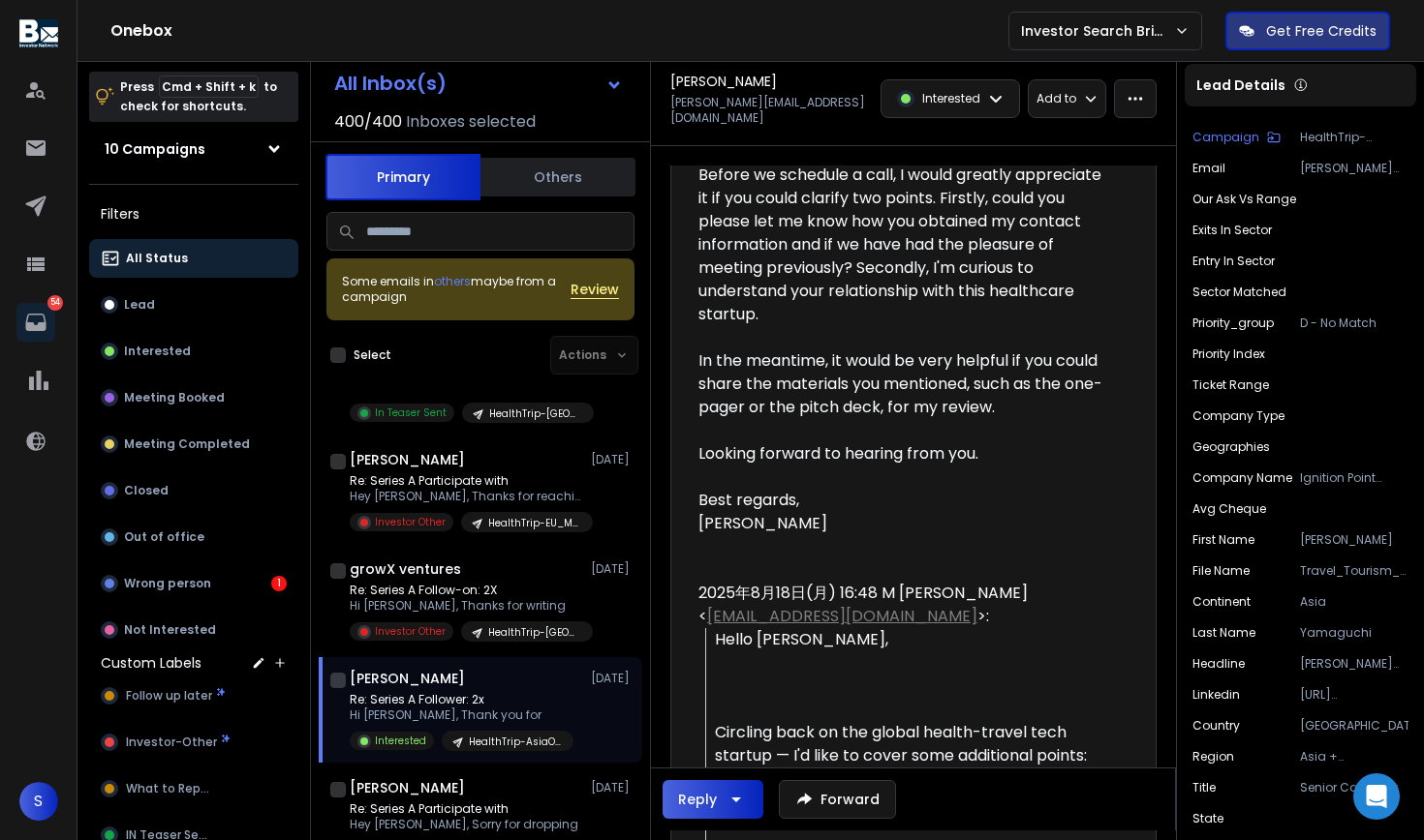
click at [733, 803] on icon "button" at bounding box center [737, 800] width 24 height 24
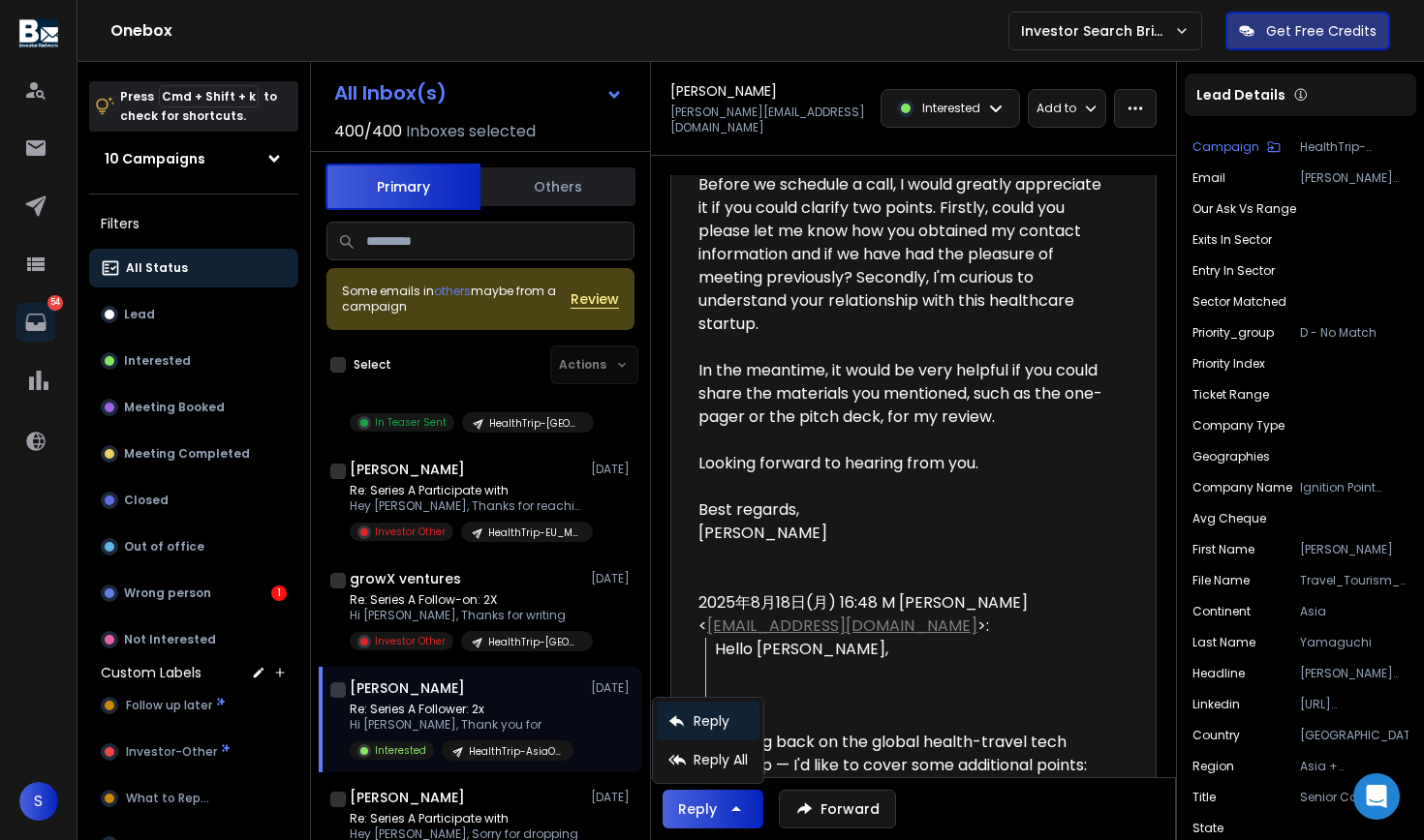
scroll to position [0, 0]
click at [732, 754] on p "Reply All" at bounding box center [720, 760] width 54 height 20
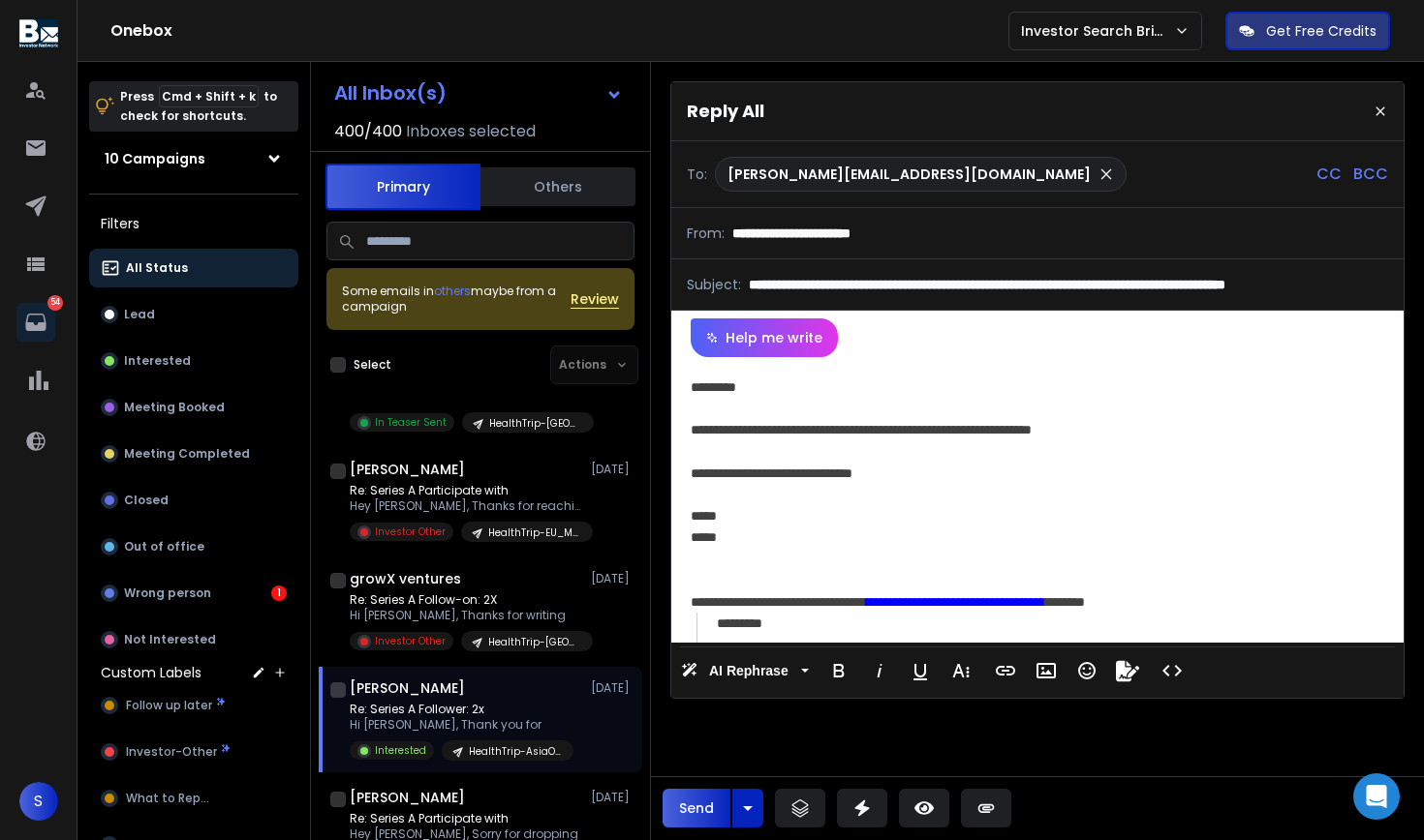
click at [974, 484] on div "**********" at bounding box center [1034, 473] width 687 height 22
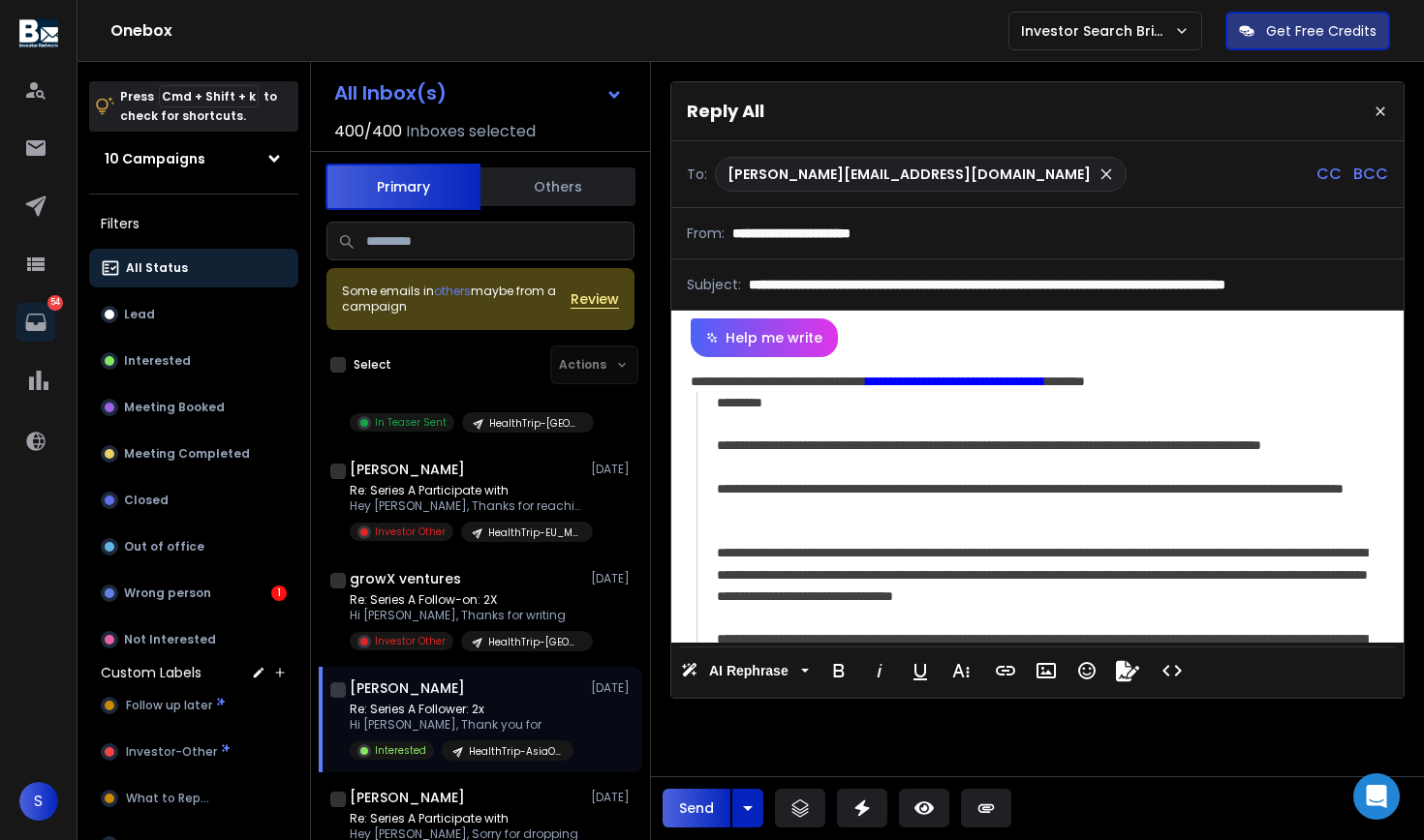
scroll to position [74, 0]
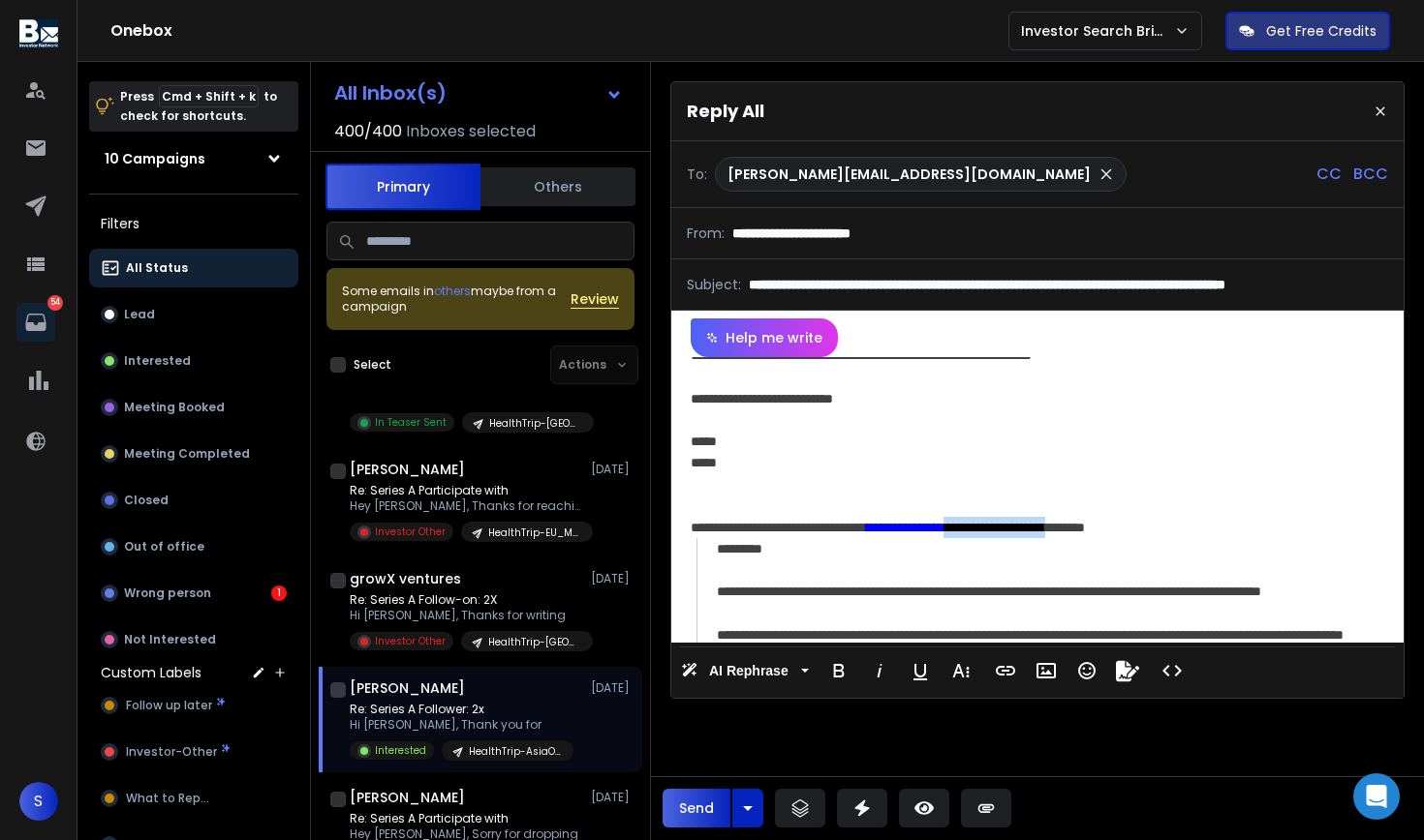
drag, startPoint x: 1039, startPoint y: 565, endPoint x: 1163, endPoint y: 568, distance: 124.0
click at [1045, 534] on link "**********" at bounding box center [955, 527] width 179 height 14
copy link "**********"
click at [1374, 113] on icon at bounding box center [1380, 112] width 16 height 16
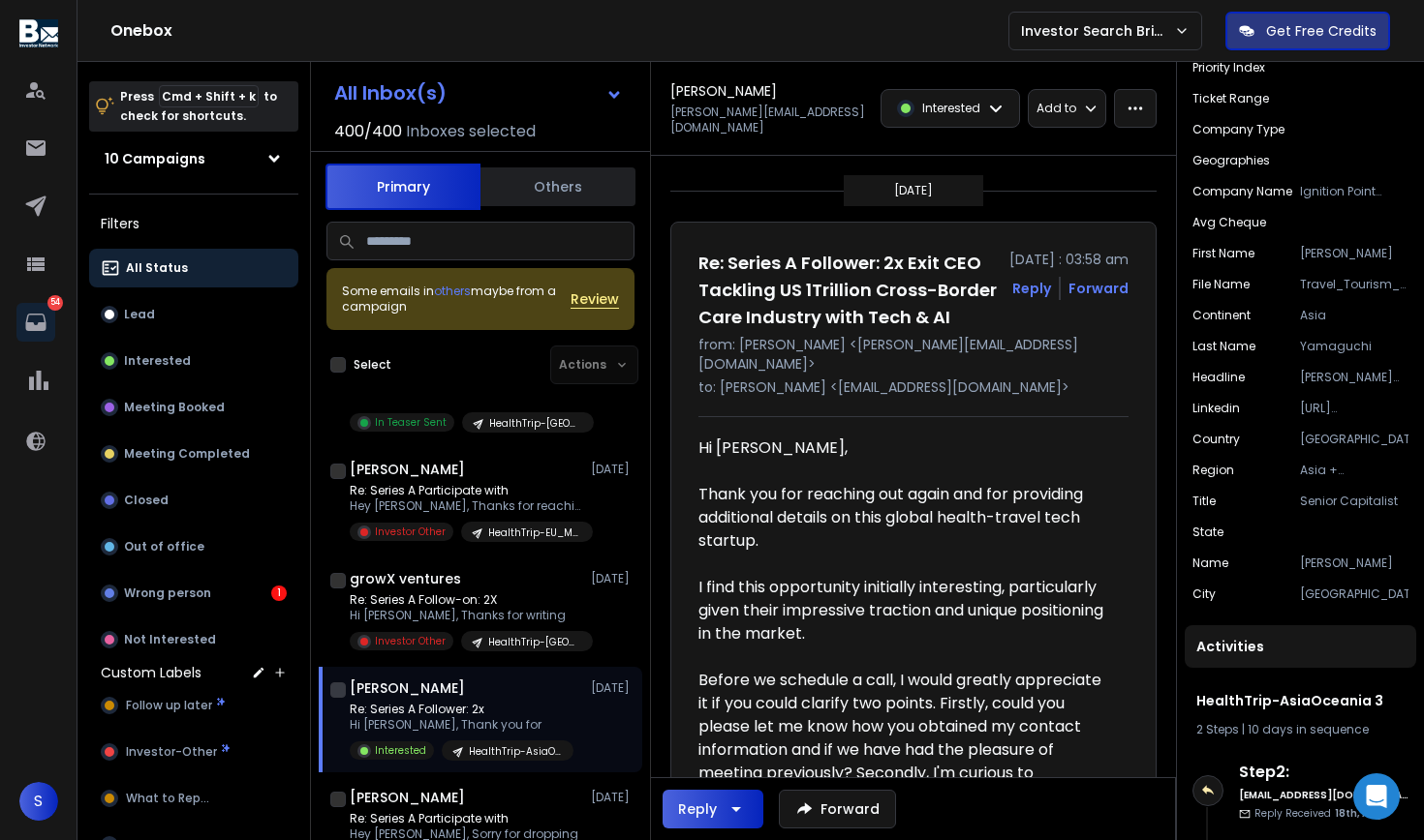
scroll to position [343, 0]
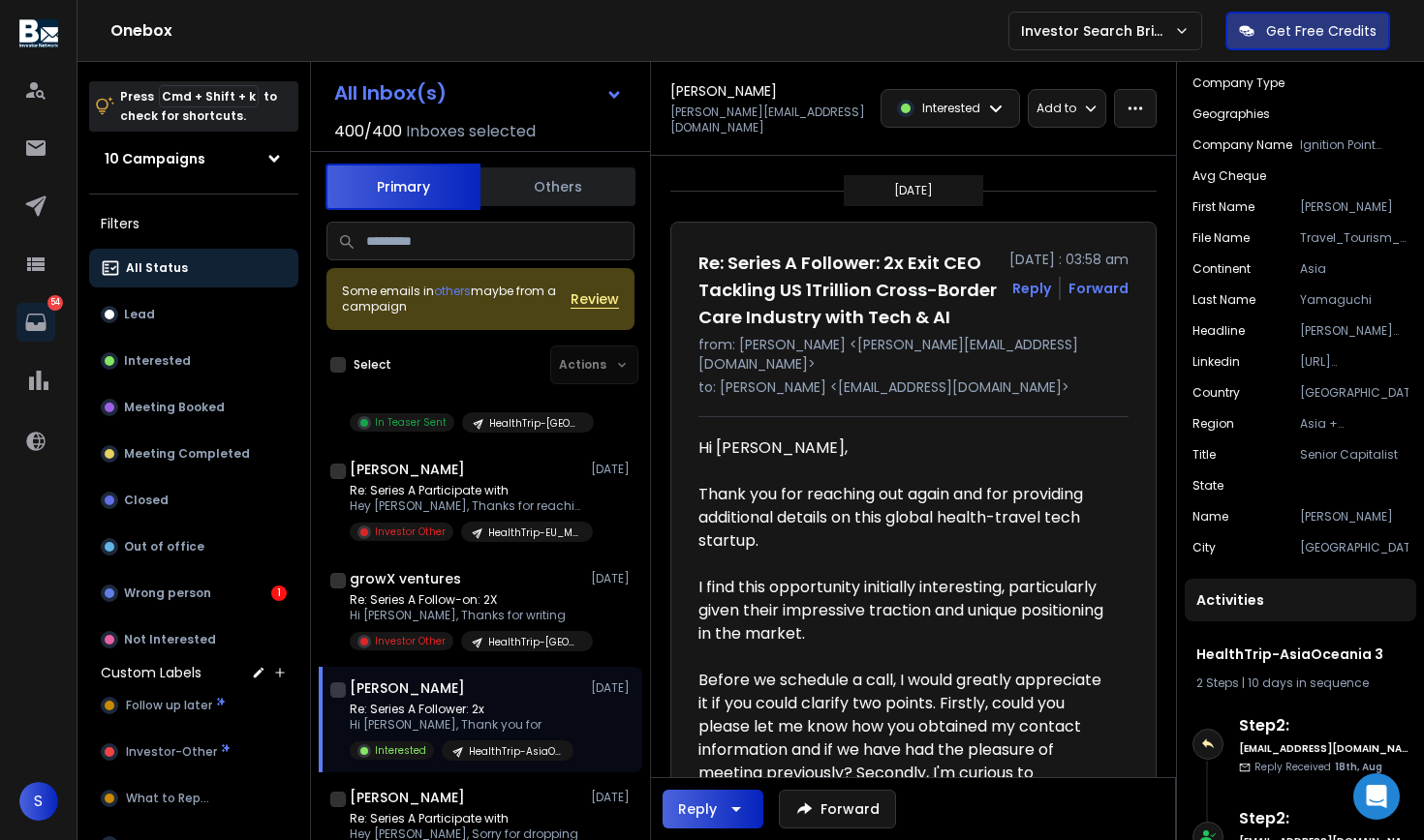
click at [1366, 353] on div "Campaign HealthTrip-AsiaOceania 3 Email [EMAIL_ADDRESS][DOMAIN_NAME] our ask vs…" at bounding box center [1300, 176] width 231 height 806
click at [1362, 367] on p "[URL][DOMAIN_NAME]" at bounding box center [1353, 362] width 109 height 16
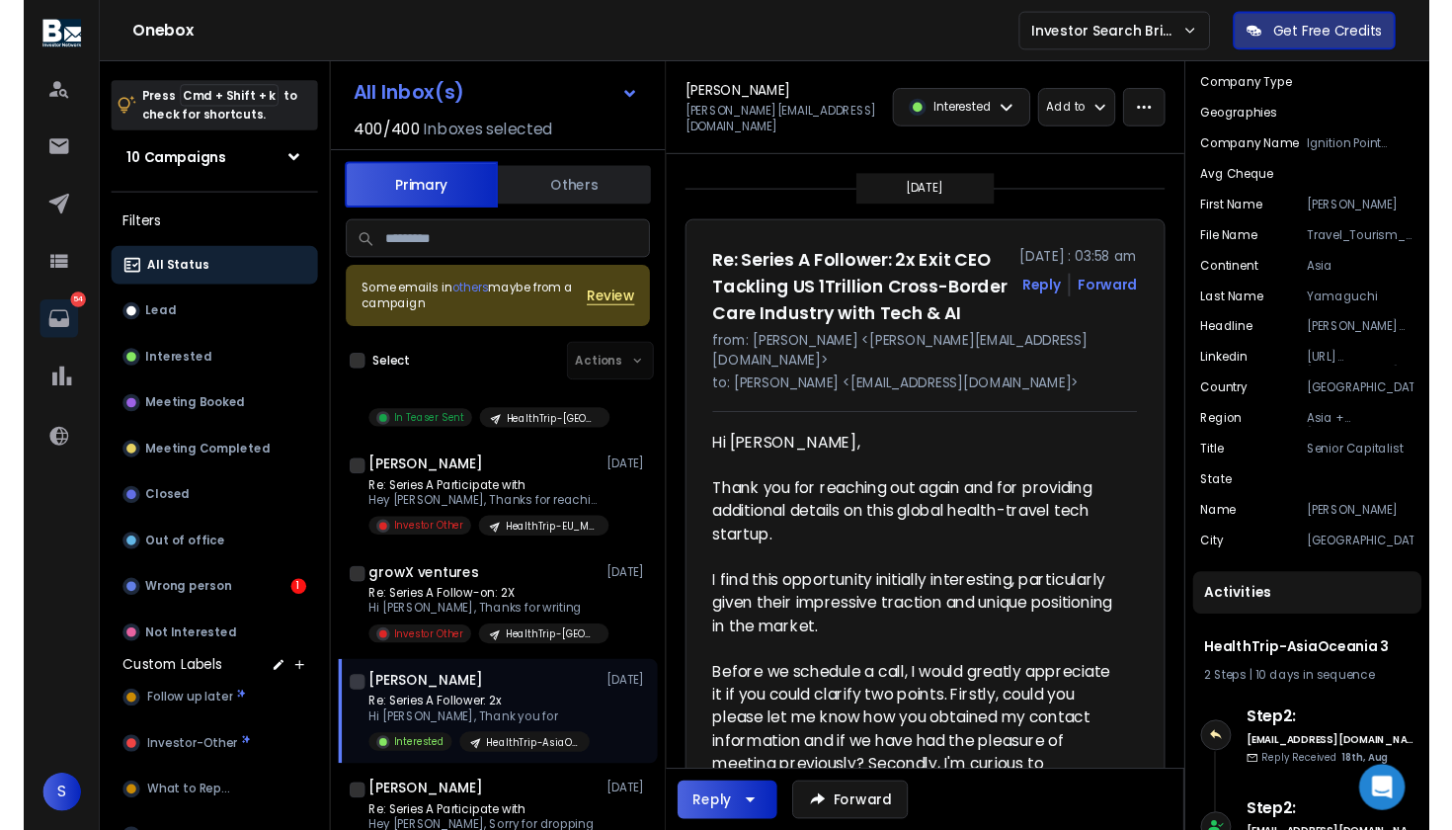
scroll to position [16, 0]
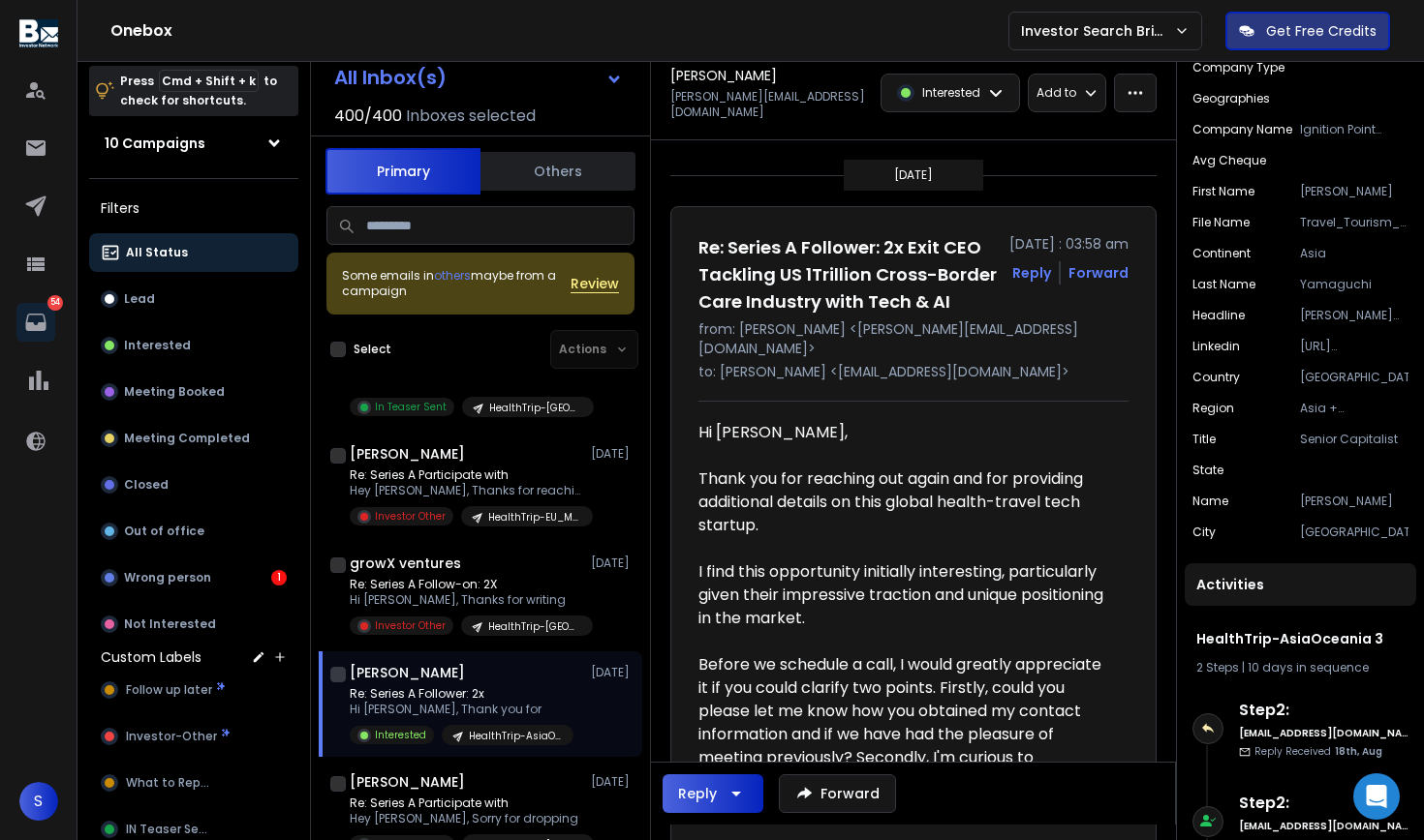
click at [865, 639] on div at bounding box center [905, 642] width 415 height 24
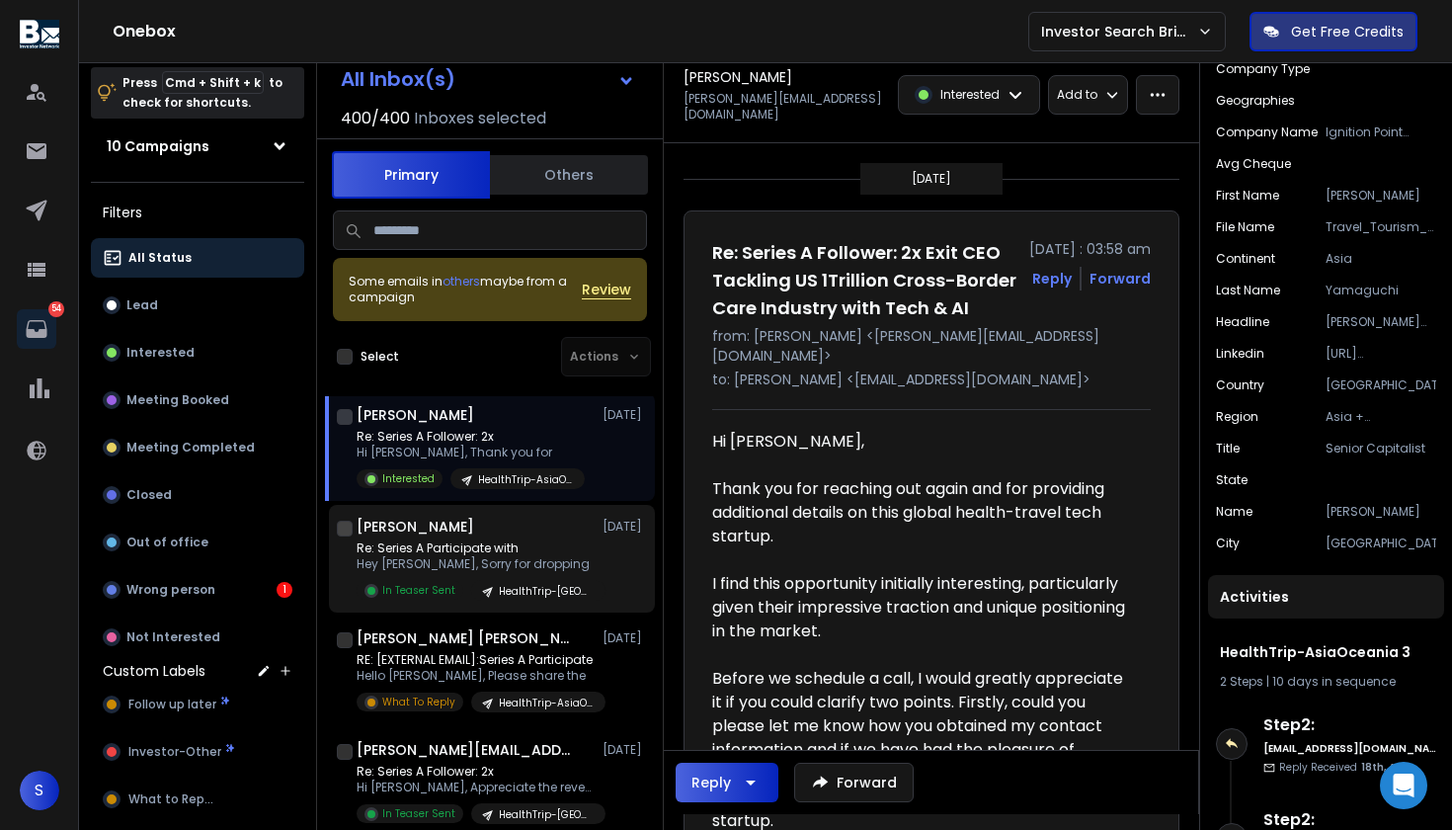
scroll to position [3232, 0]
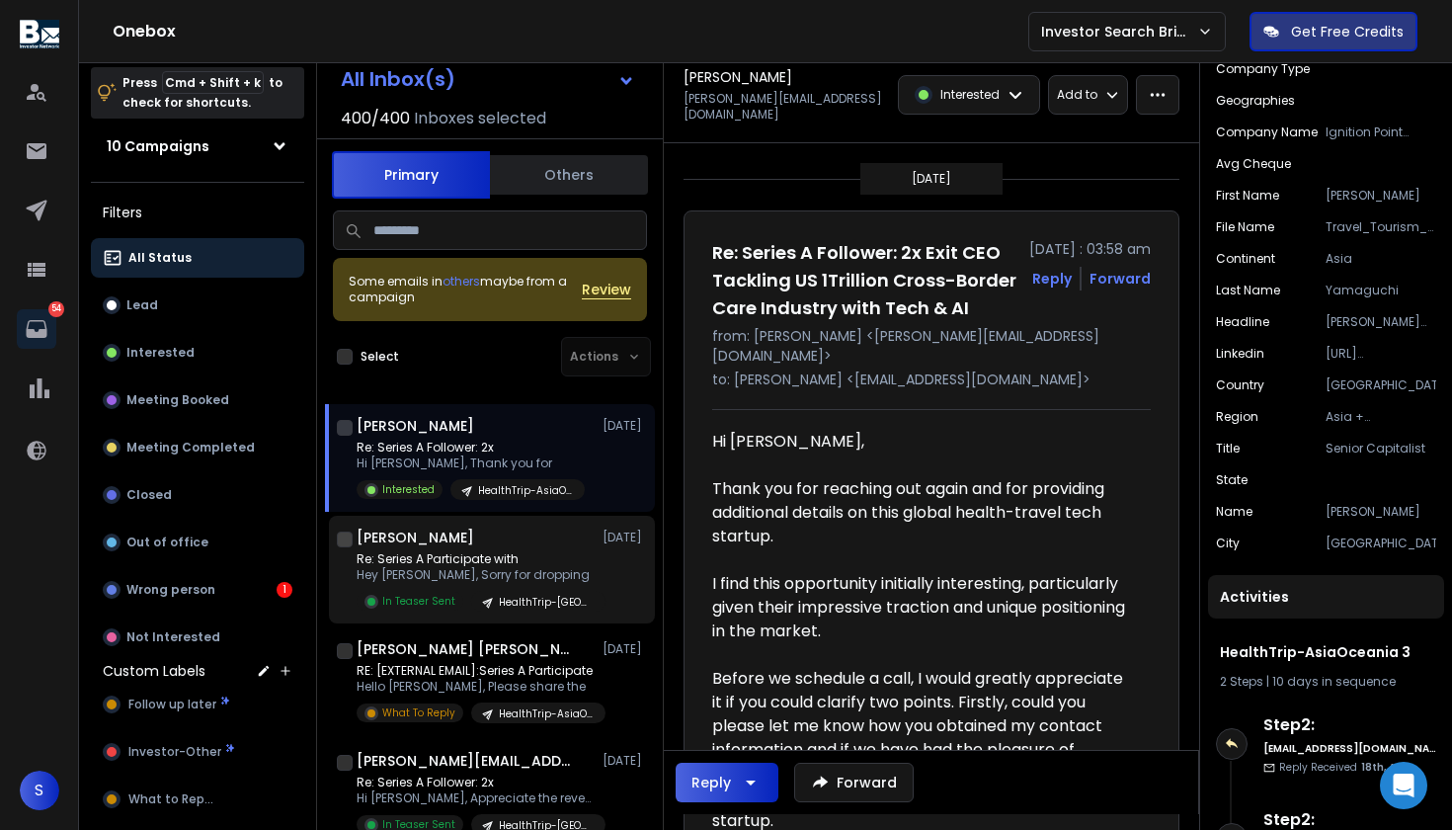
click at [519, 569] on p "Hey [PERSON_NAME], Sorry for dropping" at bounding box center [474, 575] width 237 height 16
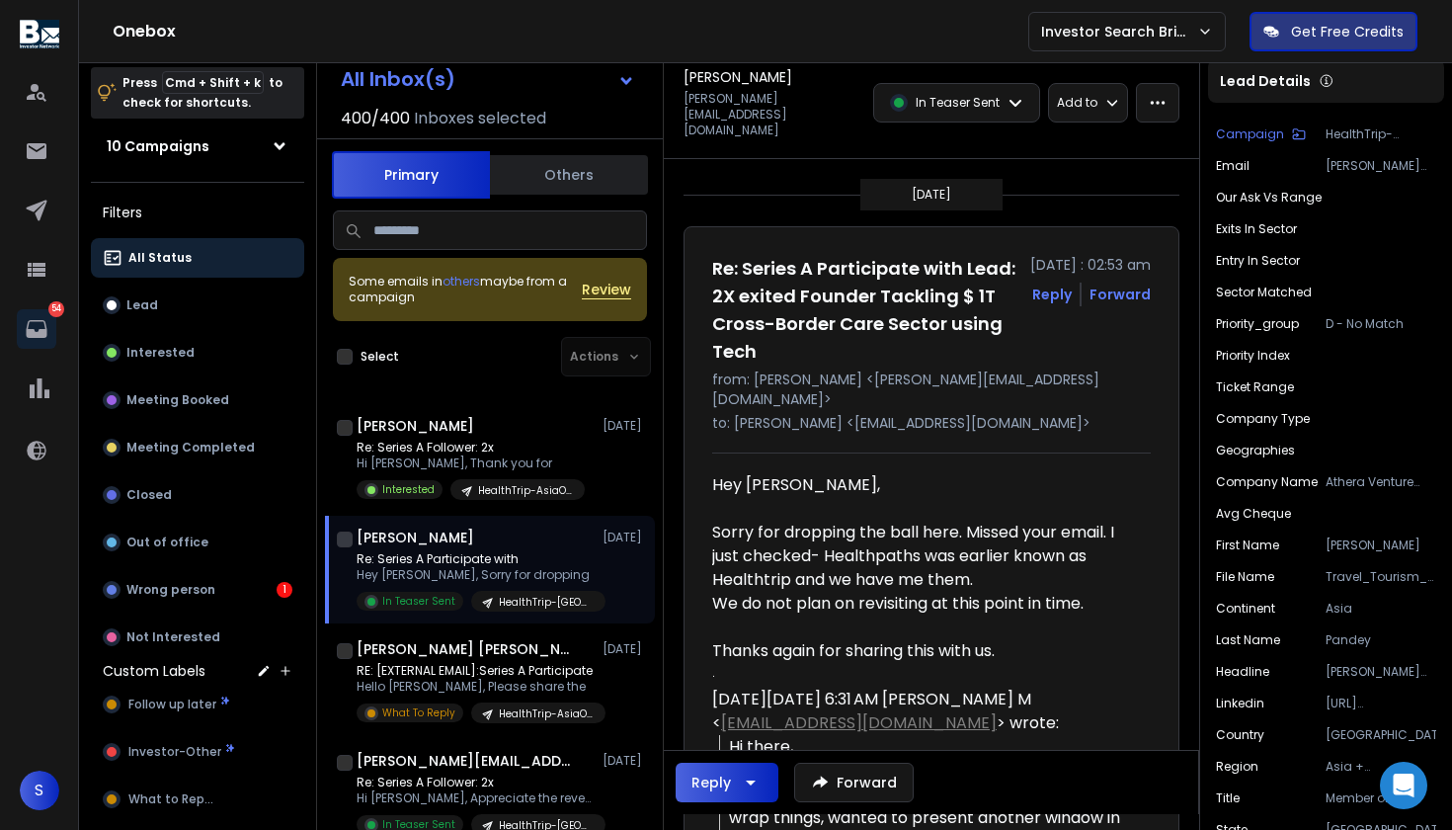
scroll to position [0, 0]
click at [756, 783] on icon "button" at bounding box center [751, 782] width 24 height 24
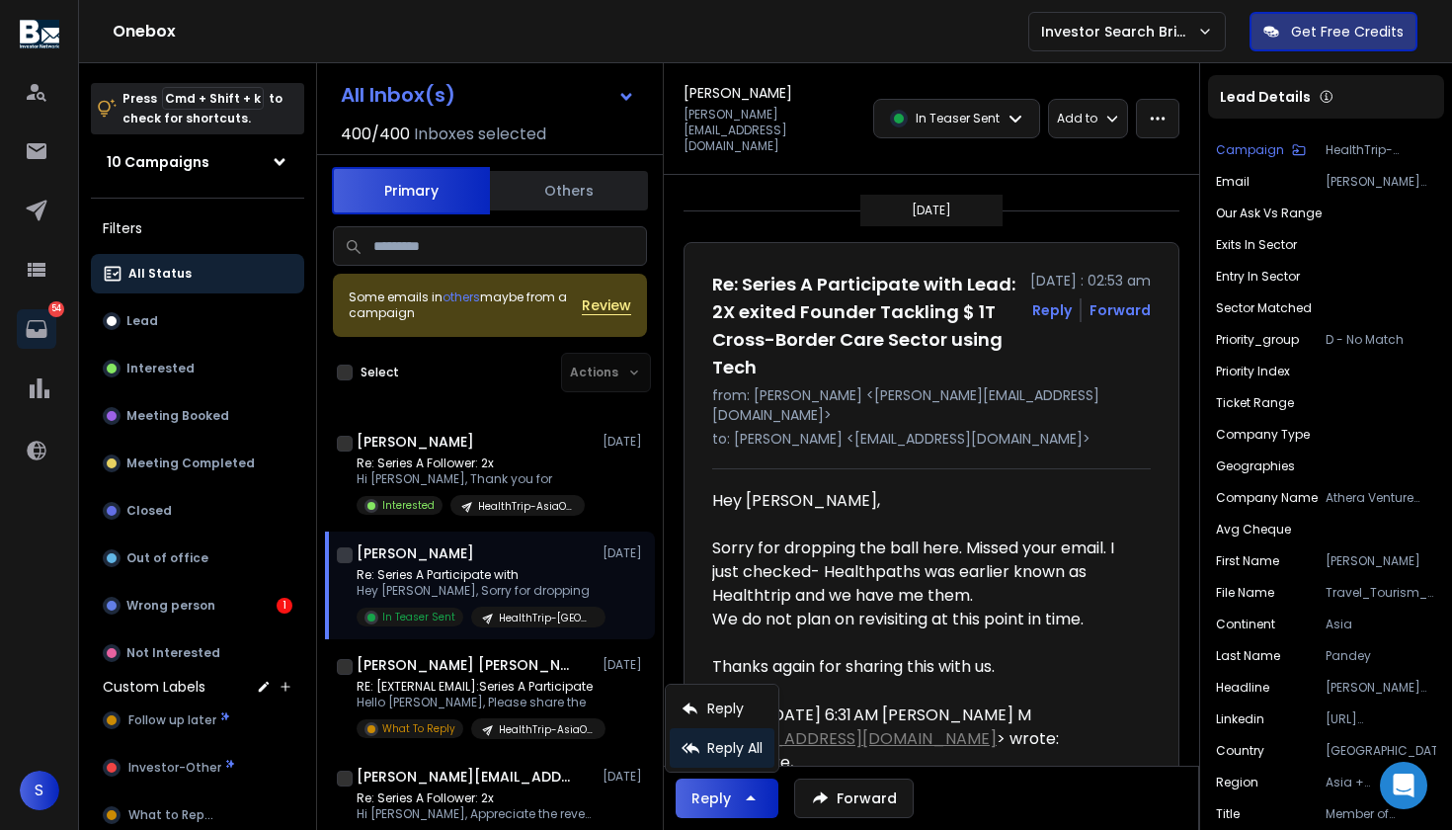
click at [723, 750] on p "Reply All" at bounding box center [734, 748] width 55 height 20
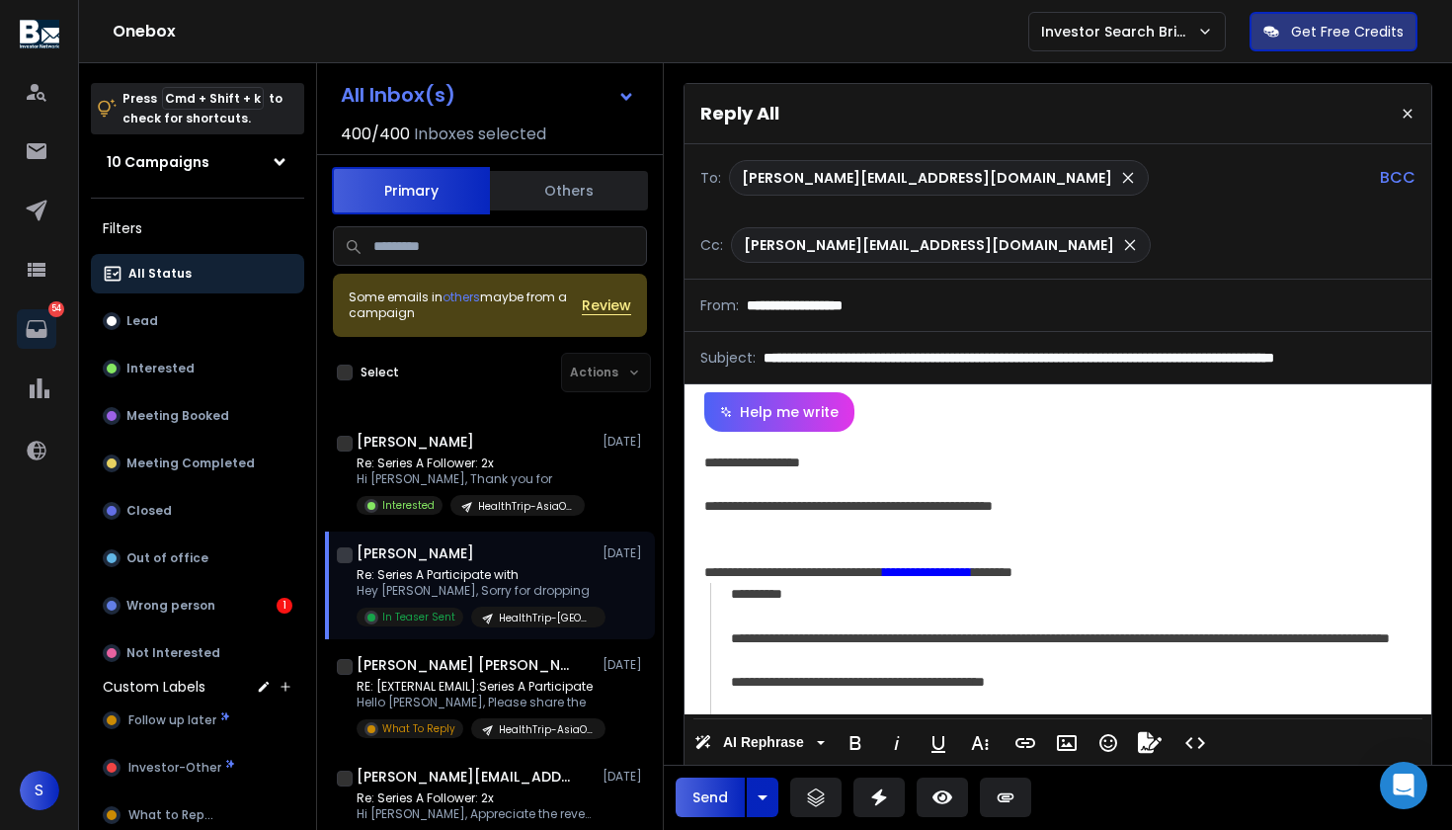
scroll to position [1, 0]
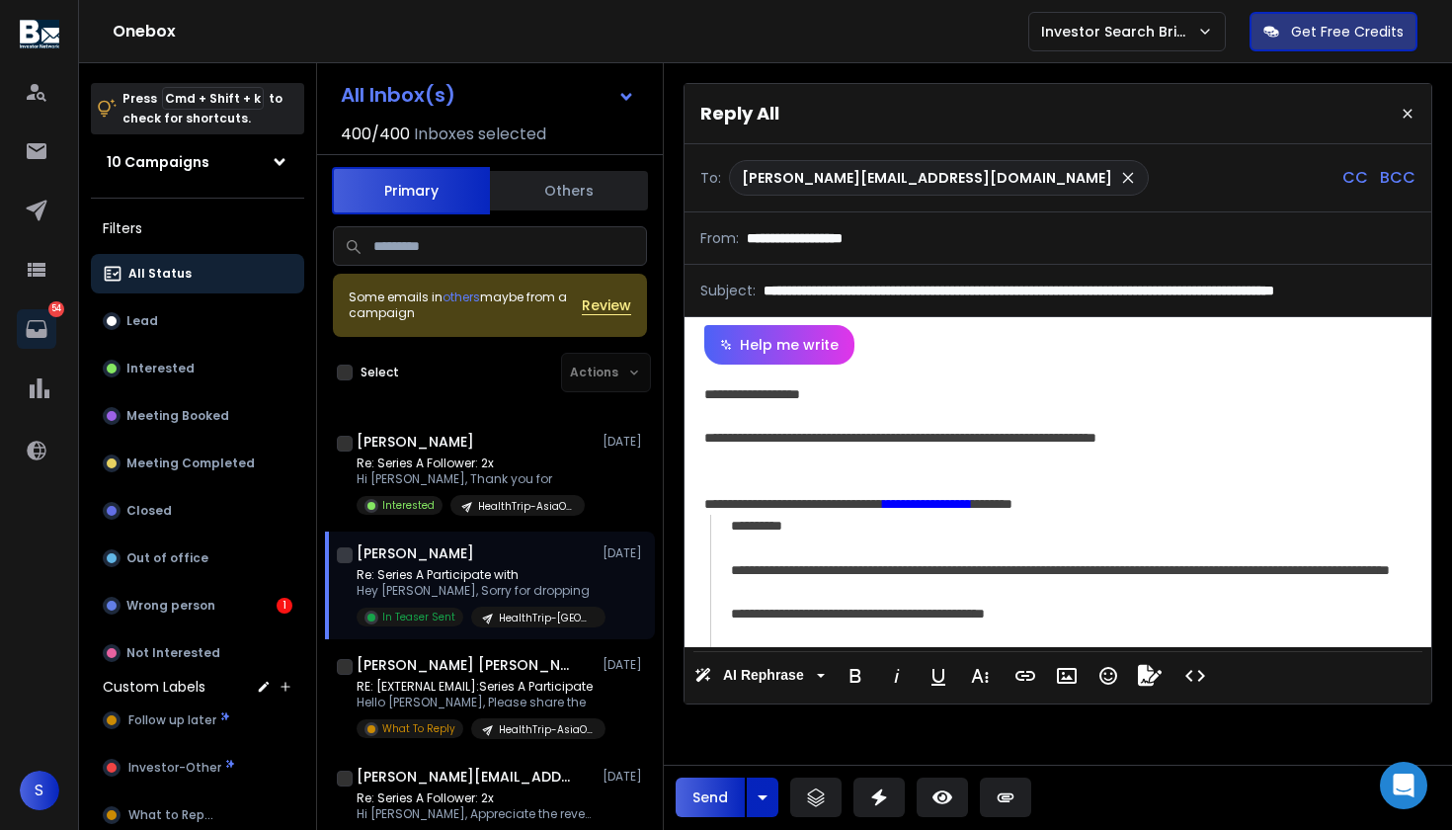
click at [931, 511] on div "**********" at bounding box center [1054, 505] width 741 height 282
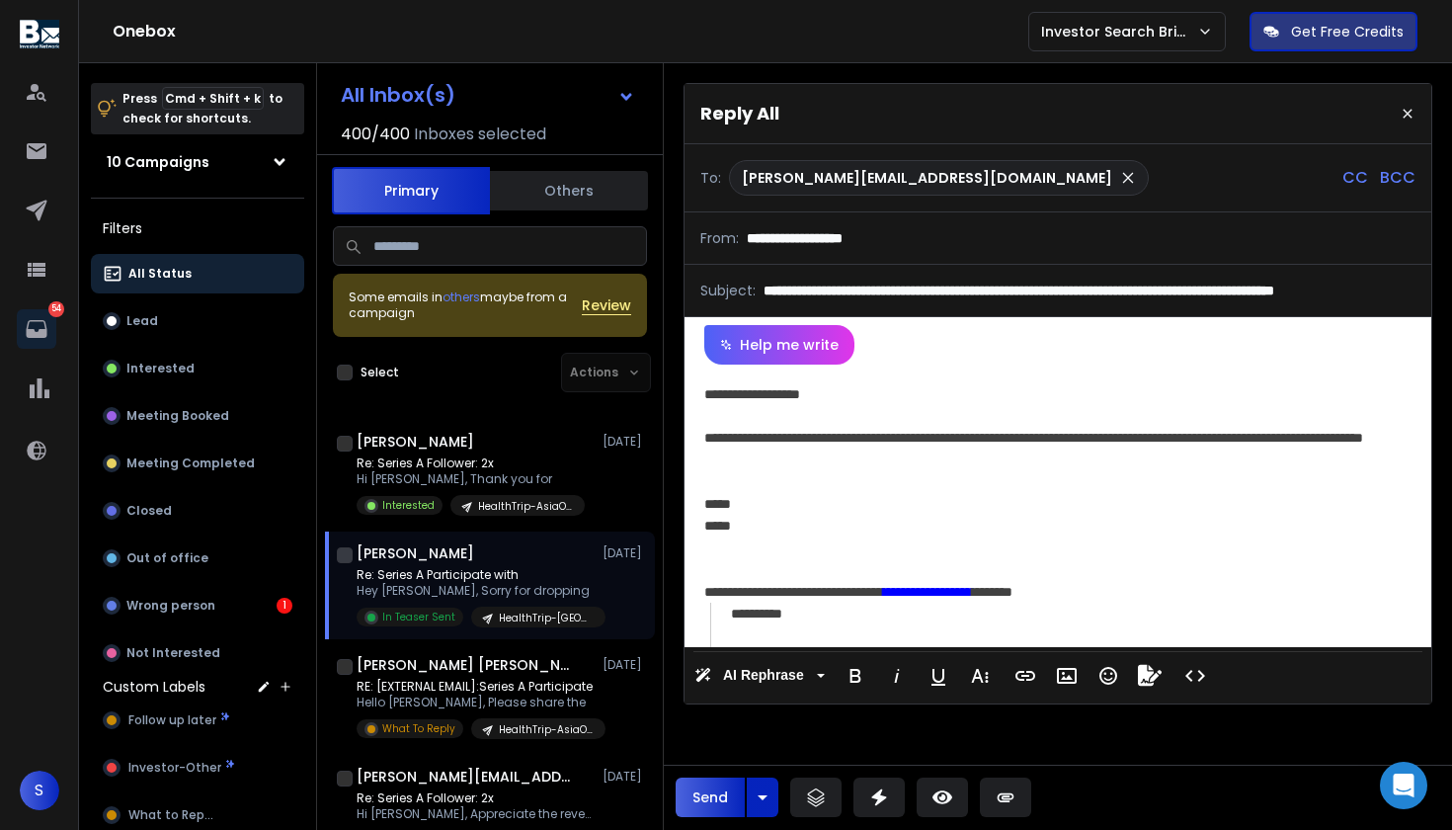
click at [709, 794] on button "Send" at bounding box center [709, 797] width 69 height 40
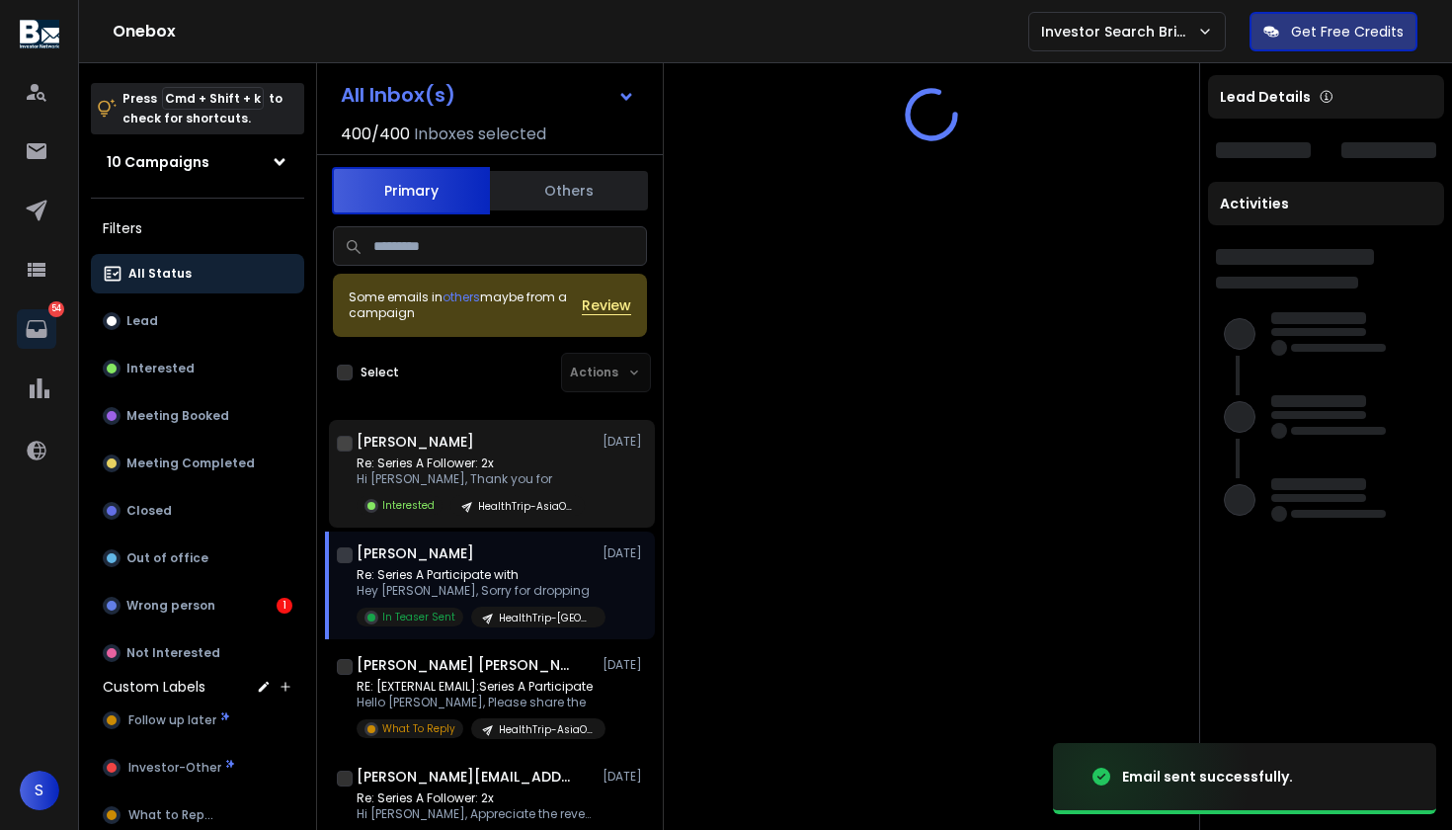
click at [497, 468] on p "Re: Series A Follower: 2x" at bounding box center [470, 463] width 228 height 16
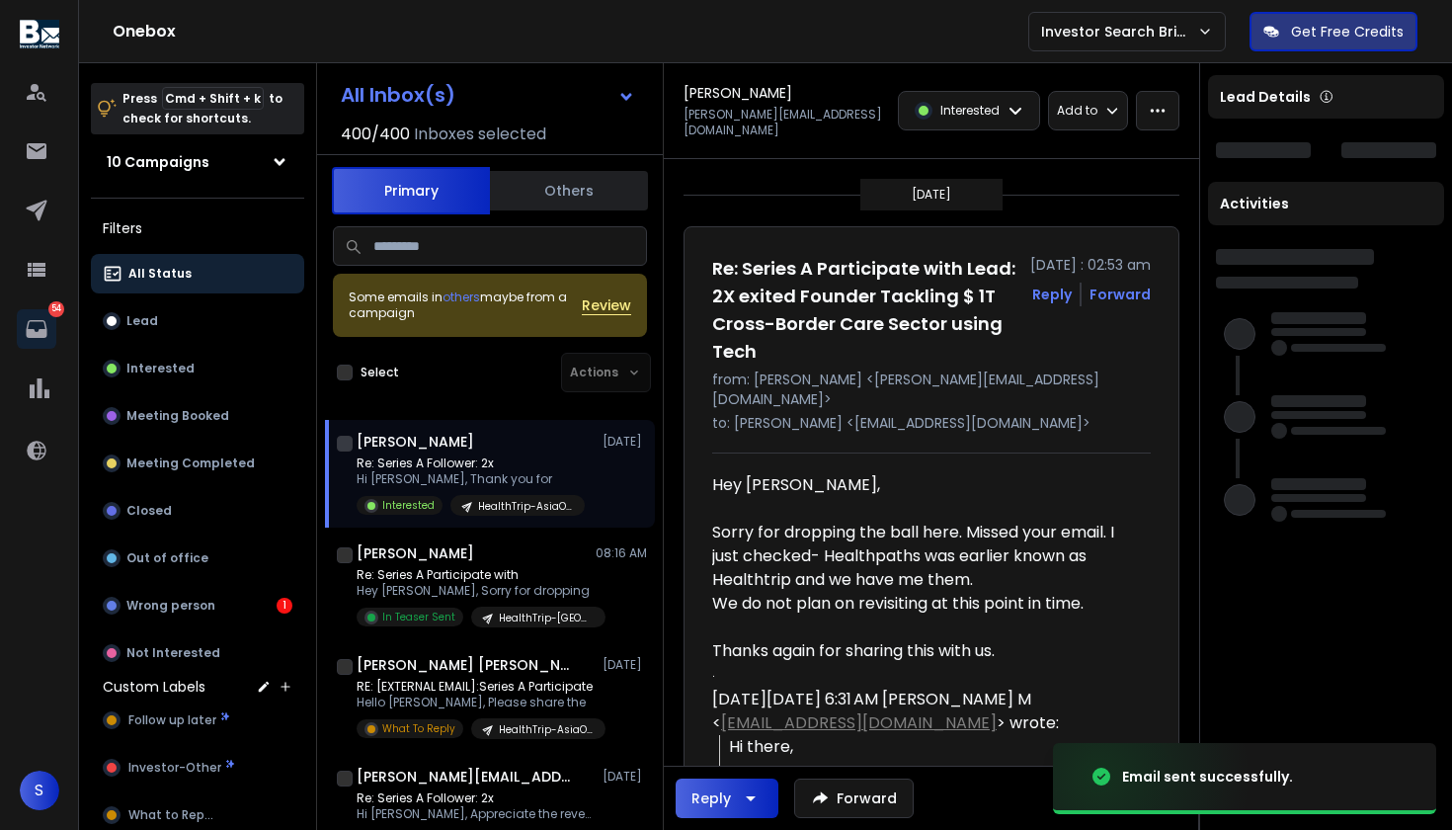
click at [497, 468] on p "Re: Series A Follower: 2x" at bounding box center [470, 463] width 228 height 16
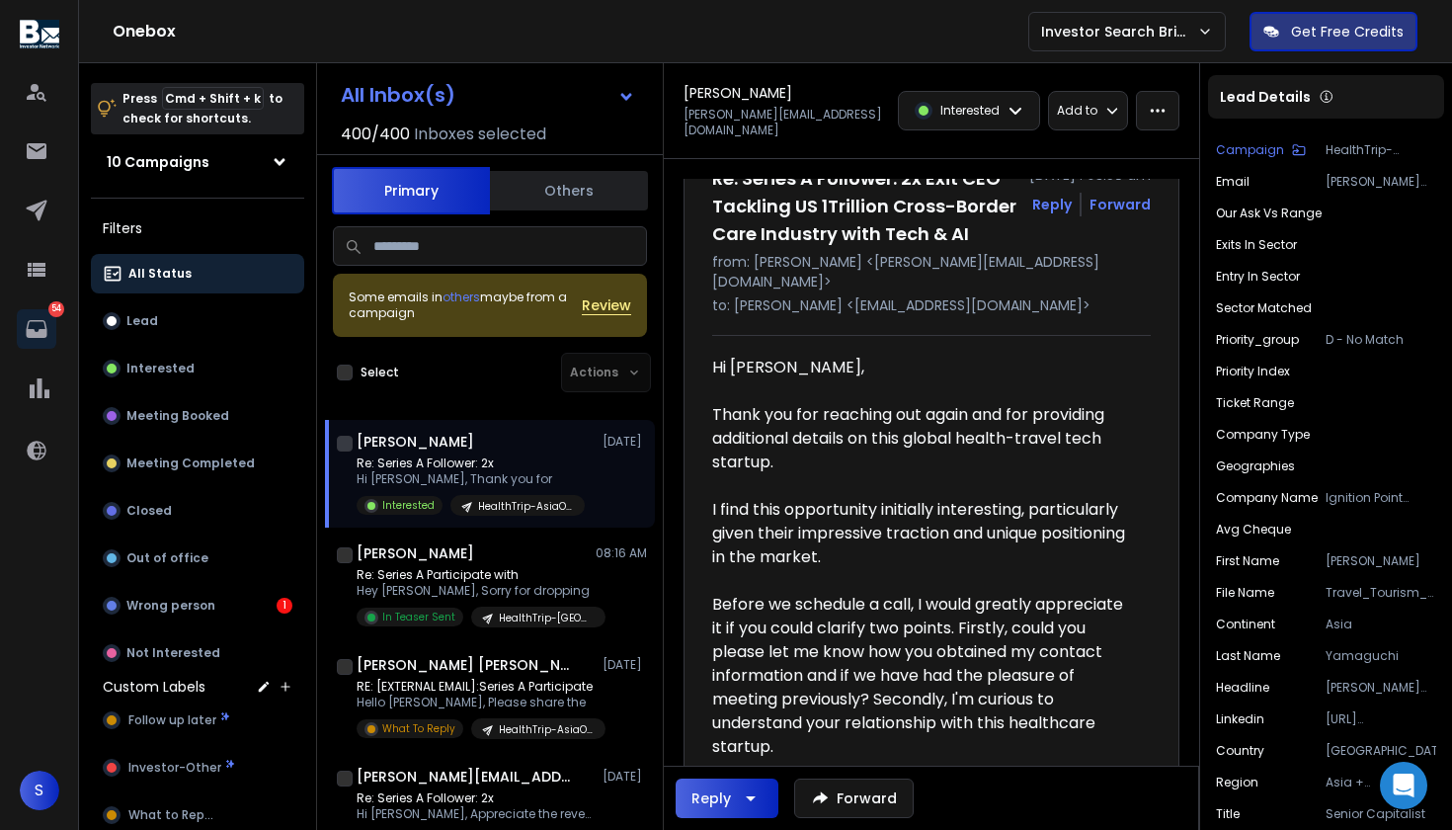
scroll to position [92, 0]
click at [747, 787] on icon "button" at bounding box center [751, 798] width 24 height 24
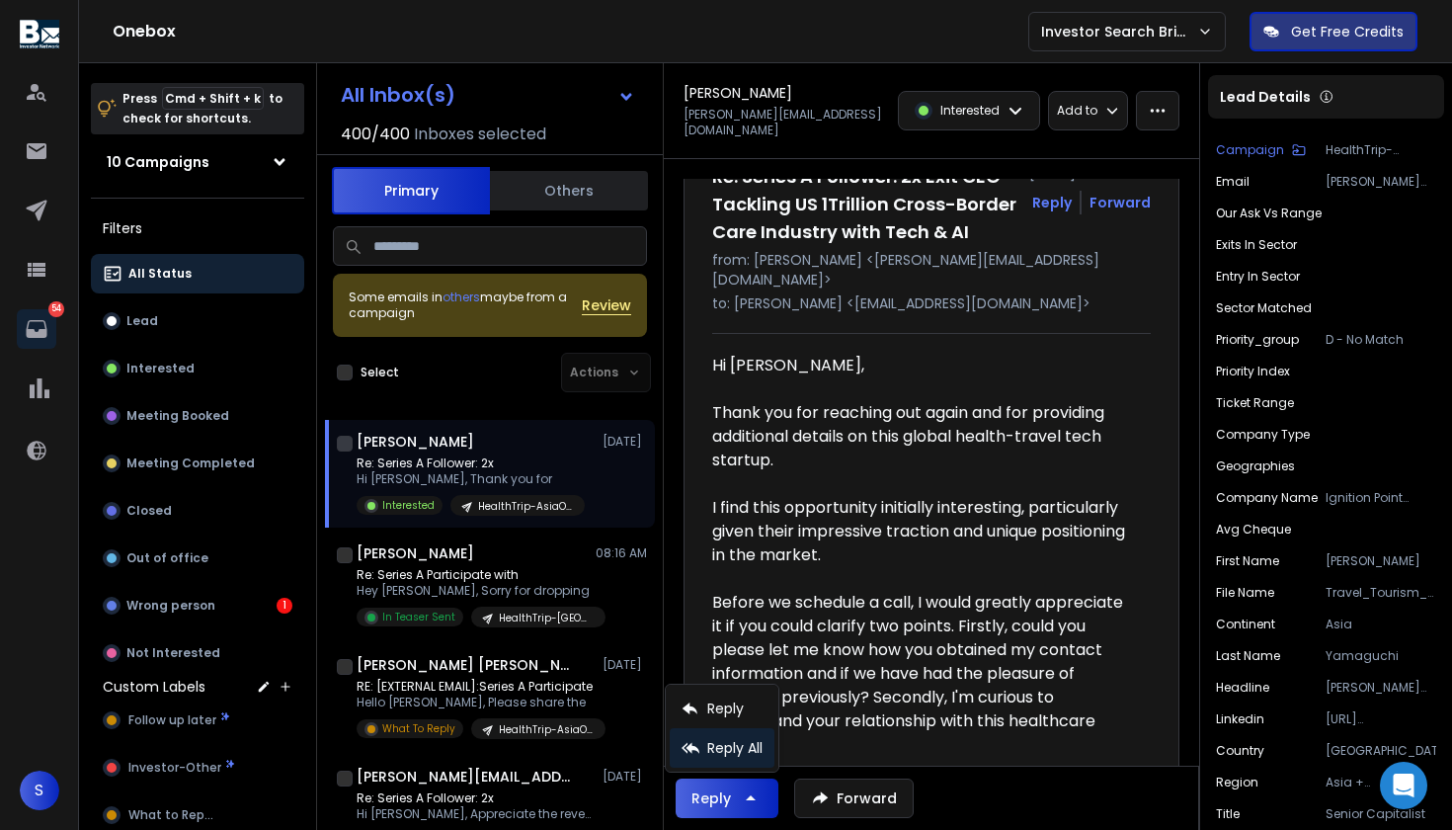
click at [745, 748] on p "Reply All" at bounding box center [734, 748] width 55 height 20
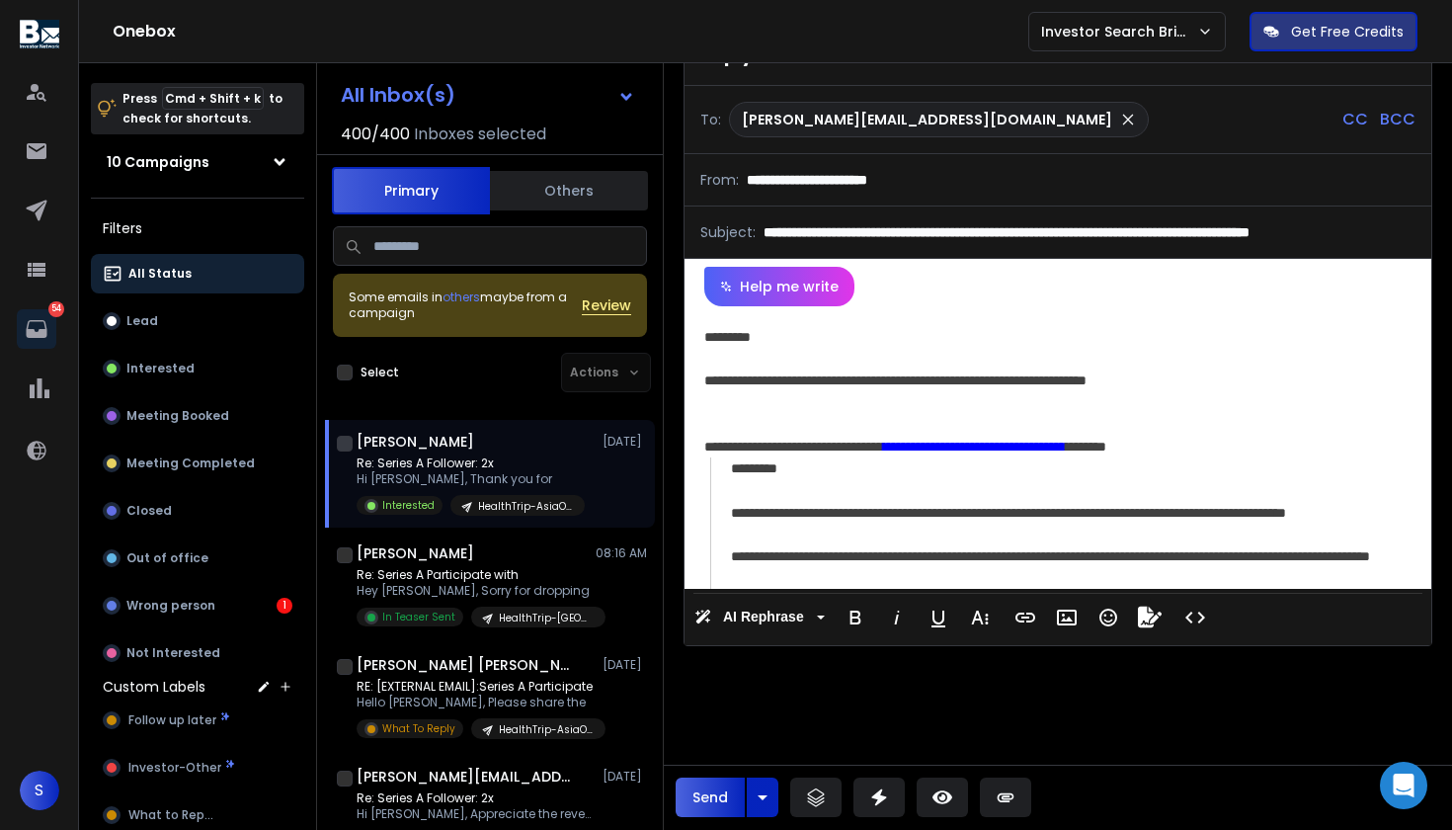
scroll to position [0, 0]
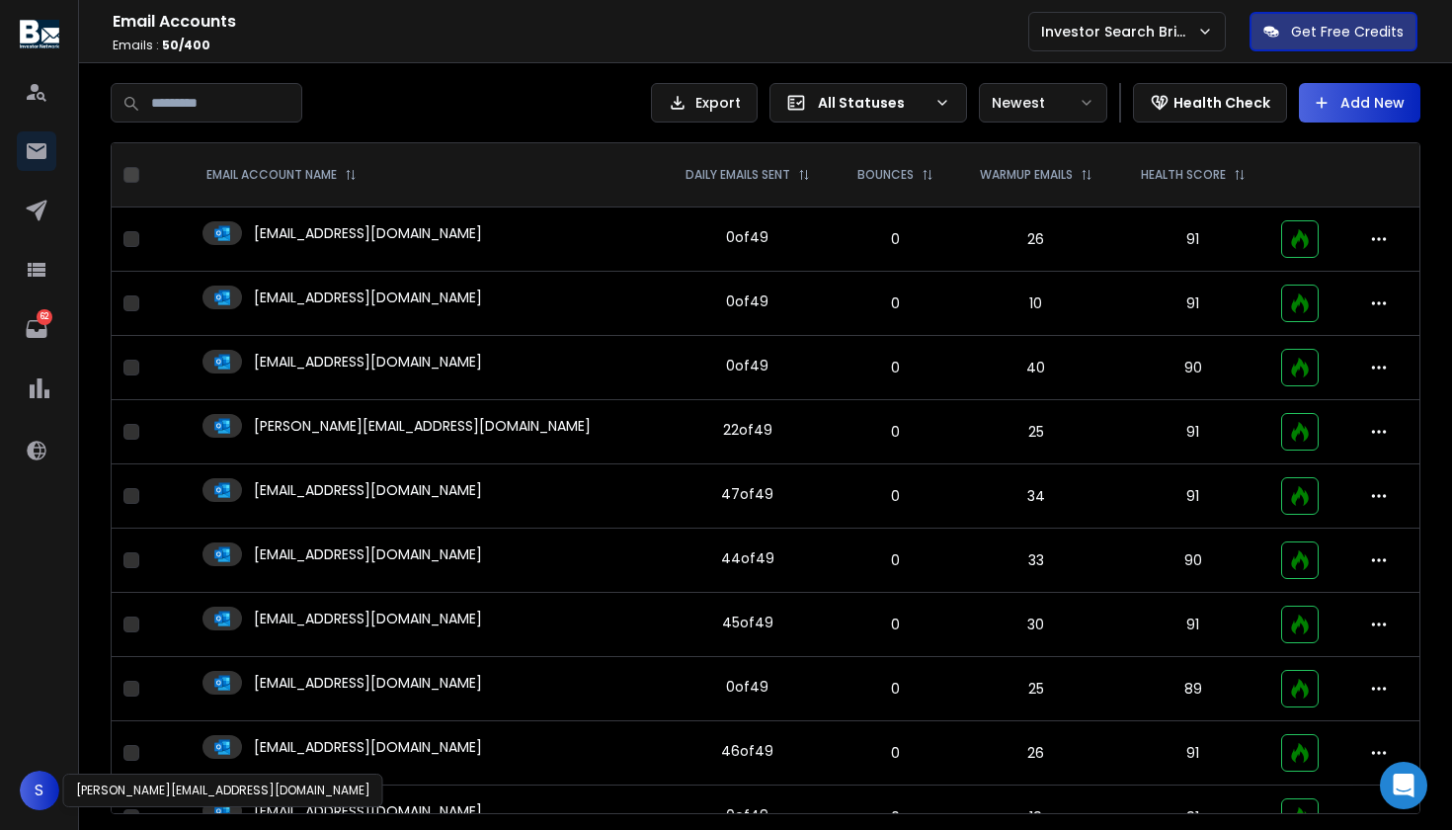
click at [43, 798] on span "S" at bounding box center [40, 790] width 40 height 40
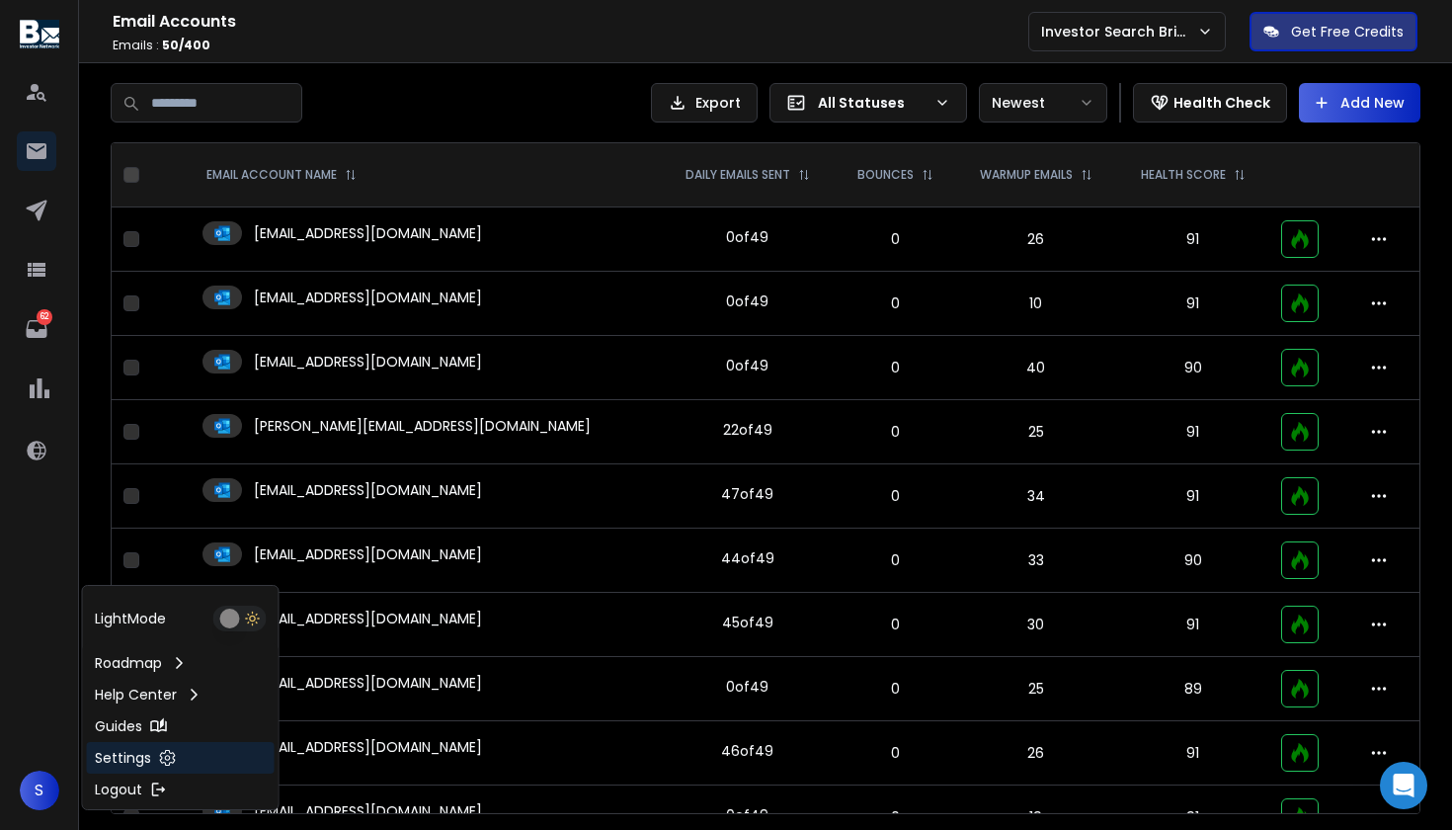
click at [101, 760] on p "Settings" at bounding box center [123, 758] width 56 height 20
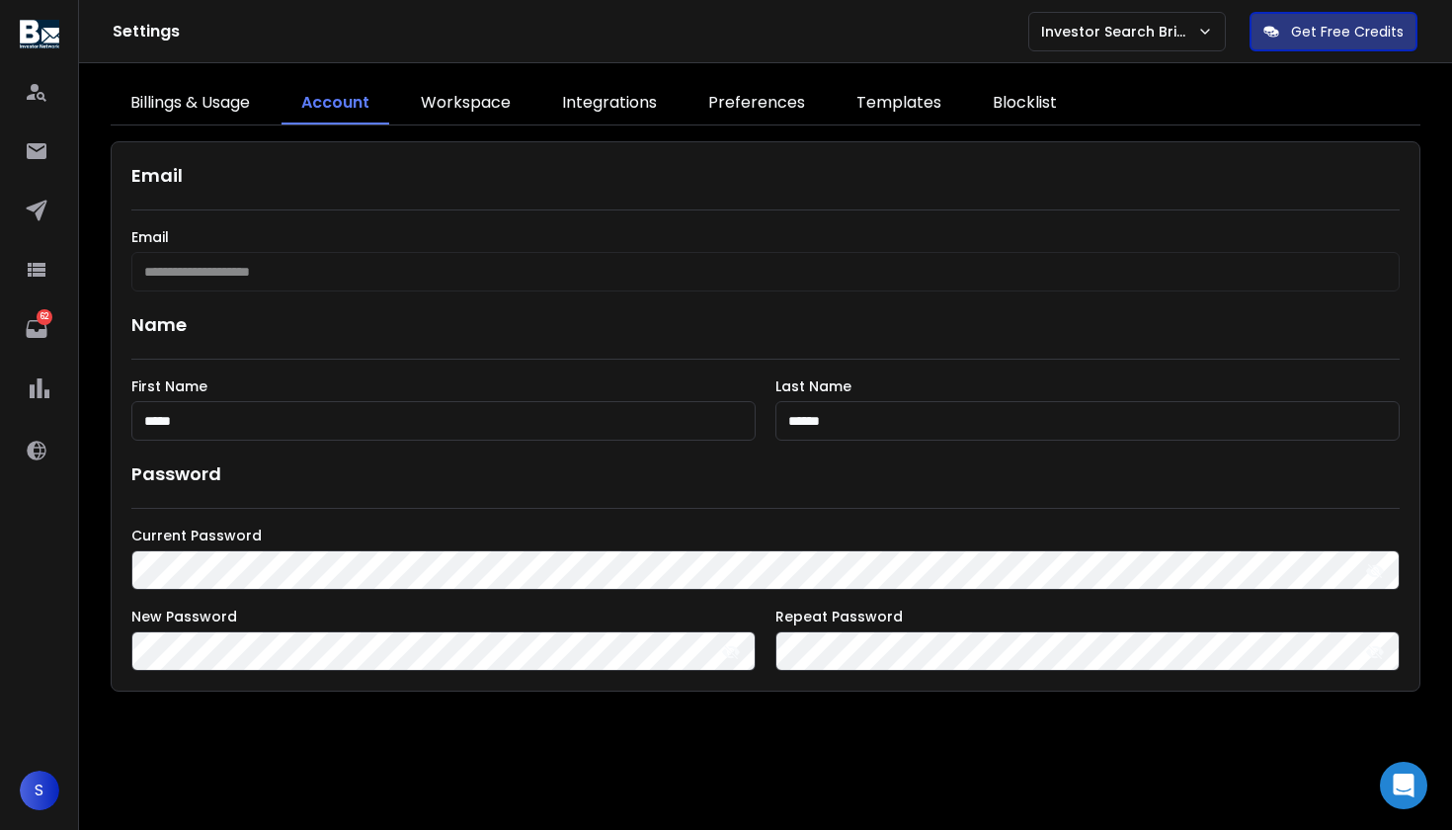
click at [929, 95] on link "Templates" at bounding box center [898, 103] width 124 height 41
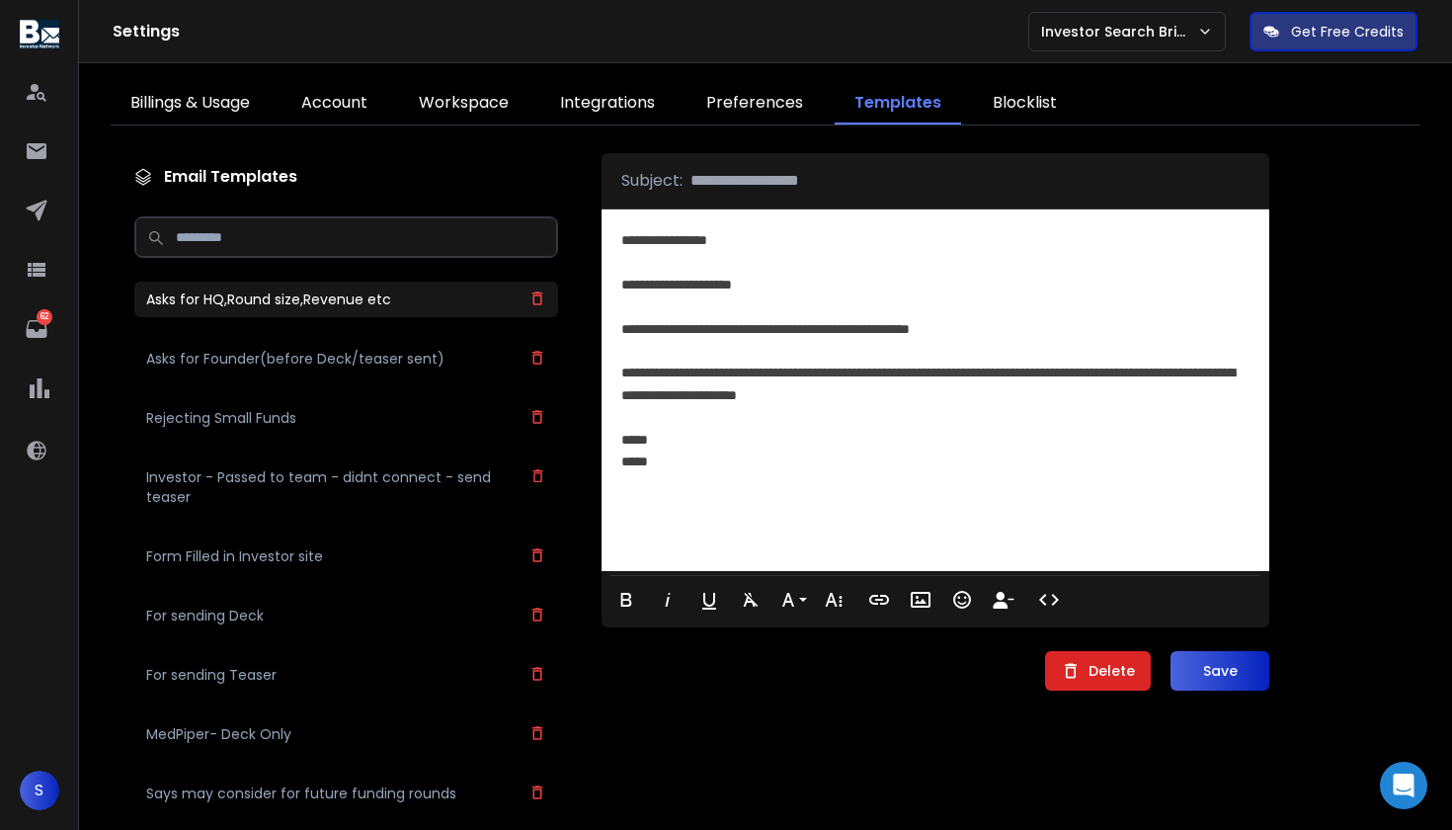
click at [355, 351] on h3 "Asks for Founder(before Deck/teaser sent)" at bounding box center [295, 359] width 298 height 20
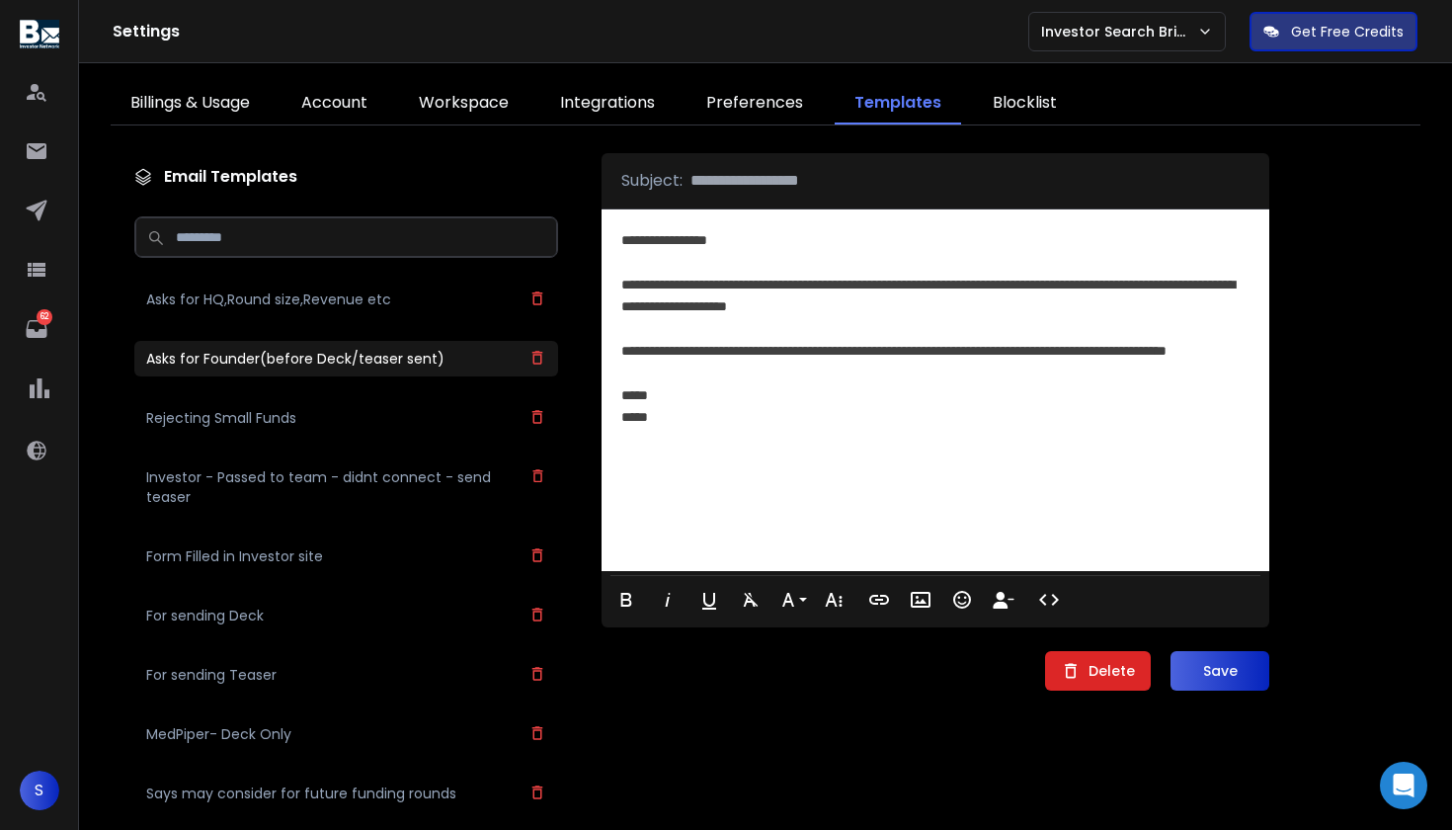
click at [297, 402] on div "Rejecting Small Funds" at bounding box center [346, 418] width 424 height 36
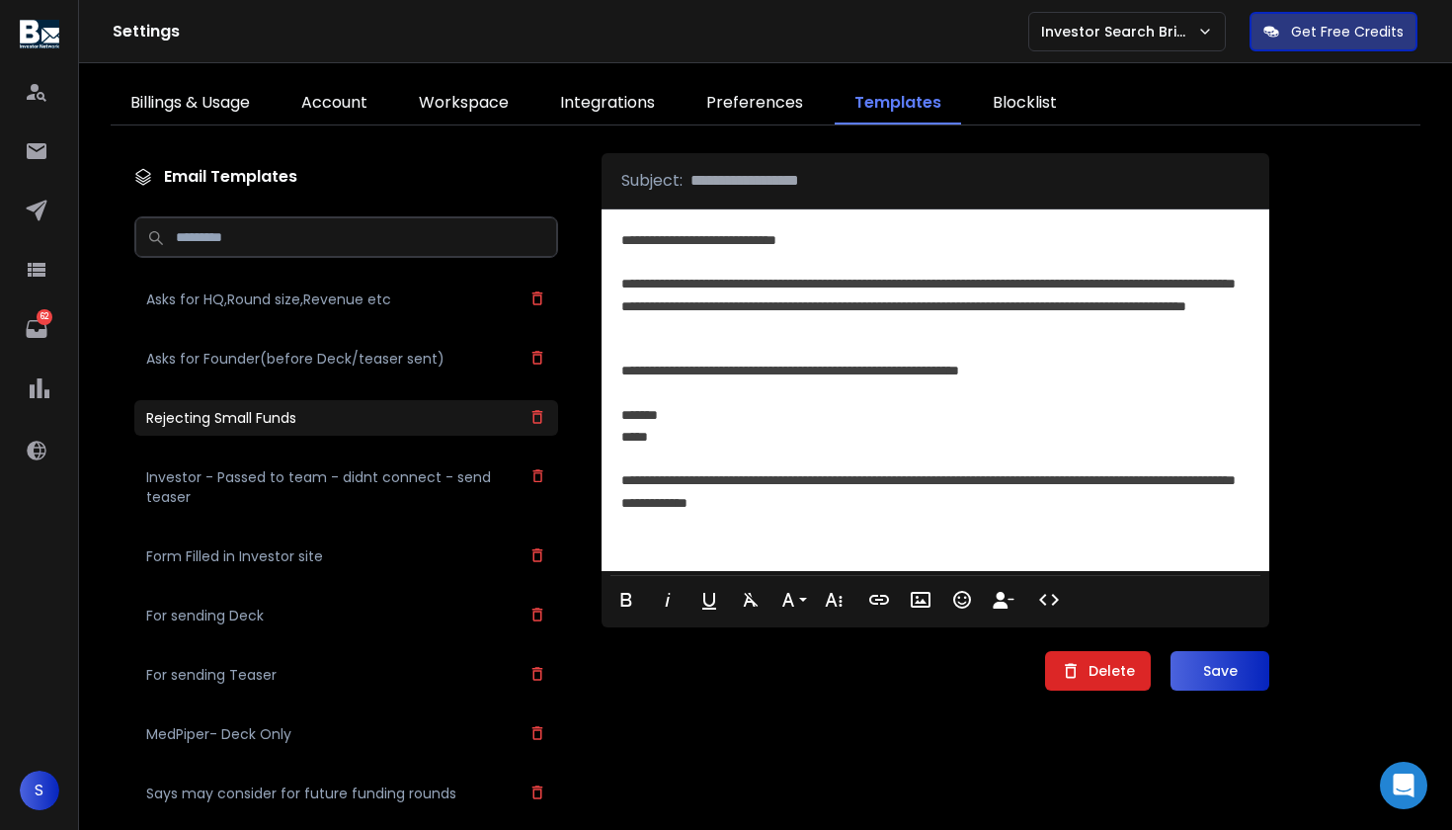
click at [257, 494] on h3 "Investor - Passed to team - didnt connect - send teaser" at bounding box center [337, 487] width 383 height 40
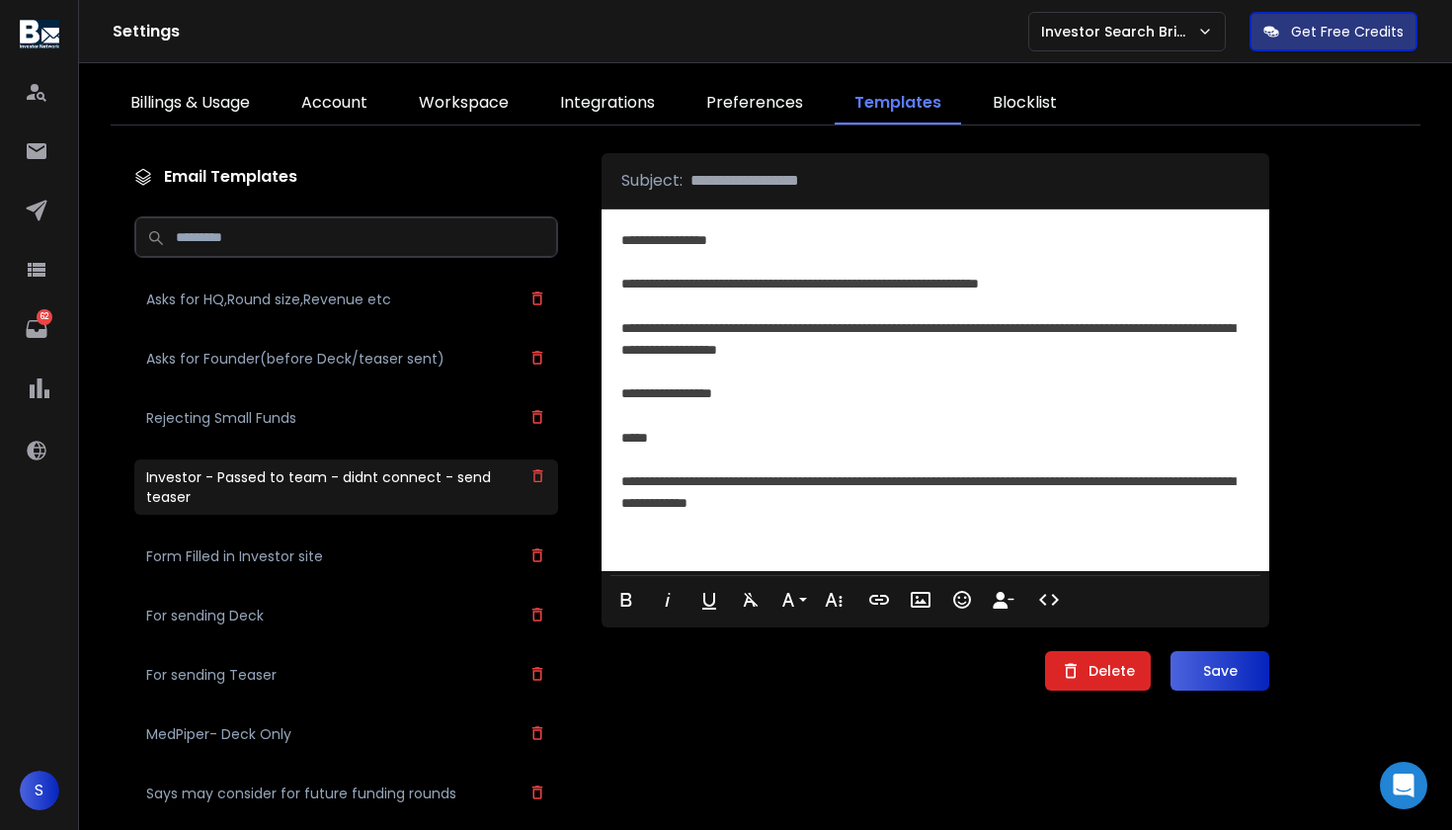
click at [249, 546] on h3 "Form Filled in Investor site" at bounding box center [234, 556] width 177 height 20
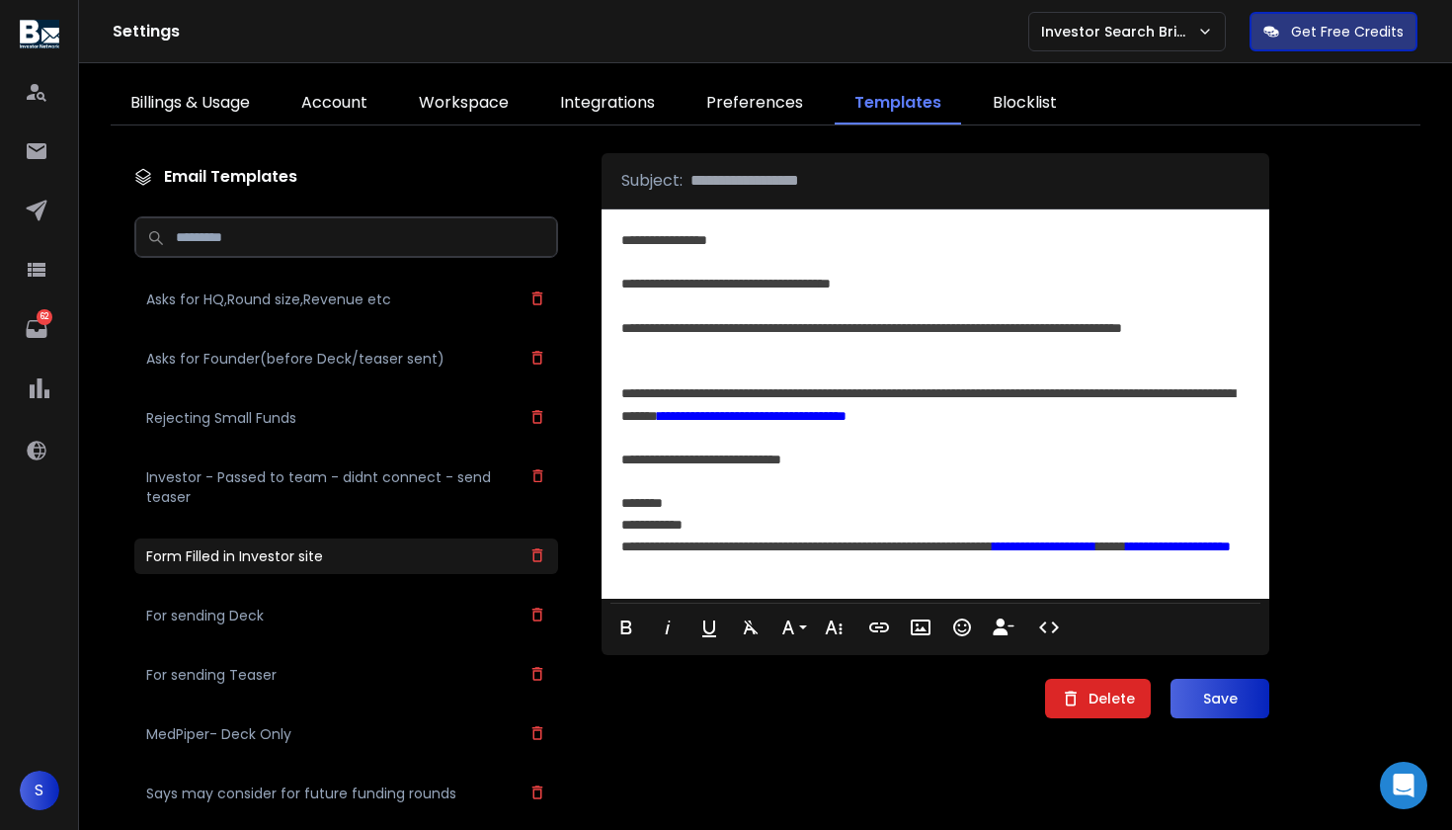
click at [252, 624] on h3 "For sending Deck" at bounding box center [205, 615] width 118 height 20
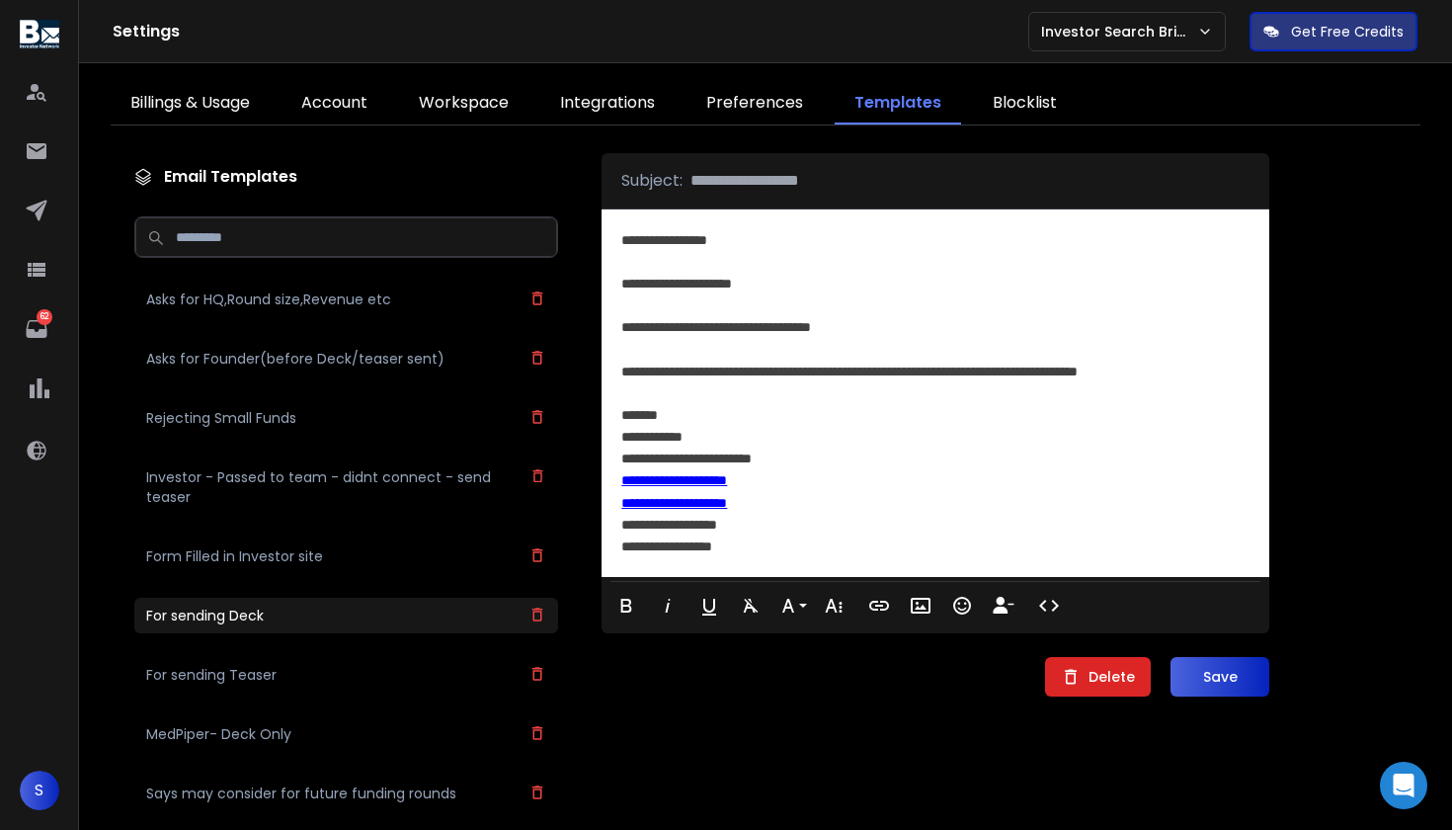
click at [1067, 379] on div "**********" at bounding box center [933, 371] width 625 height 22
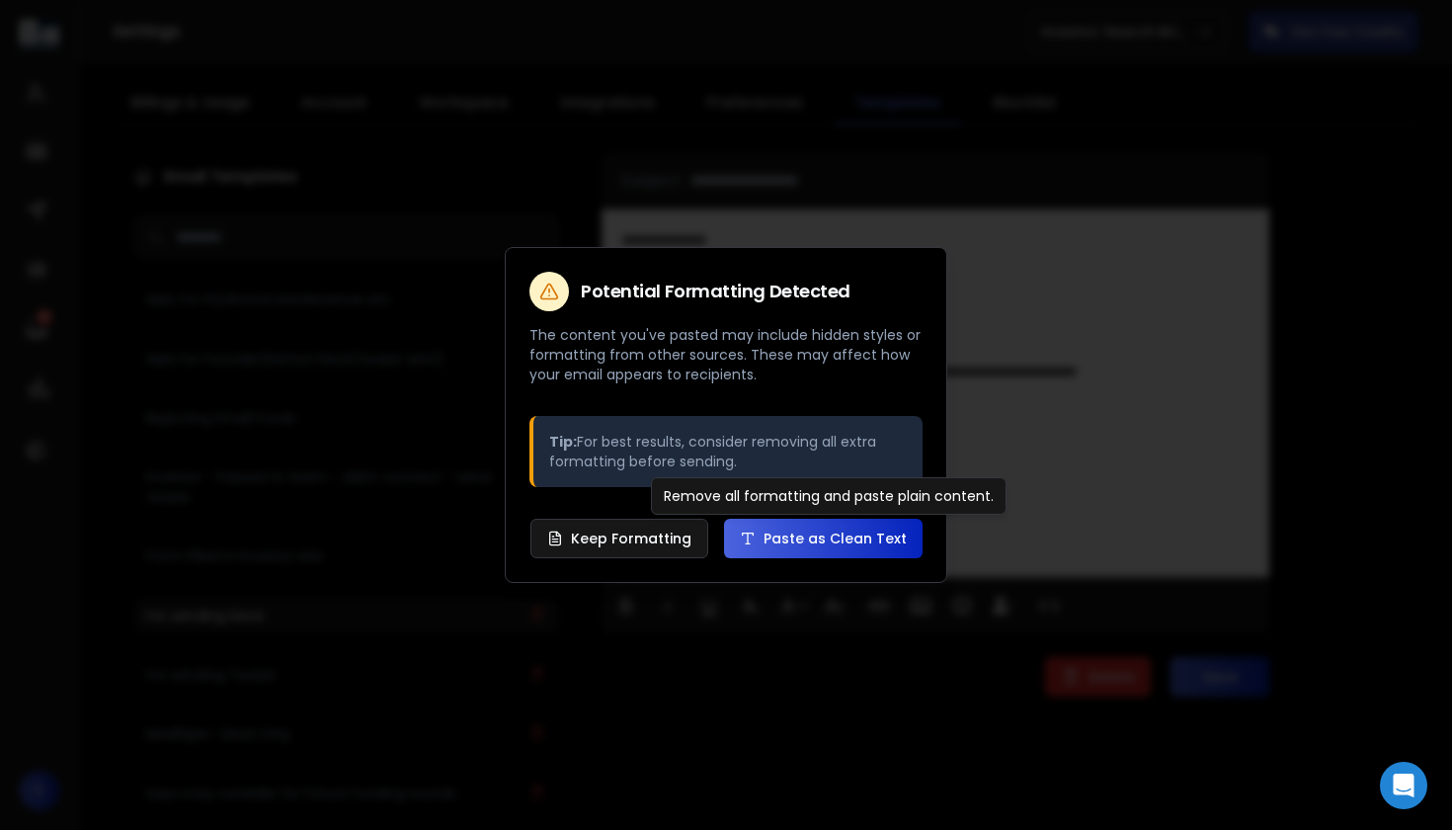
click at [755, 538] on icon at bounding box center [748, 538] width 16 height 16
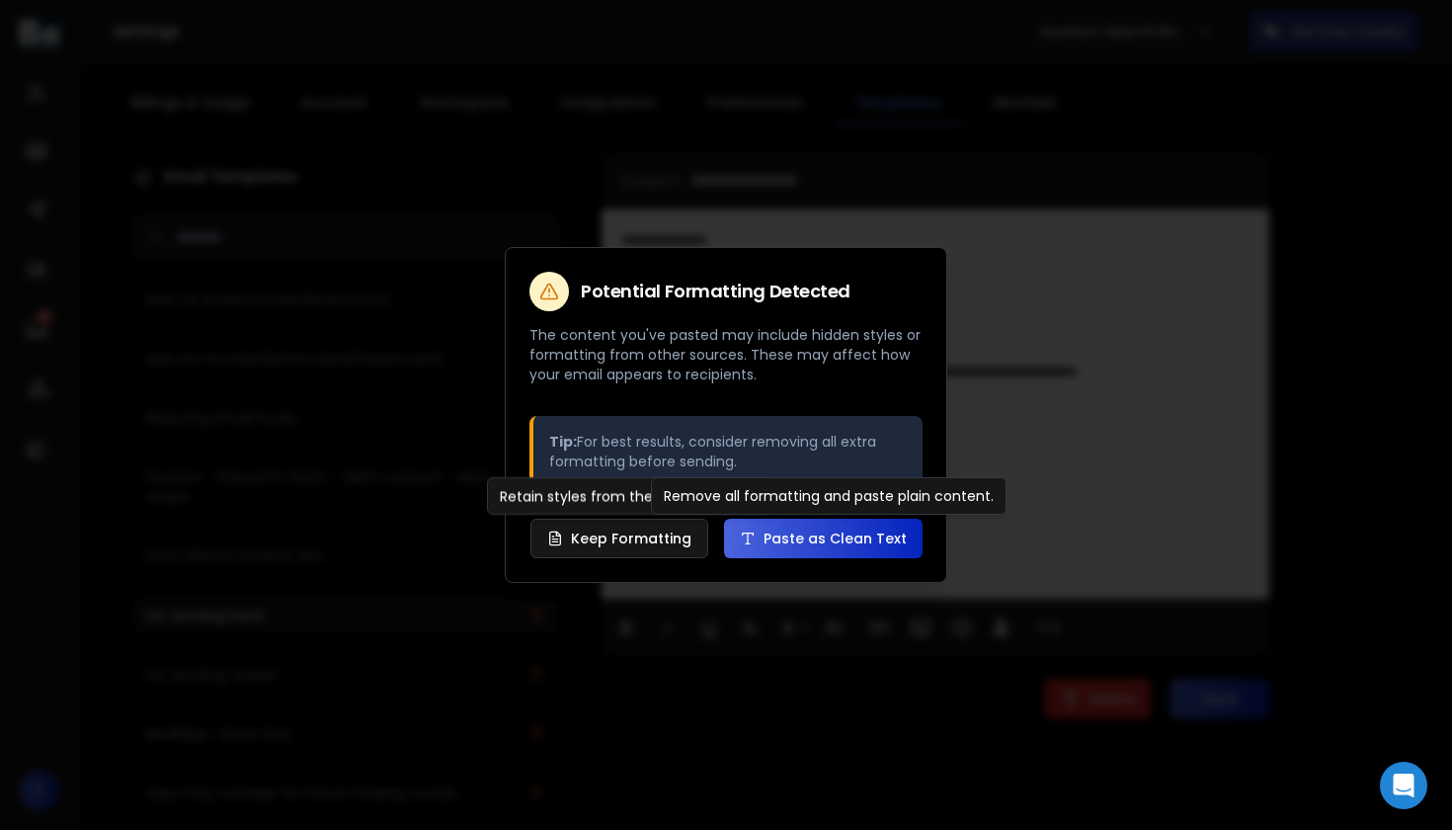
click at [865, 553] on button "Paste as Clean Text" at bounding box center [823, 538] width 198 height 40
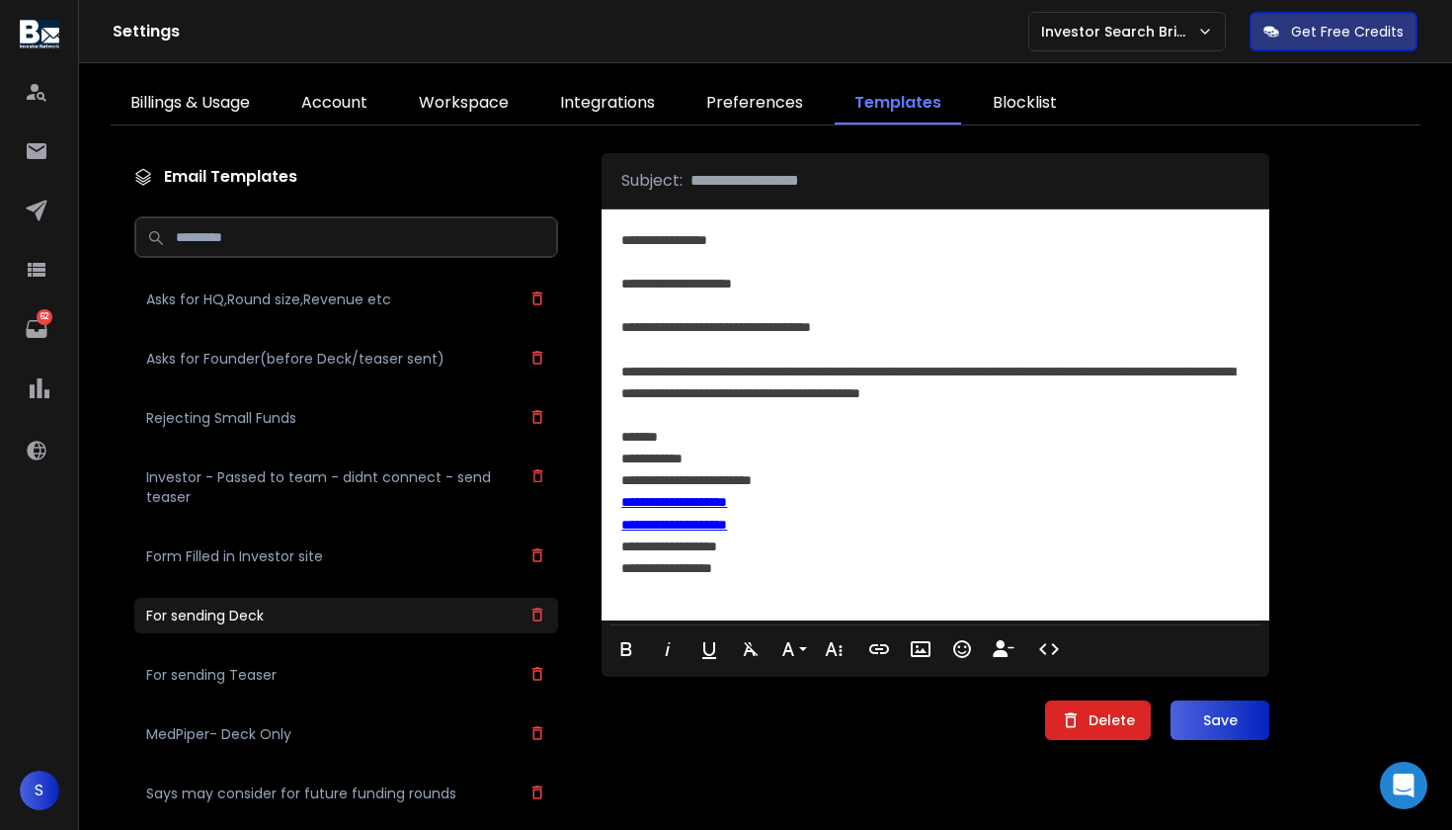
click at [956, 394] on div "**********" at bounding box center [933, 381] width 625 height 43
click at [963, 375] on div "**********" at bounding box center [933, 381] width 625 height 43
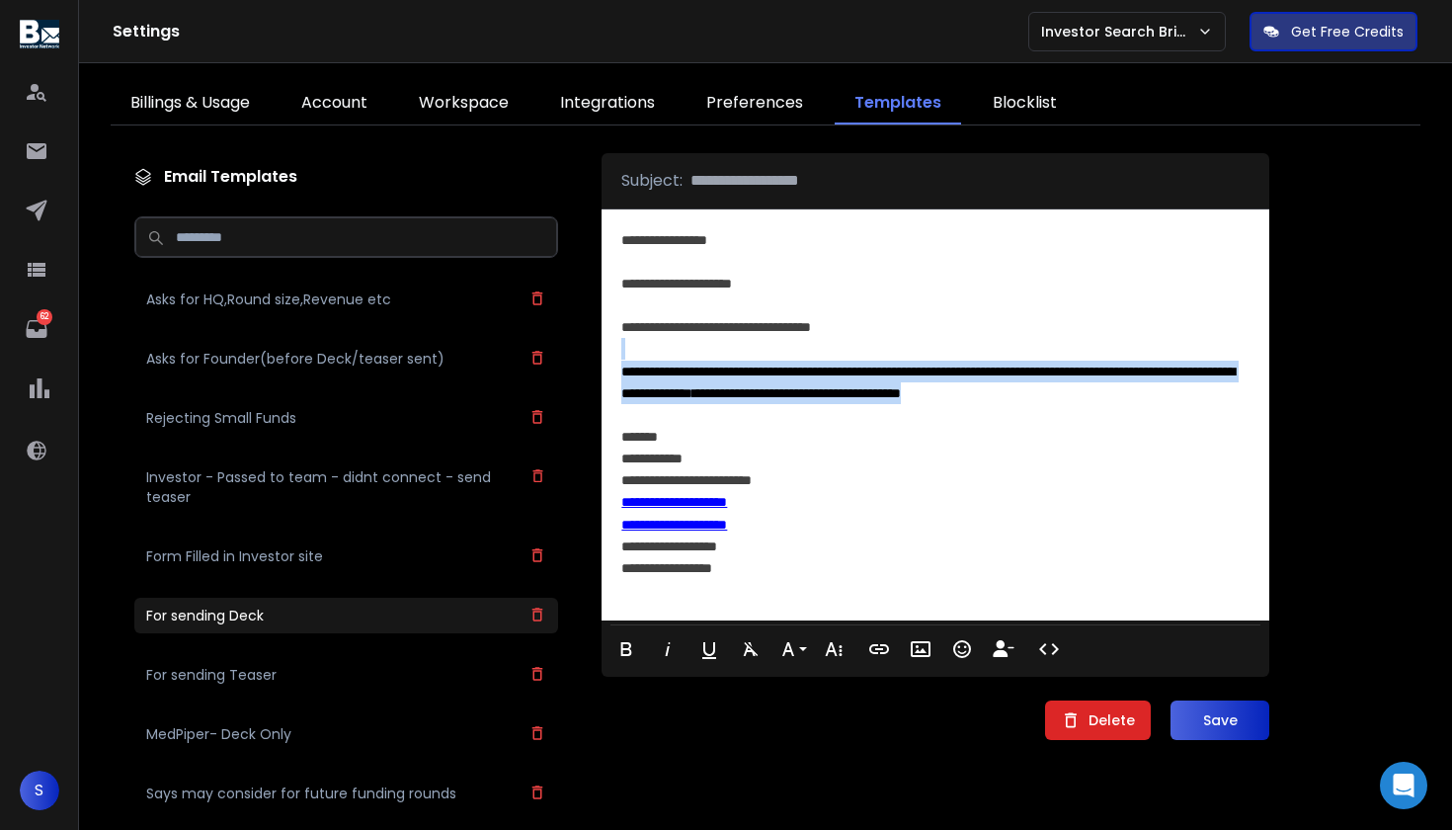
drag, startPoint x: 1153, startPoint y: 401, endPoint x: 992, endPoint y: 356, distance: 167.3
click at [992, 356] on div "**********" at bounding box center [935, 414] width 668 height 411
copy div "**********"
click at [1200, 708] on button "Save" at bounding box center [1219, 720] width 99 height 40
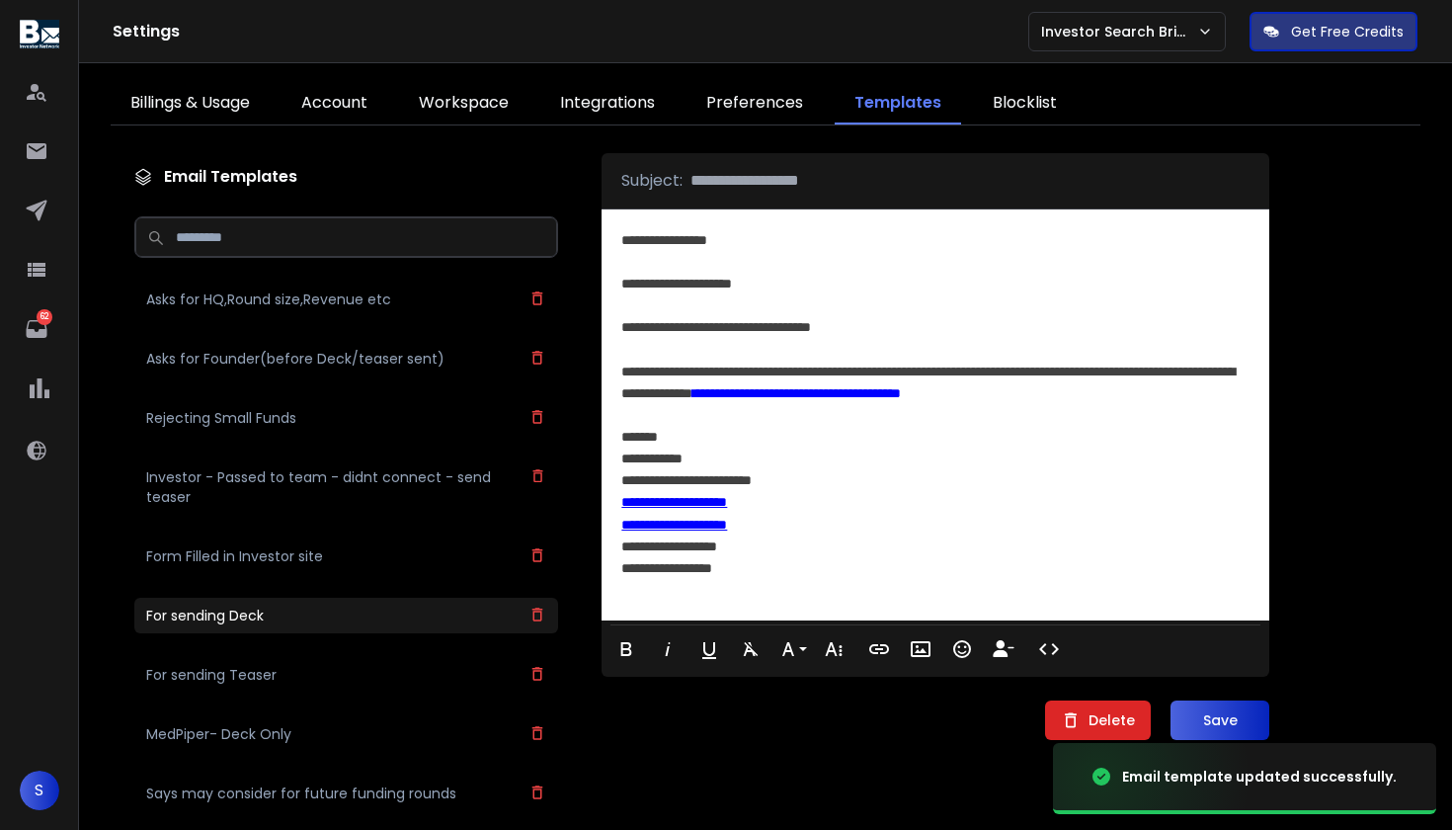
click at [299, 667] on div "For sending Teaser" at bounding box center [346, 675] width 424 height 36
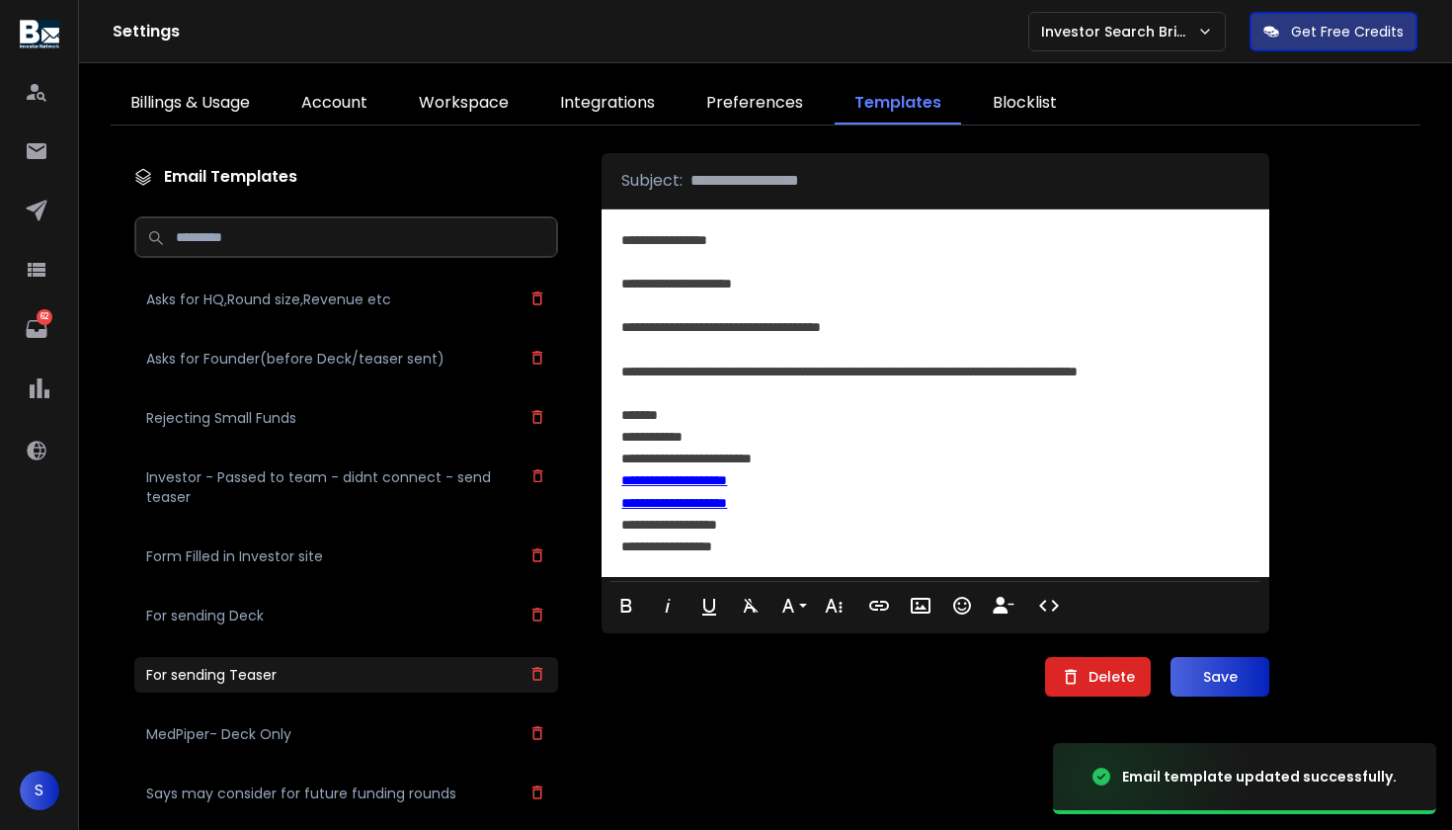
click at [298, 627] on div "For sending Deck" at bounding box center [346, 615] width 424 height 36
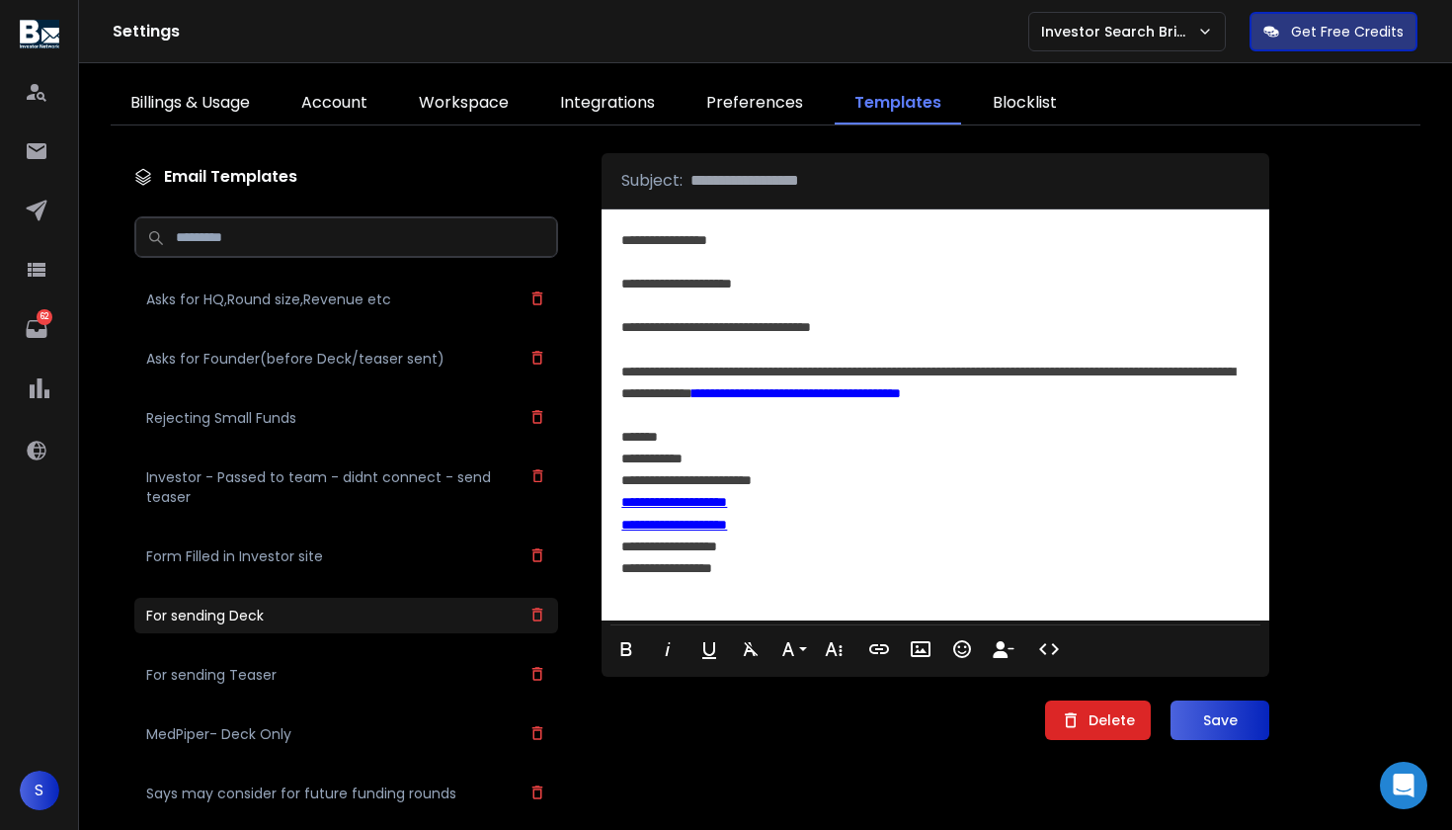
click at [310, 687] on div "For sending Teaser" at bounding box center [346, 675] width 424 height 36
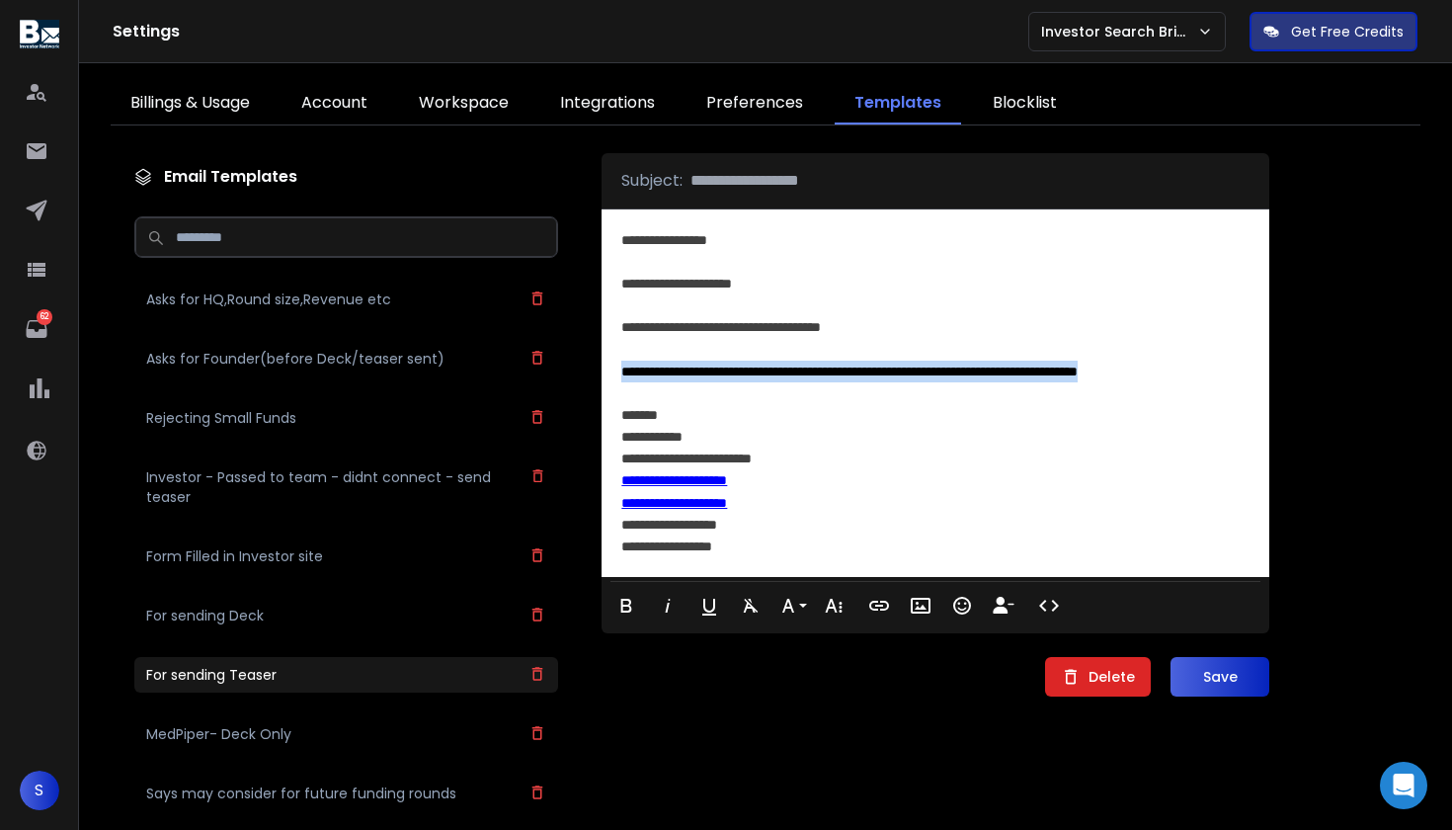
drag, startPoint x: 1203, startPoint y: 369, endPoint x: 600, endPoint y: 371, distance: 602.4
click at [601, 371] on div "**********" at bounding box center [935, 392] width 668 height 367
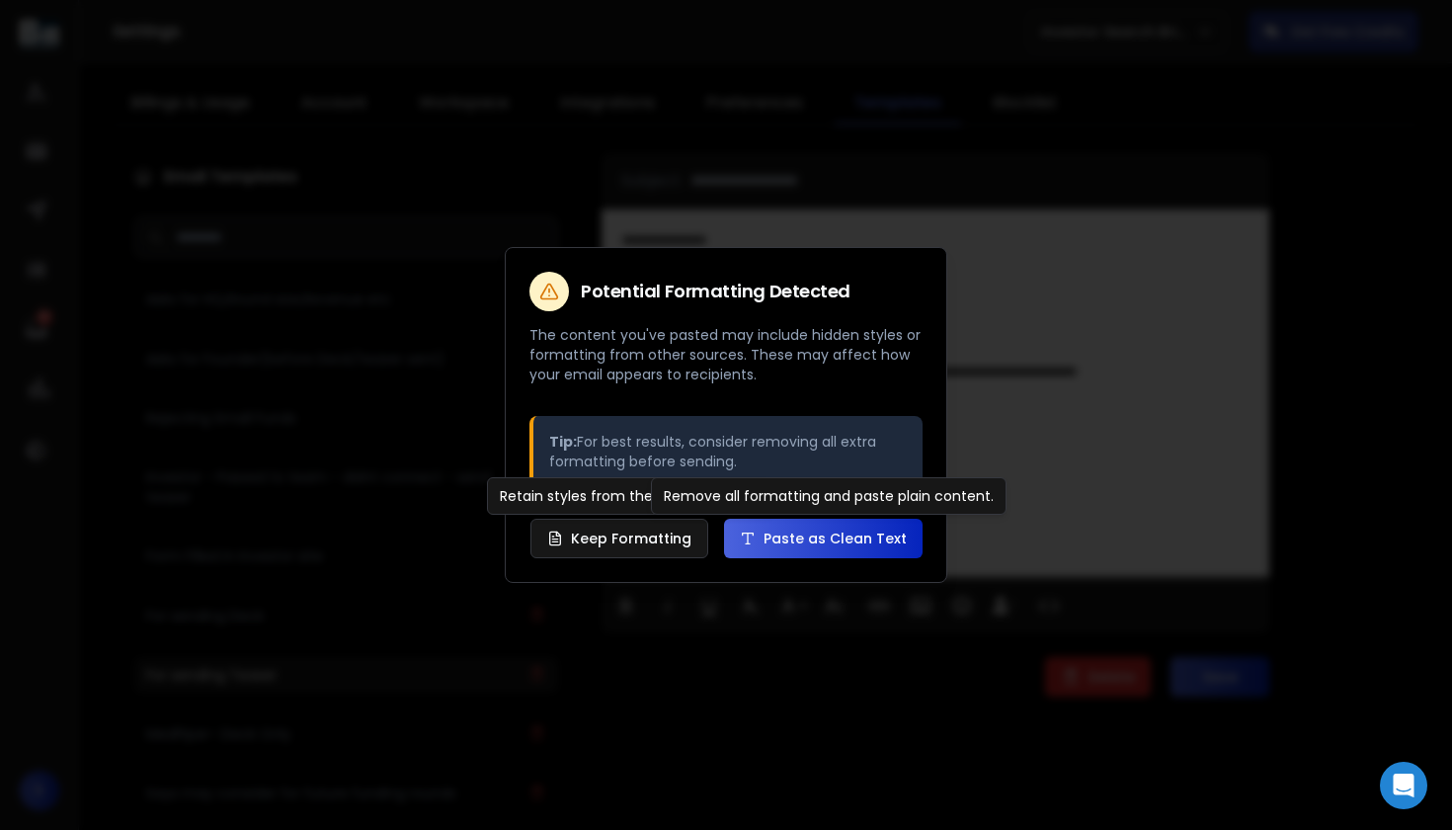
click at [868, 535] on button "Paste as Clean Text" at bounding box center [823, 538] width 198 height 40
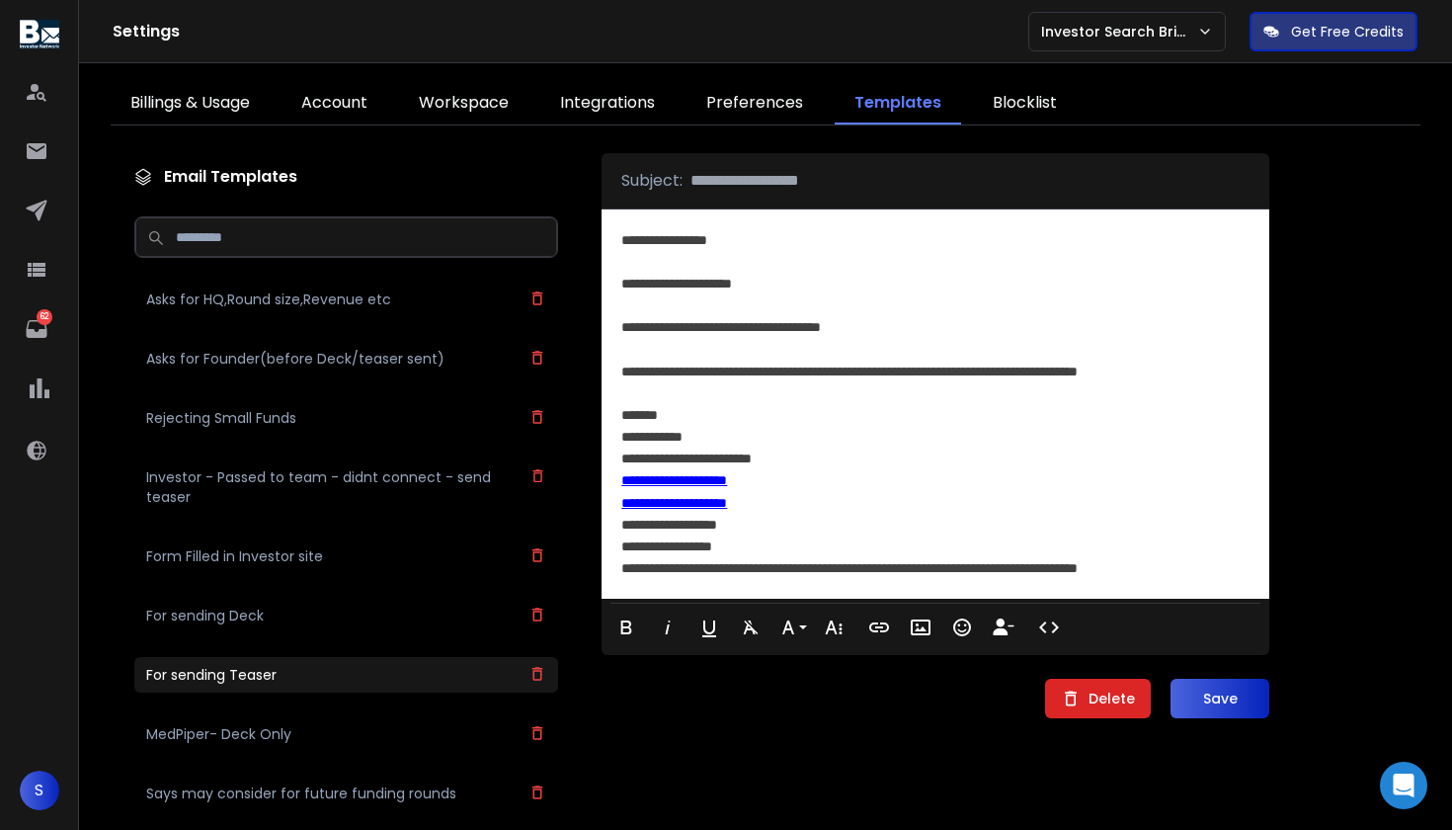
click at [352, 619] on div "For sending Deck" at bounding box center [346, 615] width 424 height 36
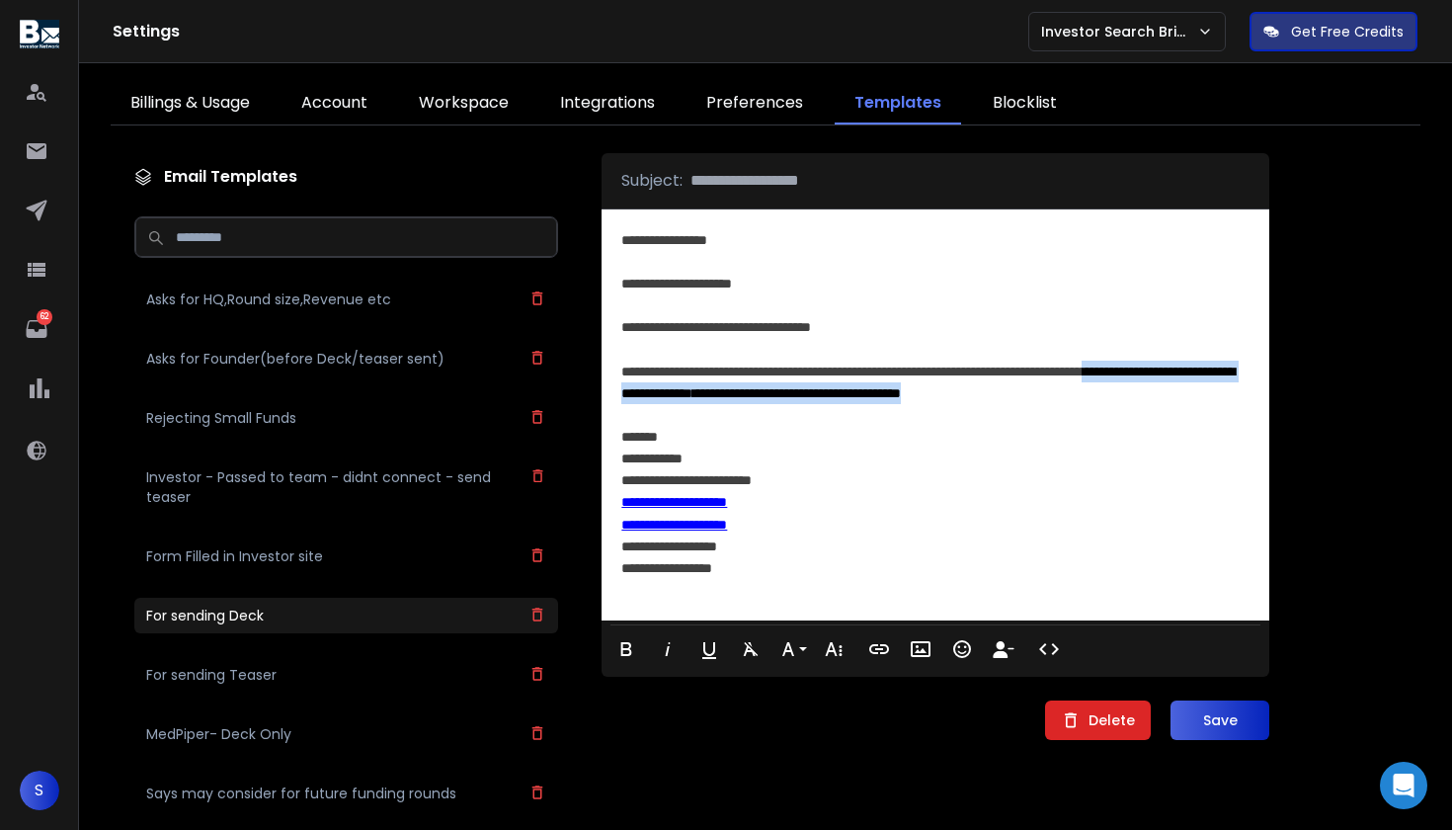
drag, startPoint x: 1142, startPoint y: 403, endPoint x: 1196, endPoint y: 375, distance: 60.9
click at [1196, 375] on div "**********" at bounding box center [933, 381] width 625 height 43
copy div "**********"
click at [274, 673] on h3 "For sending Teaser" at bounding box center [211, 675] width 130 height 20
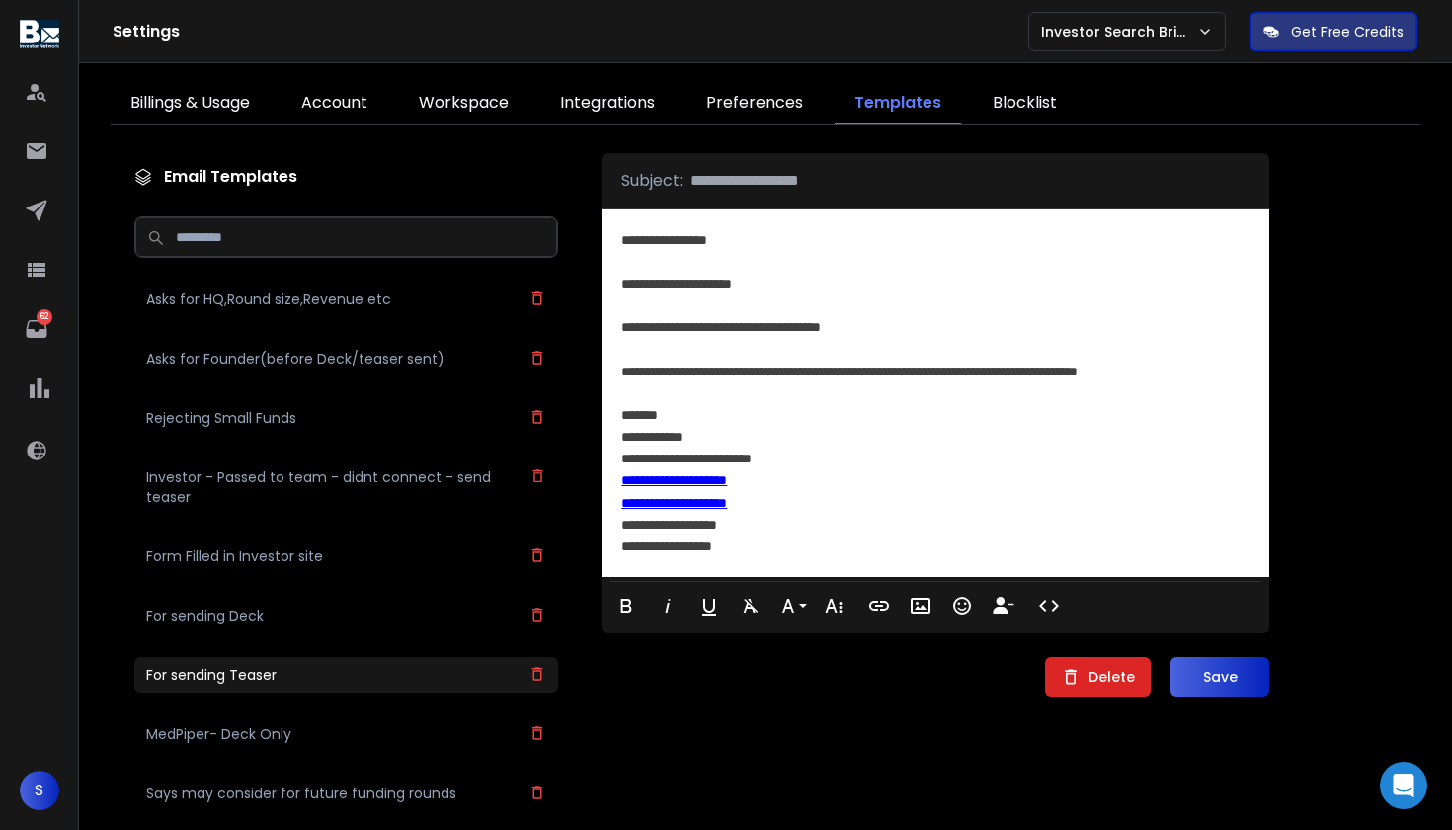
click at [1214, 378] on div "**********" at bounding box center [933, 371] width 625 height 22
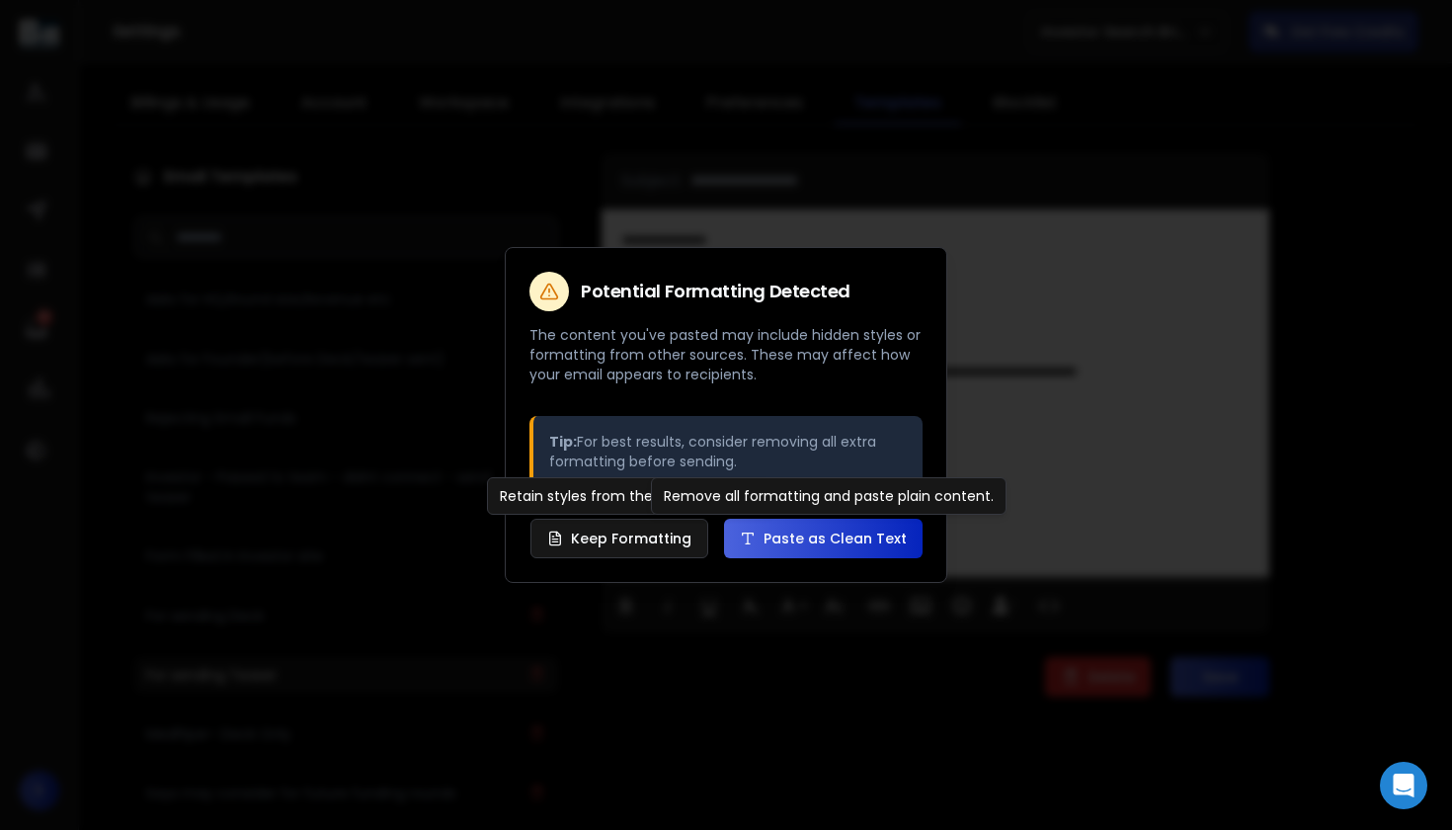
click at [859, 537] on button "Paste as Clean Text" at bounding box center [823, 538] width 198 height 40
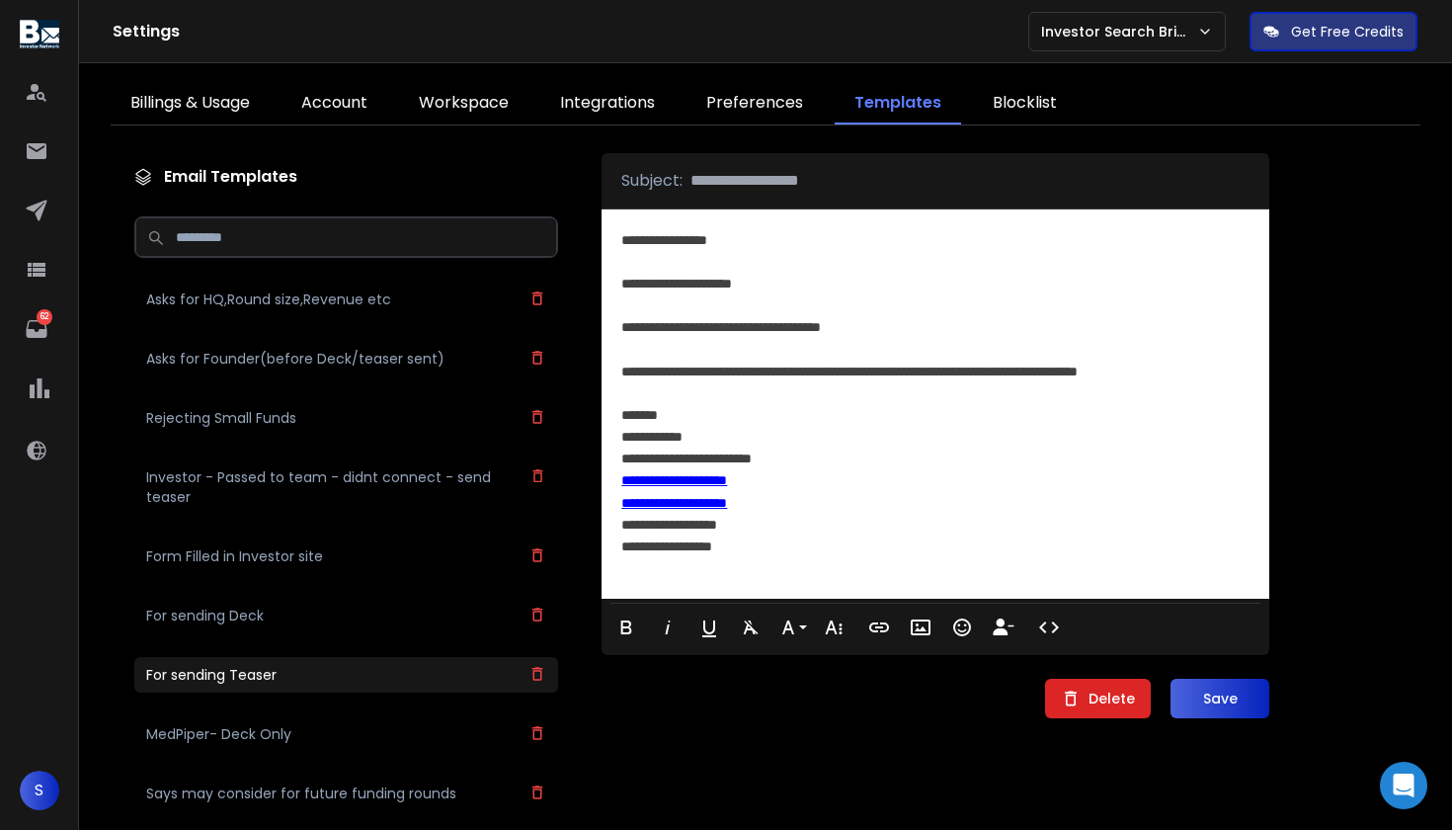
click at [1202, 369] on div "**********" at bounding box center [933, 371] width 625 height 22
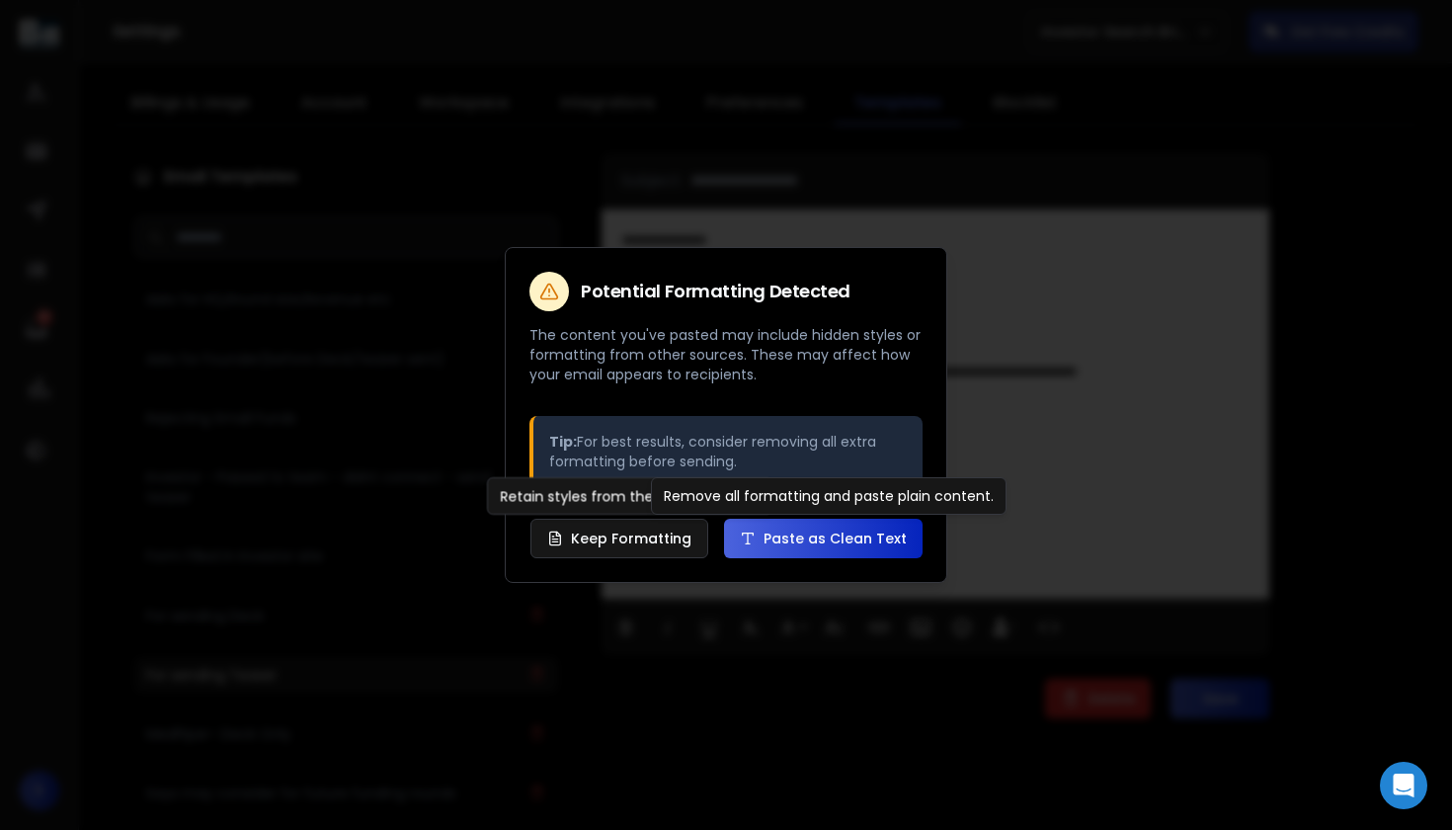
click at [843, 538] on button "Paste as Clean Text" at bounding box center [823, 538] width 198 height 40
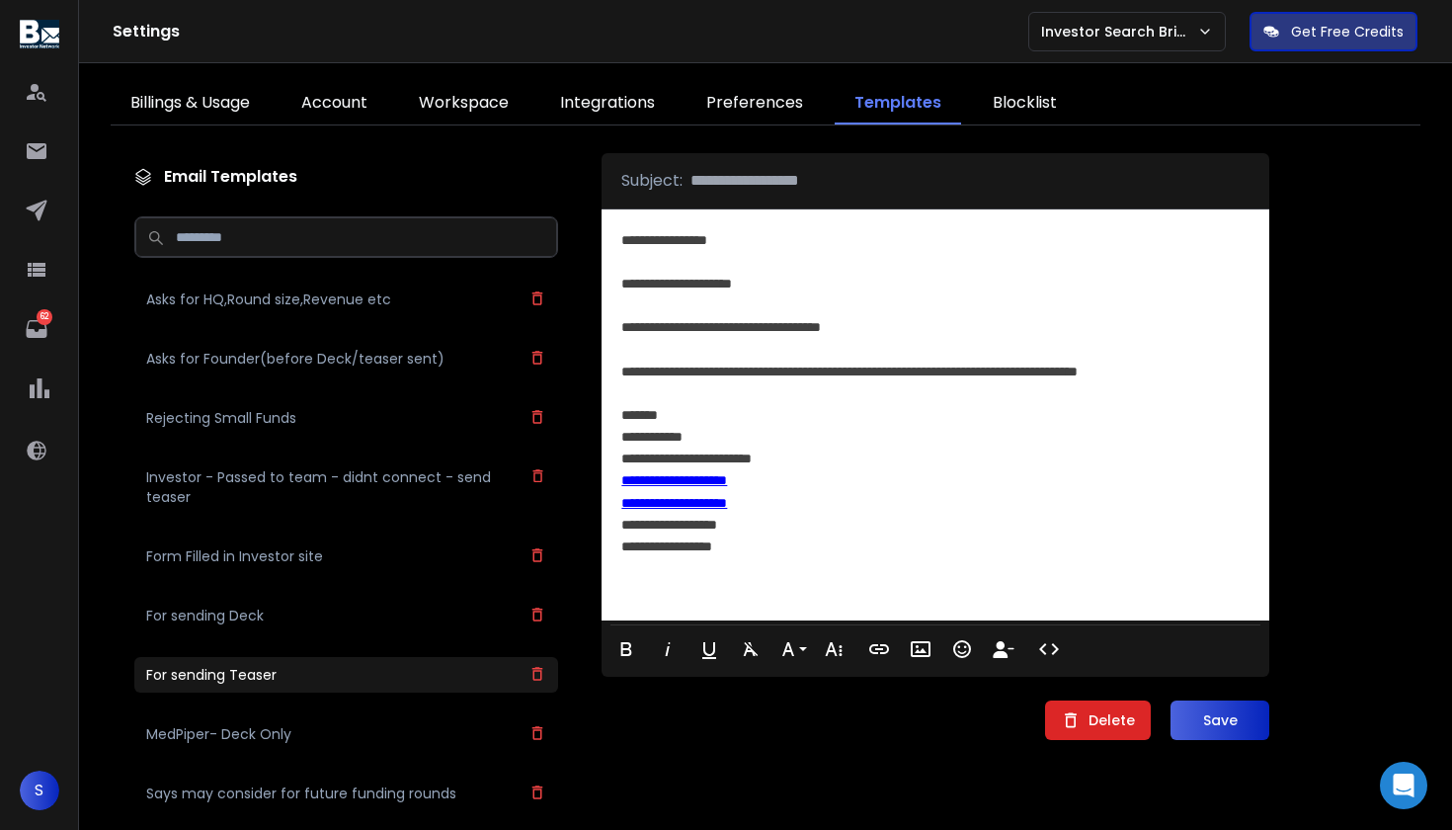
click at [1219, 383] on div at bounding box center [935, 393] width 628 height 22
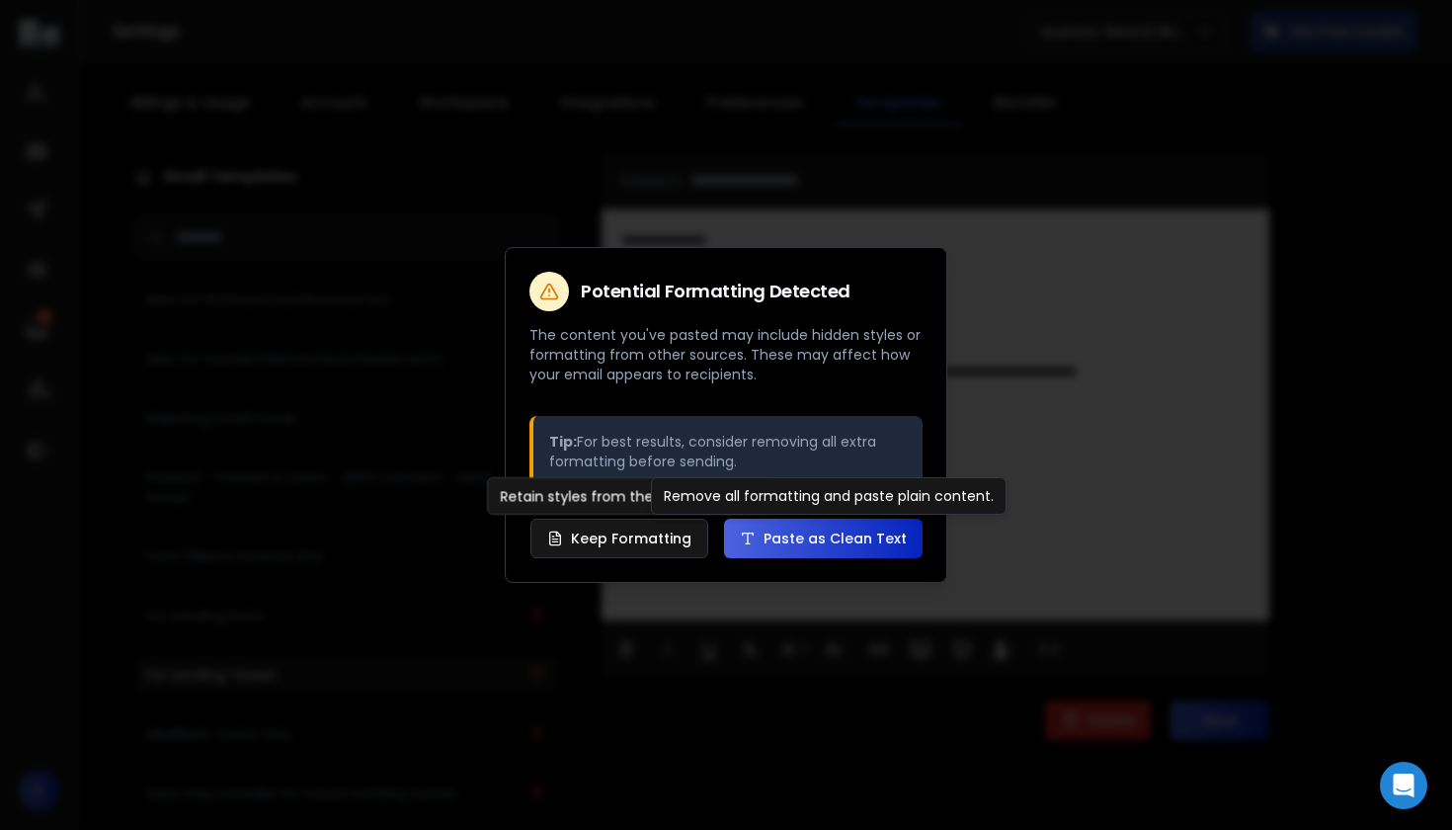
click at [841, 534] on button "Paste as Clean Text" at bounding box center [823, 538] width 198 height 40
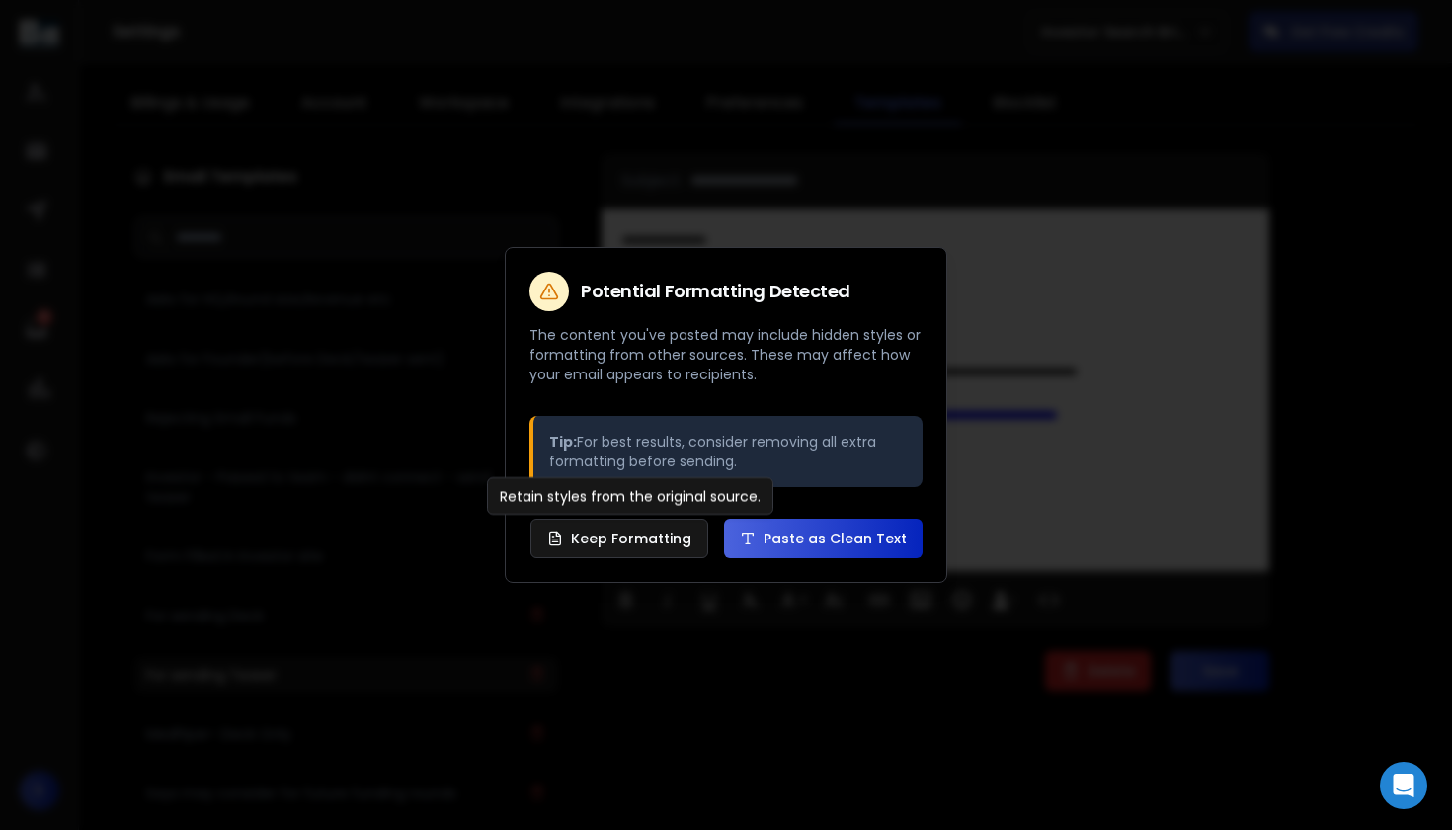
click at [795, 551] on button "Paste as Clean Text" at bounding box center [823, 538] width 198 height 40
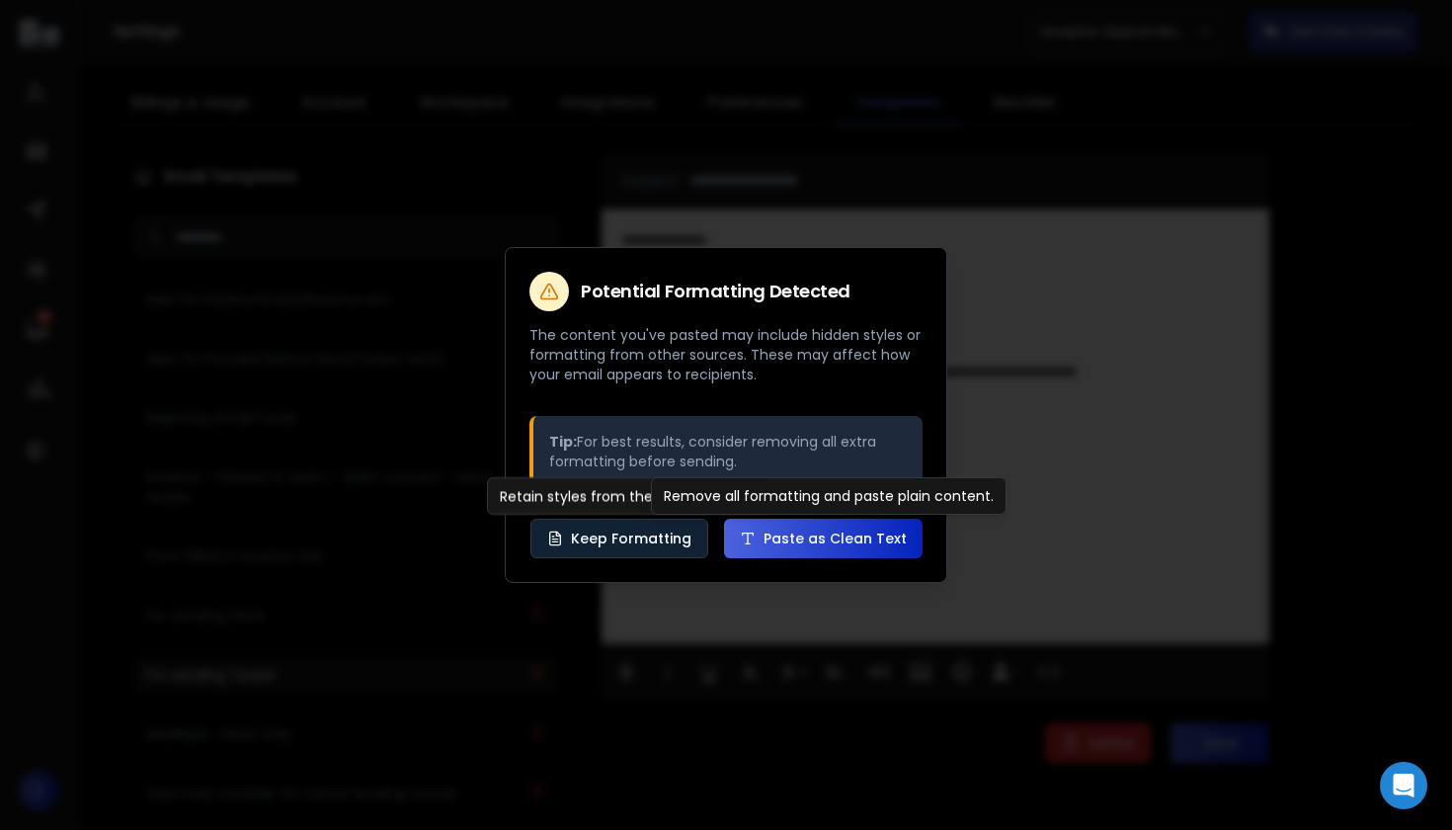
click at [690, 536] on button "Keep Formatting" at bounding box center [619, 538] width 178 height 40
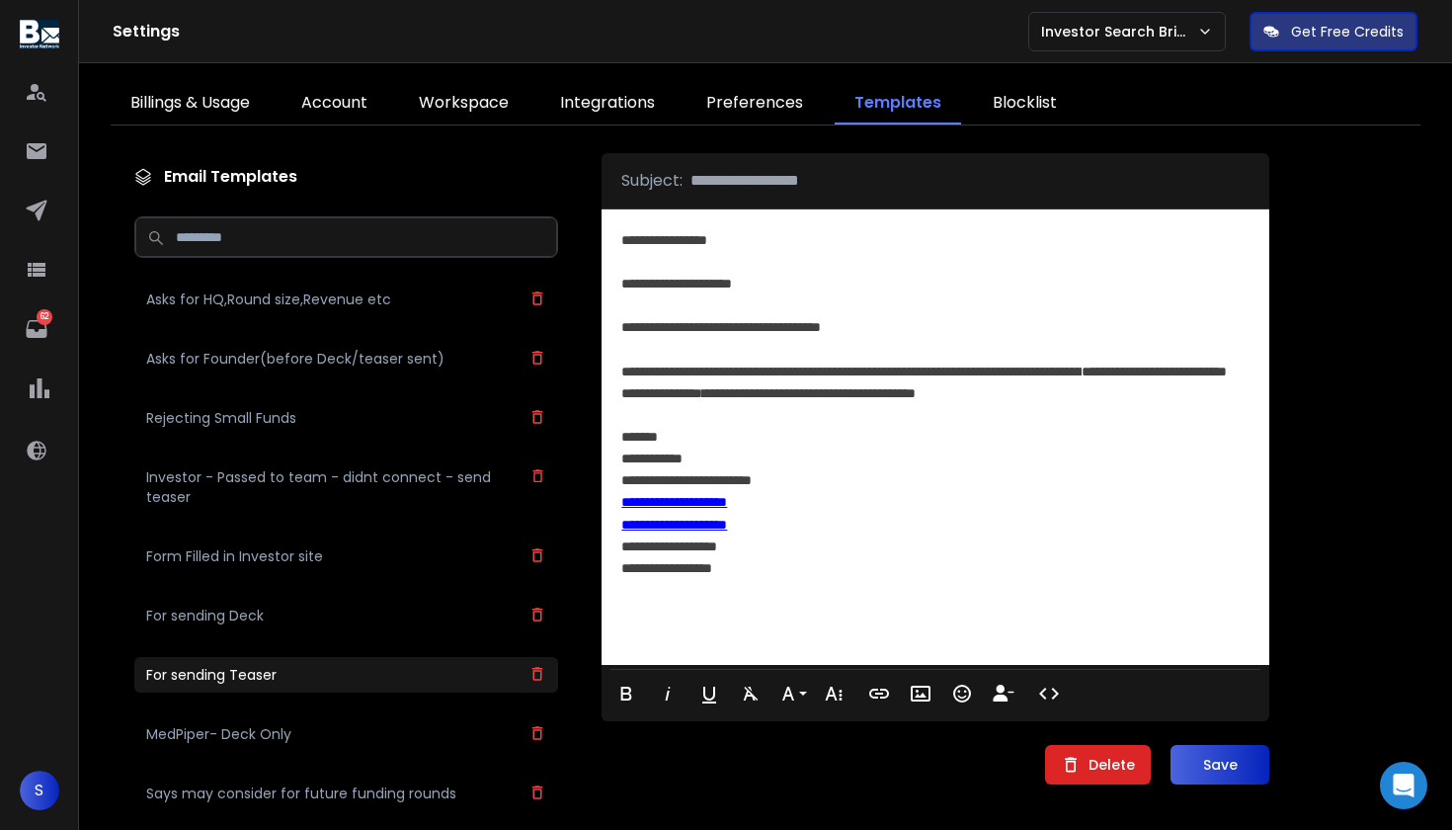
click at [891, 398] on link "**********" at bounding box center [808, 393] width 213 height 14
click at [877, 687] on icon "button" at bounding box center [879, 693] width 24 height 24
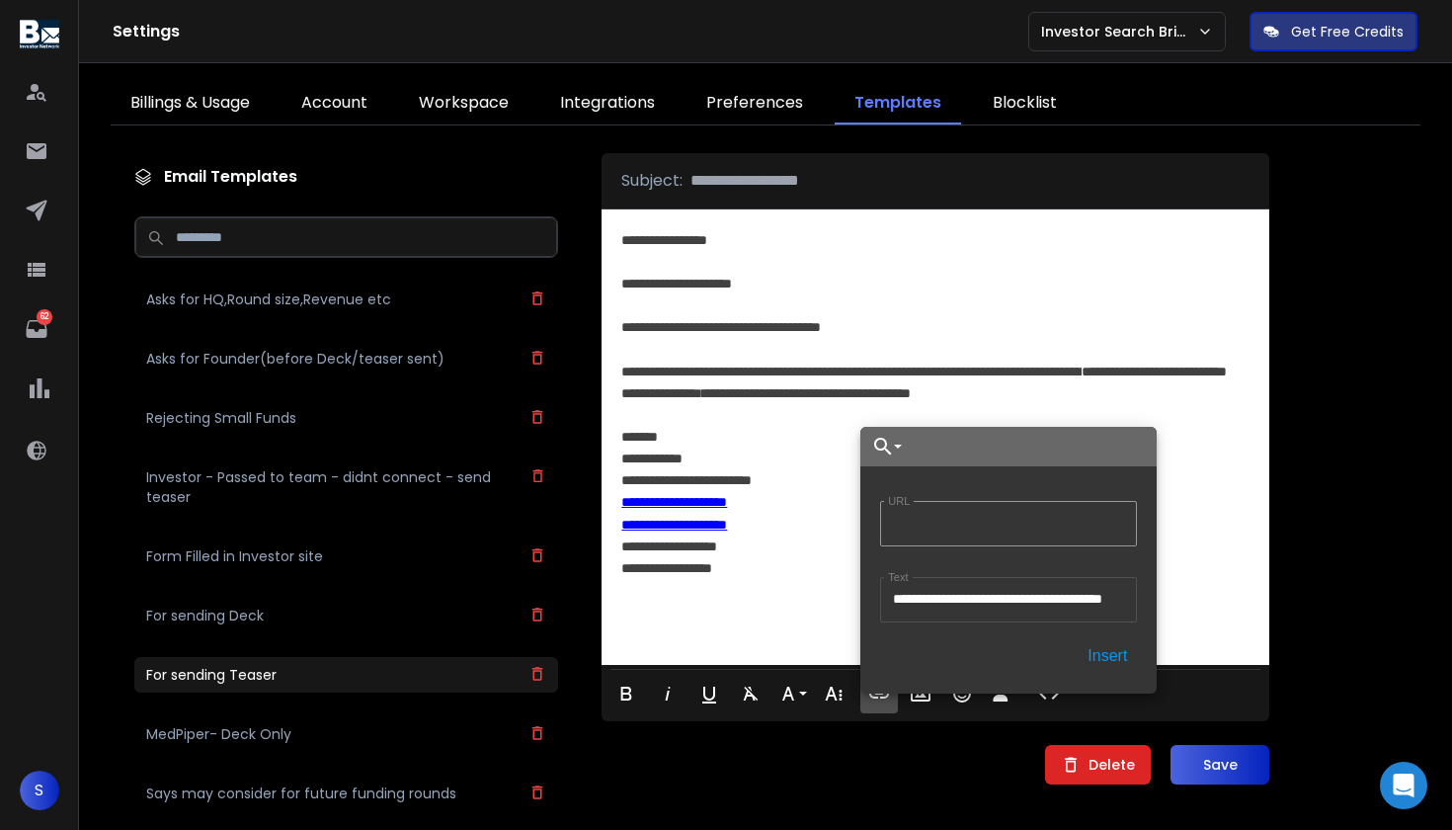
type input "**********"
click at [1093, 645] on button "Insert" at bounding box center [1106, 656] width 59 height 36
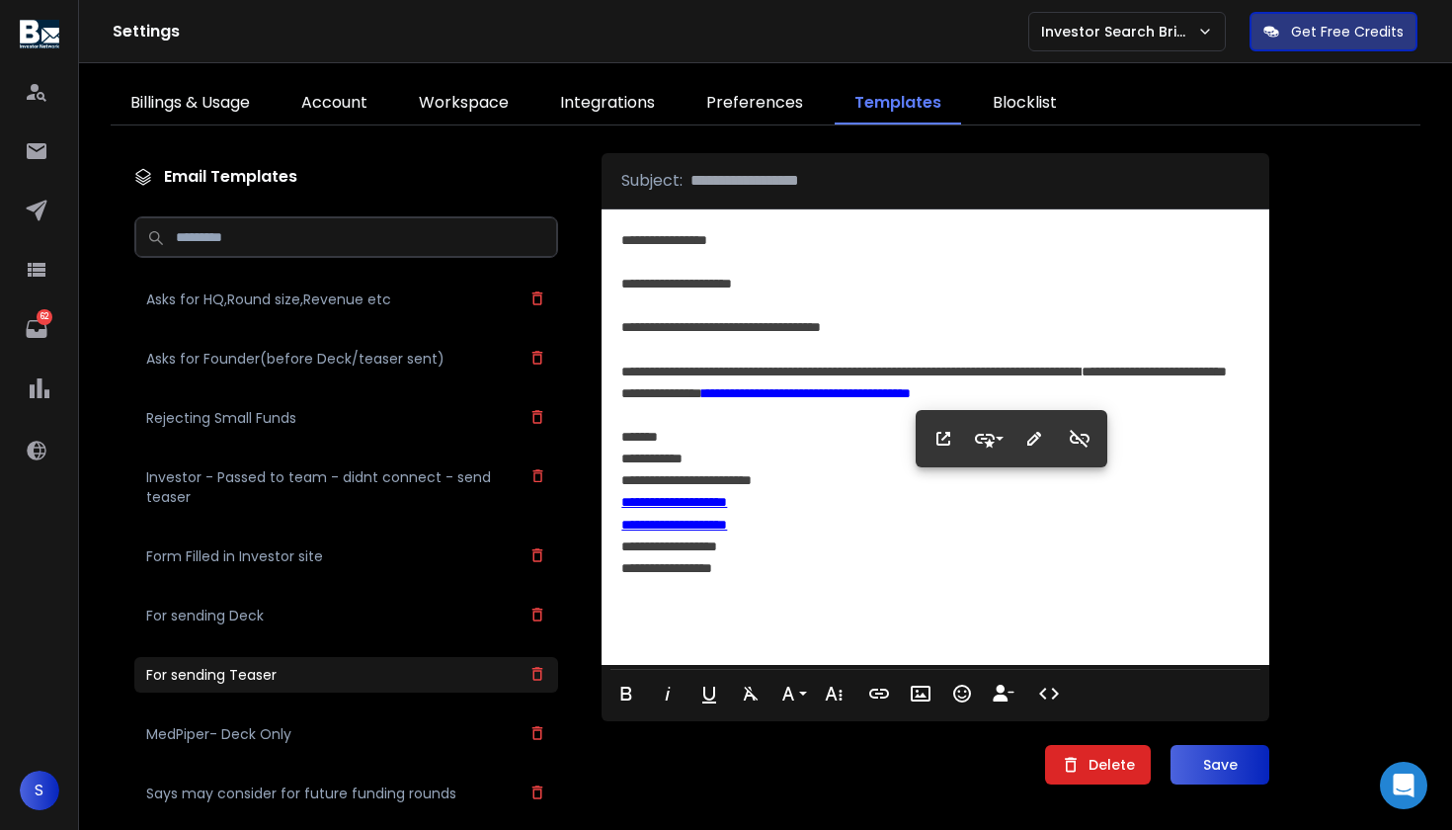
click at [1189, 501] on div "**********" at bounding box center [935, 502] width 628 height 22
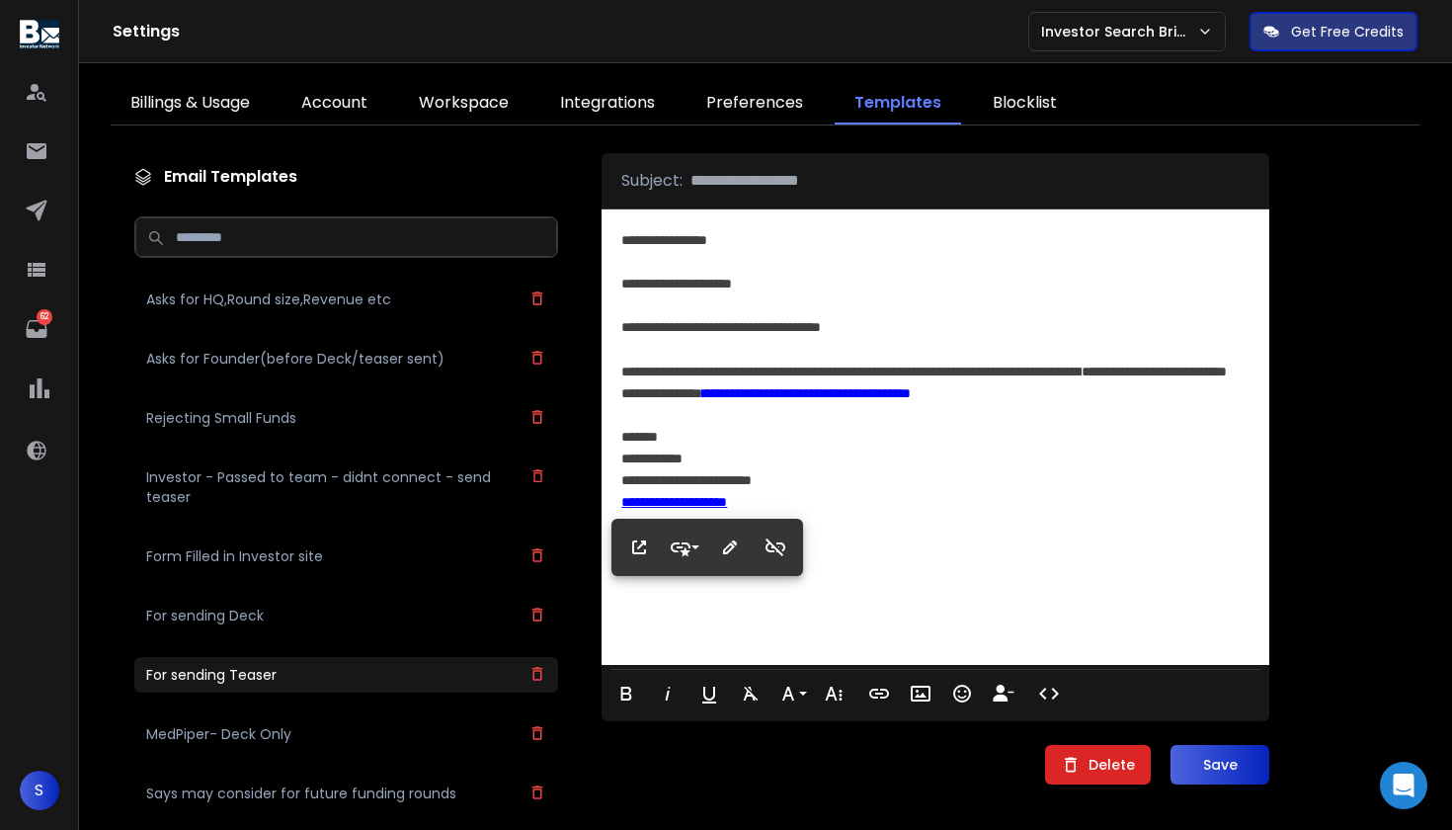
click at [1203, 760] on button "Save" at bounding box center [1219, 765] width 99 height 40
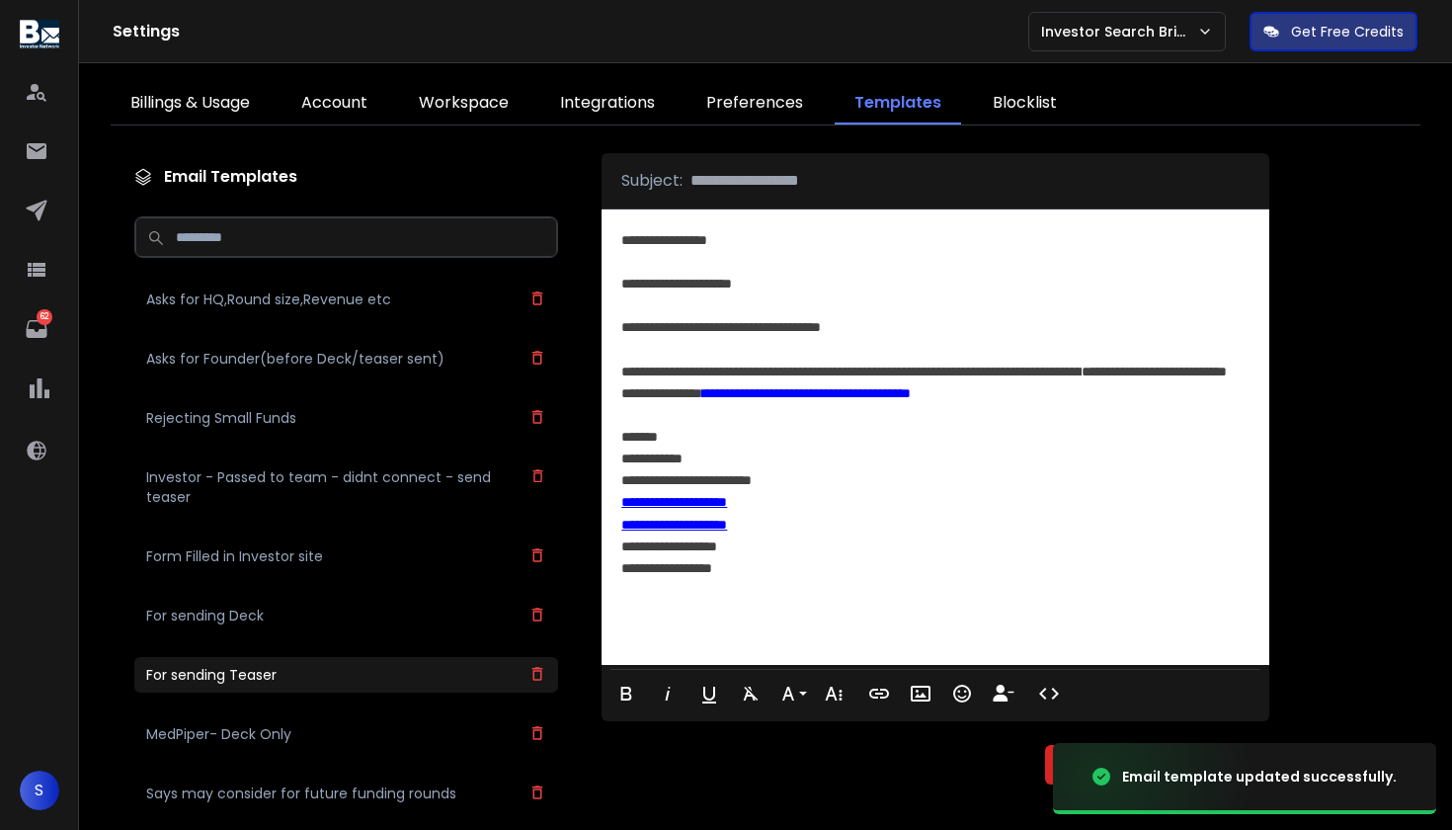
click at [1355, 177] on div "Email Templates Asks for HQ,Round size,Revenue etc Asks for Founder(before Deck…" at bounding box center [765, 477] width 1309 height 672
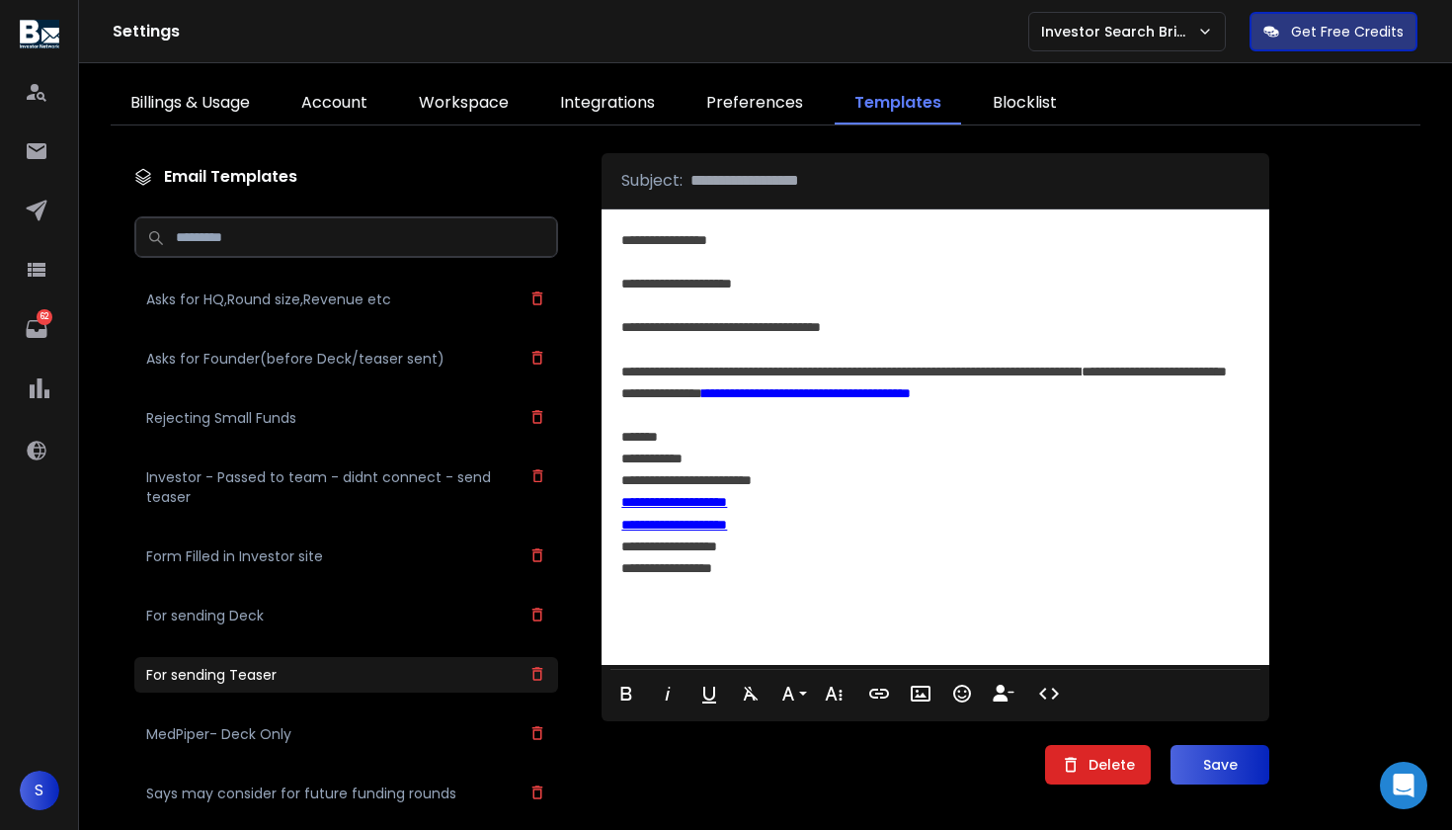
click at [1355, 177] on div "Email Templates Asks for HQ,Round size,Revenue etc Asks for Founder(before Deck…" at bounding box center [765, 477] width 1309 height 672
click at [1195, 138] on div "Email Templates Asks for HQ,Round size,Revenue etc Asks for Founder(before Deck…" at bounding box center [765, 476] width 1309 height 703
